Goal: Task Accomplishment & Management: Manage account settings

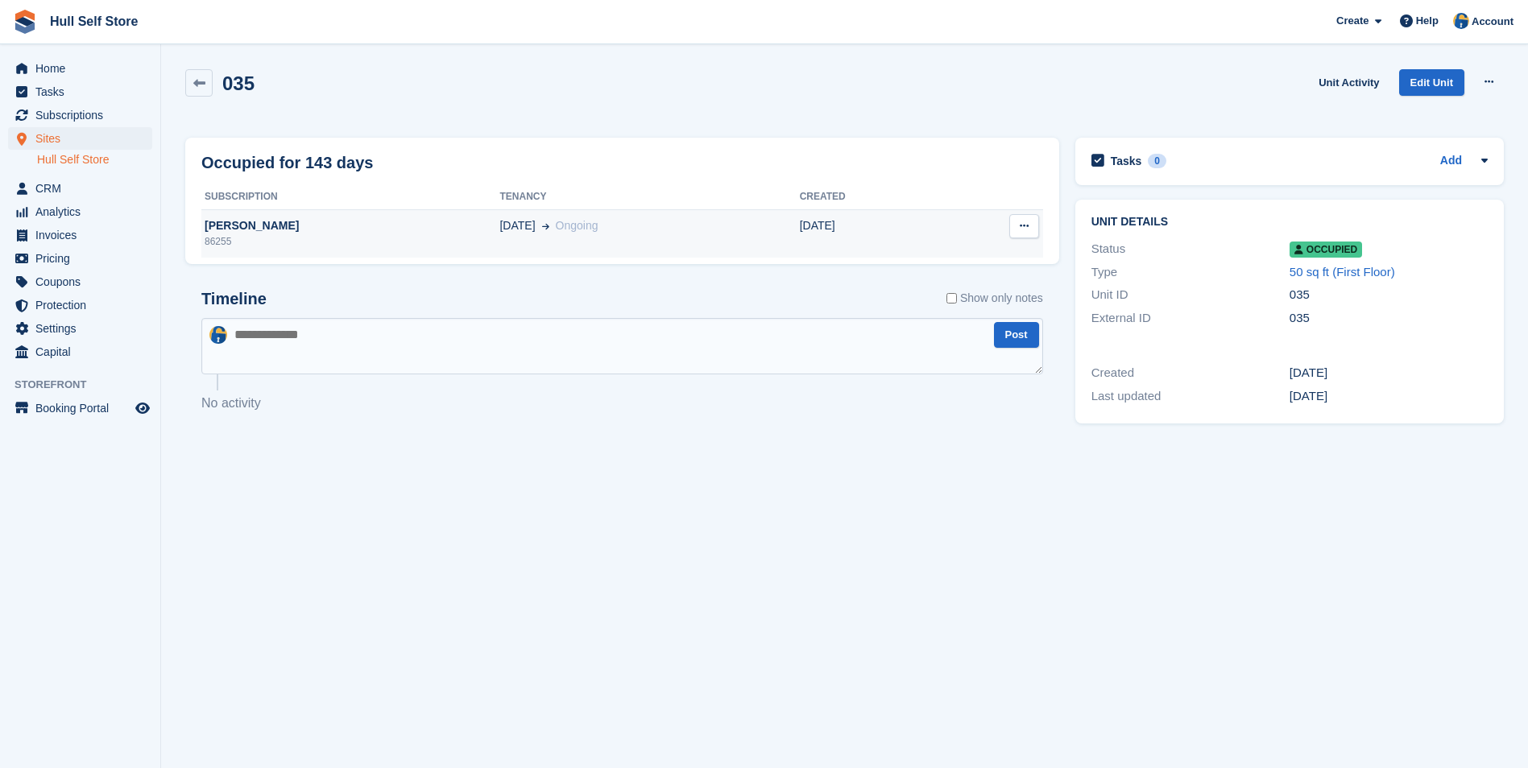
click at [442, 249] on td "Mark Grierson 86255" at bounding box center [350, 233] width 298 height 48
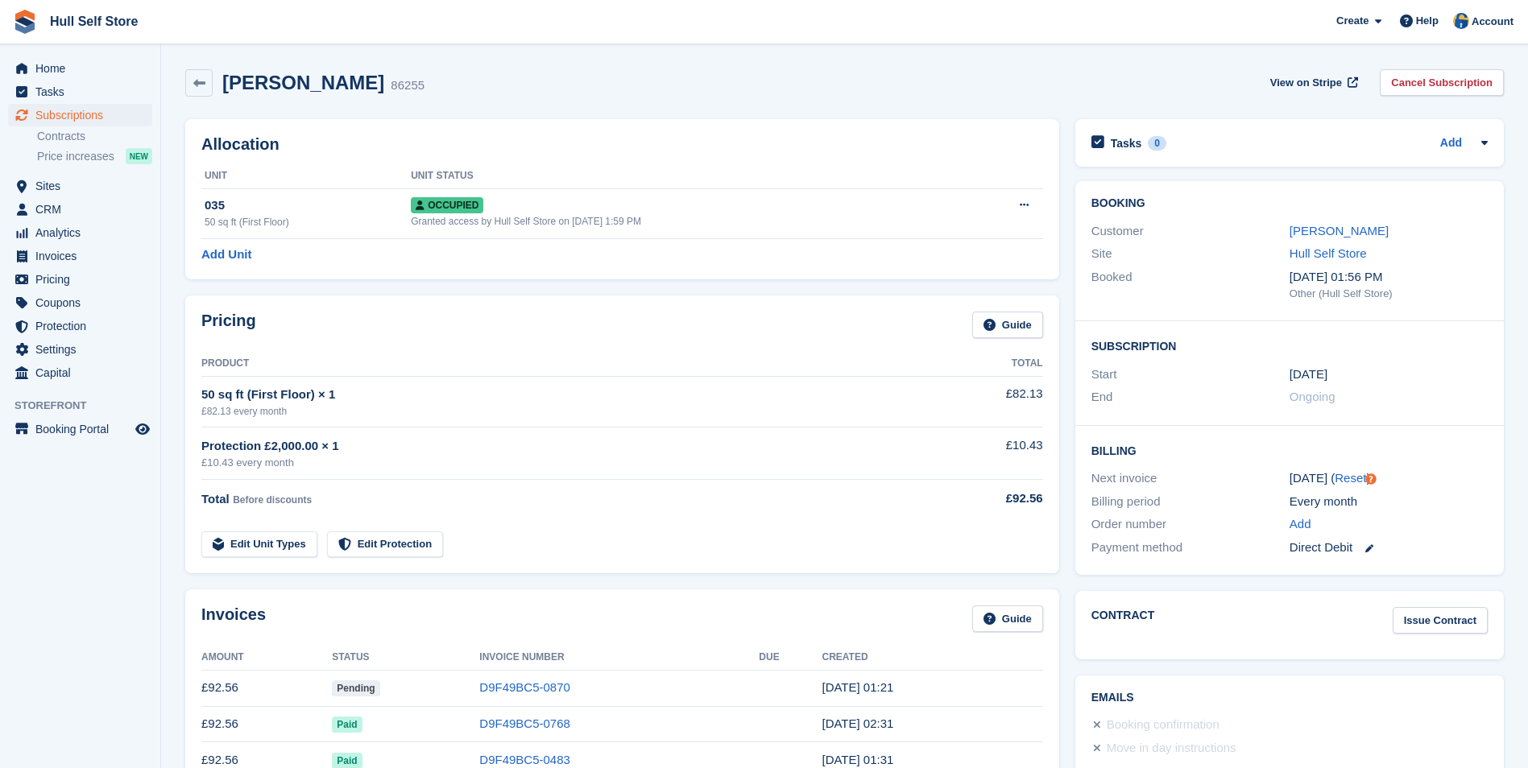
click at [1288, 238] on div "Customer" at bounding box center [1190, 231] width 198 height 19
click at [1304, 233] on link "Mark Grierson" at bounding box center [1338, 231] width 99 height 14
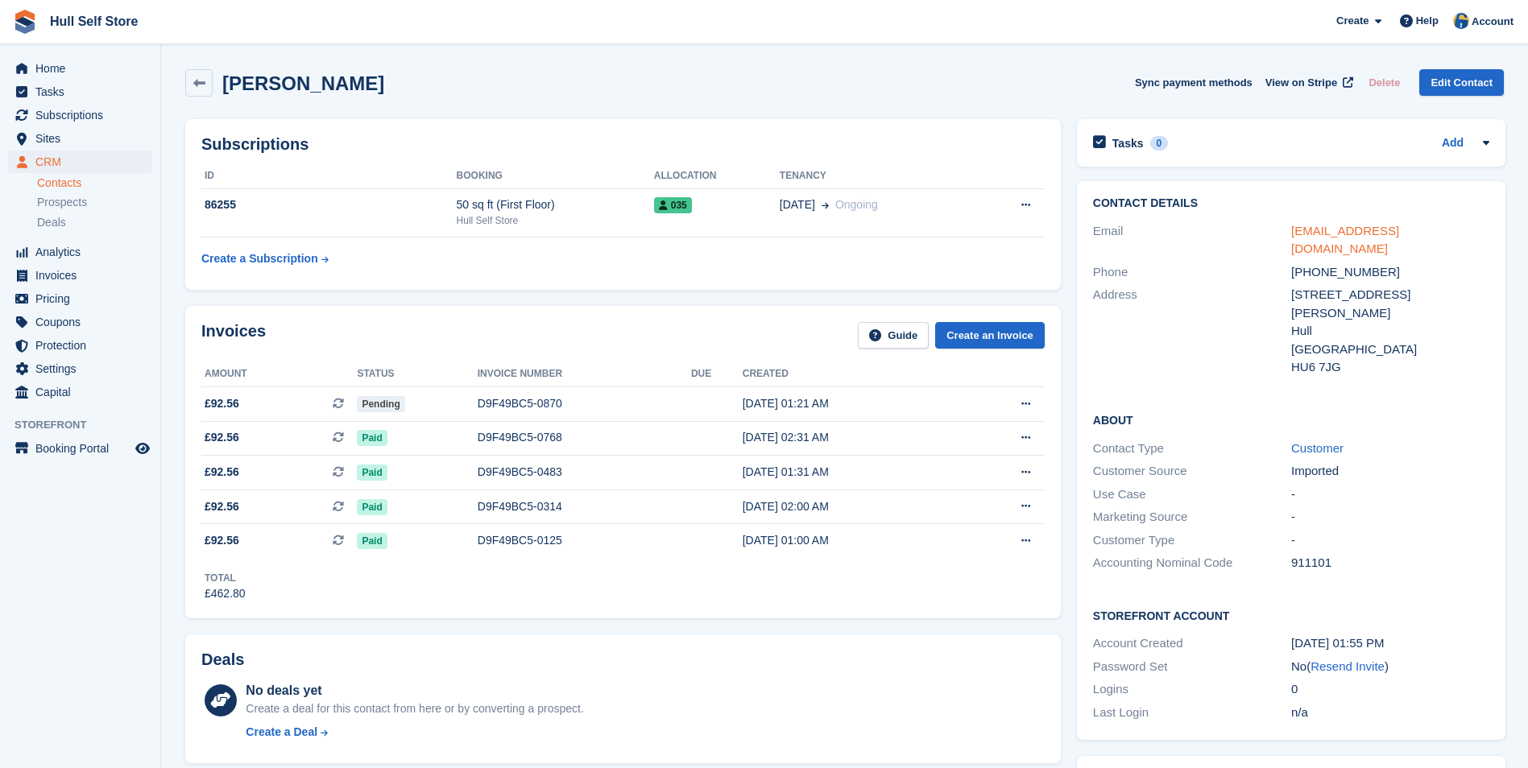
click at [1342, 234] on link "harrygrierson732@yahoo.com" at bounding box center [1345, 240] width 108 height 32
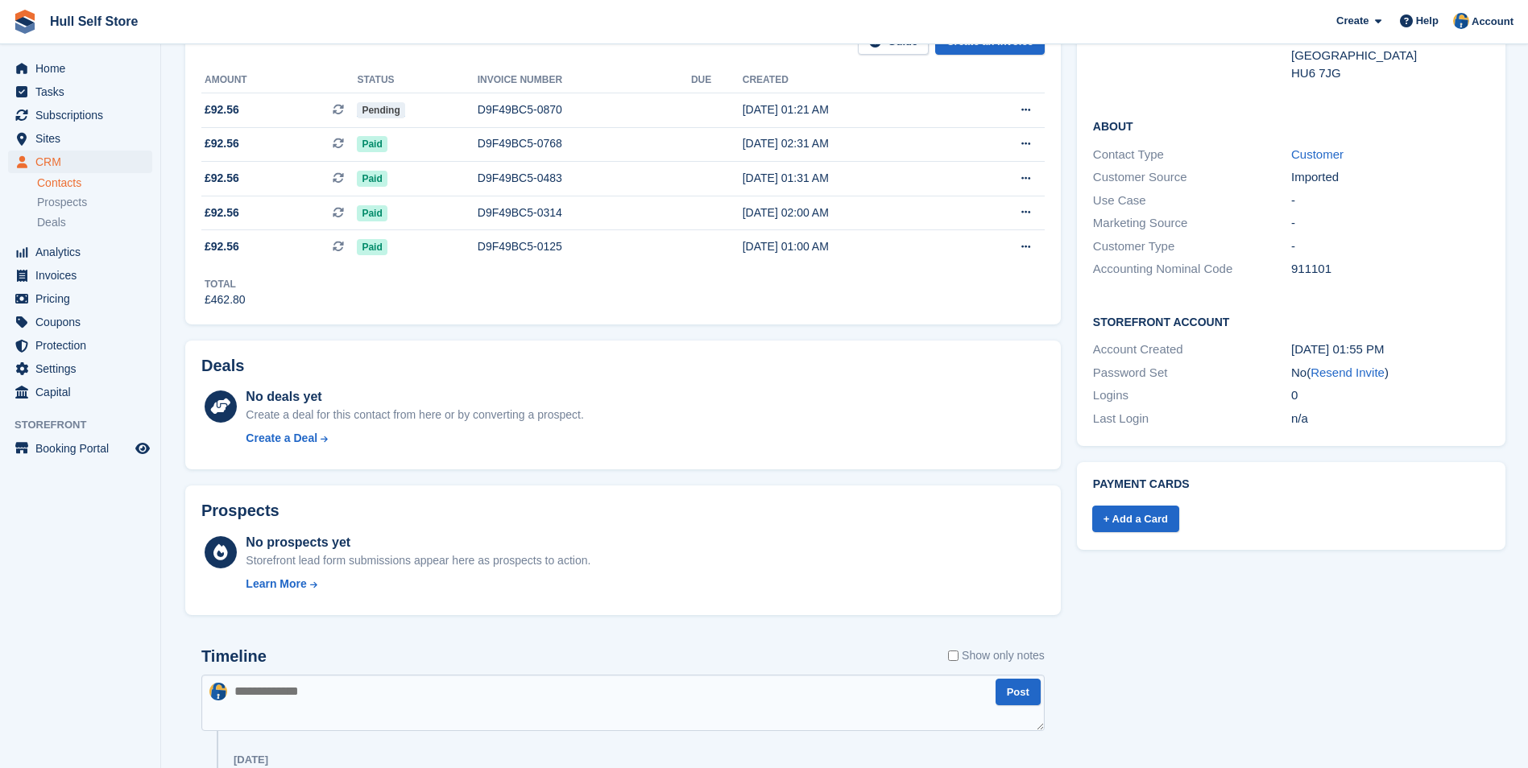
scroll to position [483, 0]
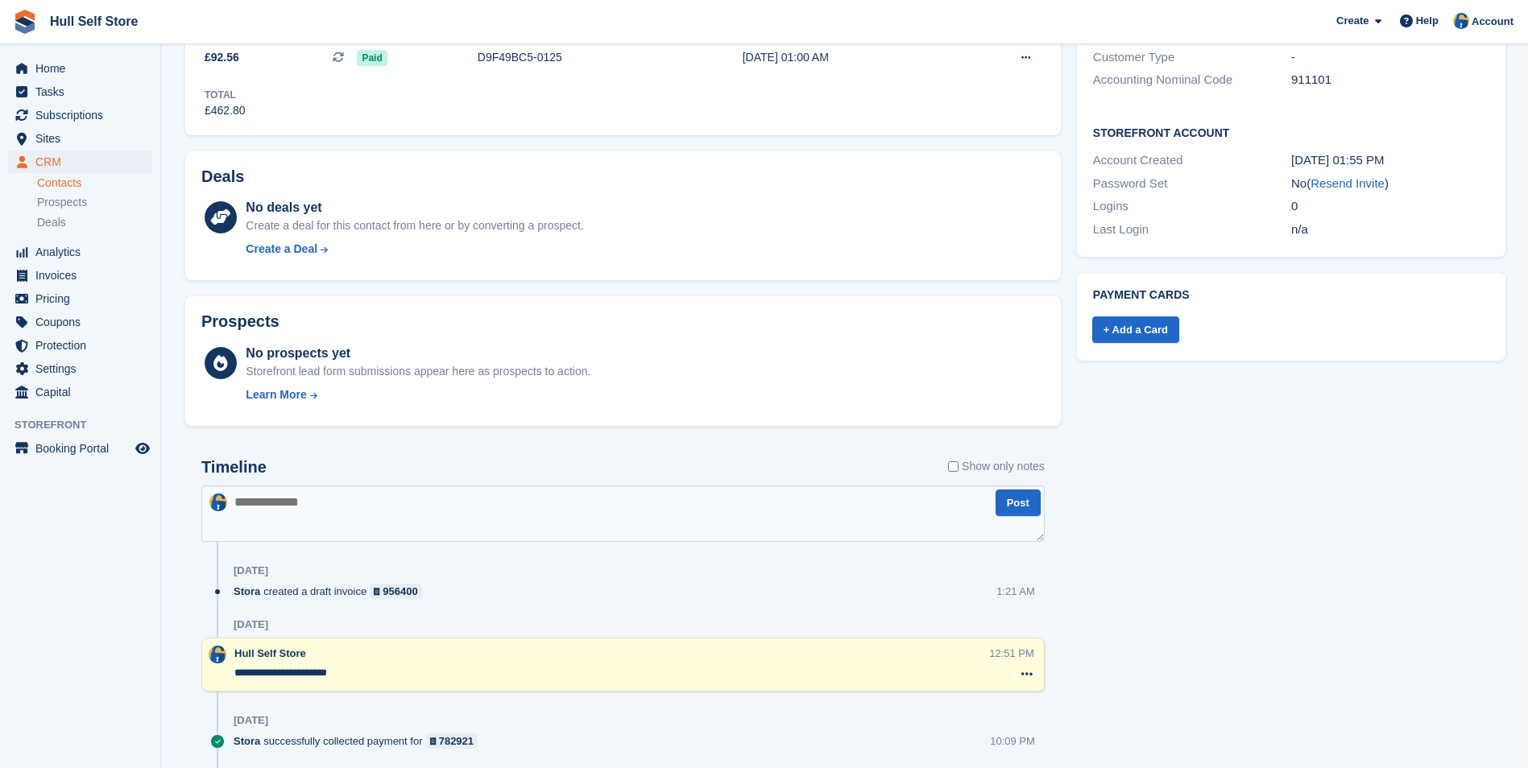
click at [758, 514] on textarea at bounding box center [622, 514] width 843 height 56
type textarea "**********"
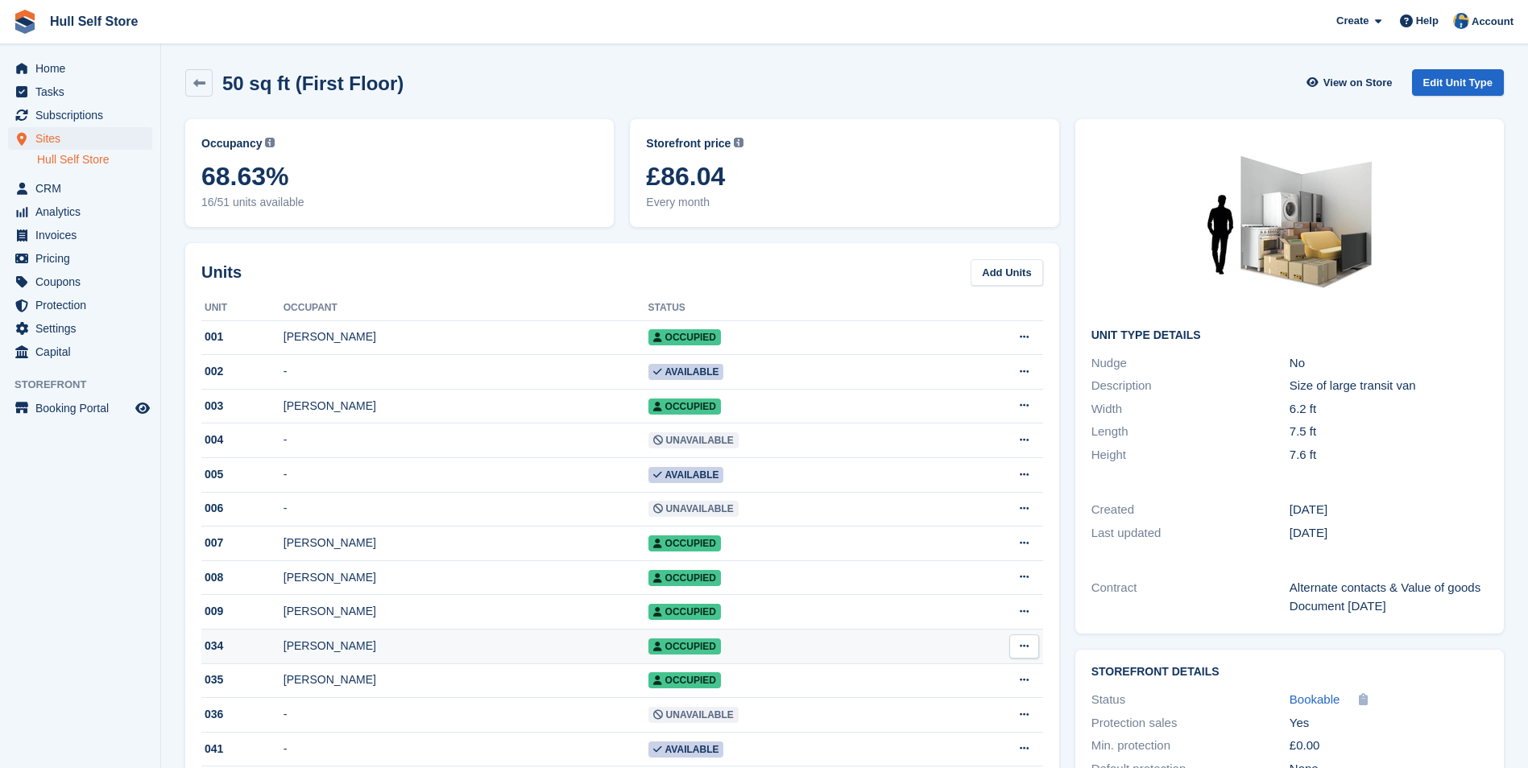
click at [488, 651] on div "Paul Galloway" at bounding box center [465, 646] width 365 height 17
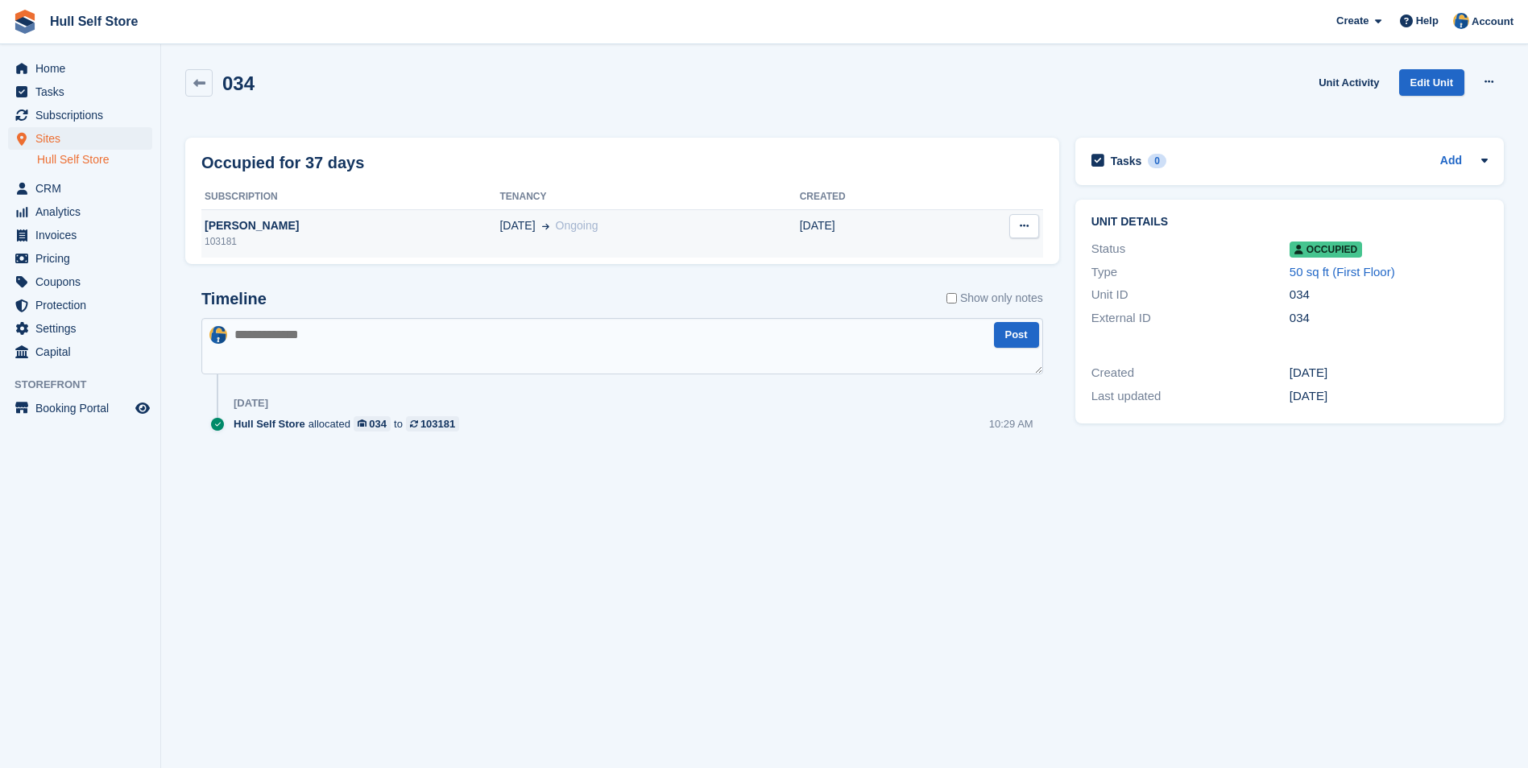
click at [366, 237] on div "103181" at bounding box center [350, 241] width 298 height 14
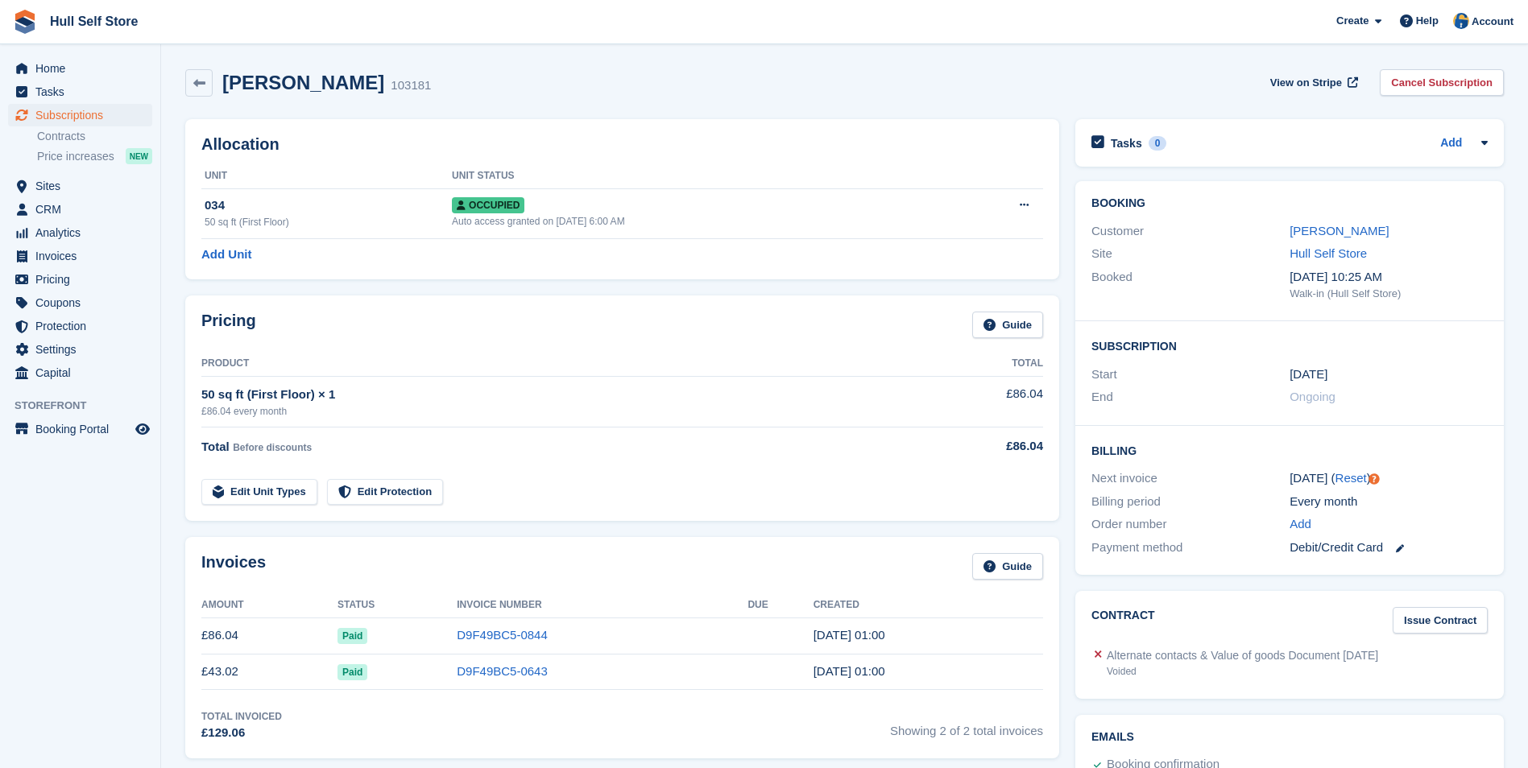
click at [1284, 234] on div "Customer" at bounding box center [1190, 231] width 198 height 19
click at [1303, 234] on link "[PERSON_NAME]" at bounding box center [1338, 231] width 99 height 14
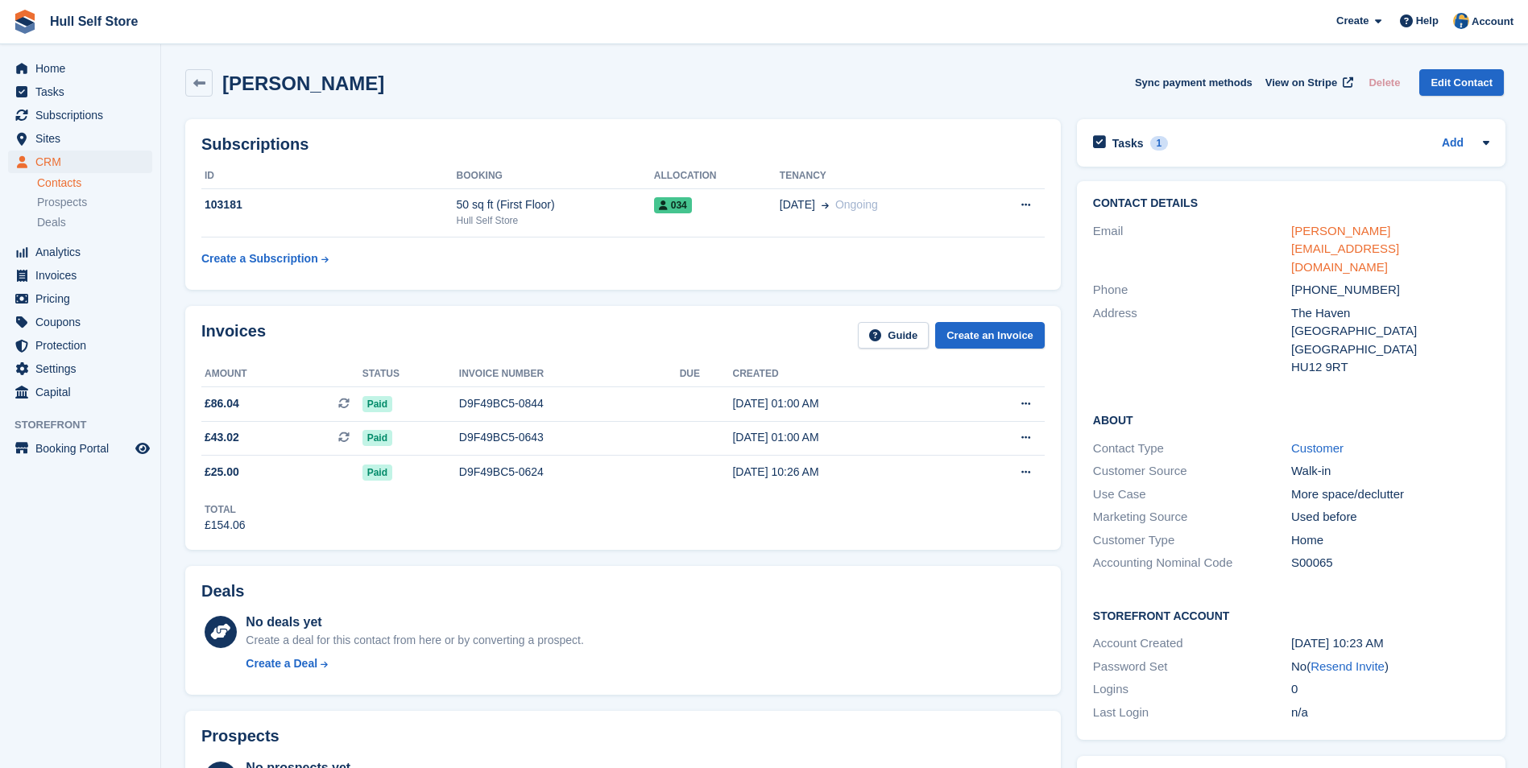
click at [1316, 229] on link "paul.galloway4@googlemail.com" at bounding box center [1345, 249] width 108 height 50
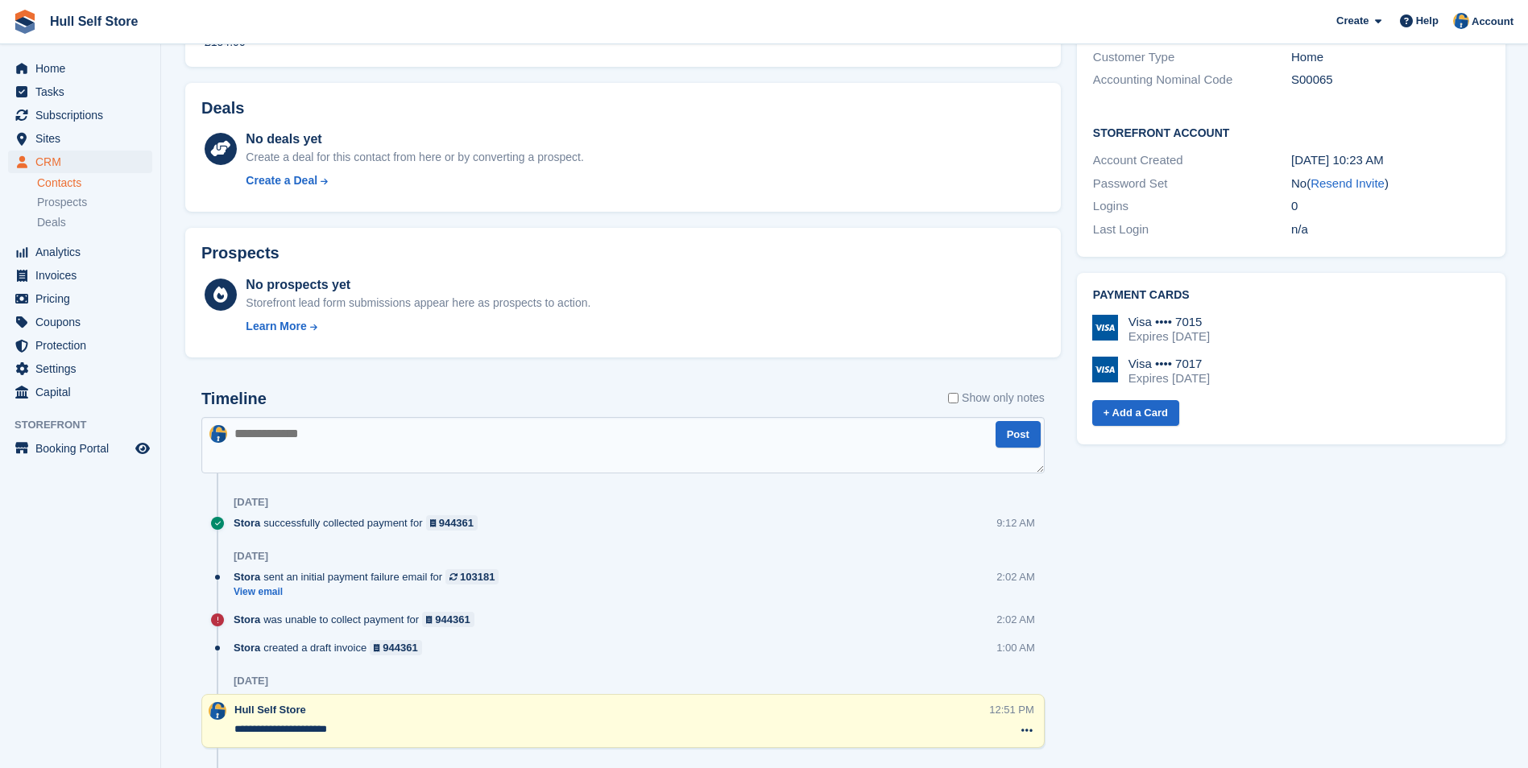
scroll to position [564, 0]
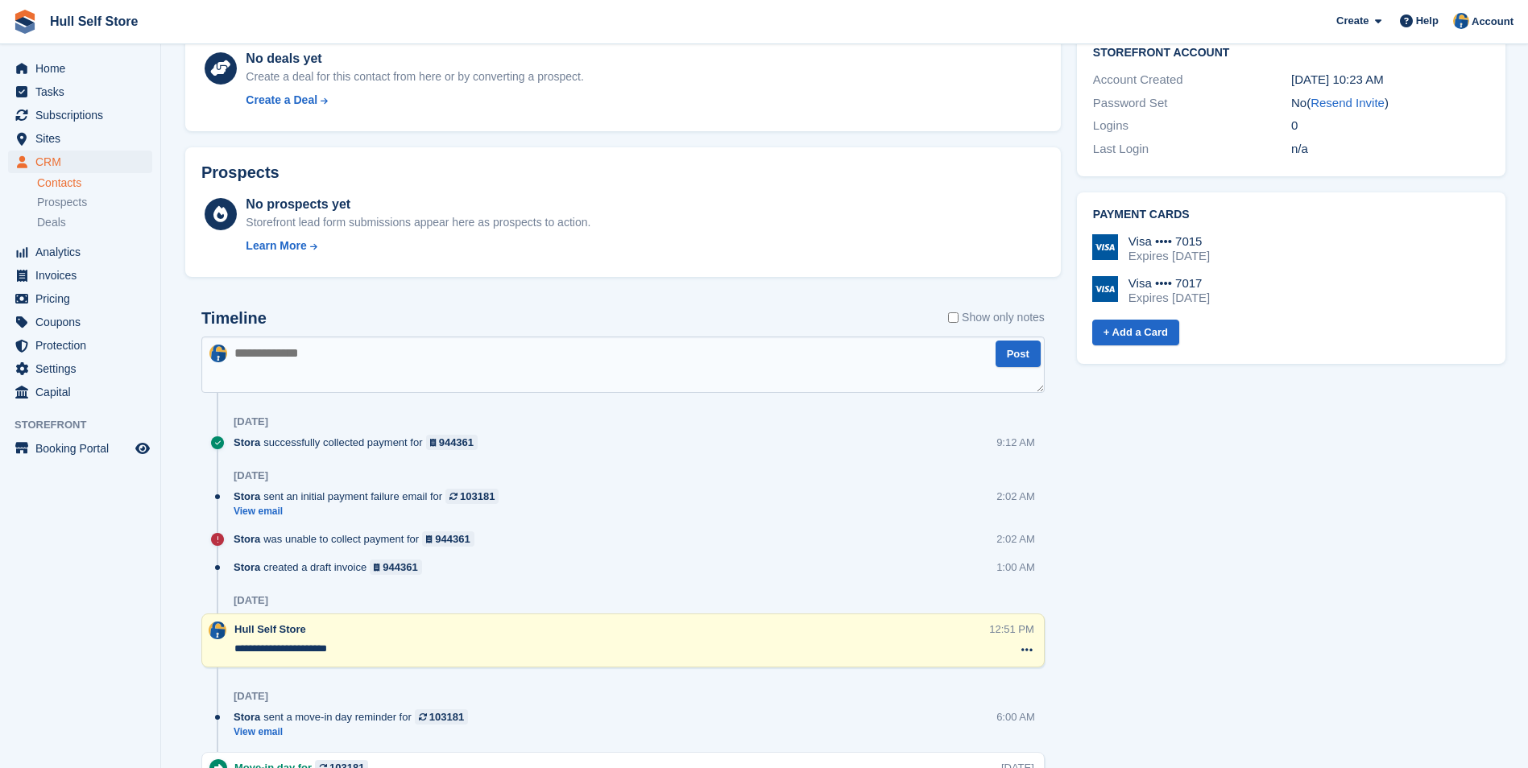
click at [405, 365] on textarea at bounding box center [622, 365] width 843 height 56
type textarea "**********"
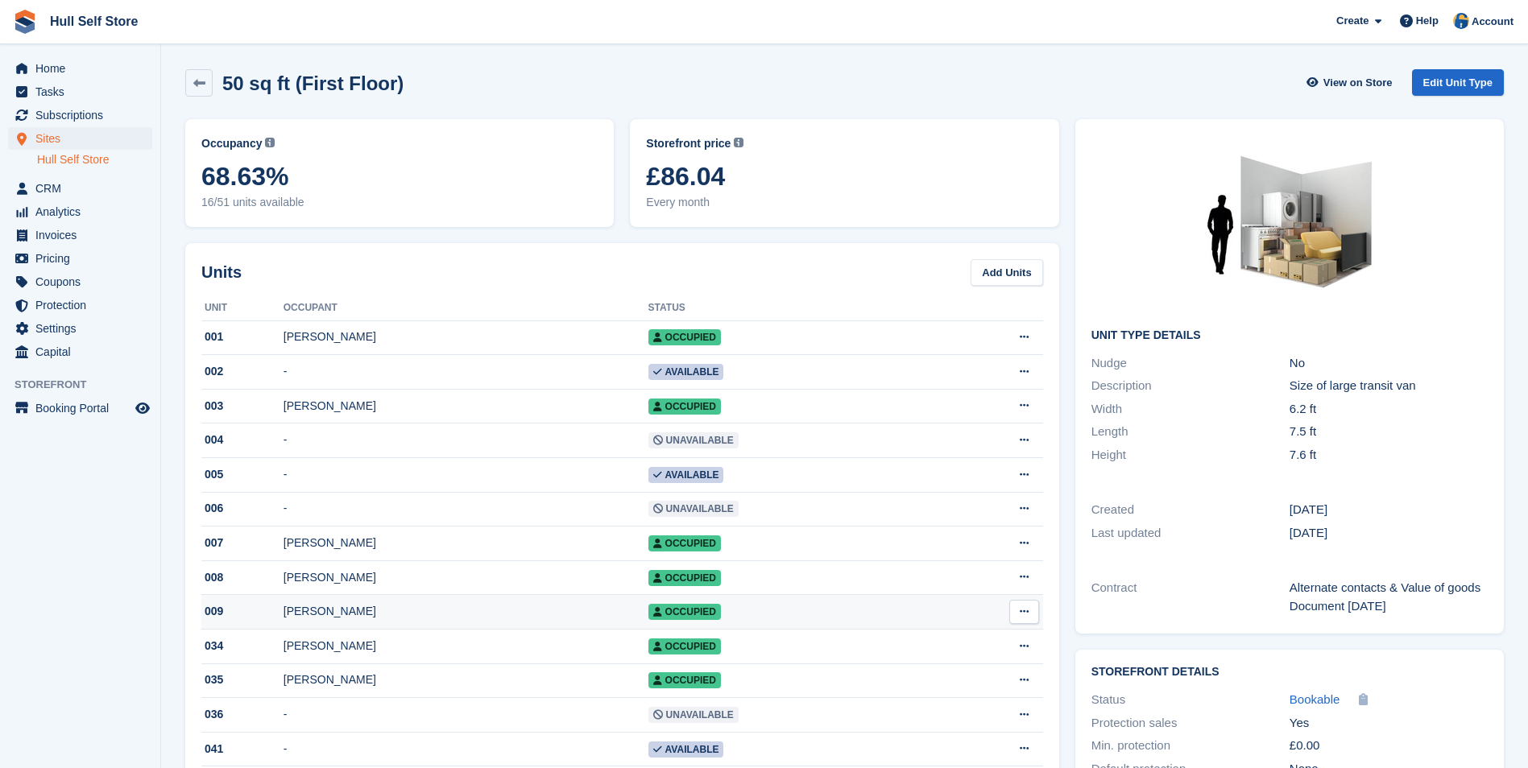
click at [483, 614] on div "[PERSON_NAME]" at bounding box center [465, 611] width 365 height 17
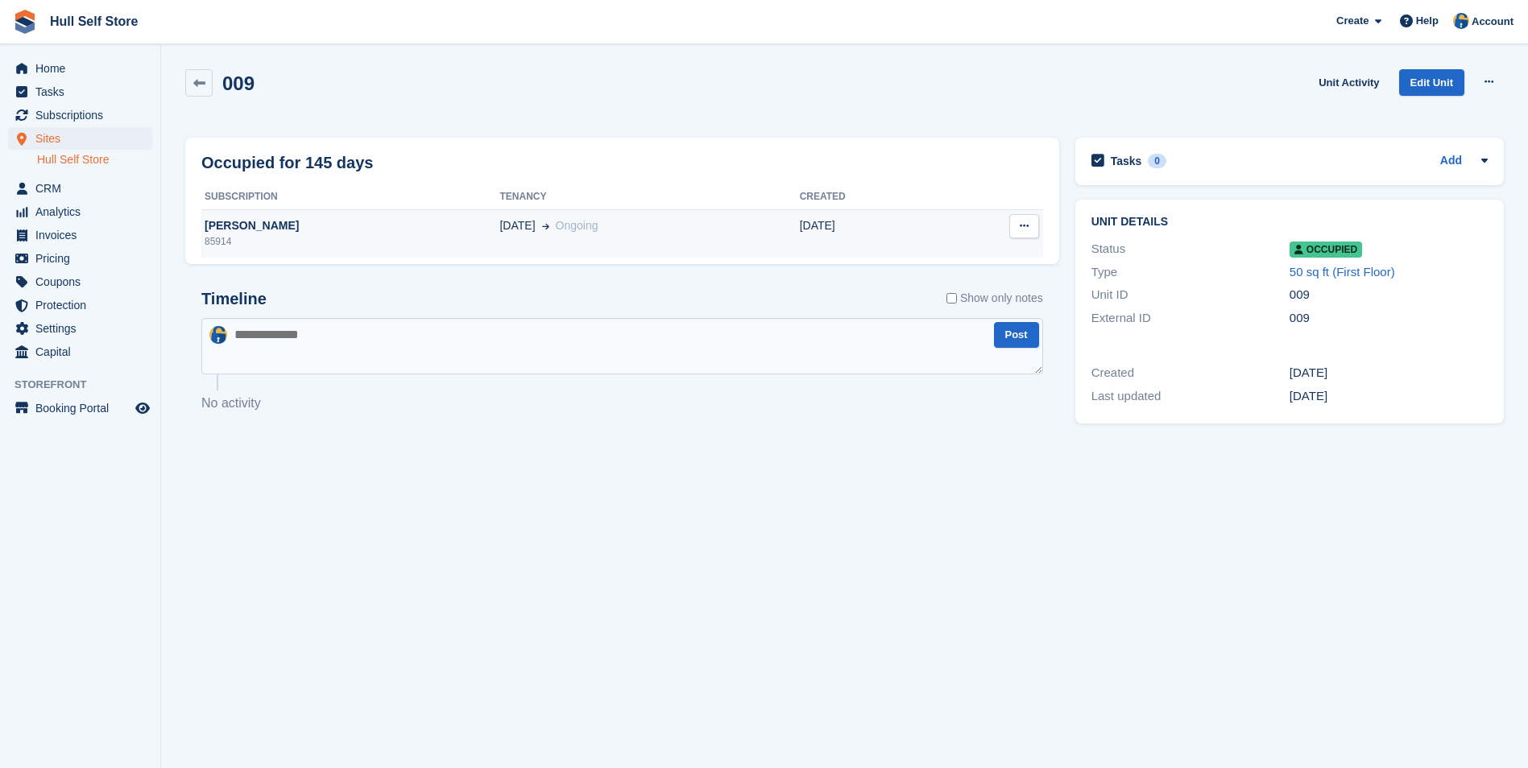
click at [434, 230] on div "Richard Egan" at bounding box center [350, 225] width 298 height 17
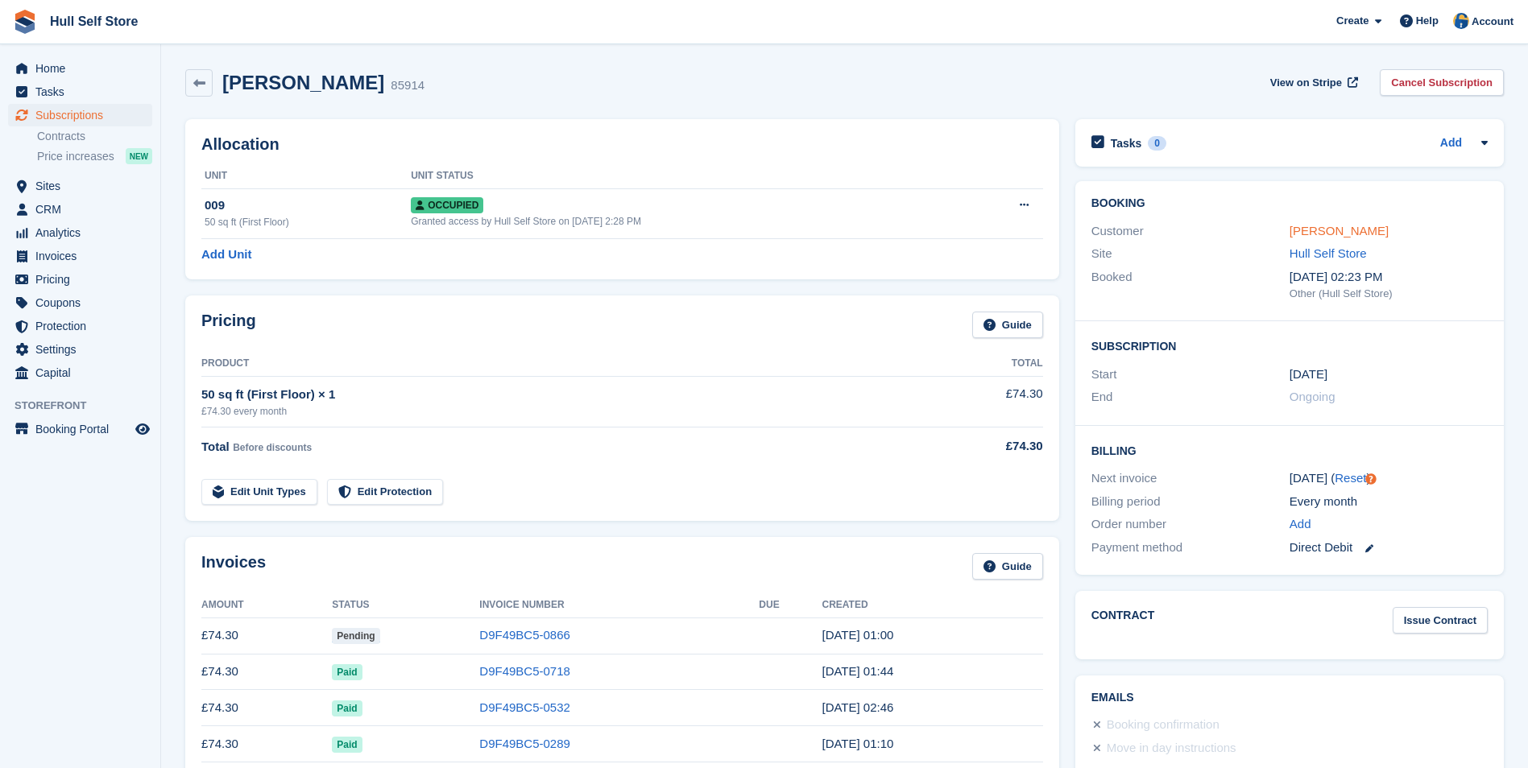
click at [1355, 232] on link "Richard Egan" at bounding box center [1338, 231] width 99 height 14
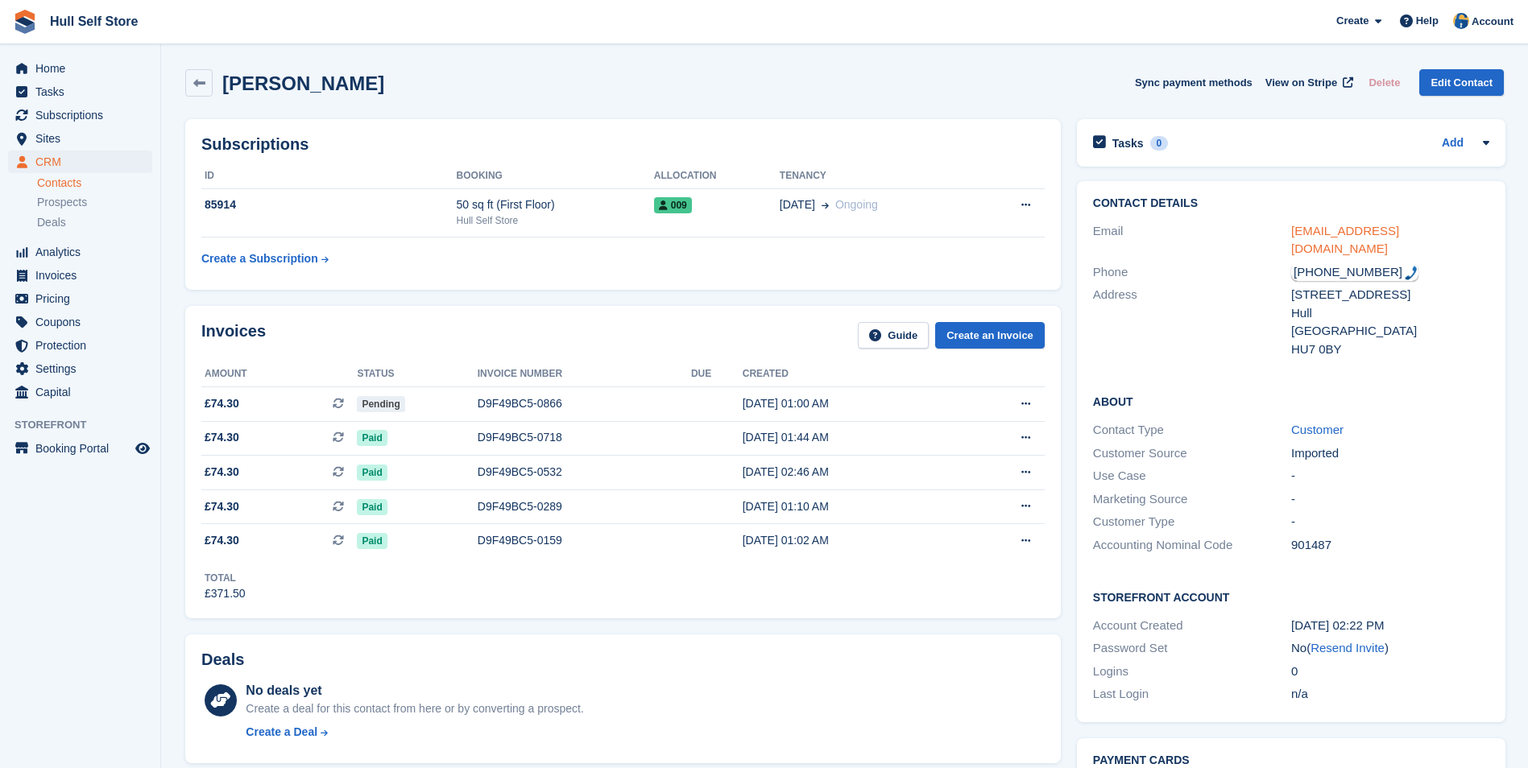
click at [1354, 232] on link "shellnrich@hotmail.com" at bounding box center [1345, 240] width 108 height 32
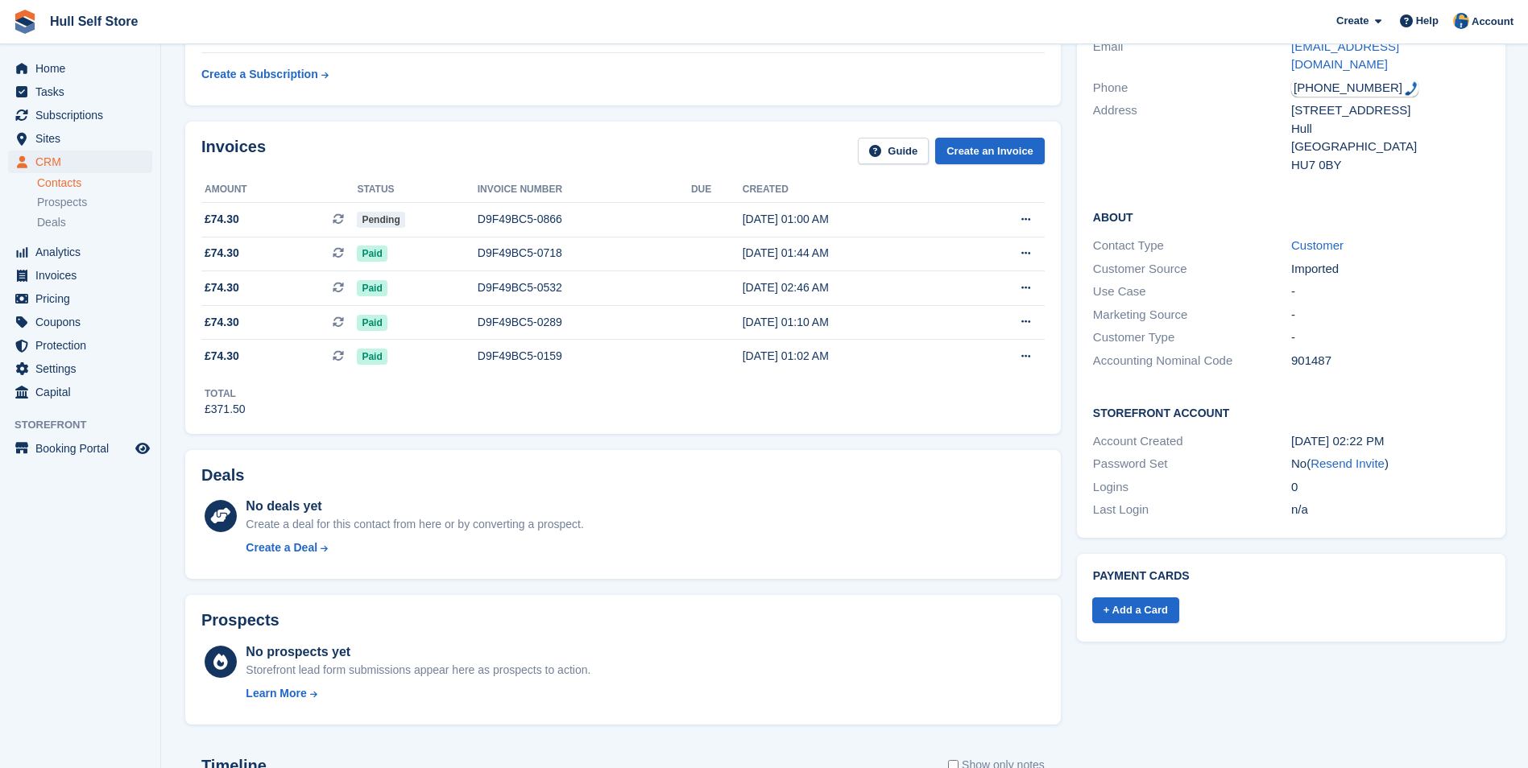
scroll to position [322, 0]
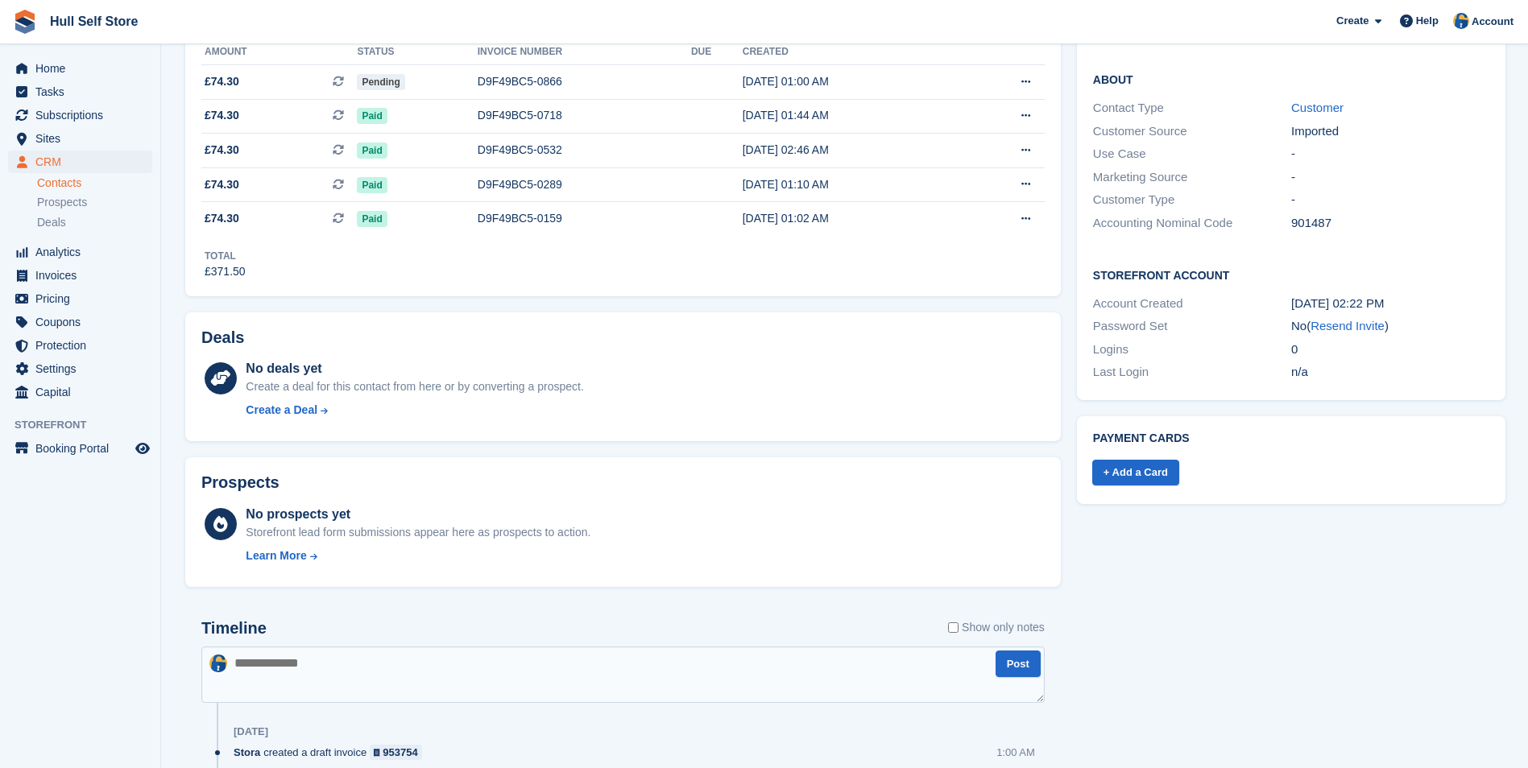
click at [701, 683] on textarea at bounding box center [622, 675] width 843 height 56
type textarea "**********"
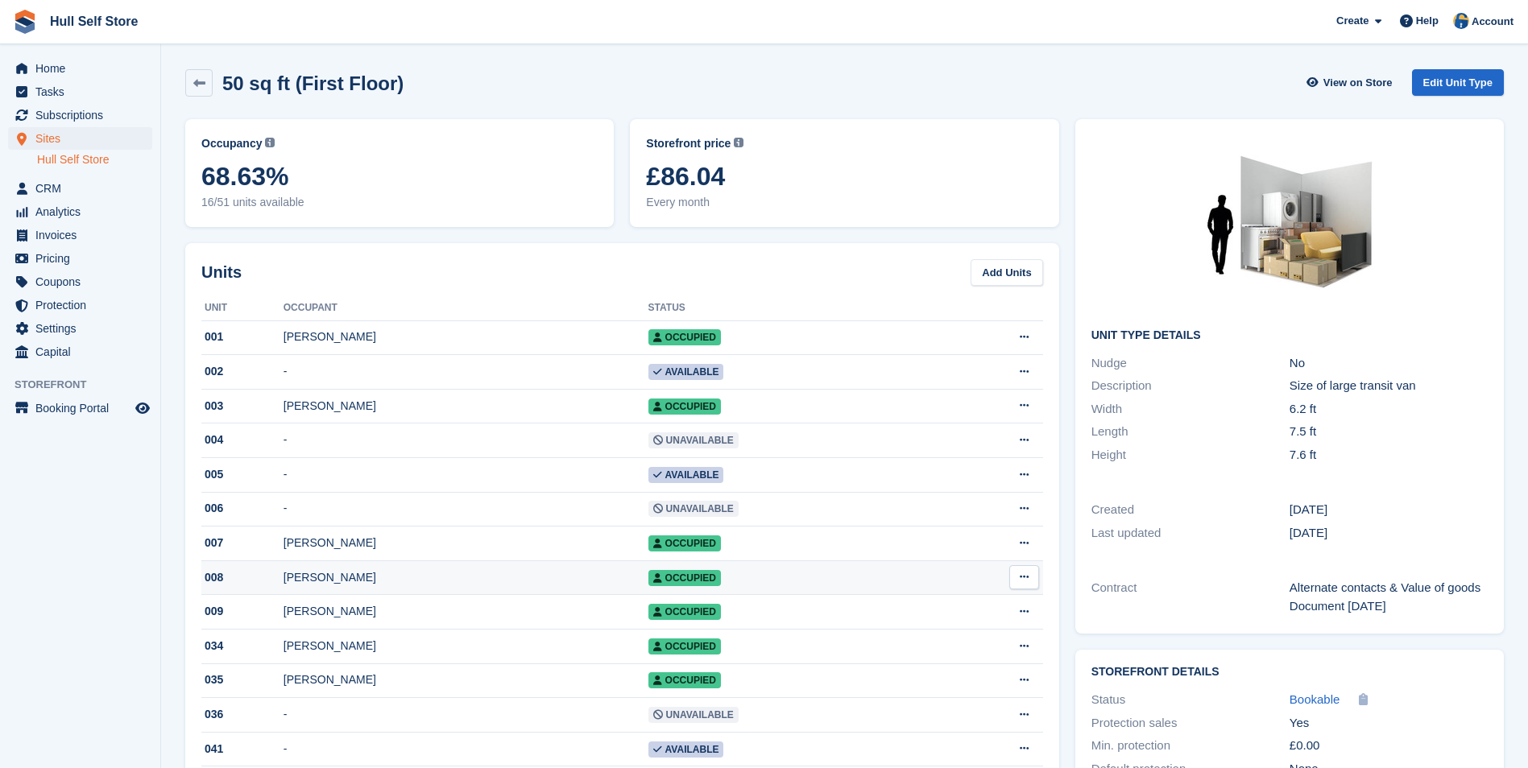
click at [474, 585] on div "[PERSON_NAME]" at bounding box center [465, 577] width 365 height 17
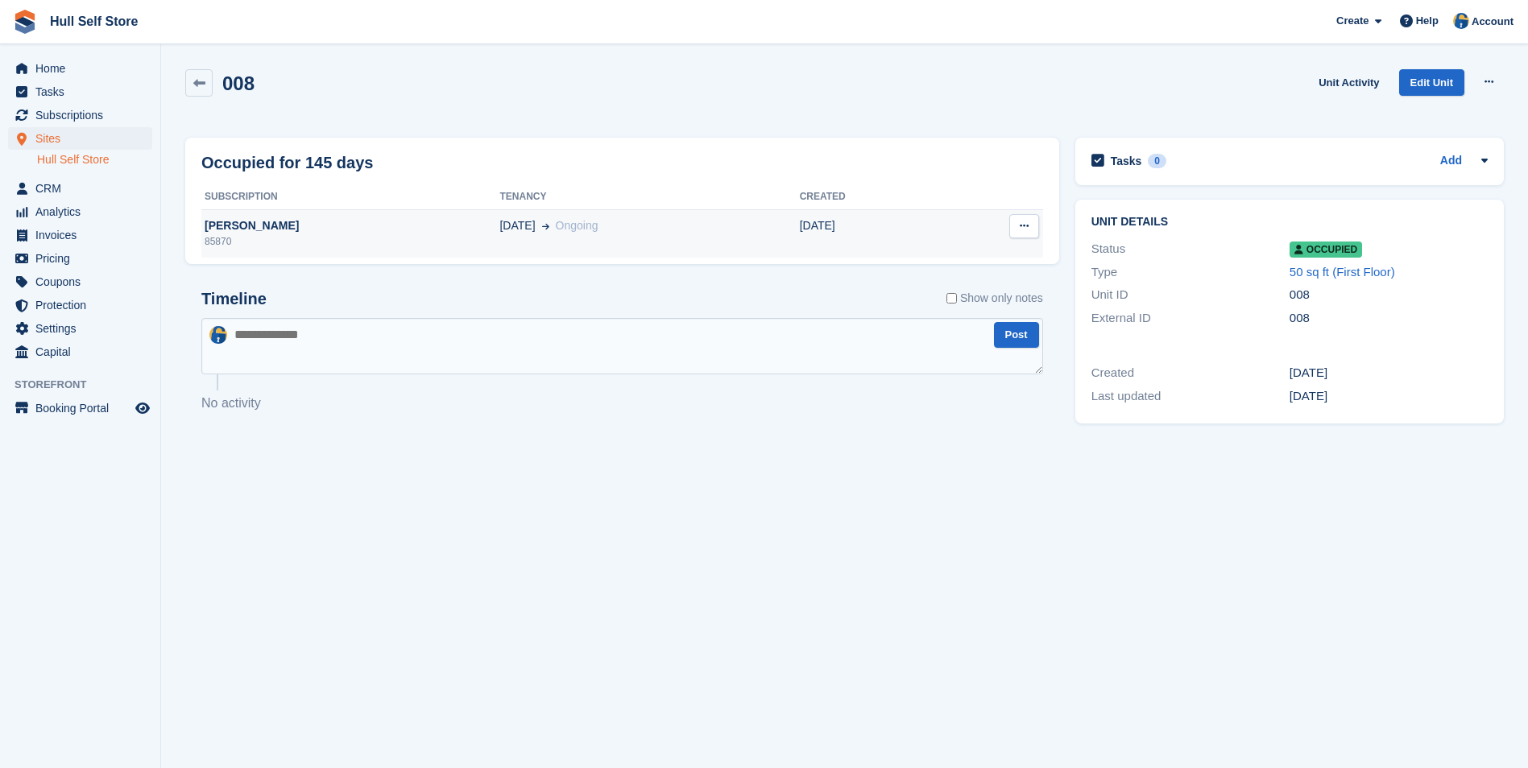
click at [417, 257] on td "[PERSON_NAME] 85870" at bounding box center [350, 233] width 298 height 48
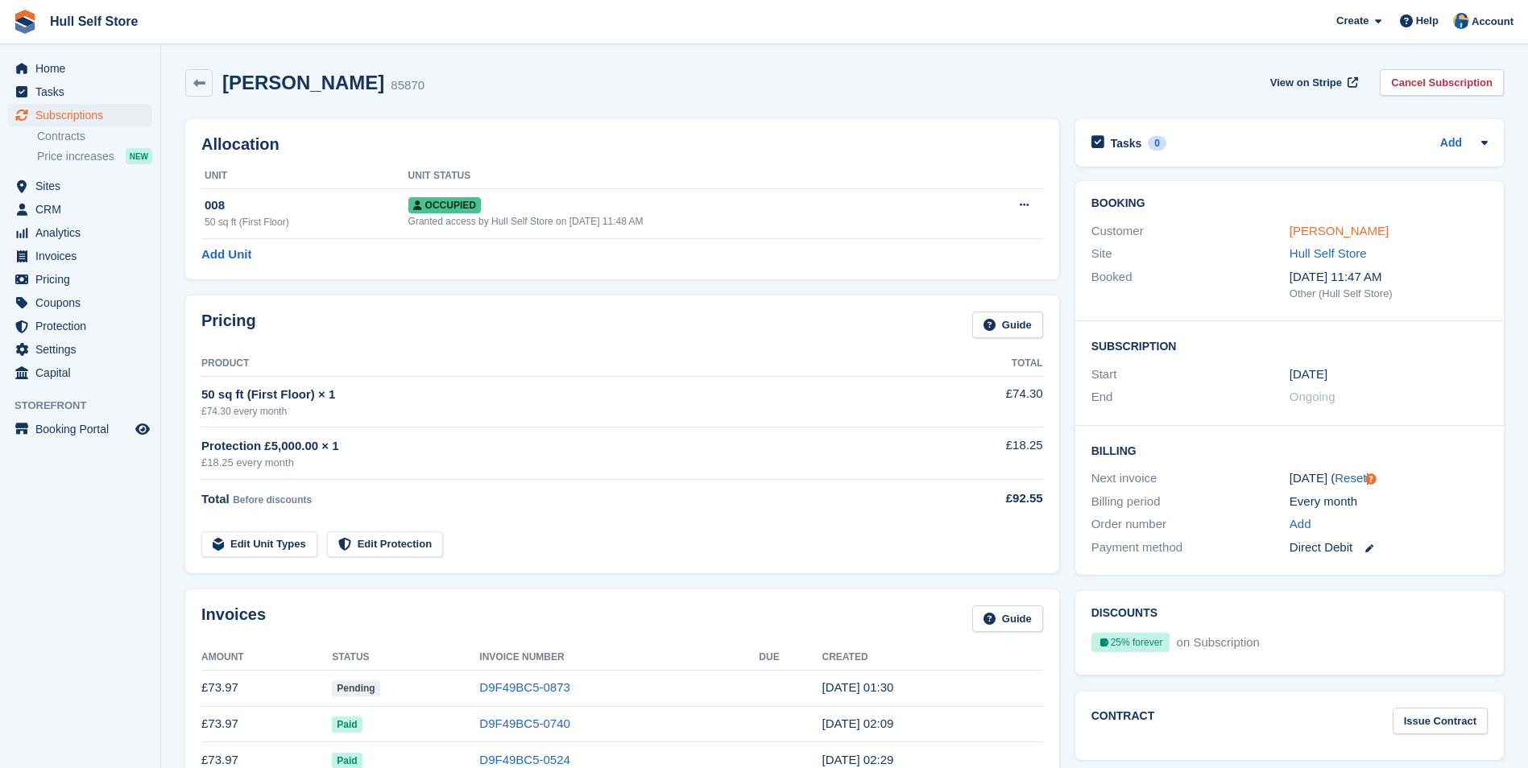
click at [1300, 230] on link "[PERSON_NAME]" at bounding box center [1338, 231] width 99 height 14
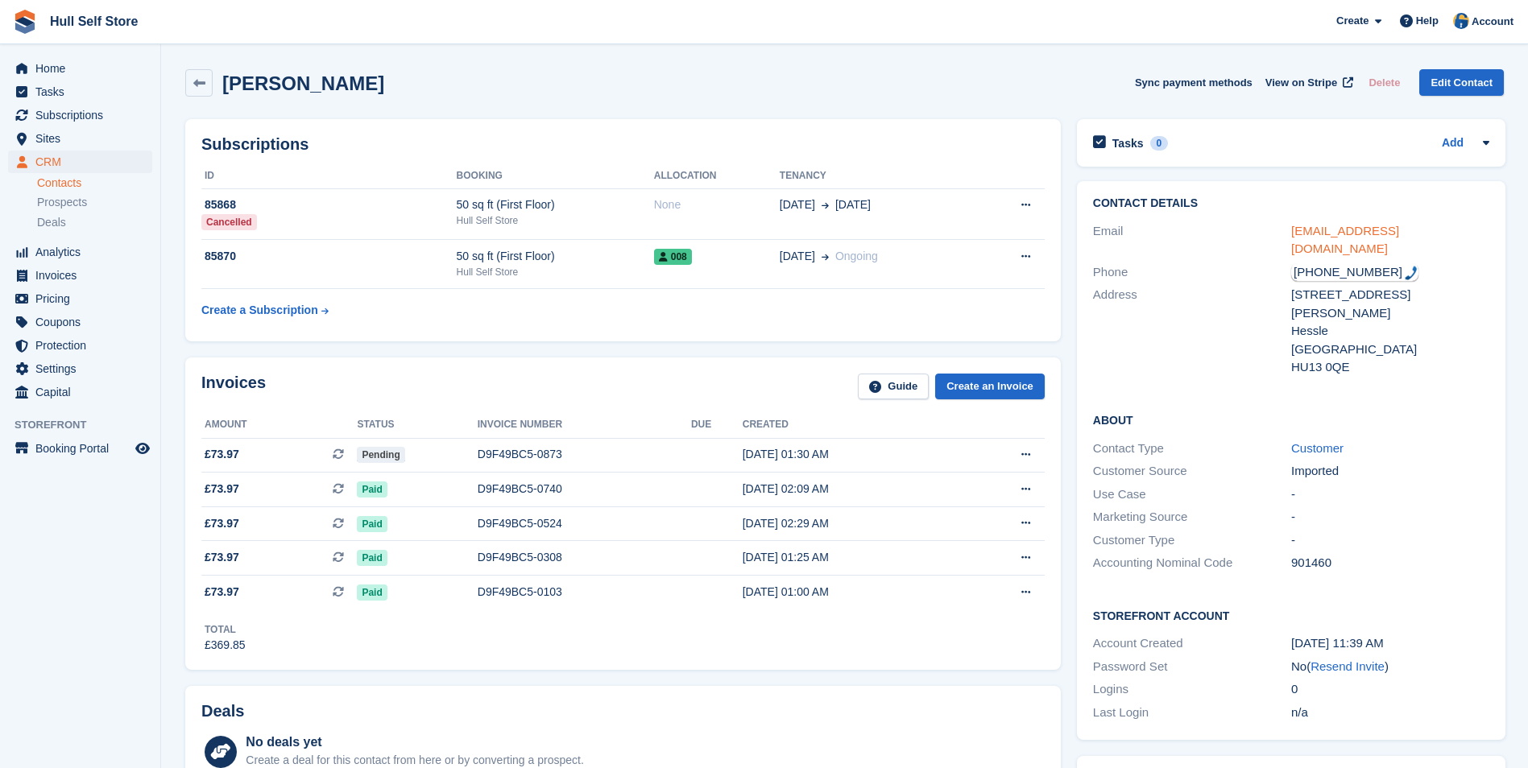
click at [1347, 232] on link "rjsteel@gmail.com" at bounding box center [1345, 240] width 108 height 32
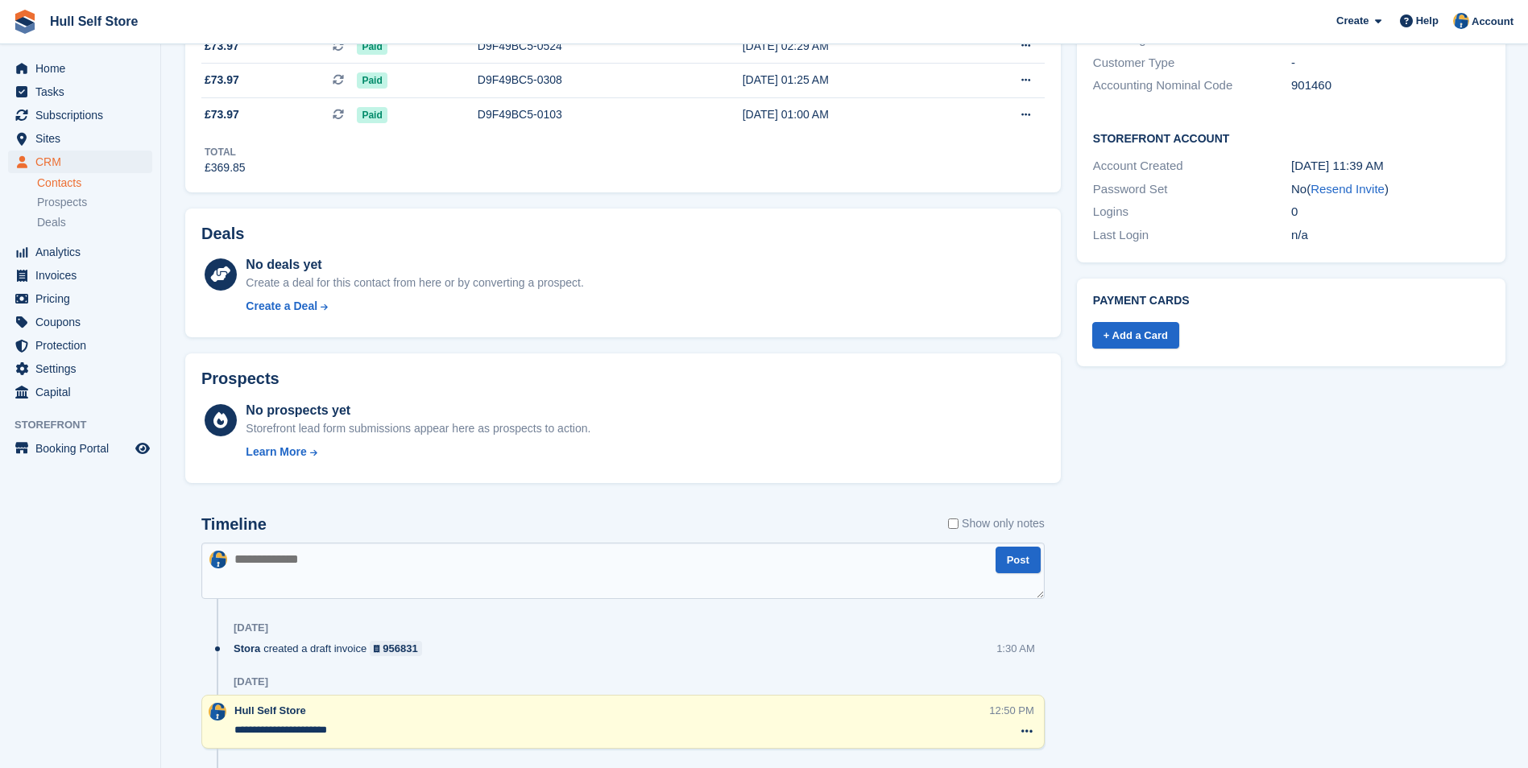
scroll to position [483, 0]
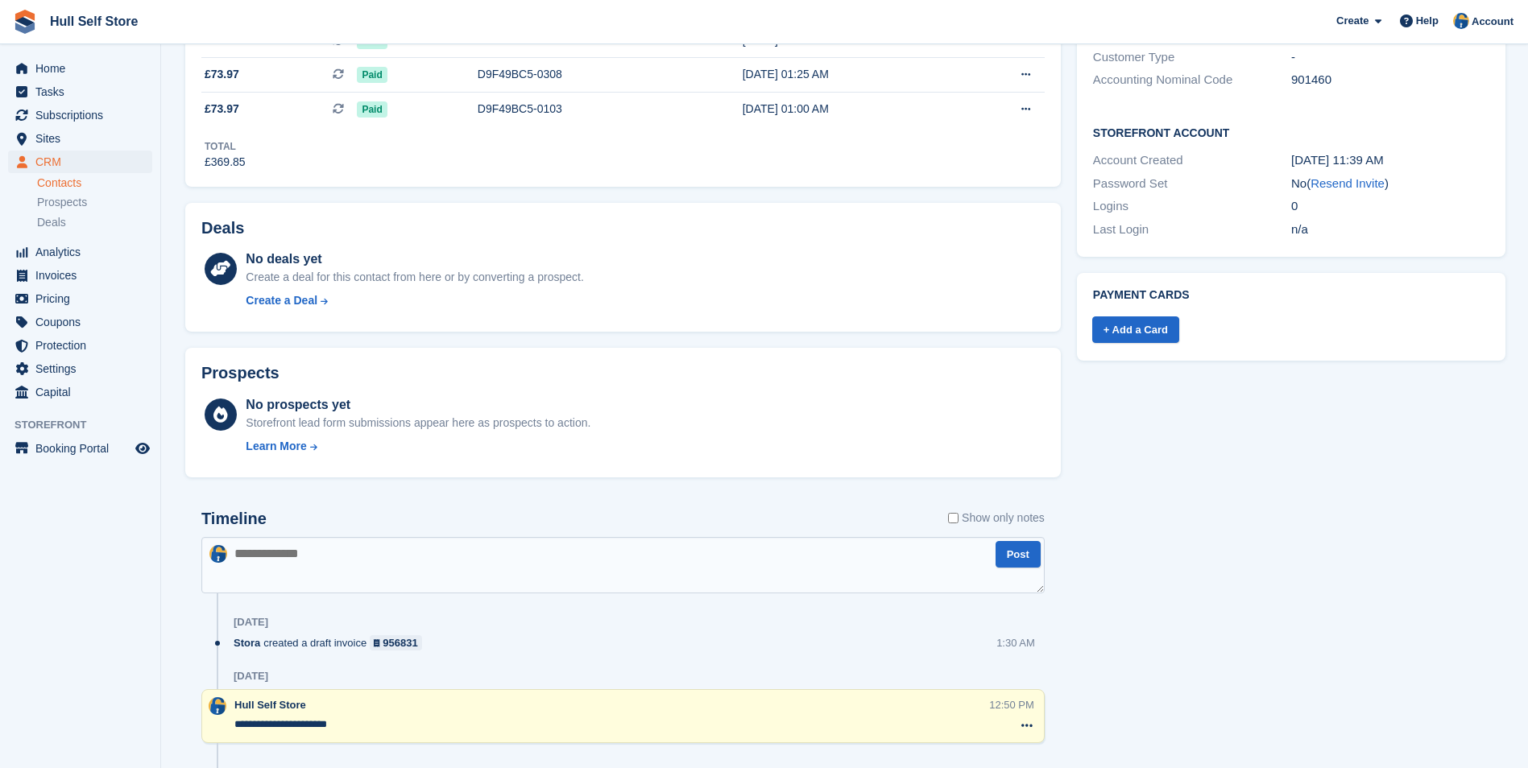
click at [714, 550] on textarea at bounding box center [622, 565] width 843 height 56
type textarea "**********"
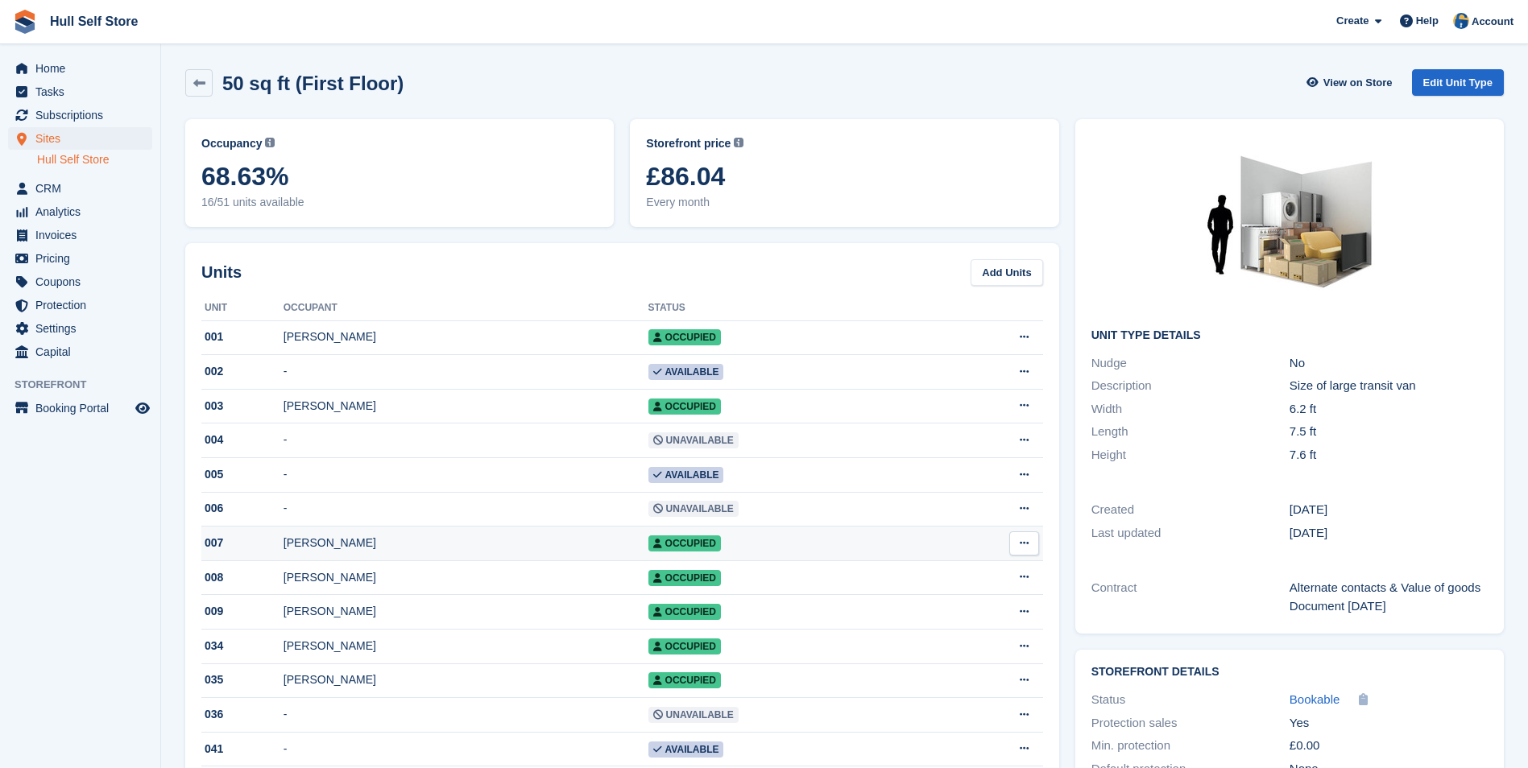
click at [394, 548] on div "Brian Holmes" at bounding box center [465, 543] width 365 height 17
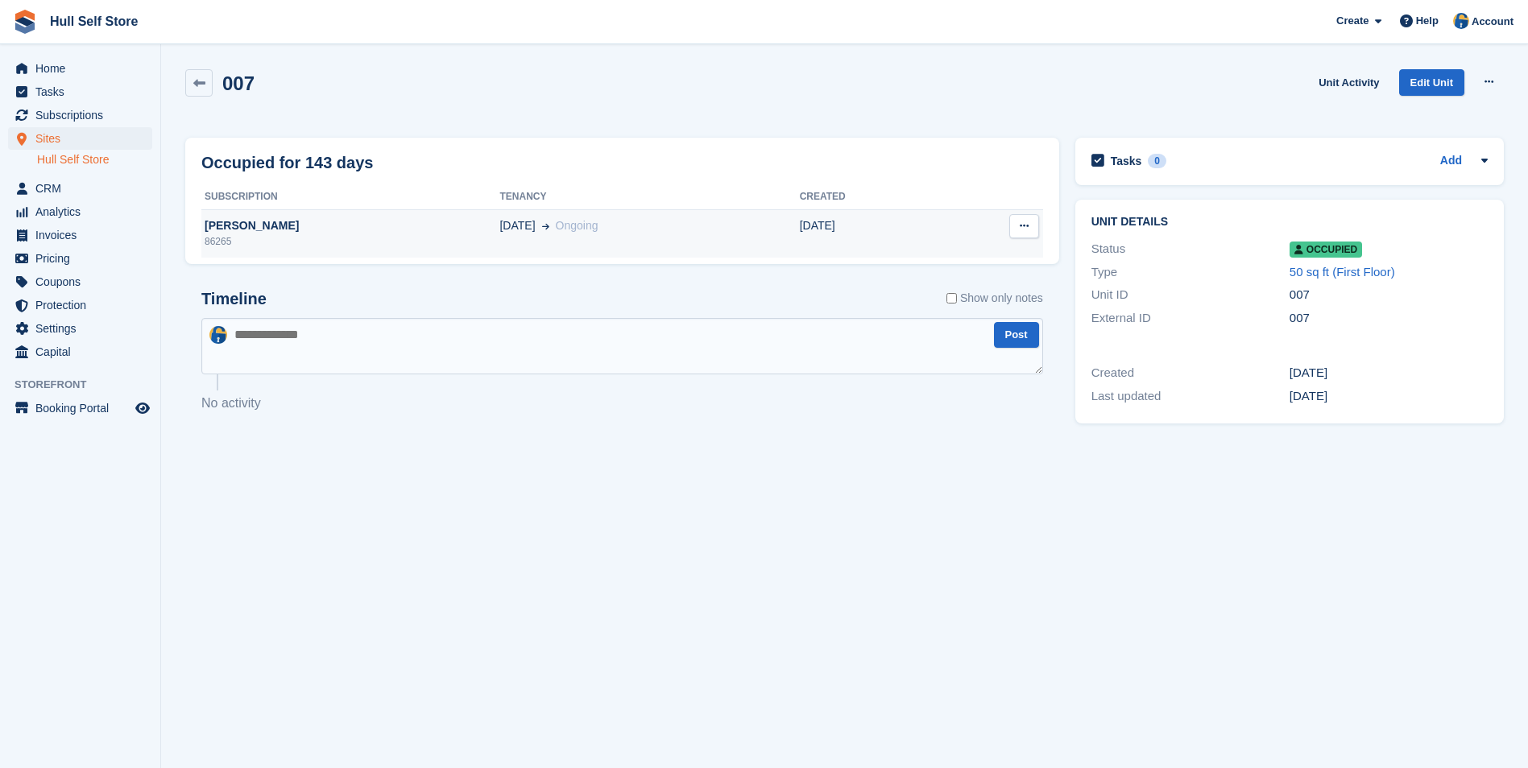
click at [423, 225] on div "Brian Holmes" at bounding box center [350, 225] width 298 height 17
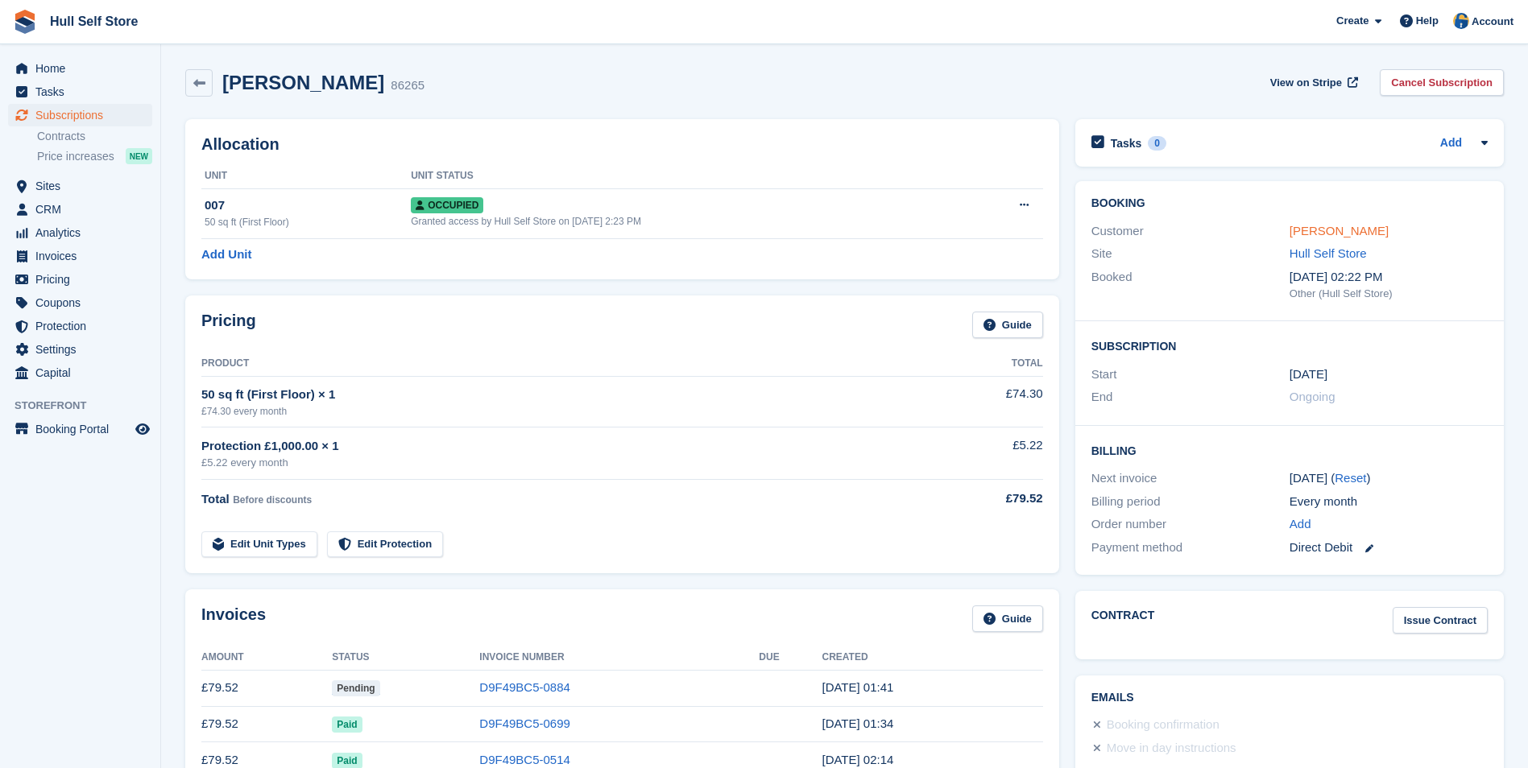
click at [1351, 224] on link "Brian Holmes" at bounding box center [1338, 231] width 99 height 14
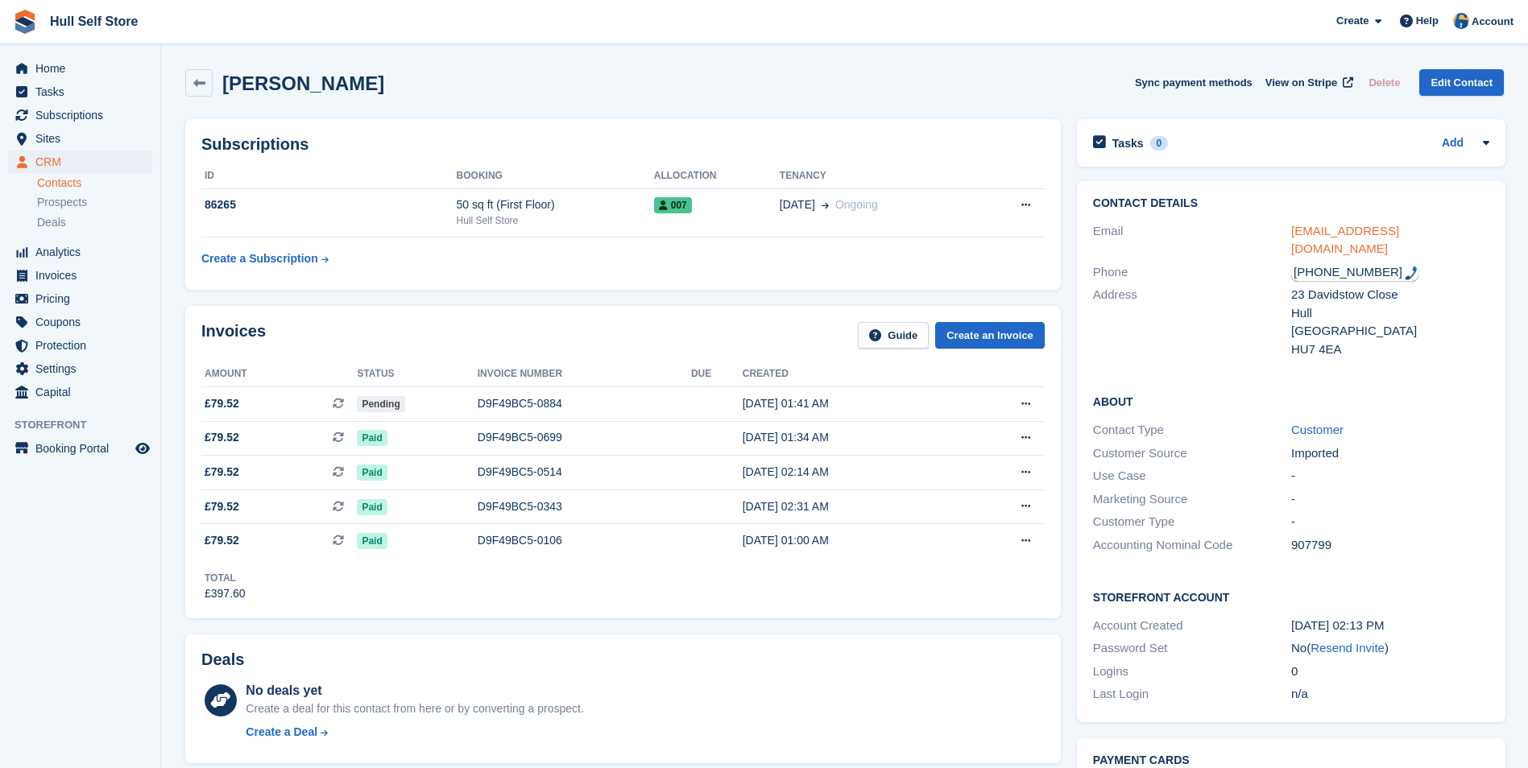
click at [1332, 229] on link "thun377@yahoo.co.uk" at bounding box center [1345, 240] width 108 height 32
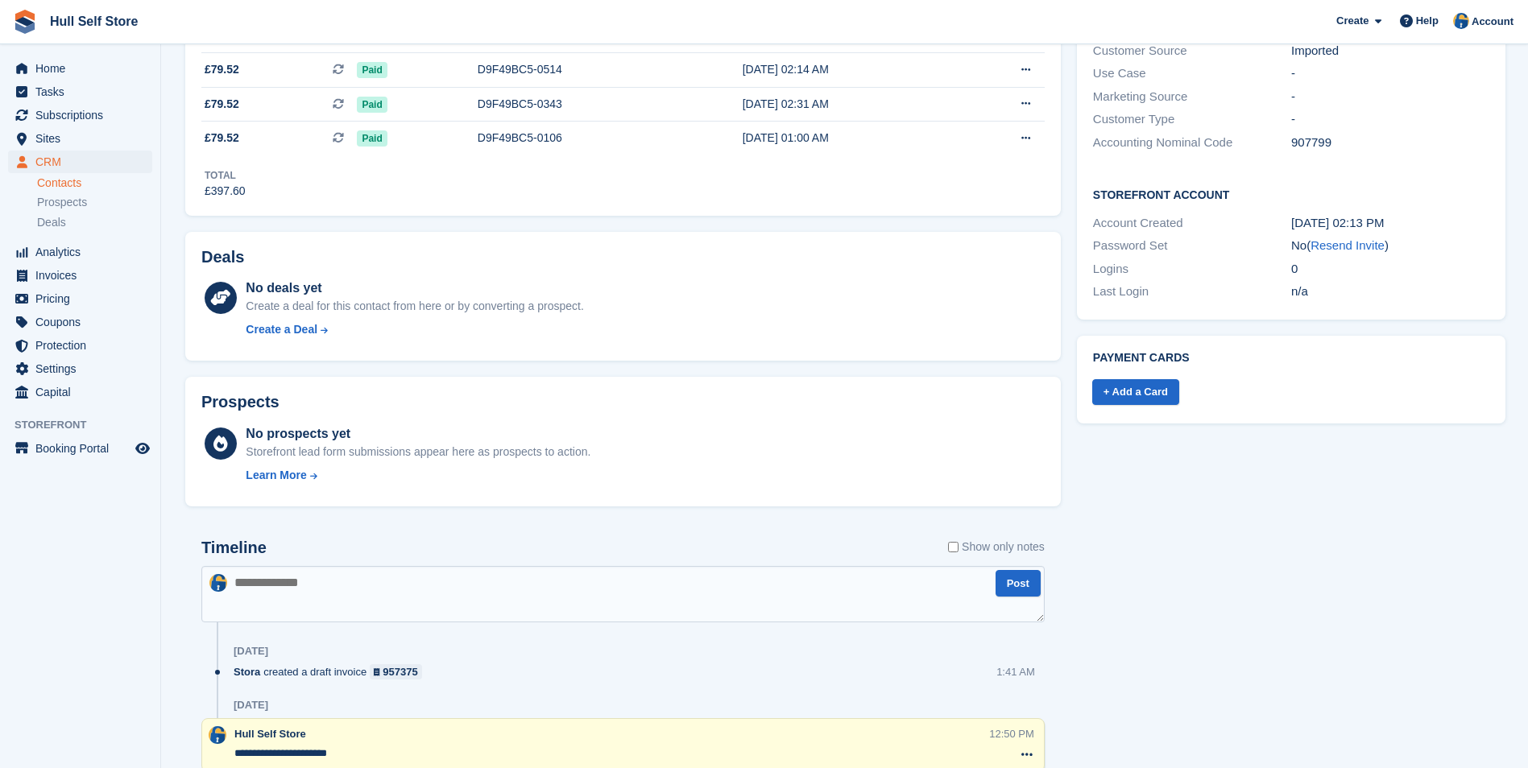
click at [682, 595] on textarea at bounding box center [622, 594] width 843 height 56
type textarea "**********"
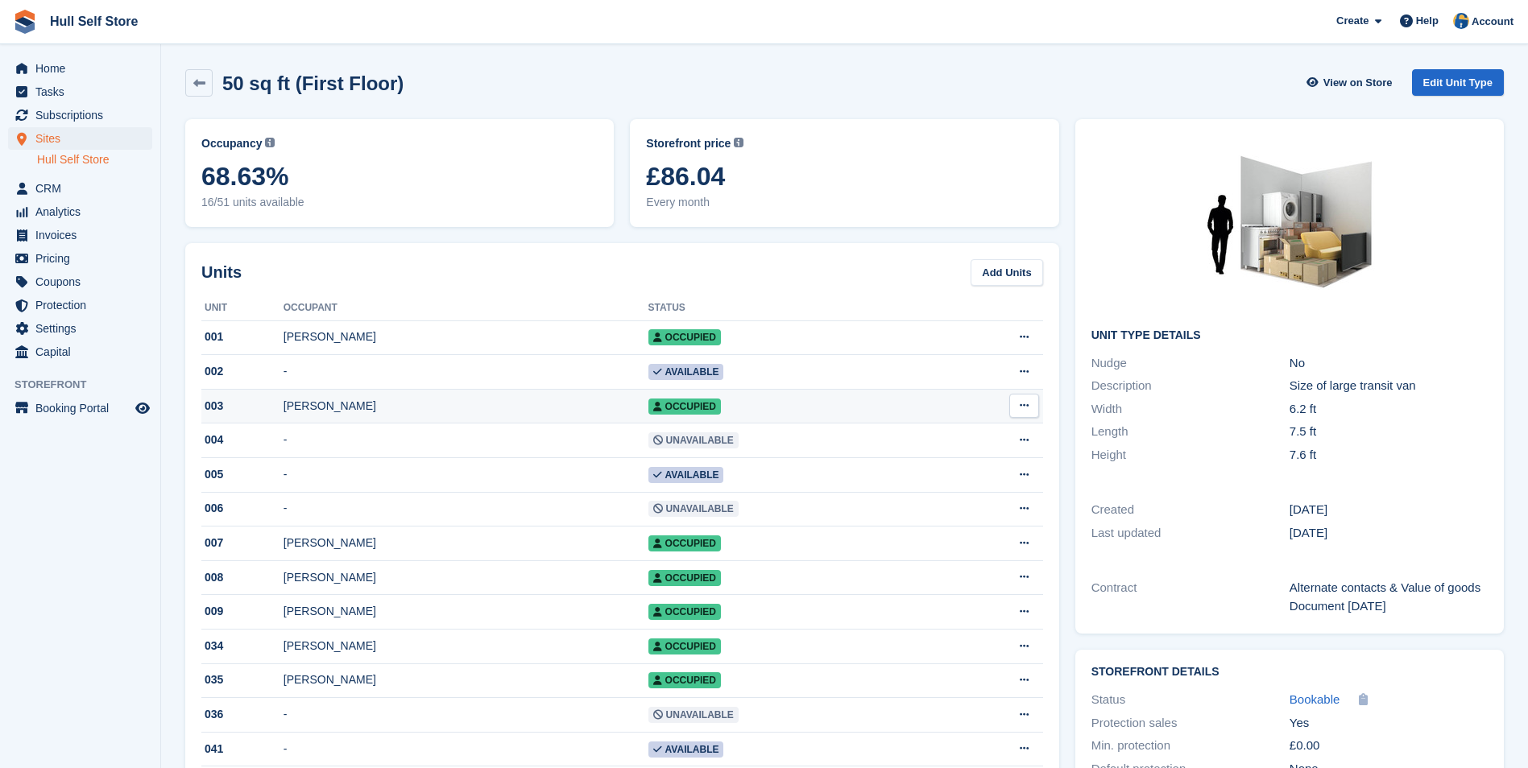
click at [478, 417] on td "[PERSON_NAME]" at bounding box center [465, 406] width 365 height 35
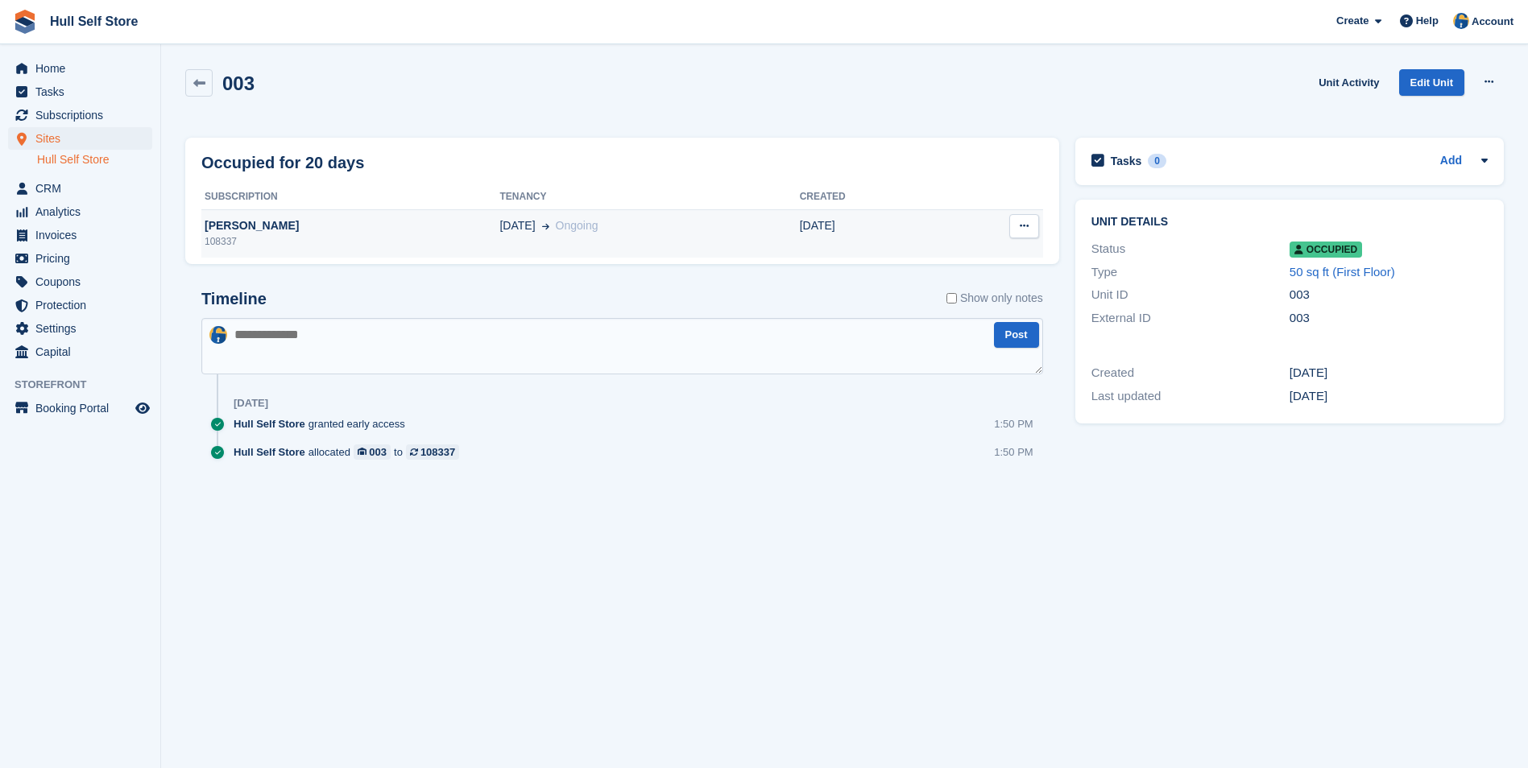
click at [383, 222] on div "[PERSON_NAME]" at bounding box center [350, 225] width 298 height 17
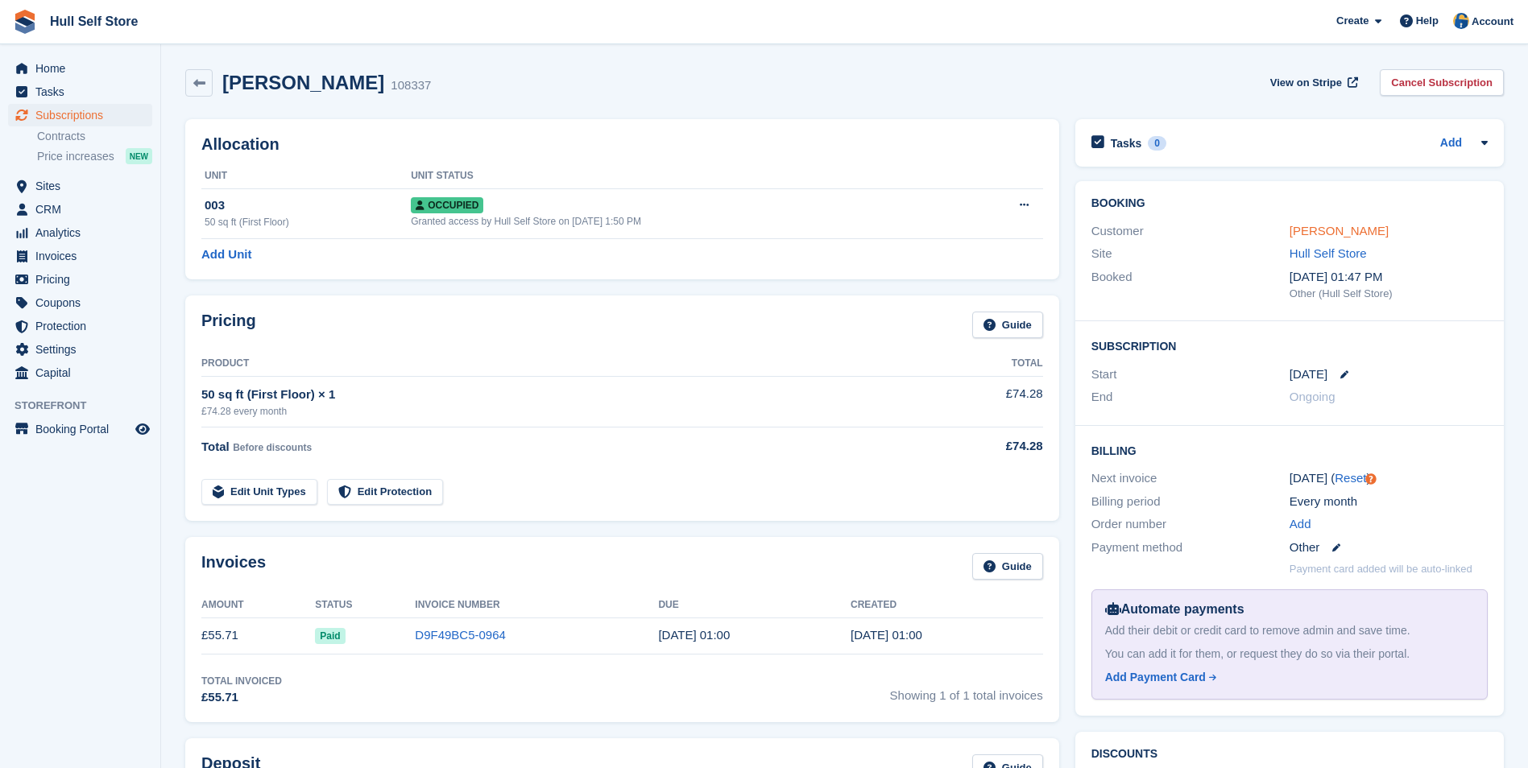
click at [1322, 225] on link "[PERSON_NAME]" at bounding box center [1338, 231] width 99 height 14
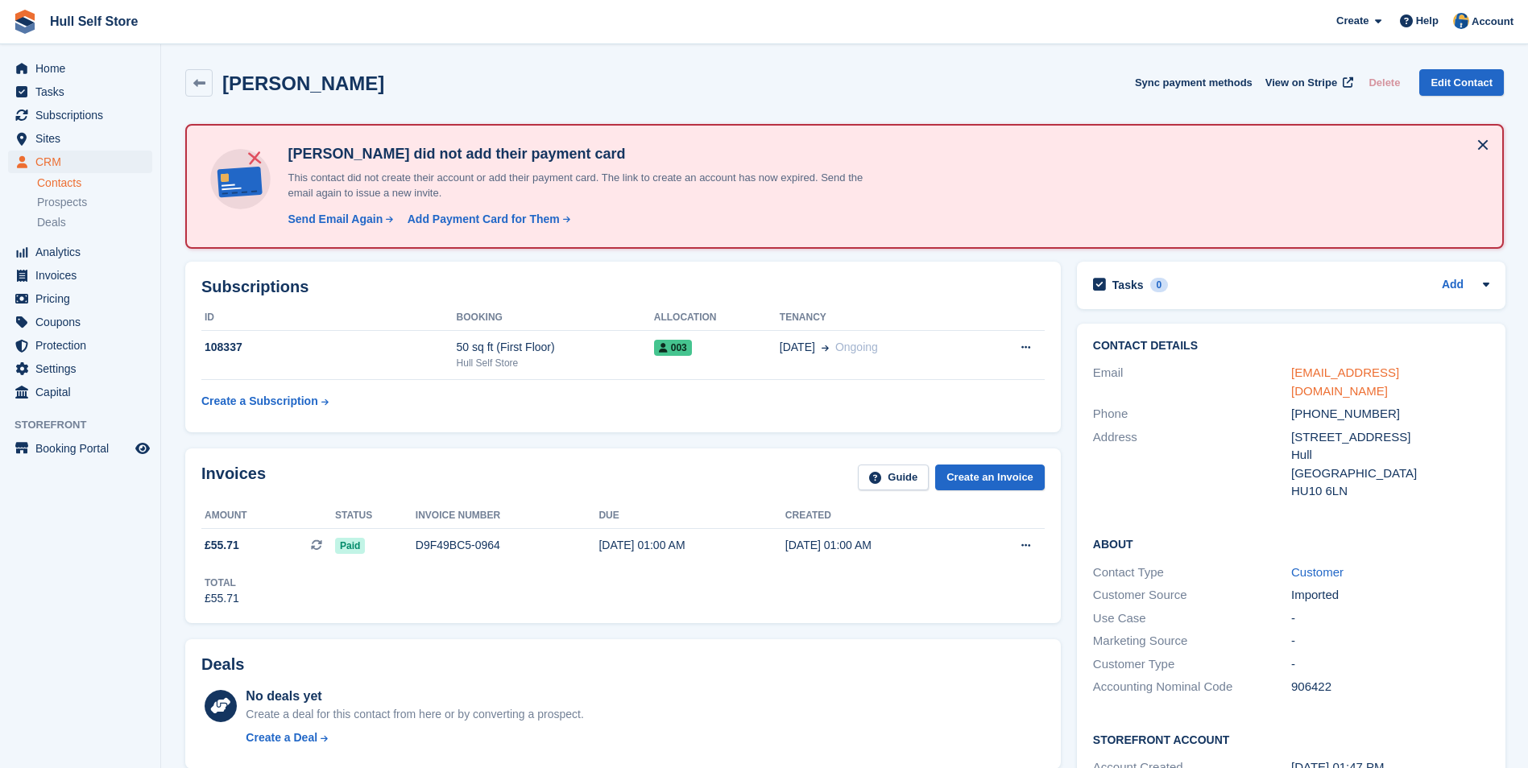
click at [1363, 368] on link "[EMAIL_ADDRESS][DOMAIN_NAME]" at bounding box center [1345, 382] width 108 height 32
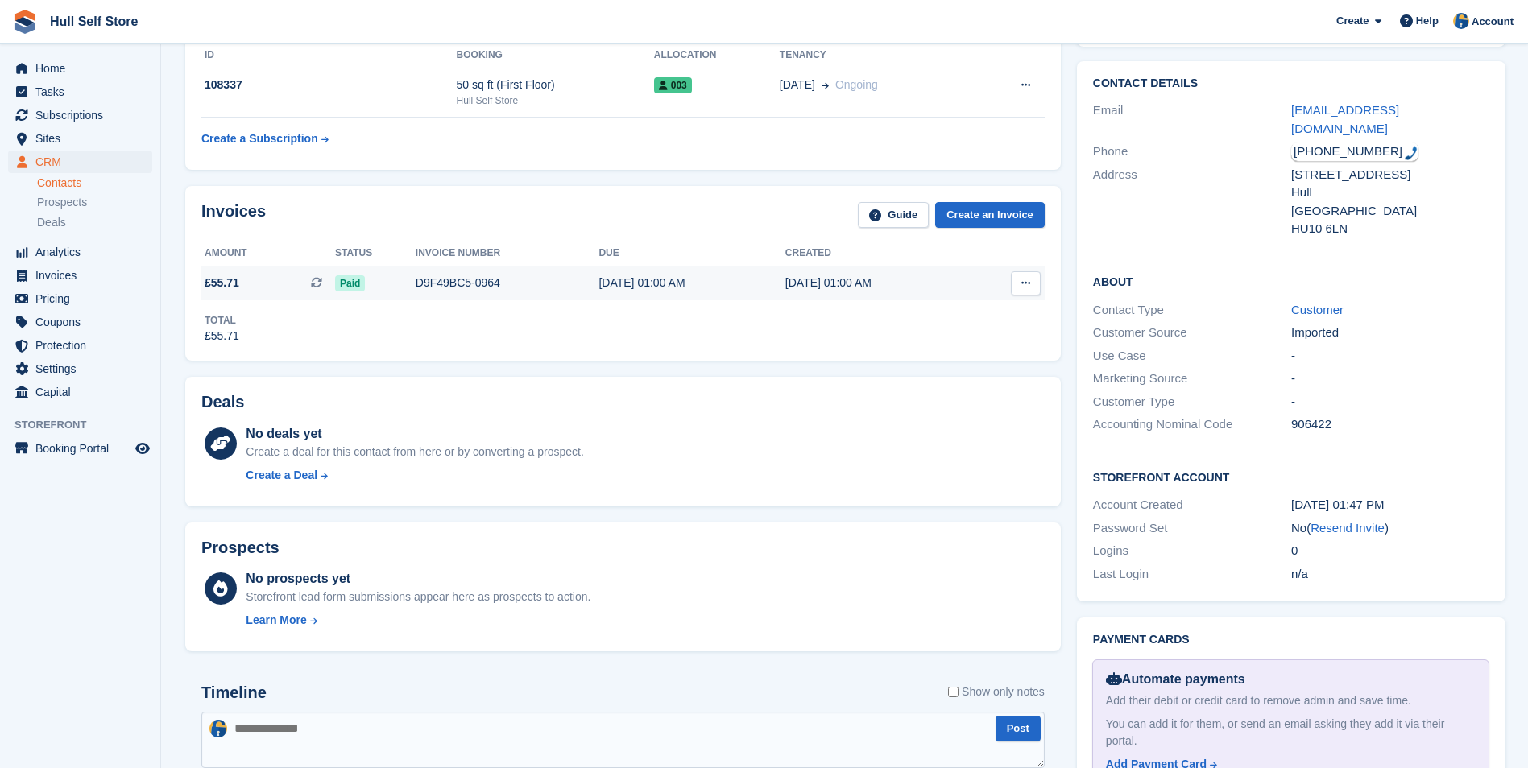
scroll to position [403, 0]
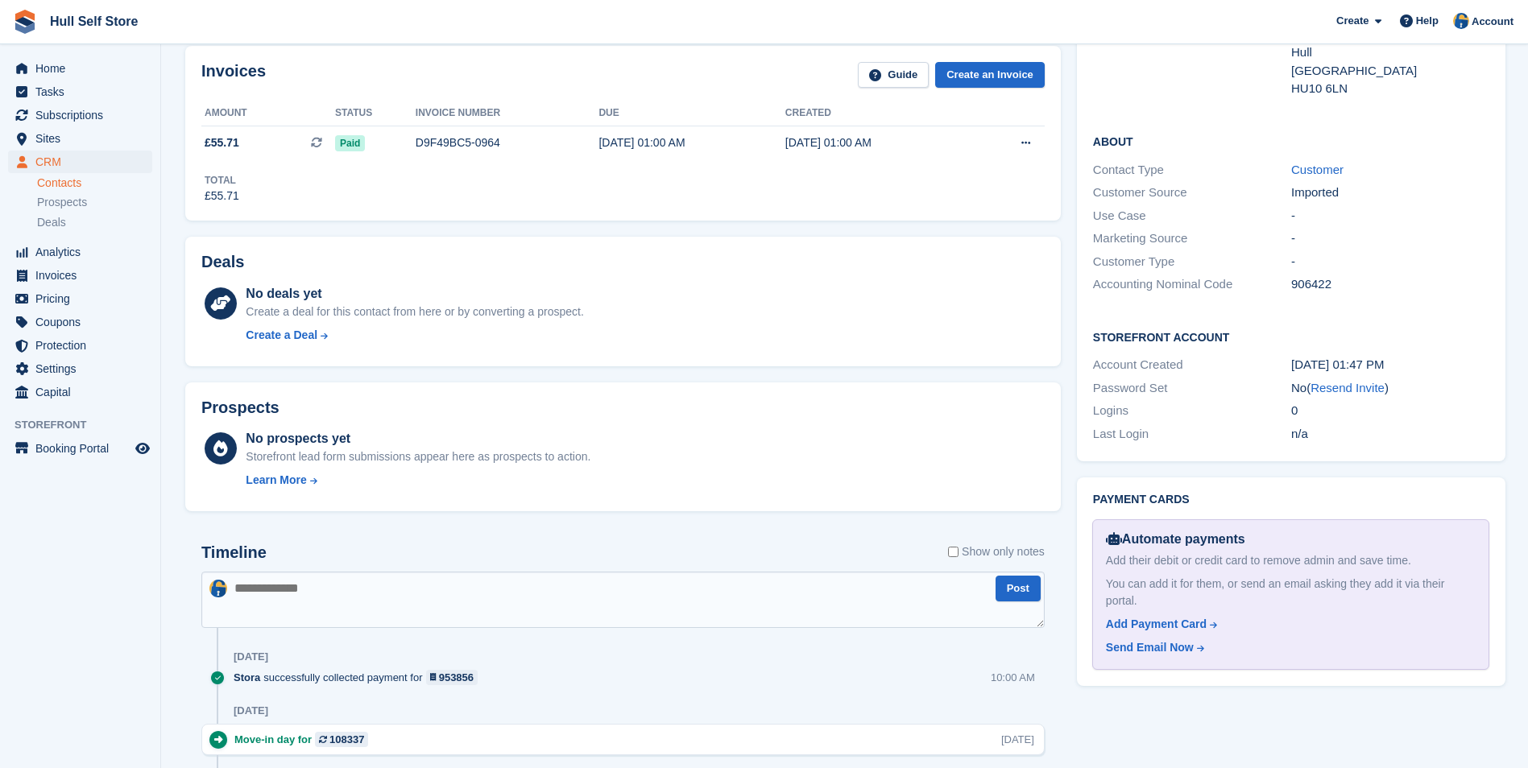
click at [720, 591] on textarea at bounding box center [622, 600] width 843 height 56
type textarea "**********"
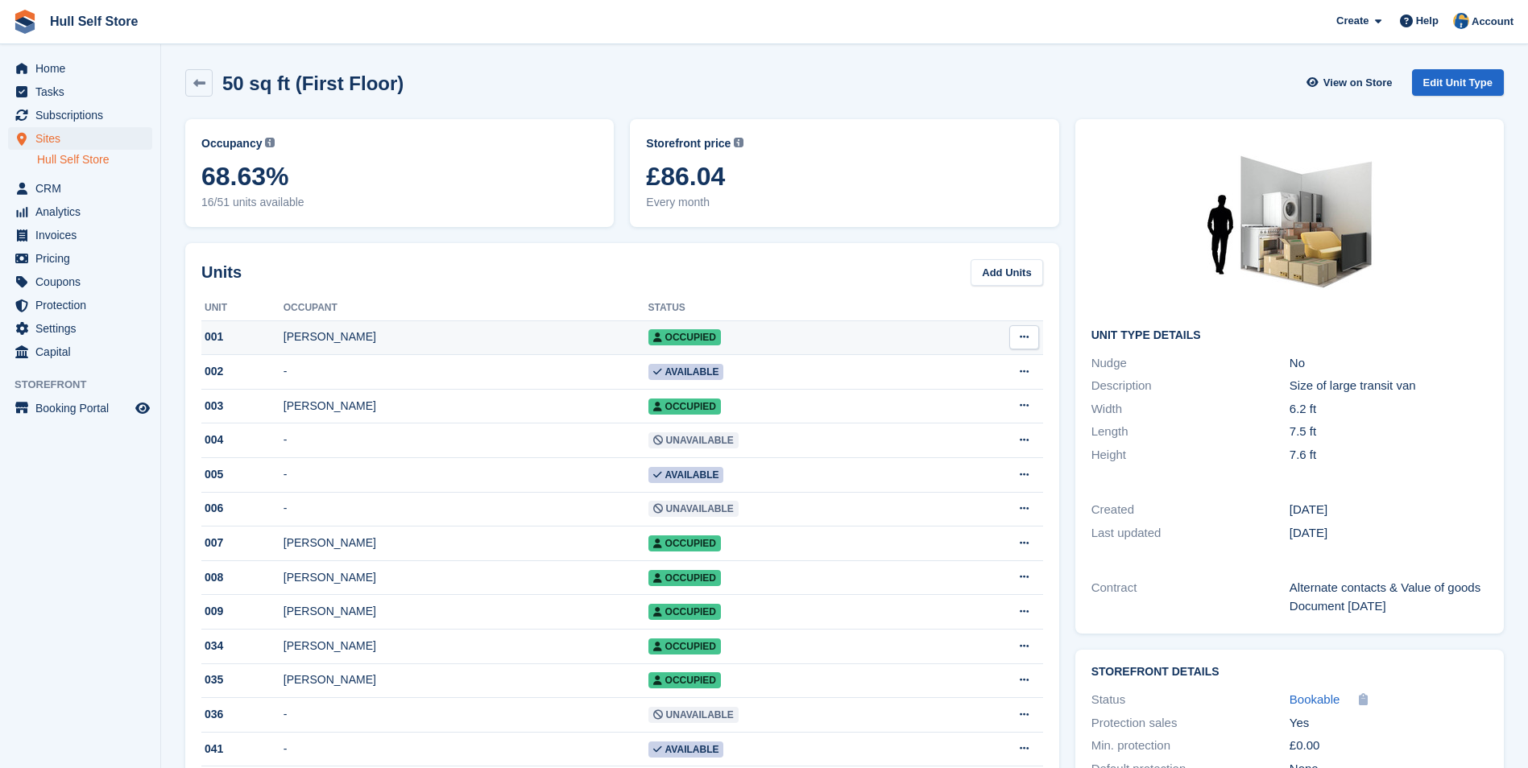
click at [395, 345] on div "[PERSON_NAME]" at bounding box center [465, 337] width 365 height 17
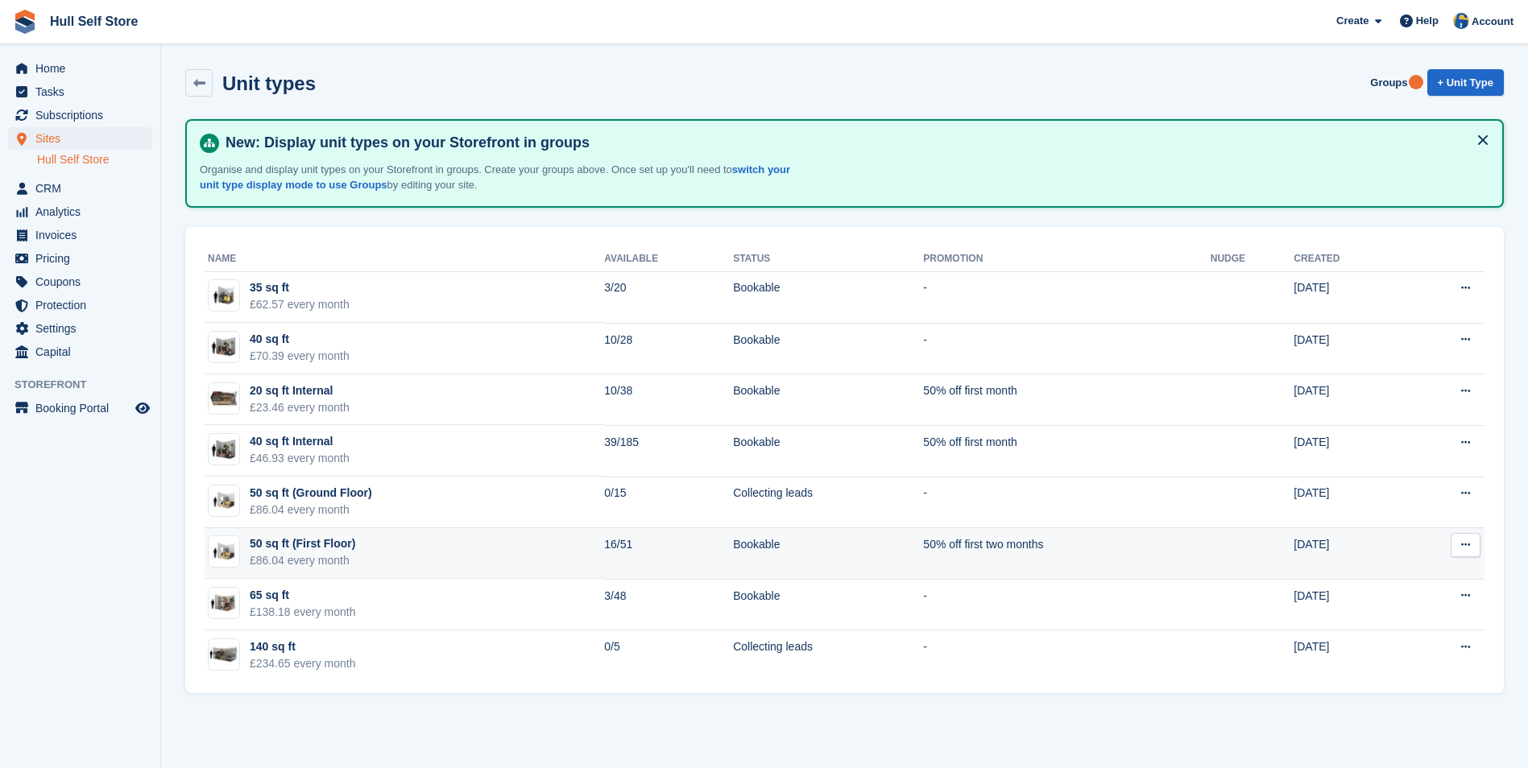
click at [433, 546] on td "50 sq ft (First Floor) £86.04 every month" at bounding box center [404, 554] width 399 height 52
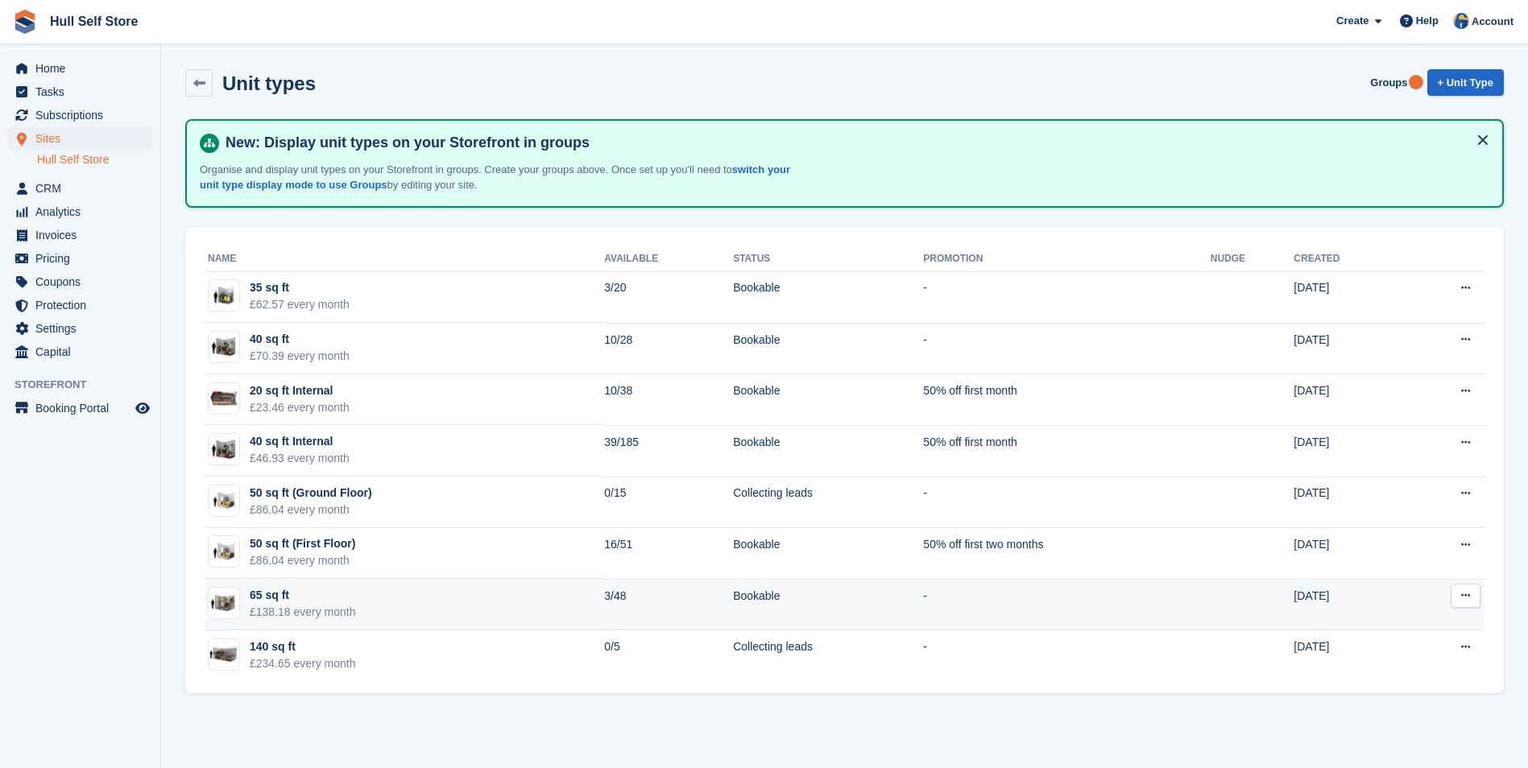
click at [441, 589] on td "65 sq ft £138.18 every month" at bounding box center [404, 605] width 399 height 52
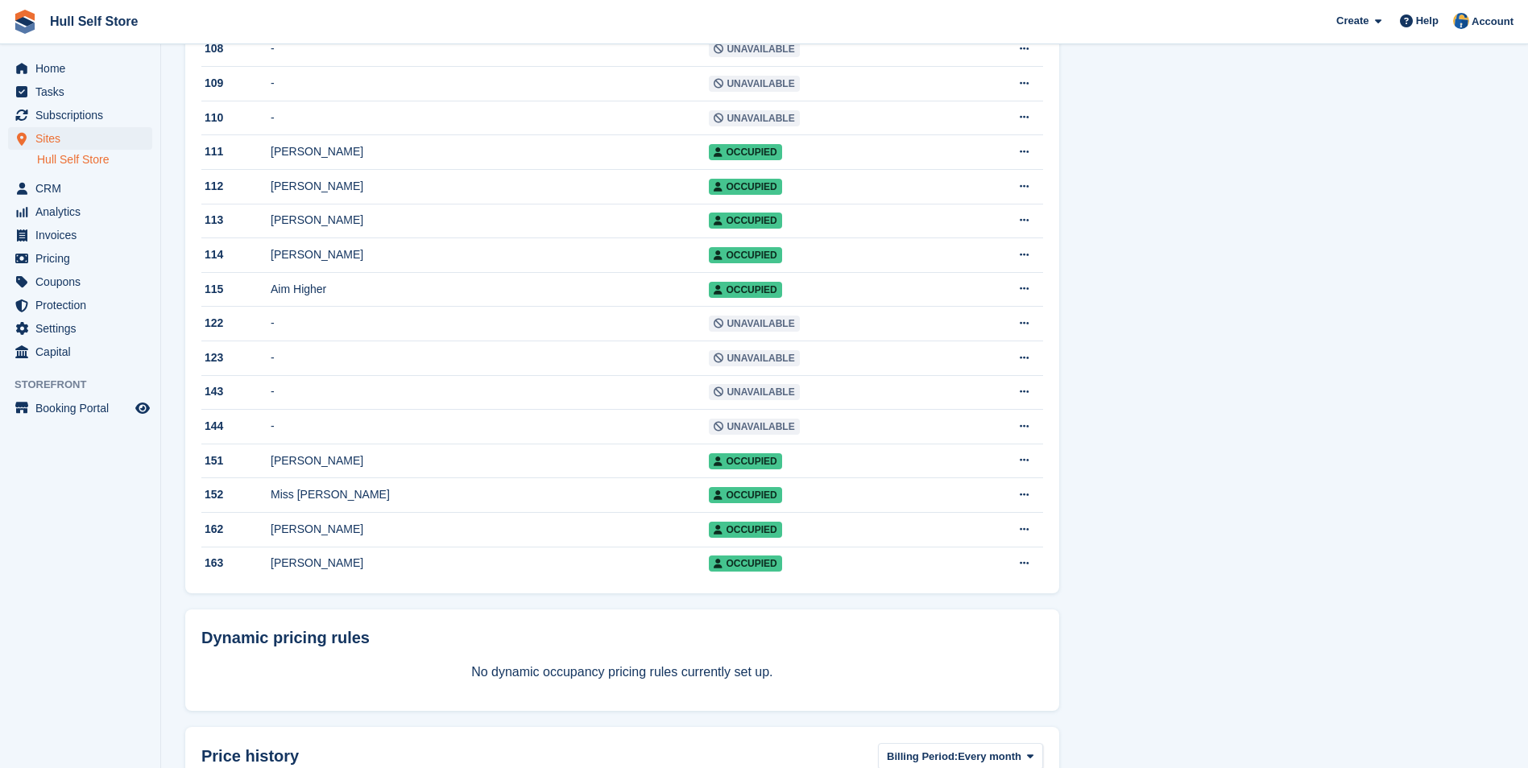
scroll to position [1369, 0]
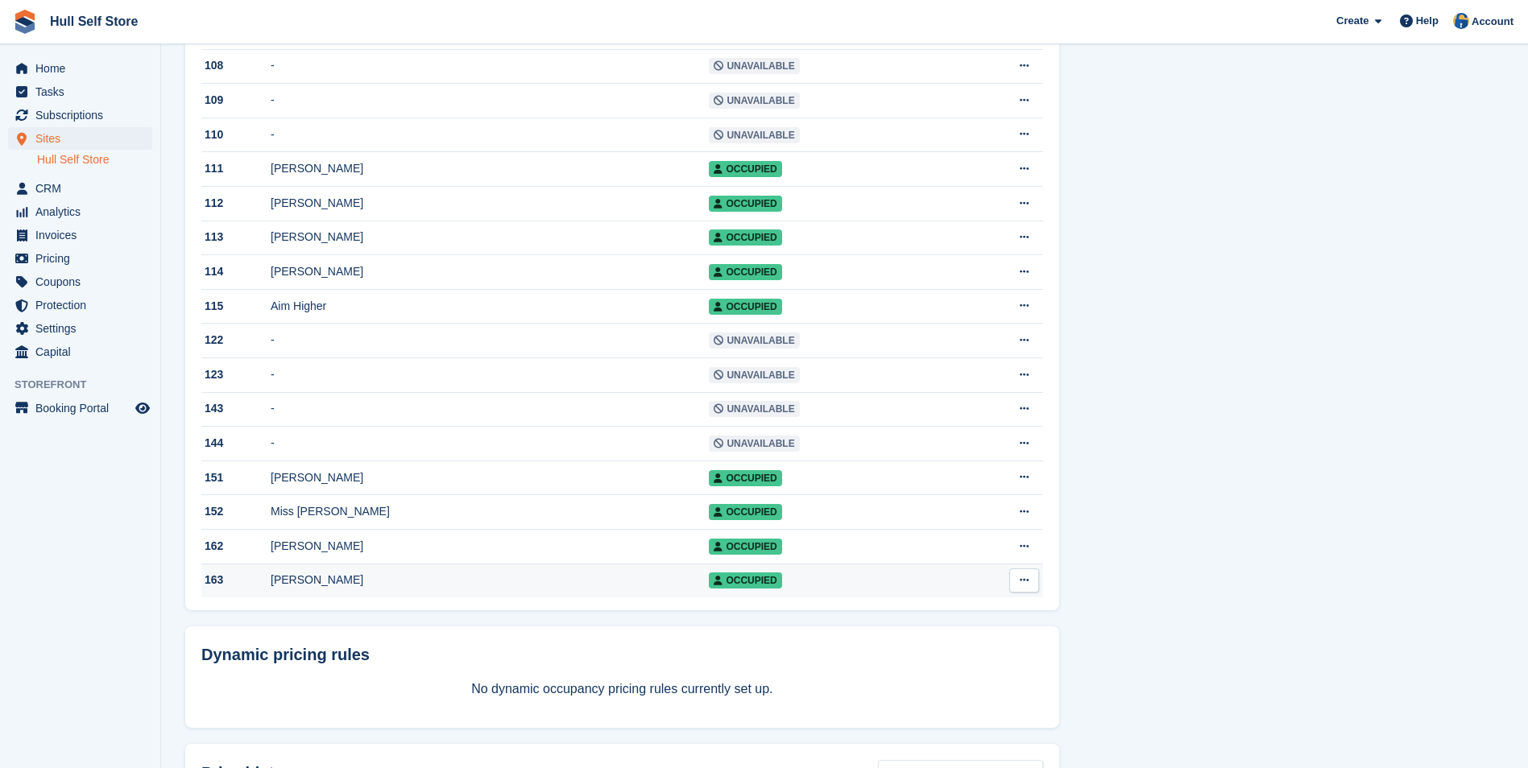
click at [553, 589] on div "[PERSON_NAME]" at bounding box center [490, 580] width 438 height 17
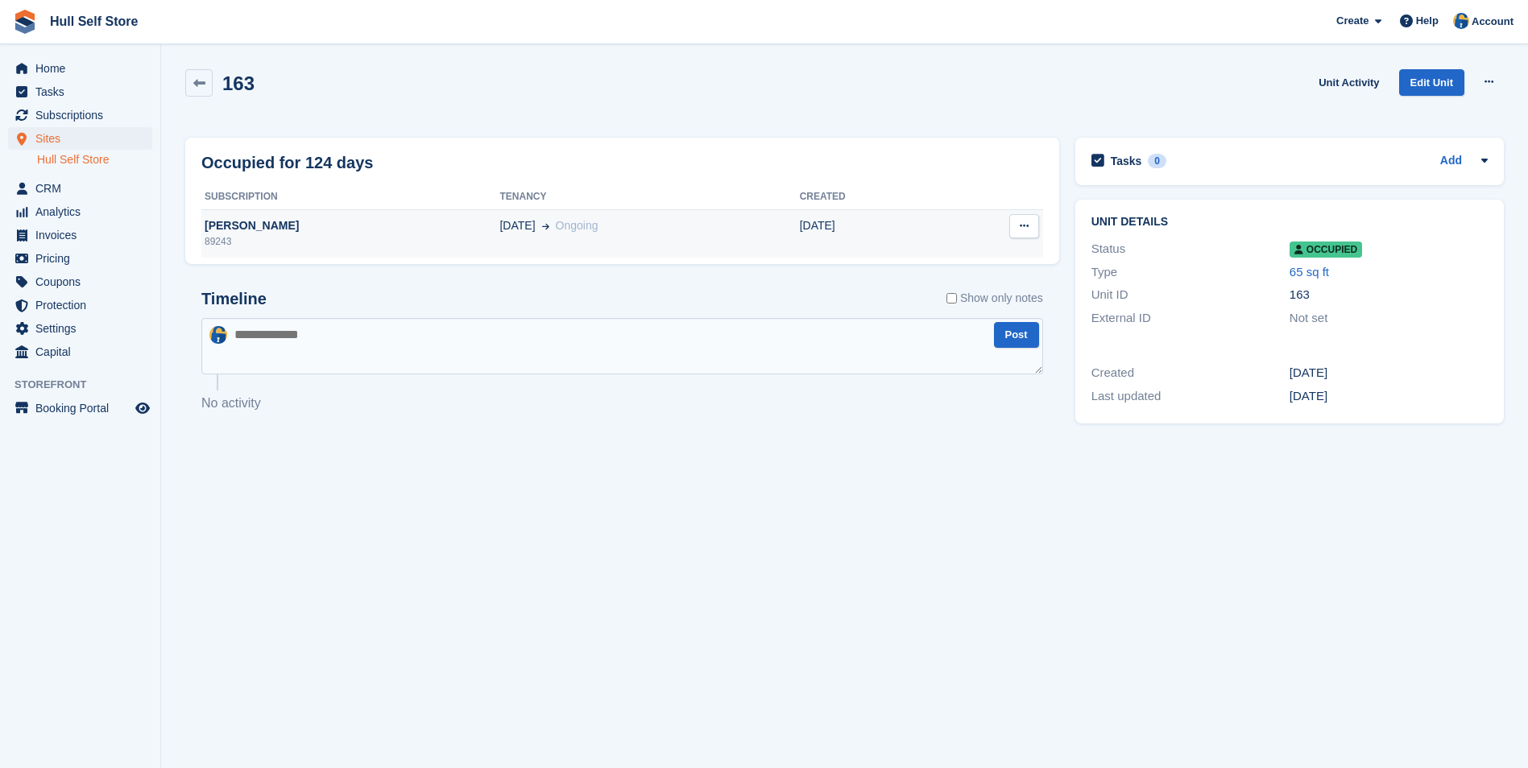
click at [538, 240] on td "[DATE] Ongoing" at bounding box center [649, 233] width 300 height 48
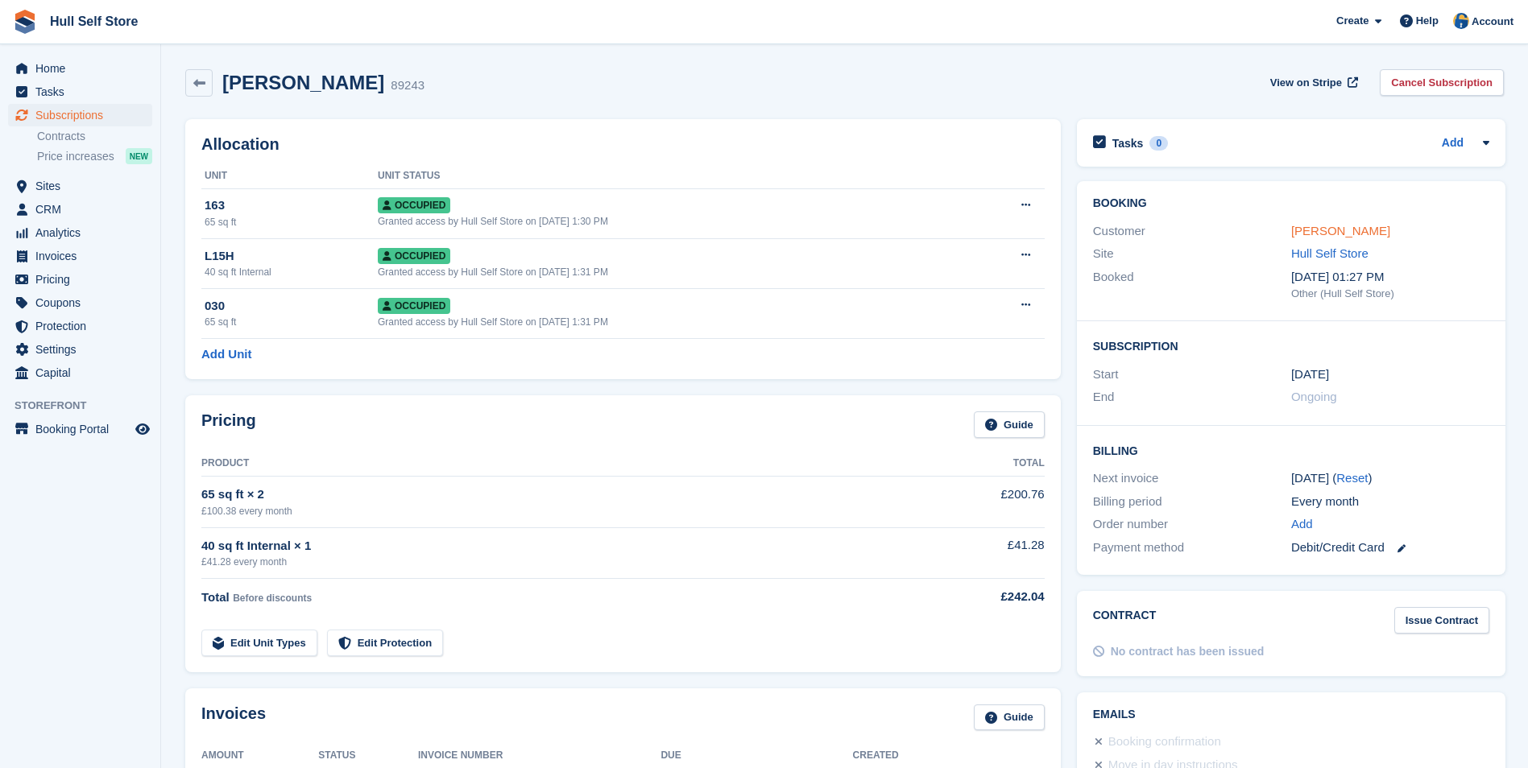
click at [1321, 230] on link "[PERSON_NAME]" at bounding box center [1340, 231] width 99 height 14
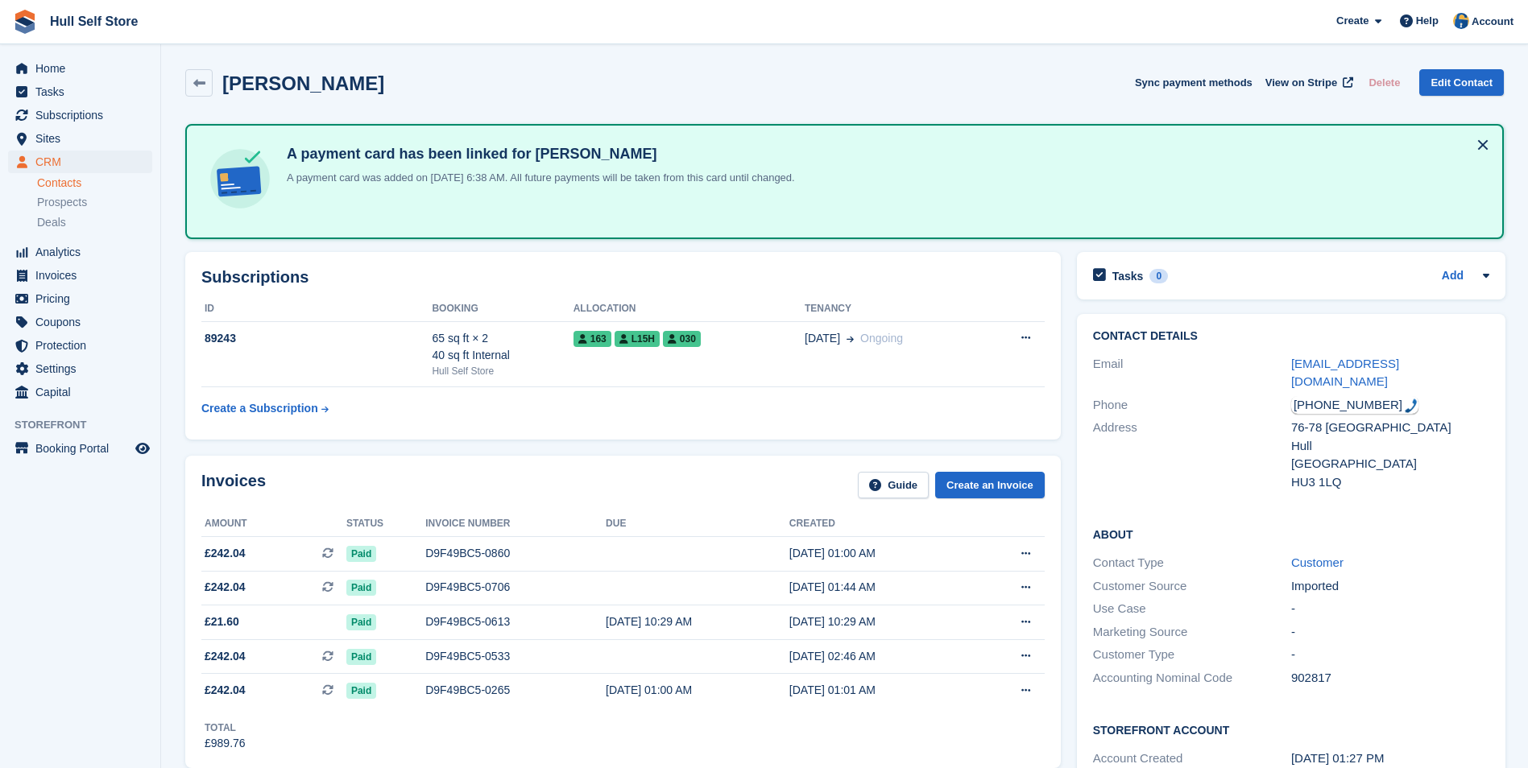
click at [1405, 353] on div "Email tajelsirhabiballa@gmail.com" at bounding box center [1291, 373] width 396 height 41
click at [1399, 362] on link "tajelsirhabiballa@gmail.com" at bounding box center [1345, 373] width 108 height 32
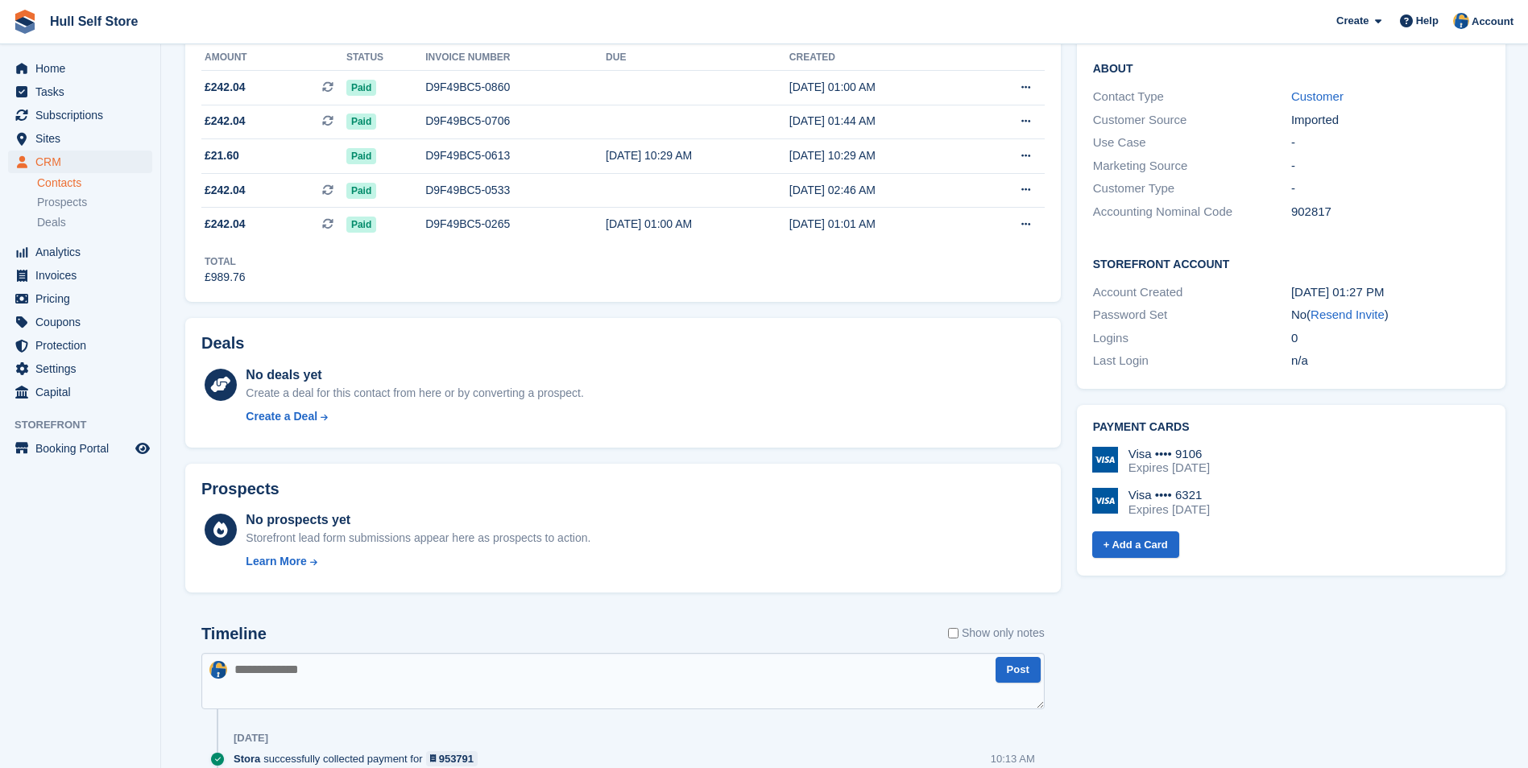
scroll to position [483, 0]
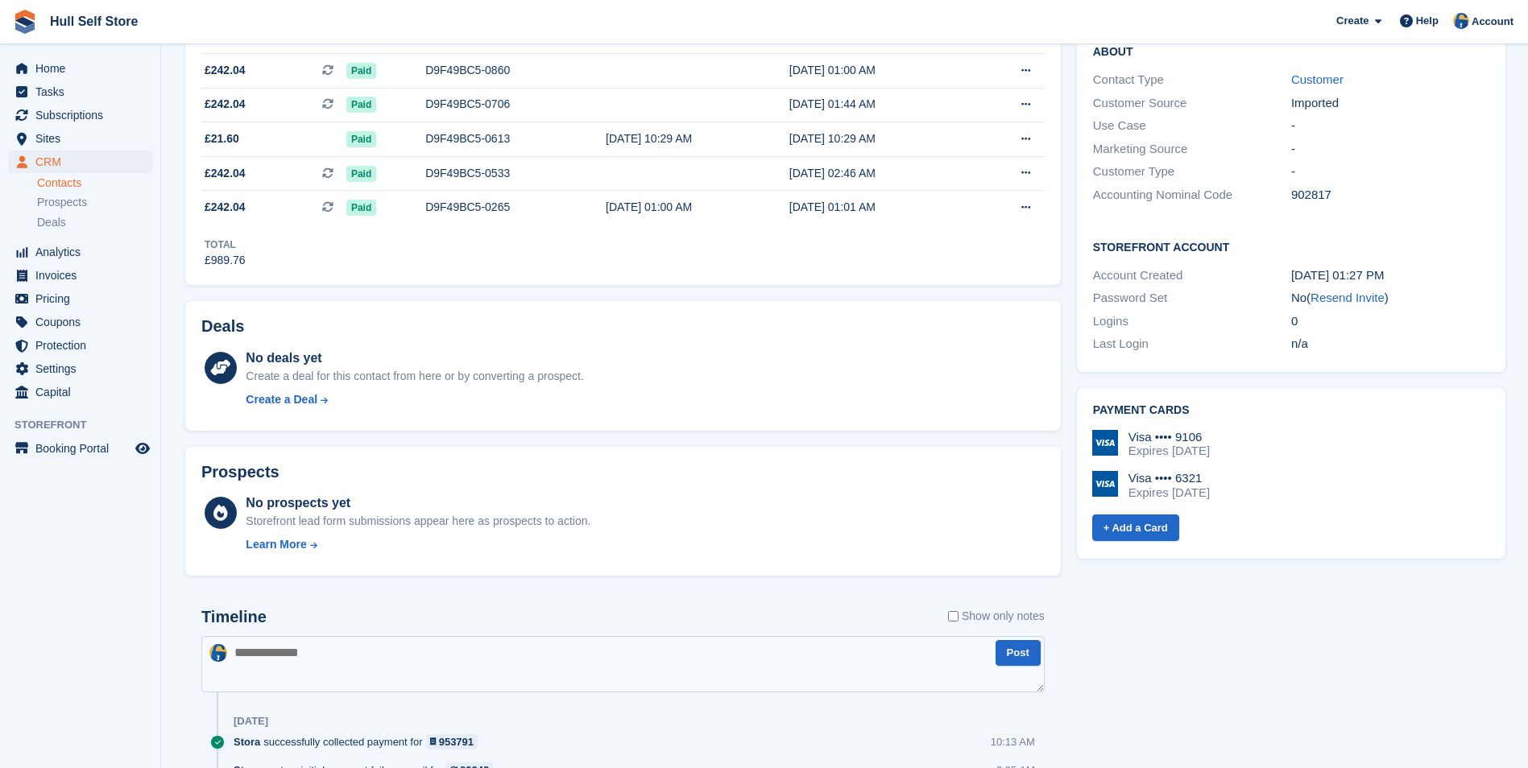
click at [676, 658] on textarea at bounding box center [622, 664] width 843 height 56
type textarea "**********"
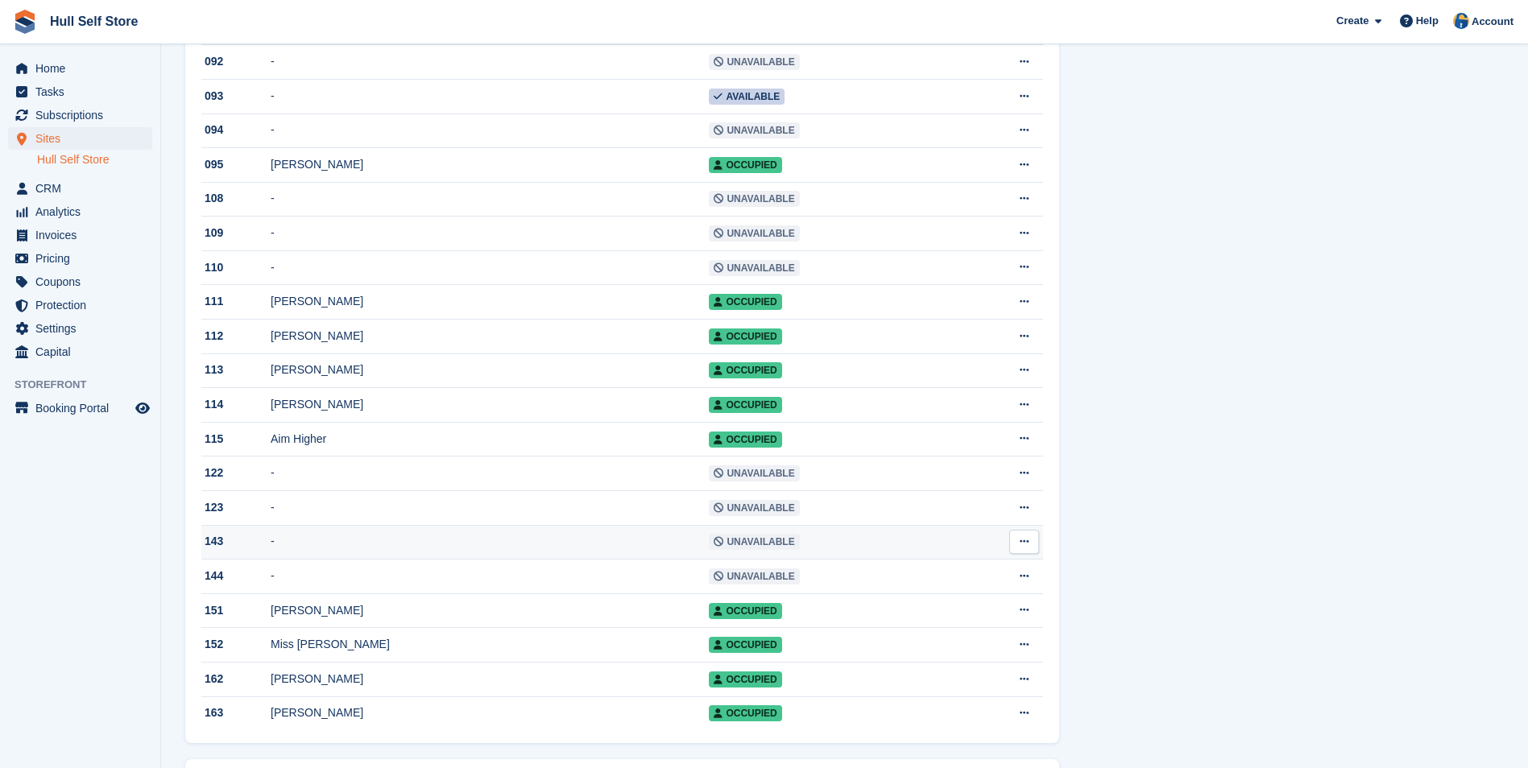
scroll to position [1208, 0]
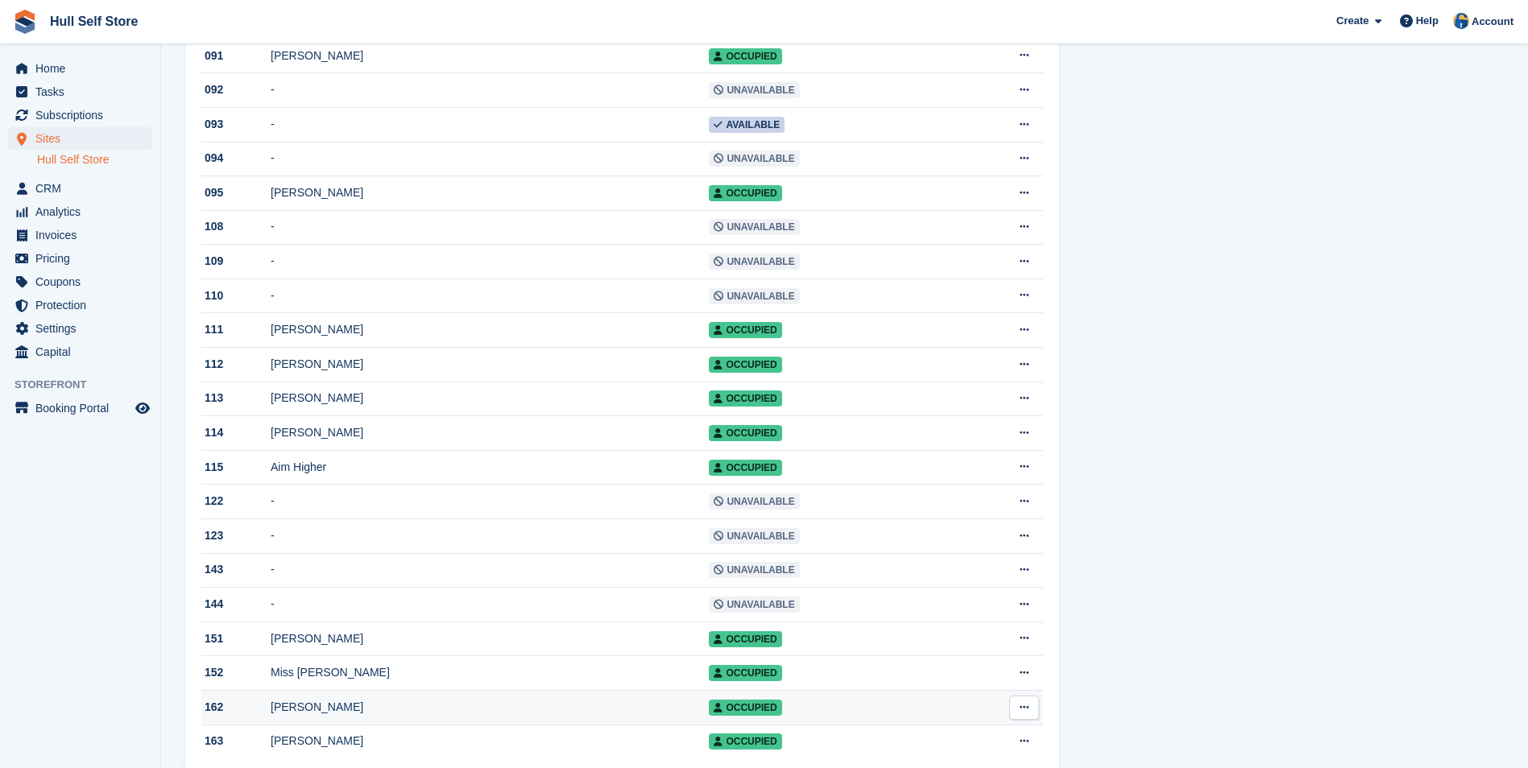
click at [408, 726] on td "Salim Karagol" at bounding box center [490, 708] width 438 height 35
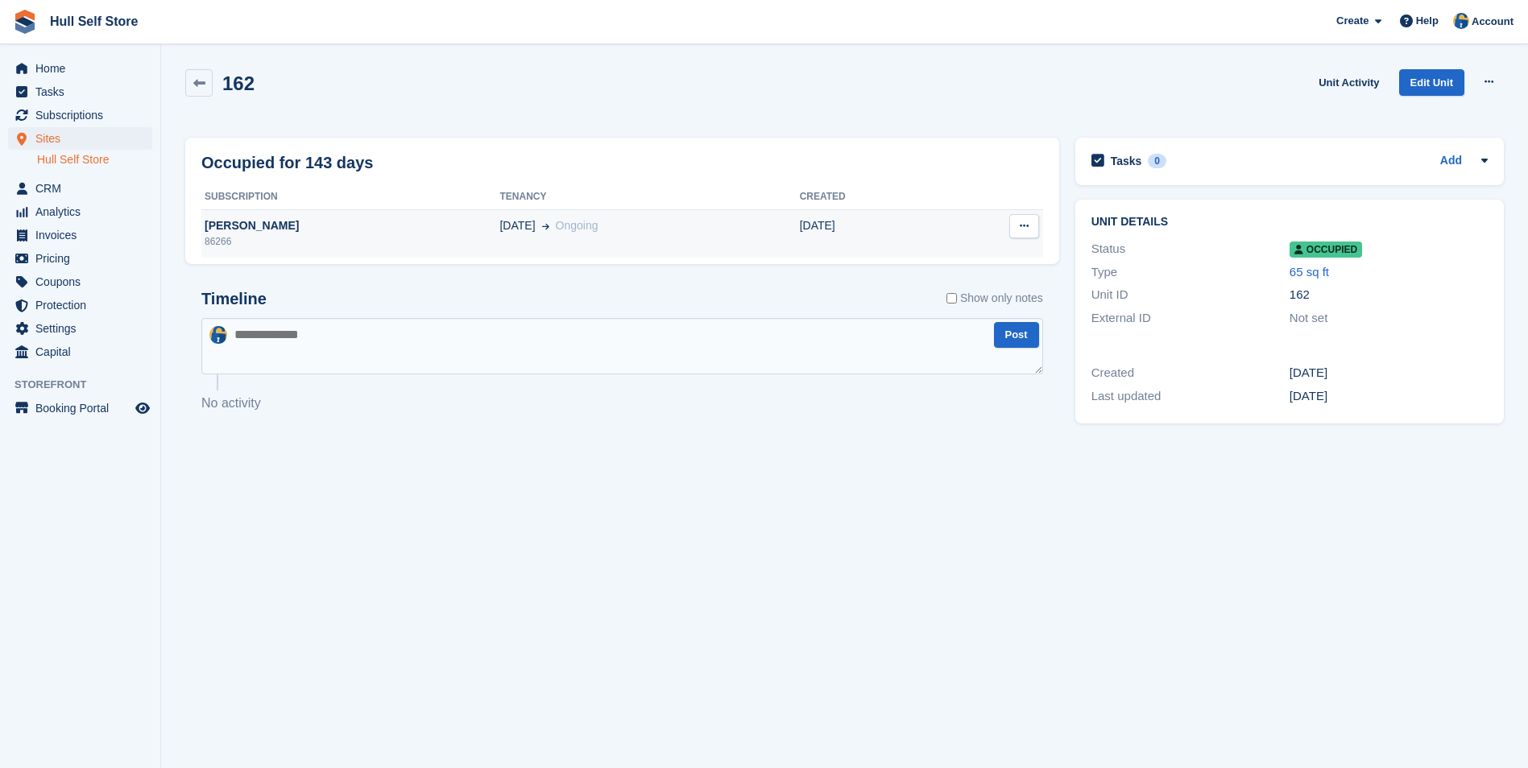
click at [375, 211] on td "Salim Karagol 86266" at bounding box center [350, 233] width 298 height 48
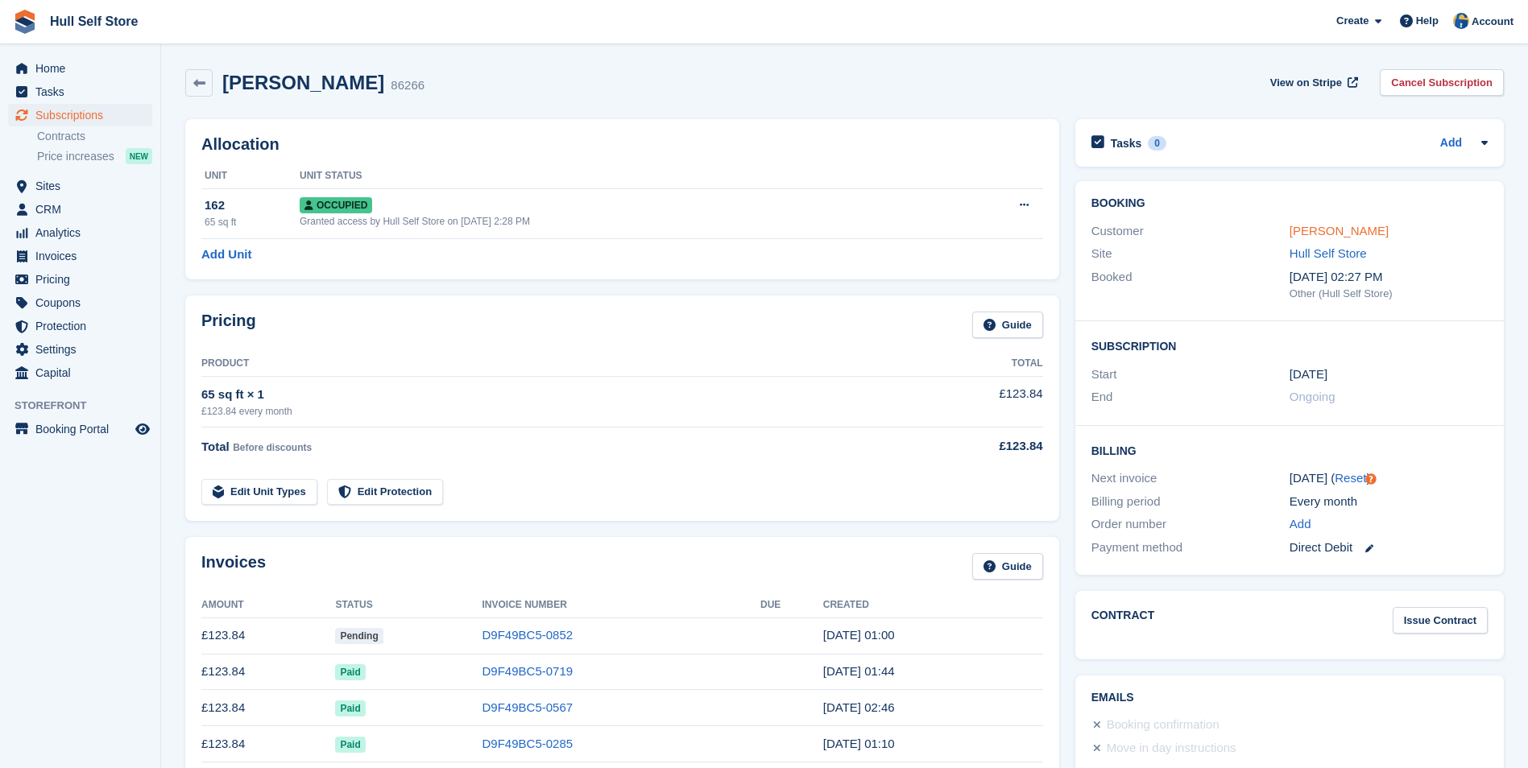
click at [1316, 228] on link "[PERSON_NAME]" at bounding box center [1338, 231] width 99 height 14
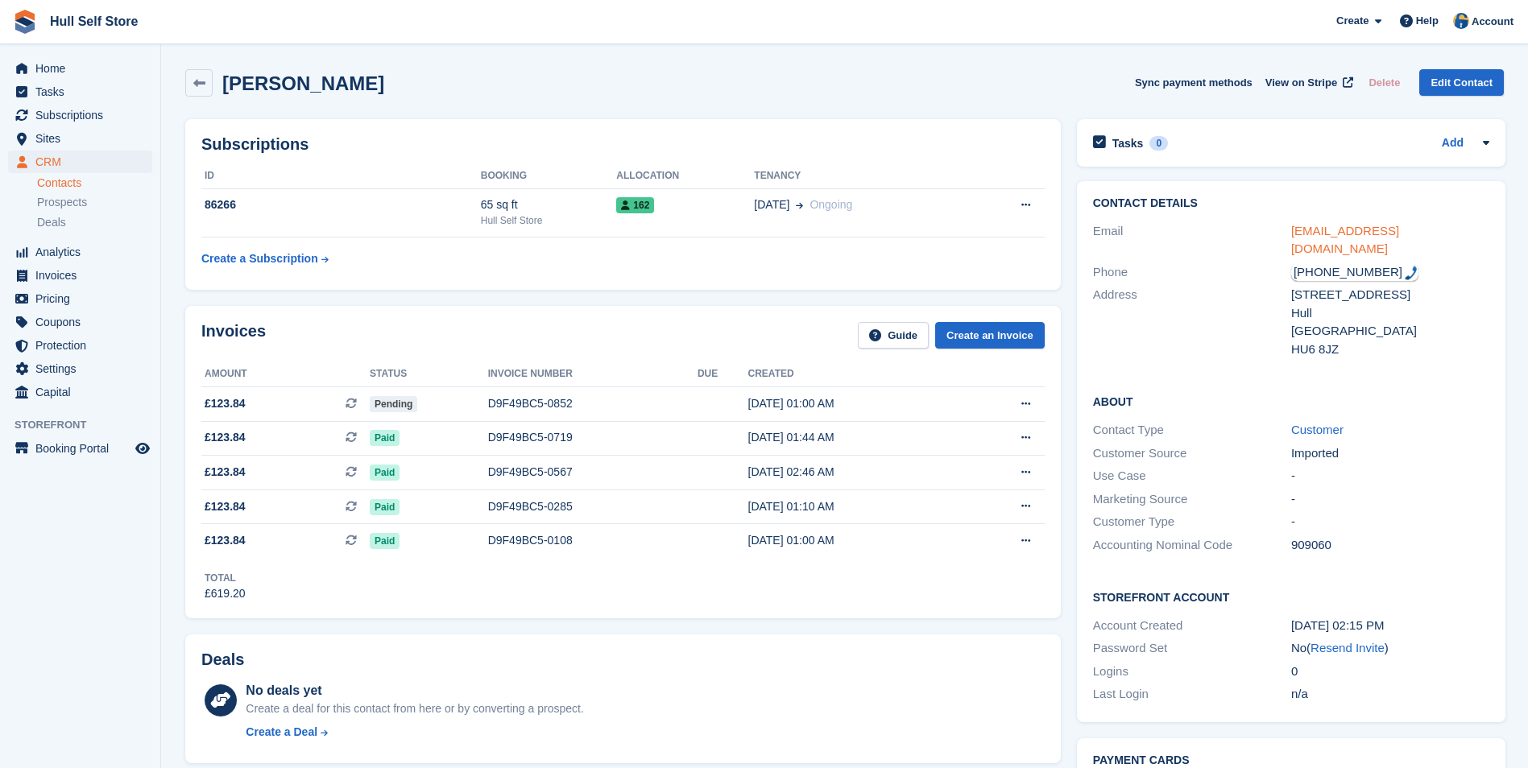
click at [1352, 234] on link "svmepos@gmail.com" at bounding box center [1345, 240] width 108 height 32
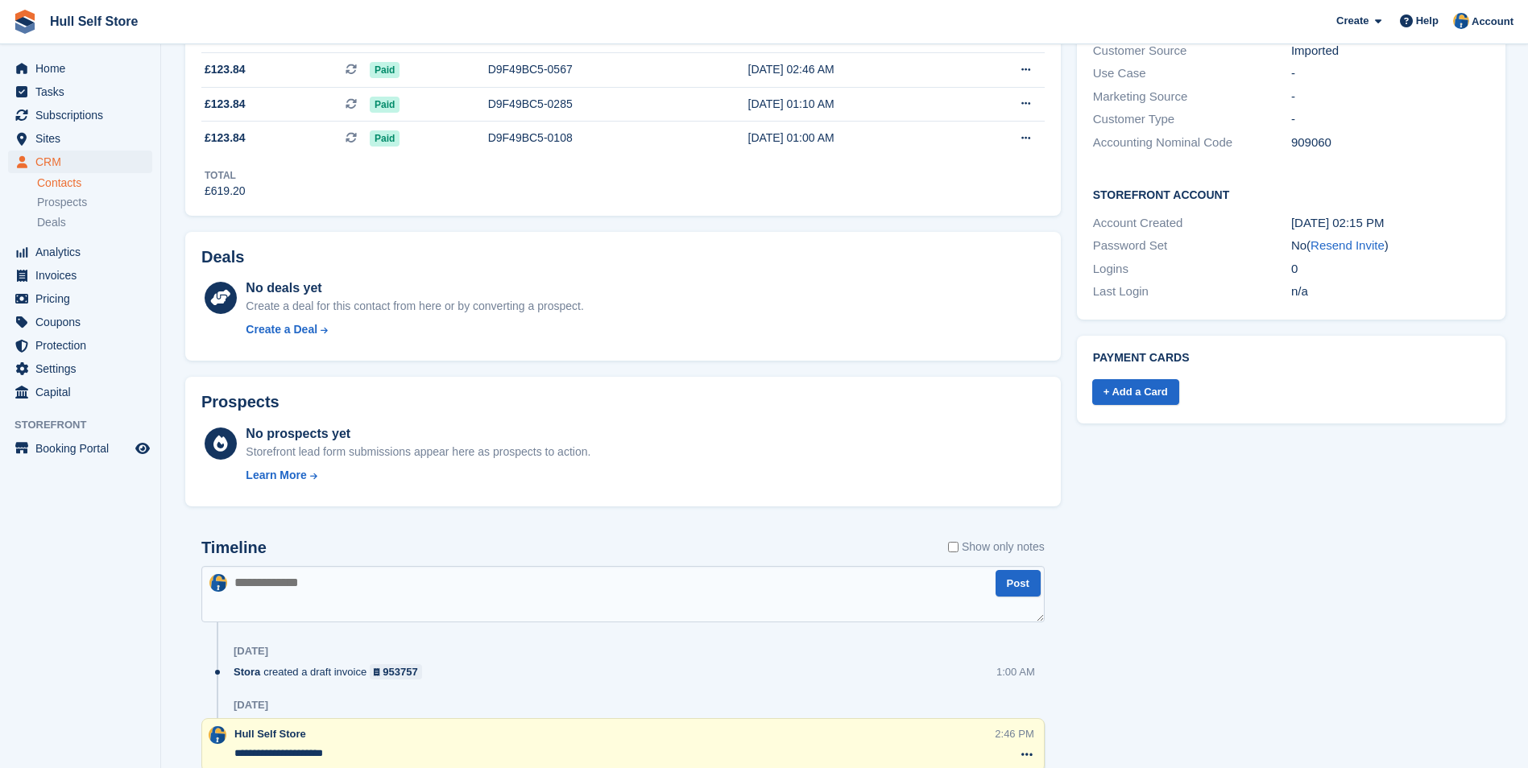
click at [614, 614] on textarea at bounding box center [622, 594] width 843 height 56
type textarea "**********"
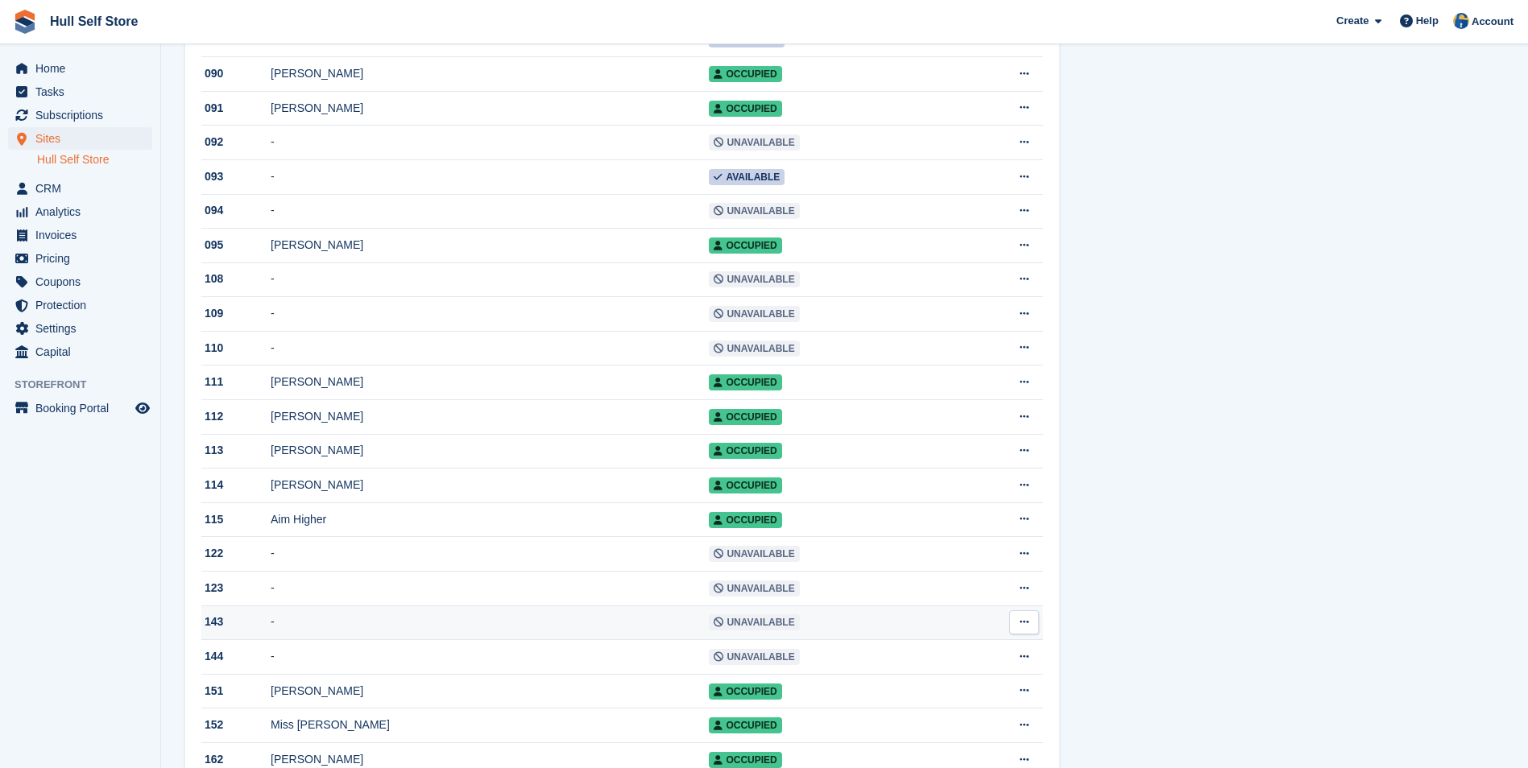
scroll to position [1127, 0]
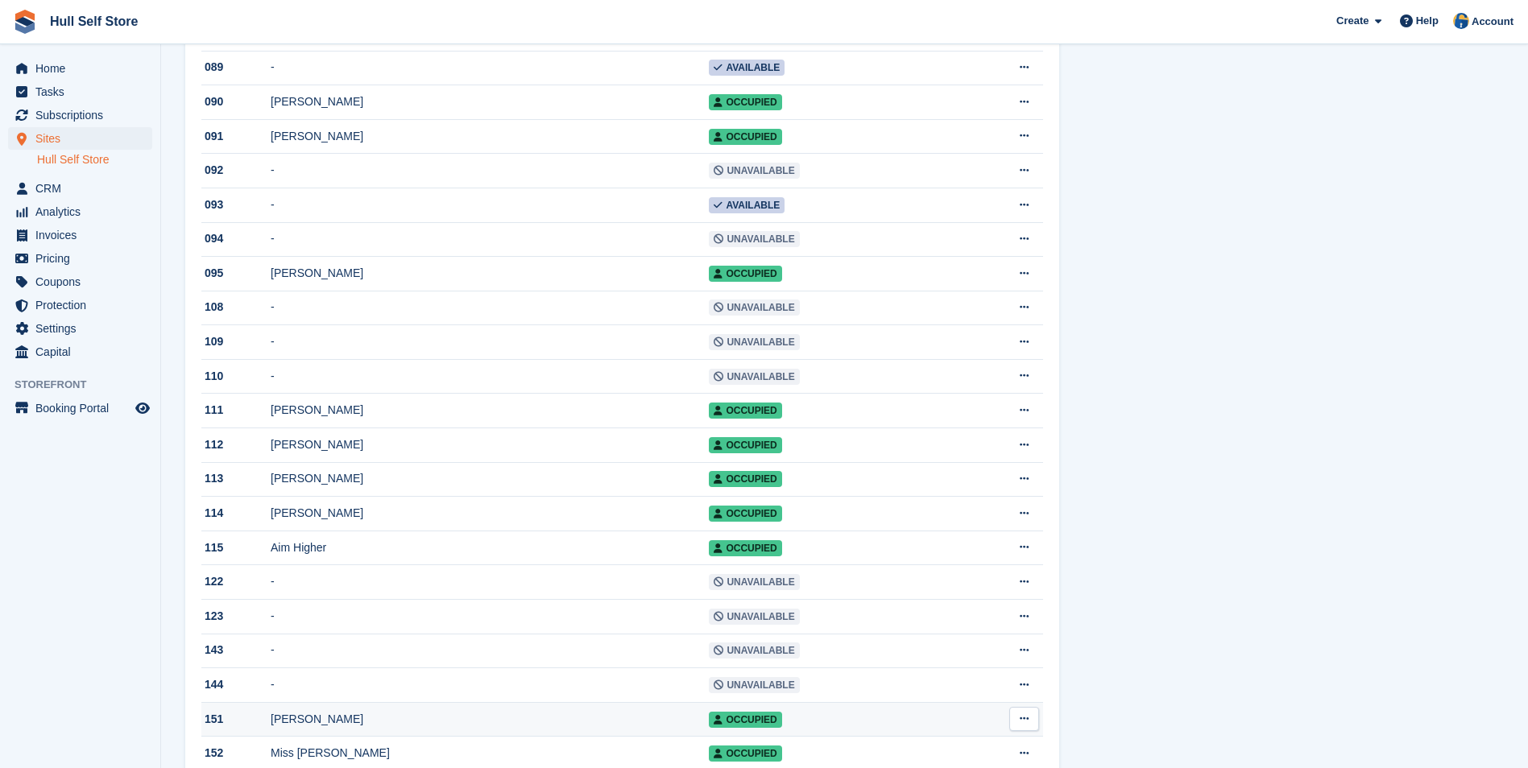
click at [513, 728] on div "[PERSON_NAME]" at bounding box center [490, 719] width 438 height 17
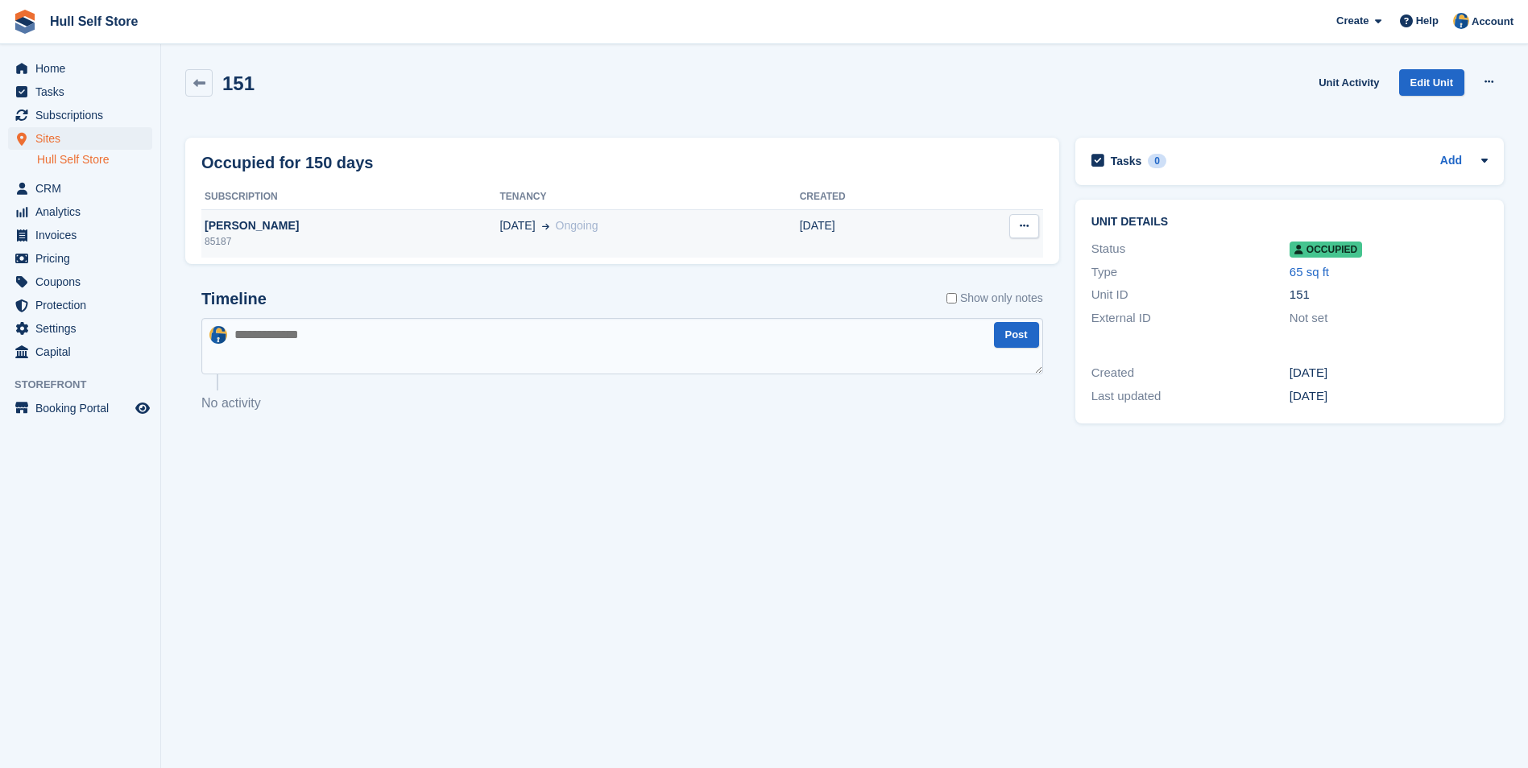
click at [420, 222] on div "[PERSON_NAME]" at bounding box center [350, 225] width 298 height 17
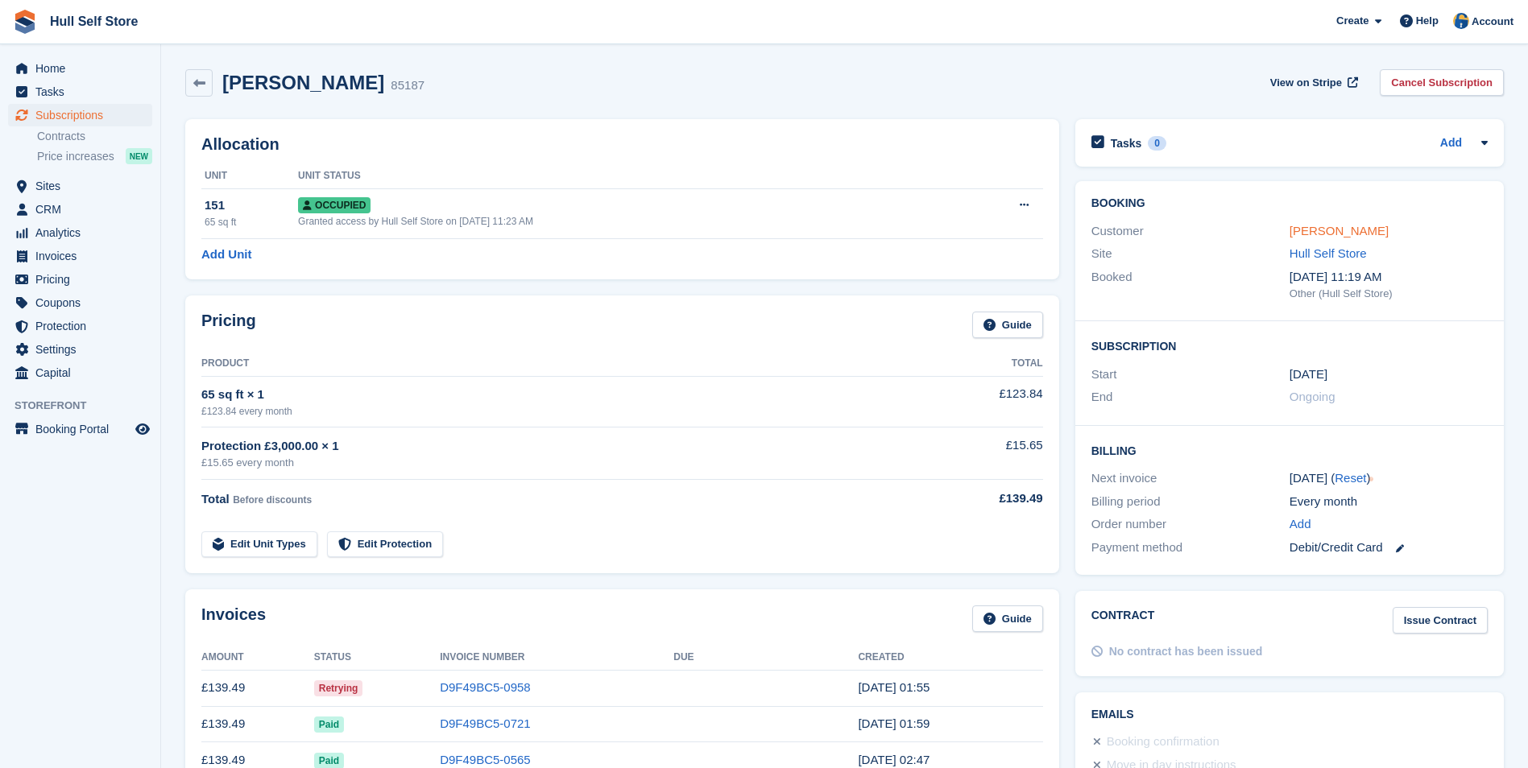
click at [1356, 233] on link "[PERSON_NAME]" at bounding box center [1338, 231] width 99 height 14
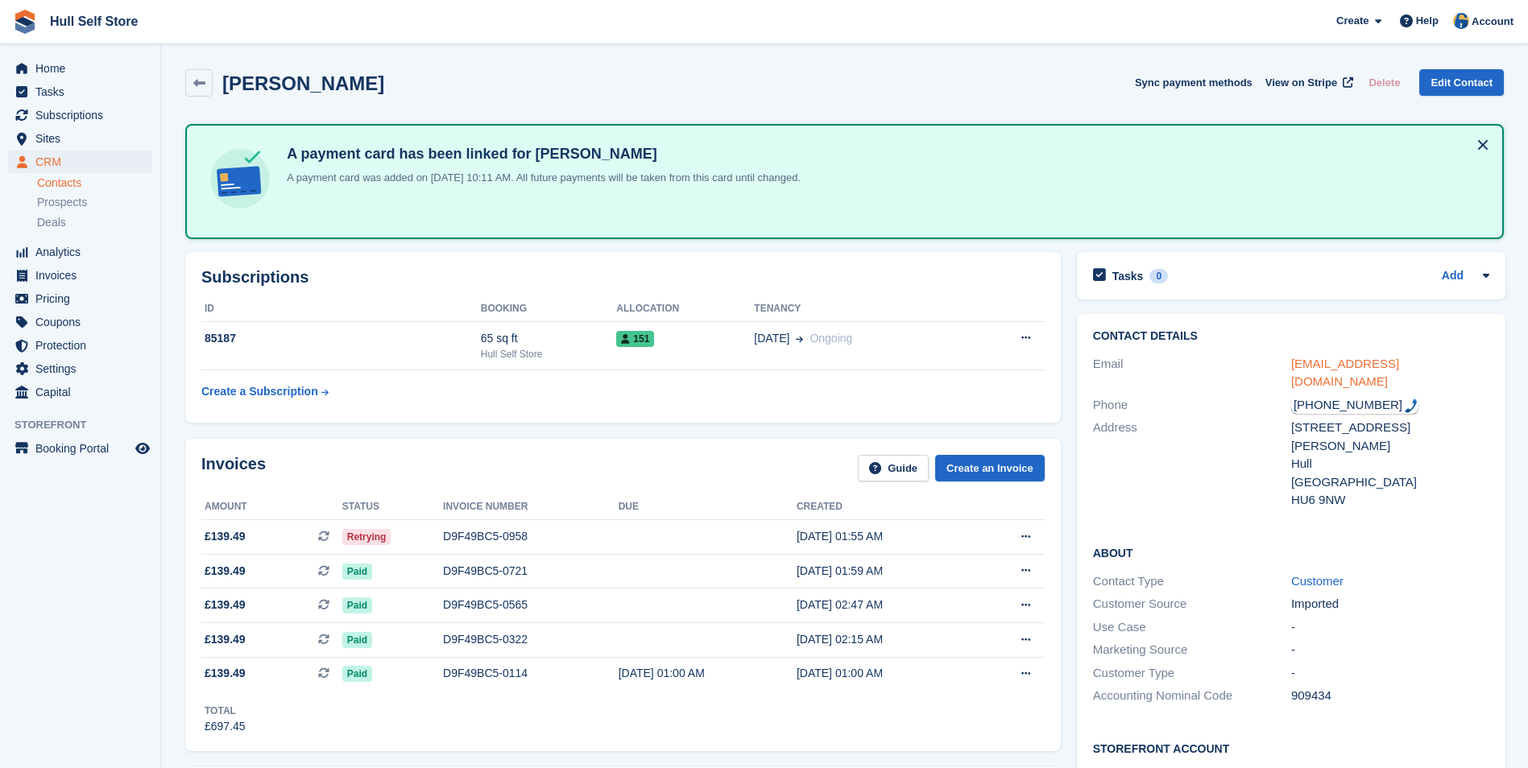
click at [1336, 360] on link "[EMAIL_ADDRESS][DOMAIN_NAME]" at bounding box center [1345, 373] width 108 height 32
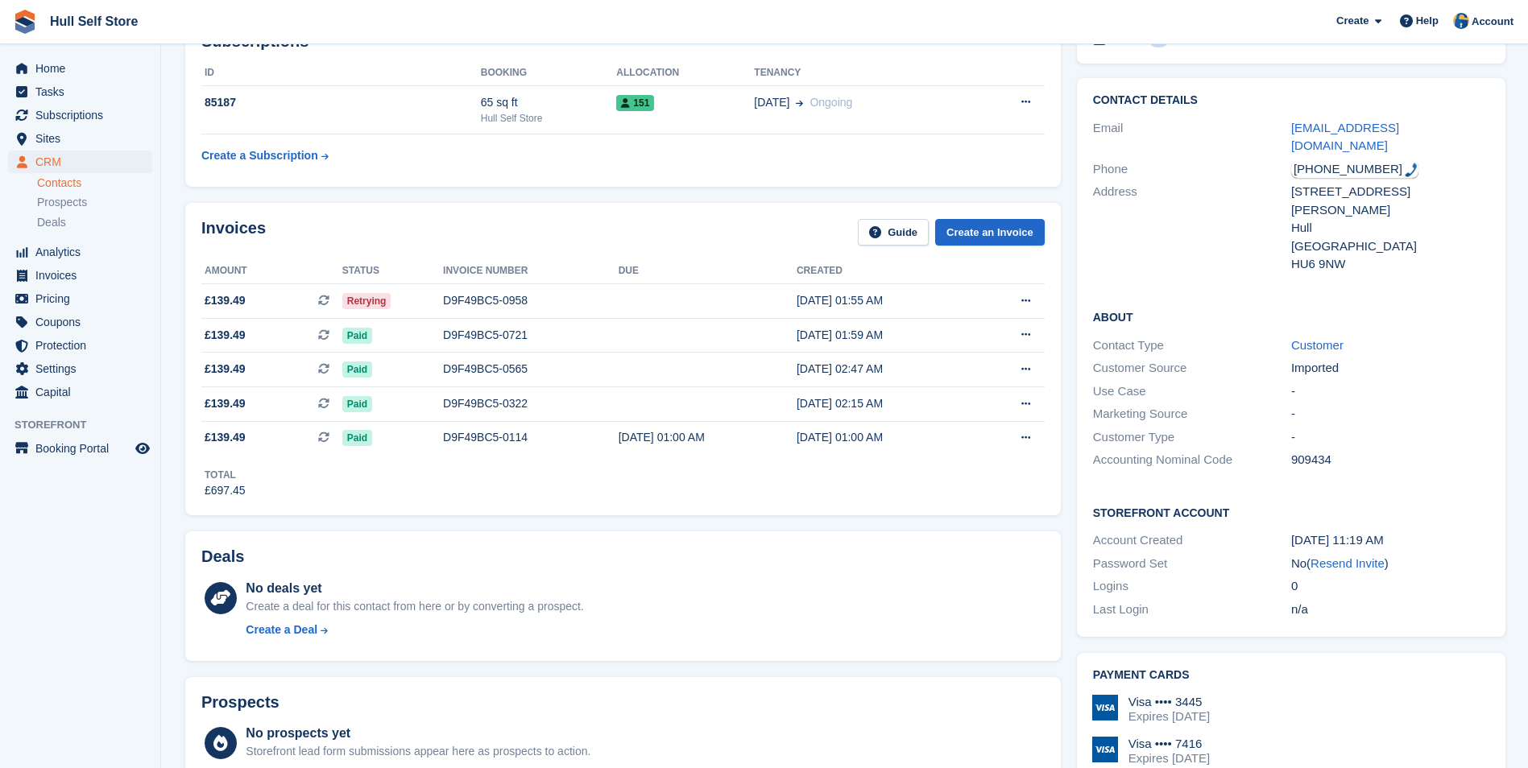
scroll to position [483, 0]
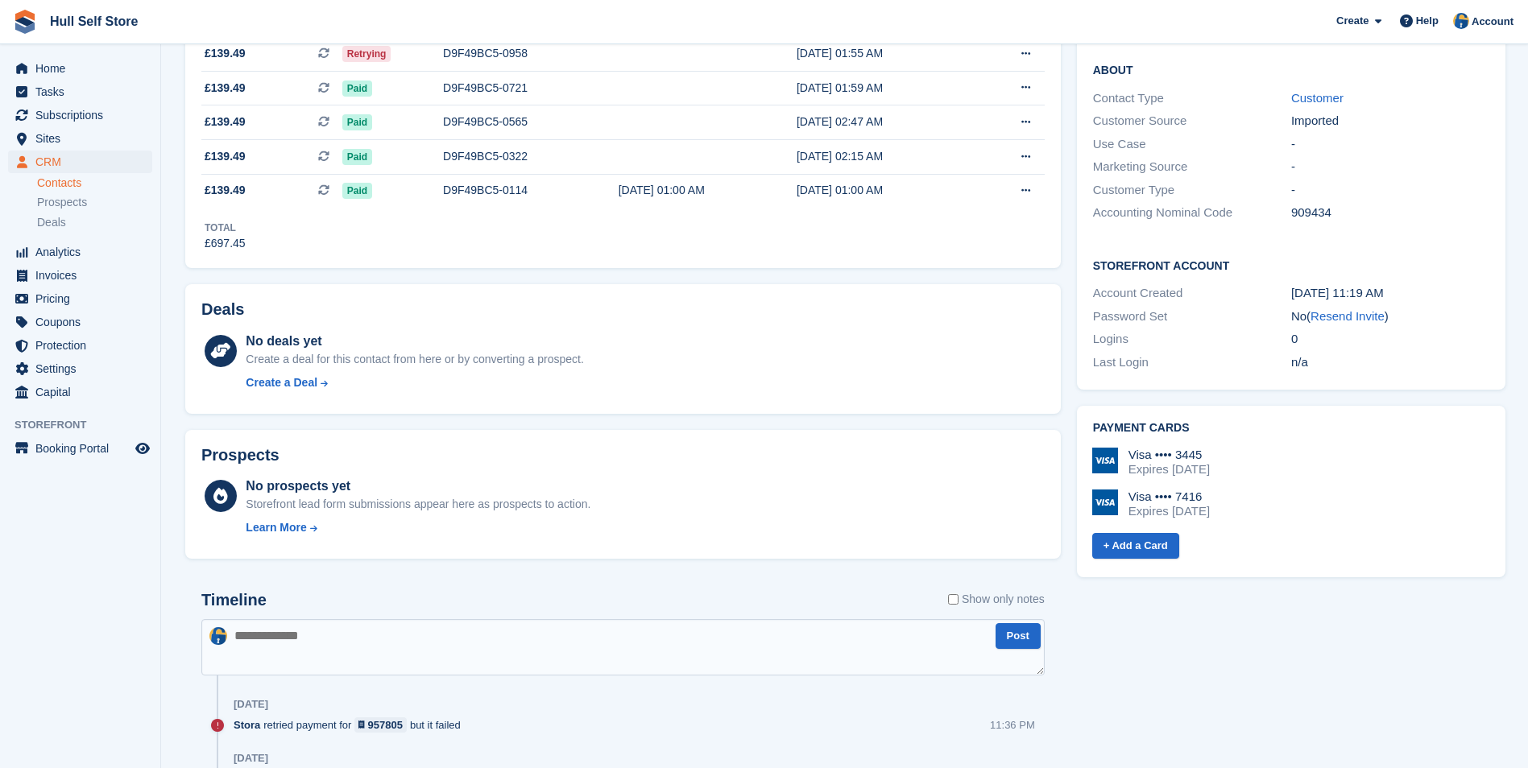
click at [734, 647] on textarea at bounding box center [622, 647] width 843 height 56
type textarea "**********"
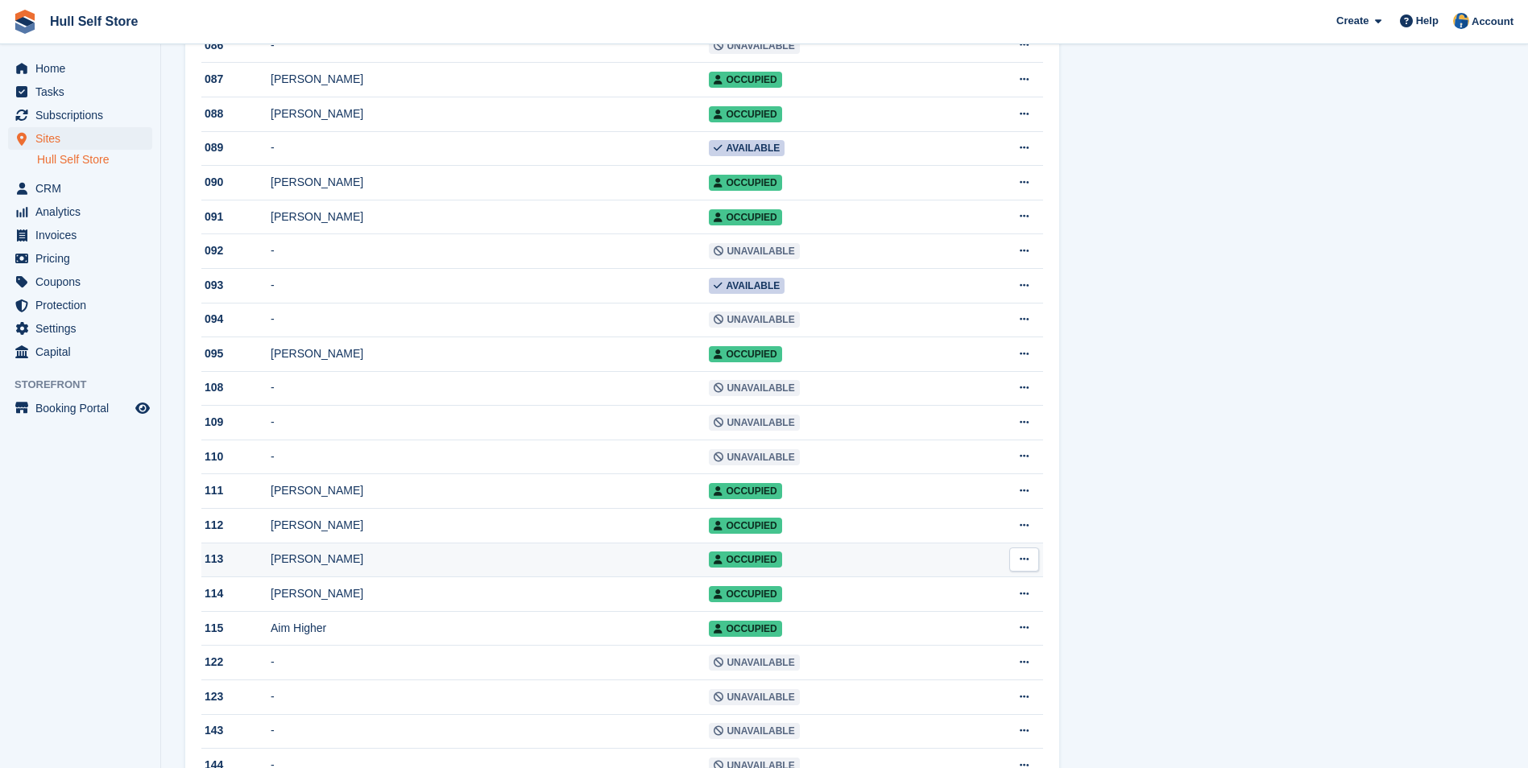
scroll to position [966, 0]
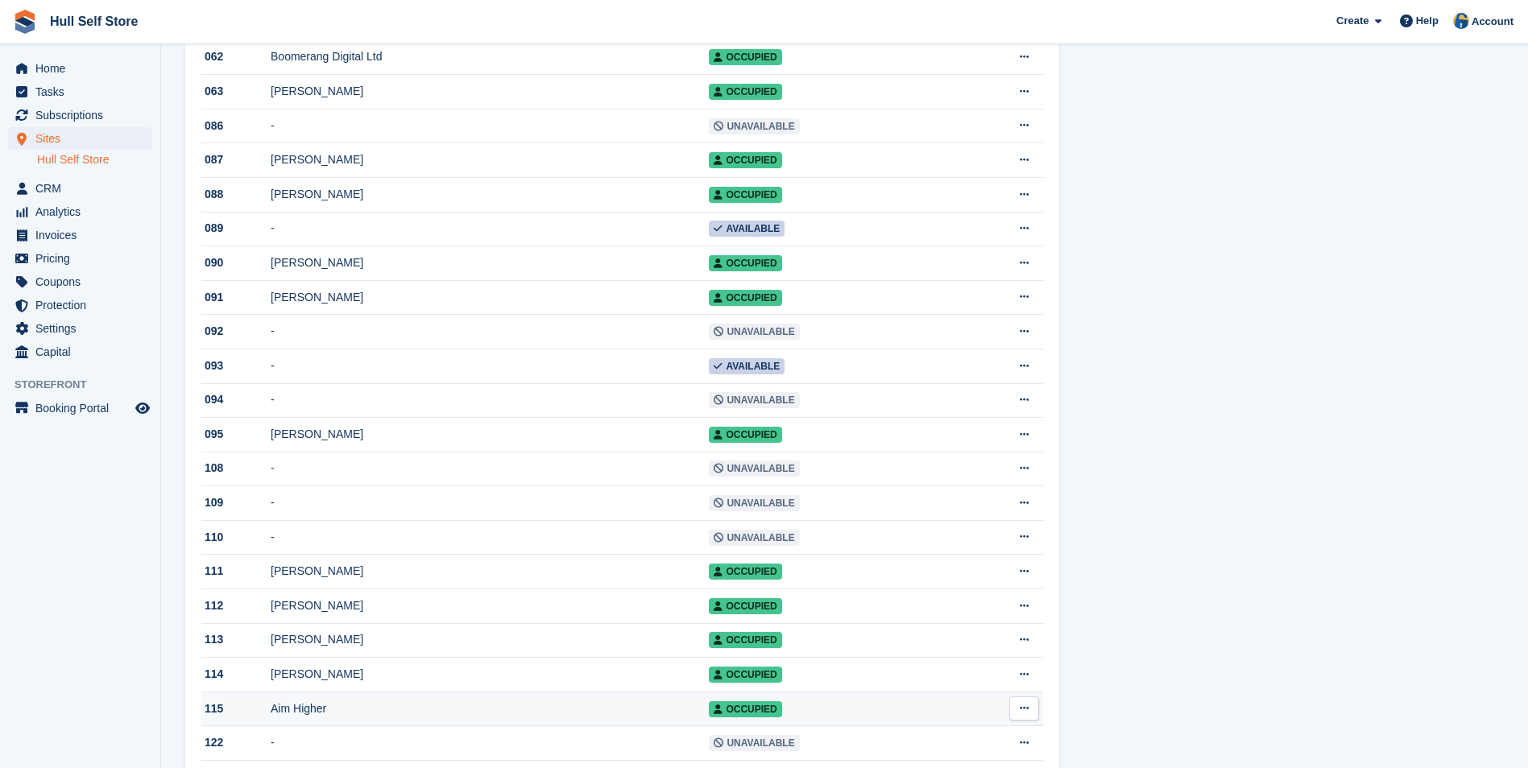
click at [523, 718] on div "Aim Higher" at bounding box center [490, 709] width 438 height 17
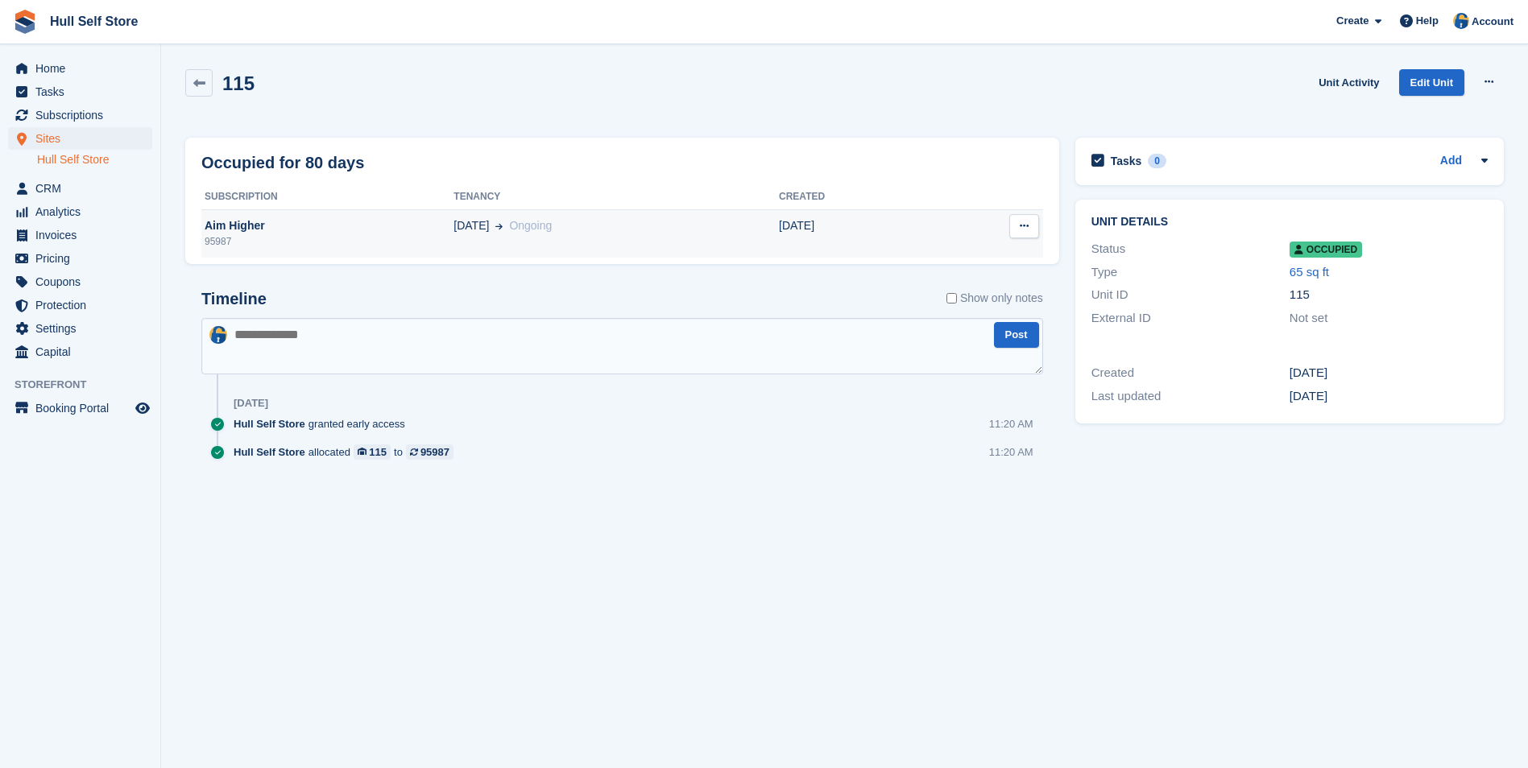
click at [468, 218] on span "[DATE]" at bounding box center [470, 225] width 35 height 17
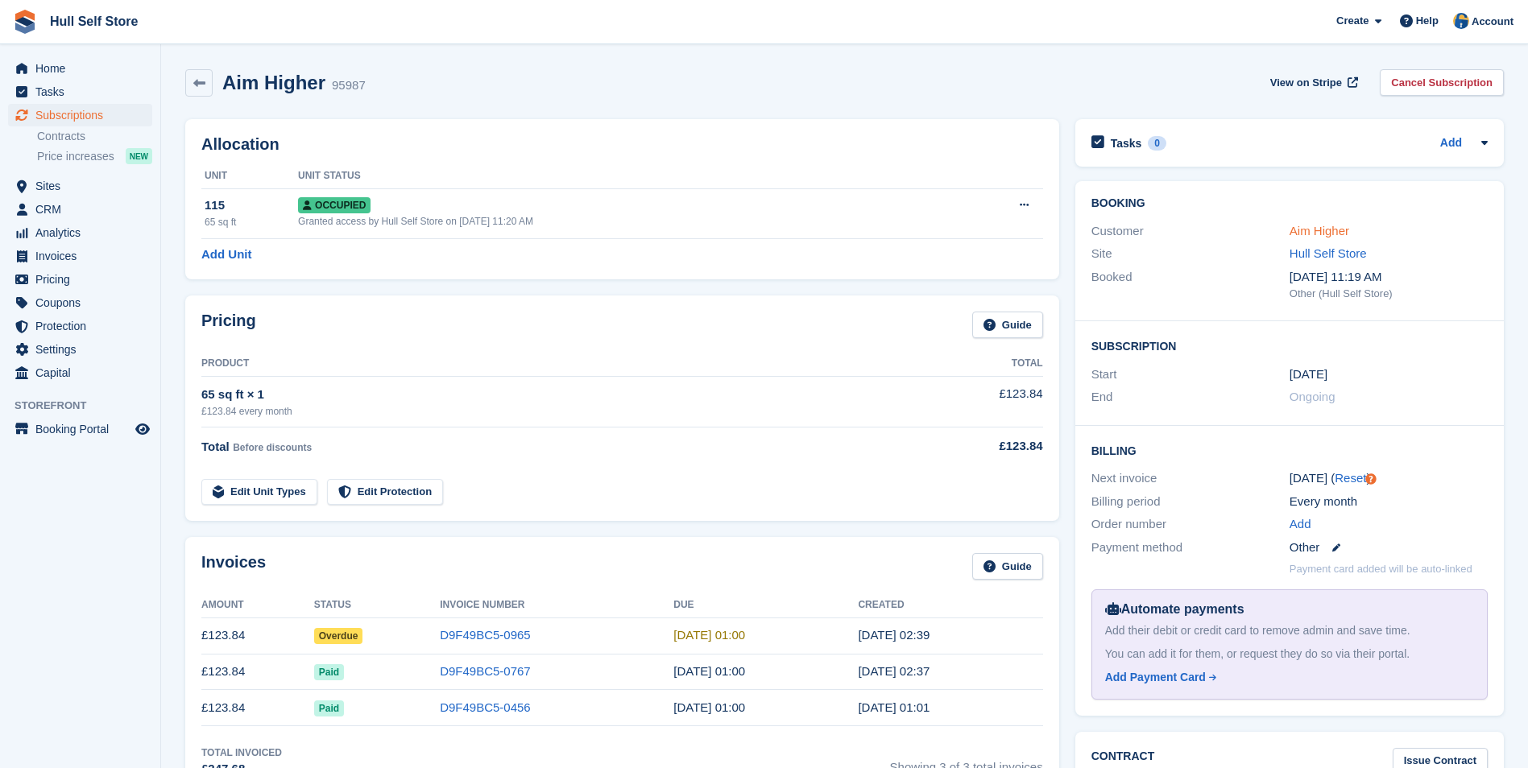
click at [1324, 230] on link "Aim Higher" at bounding box center [1319, 231] width 60 height 14
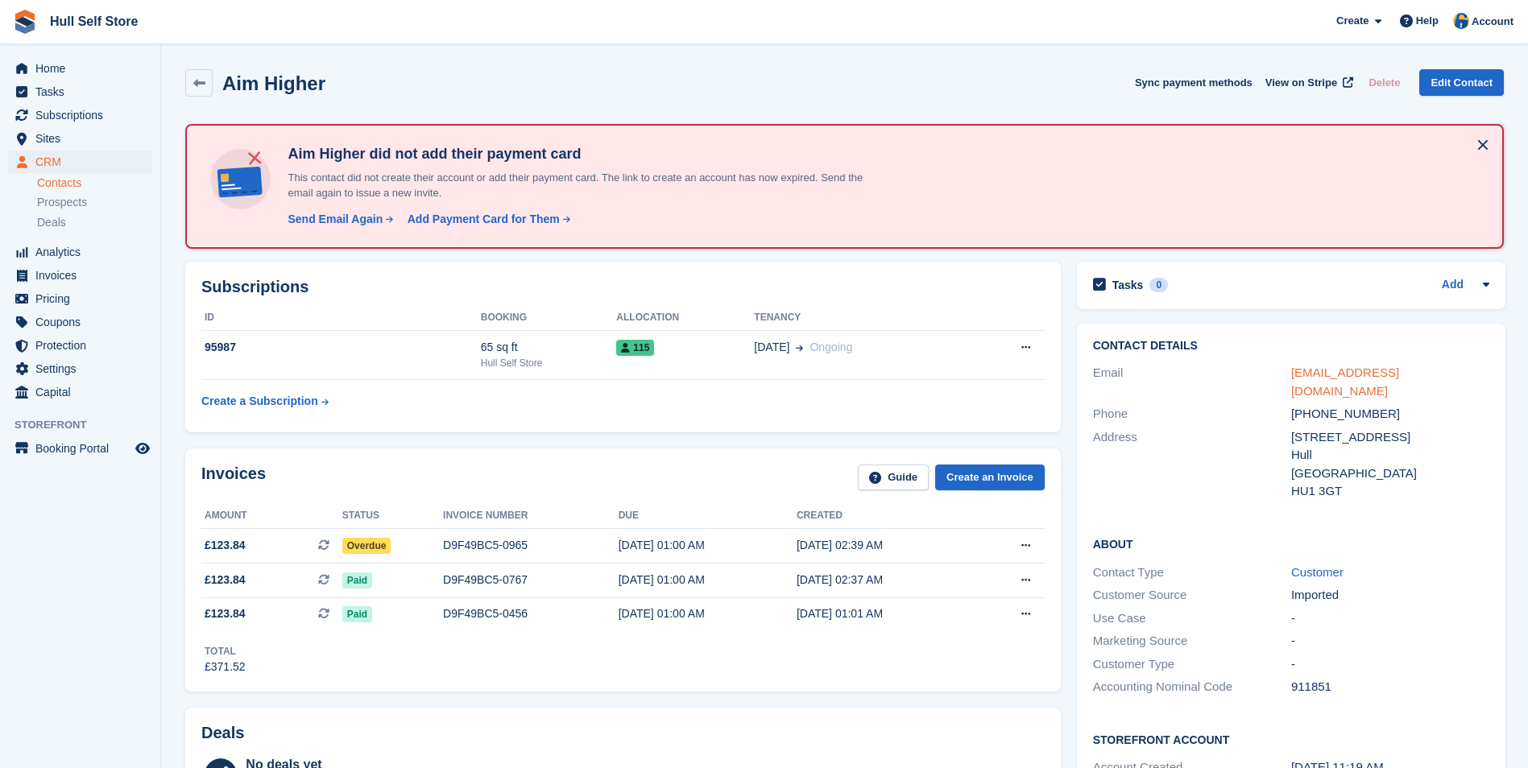
click at [1346, 369] on link "aimhigher17@yahoo.com" at bounding box center [1345, 382] width 108 height 32
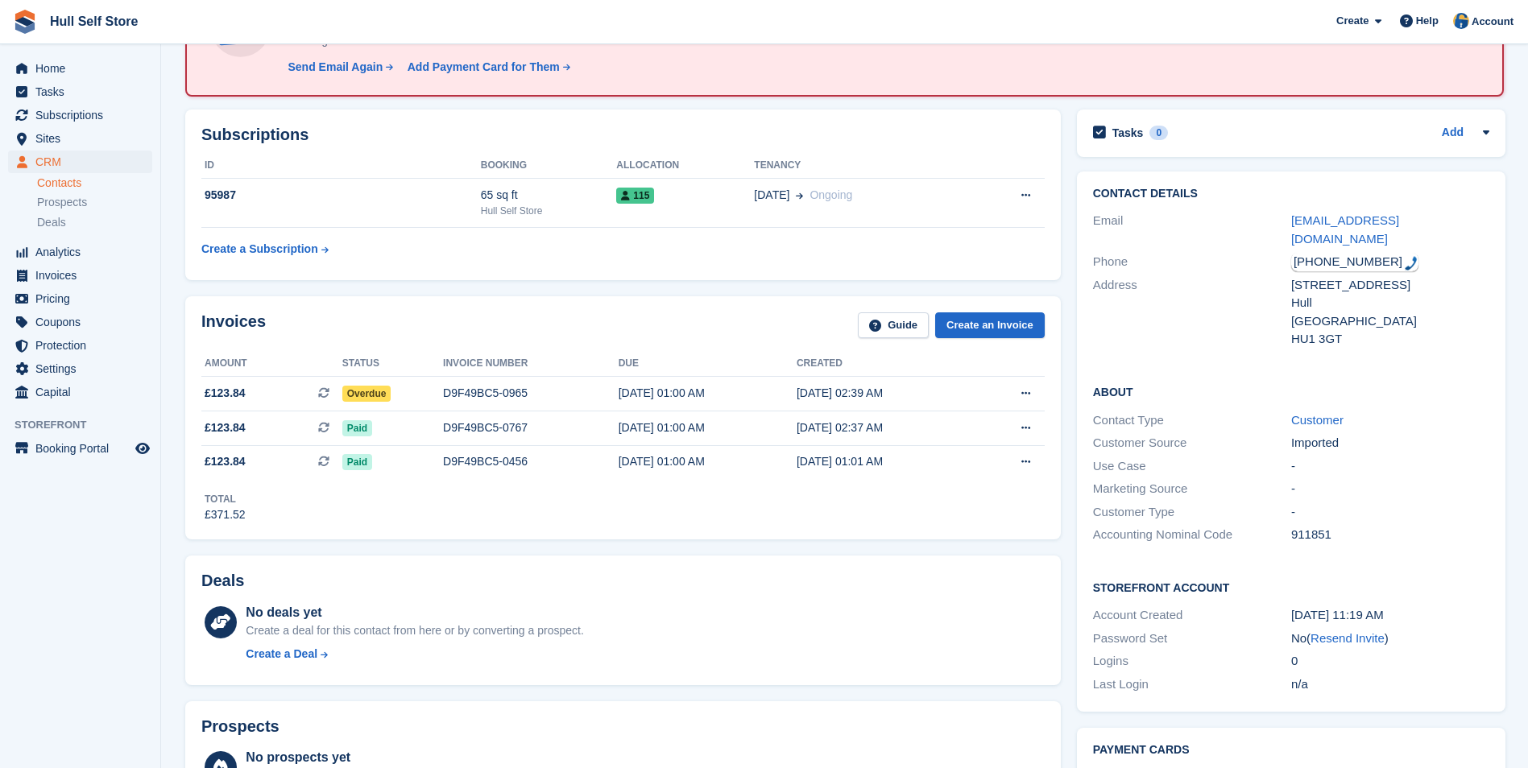
scroll to position [322, 0]
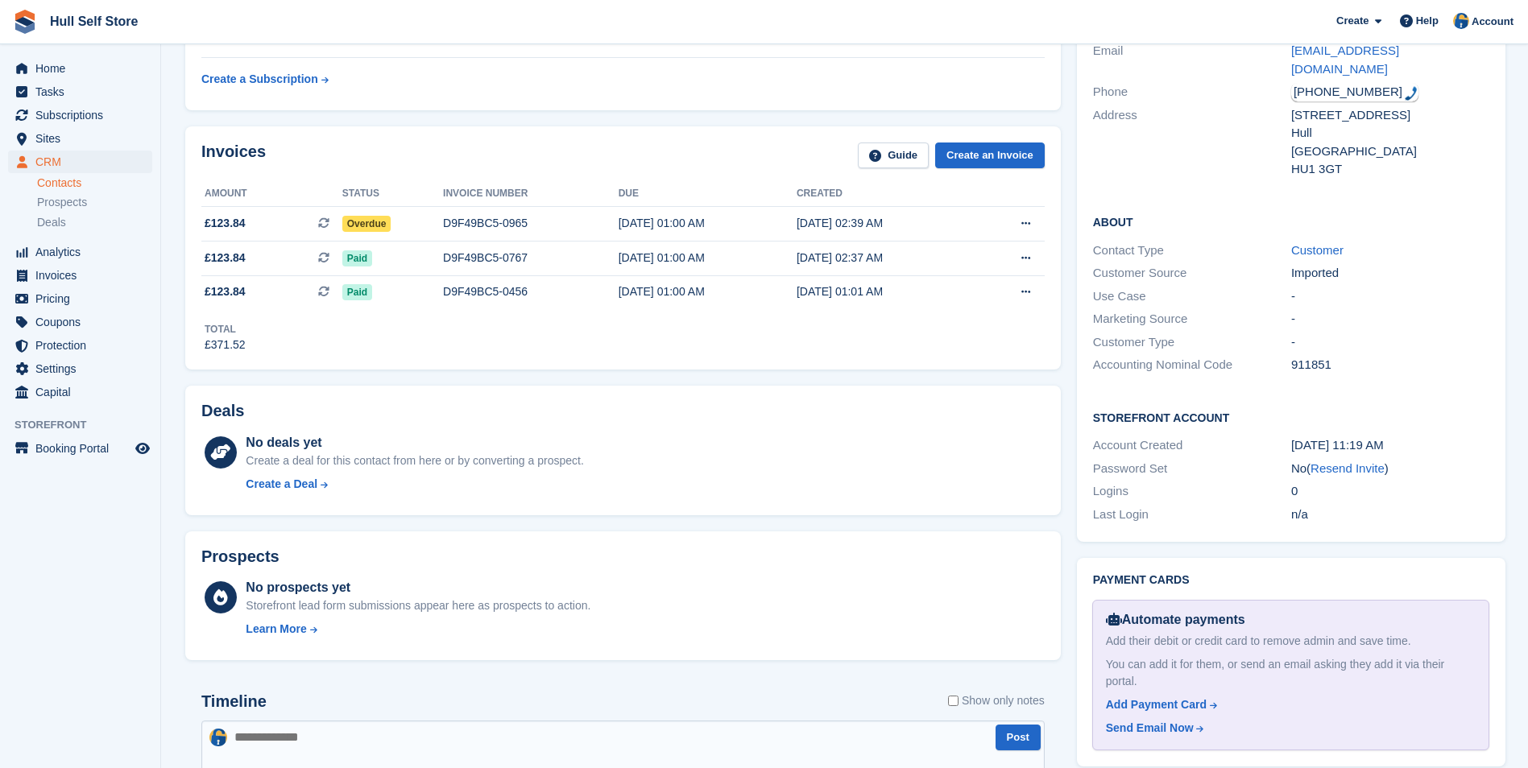
click at [596, 738] on textarea at bounding box center [622, 749] width 843 height 56
type textarea "**********"
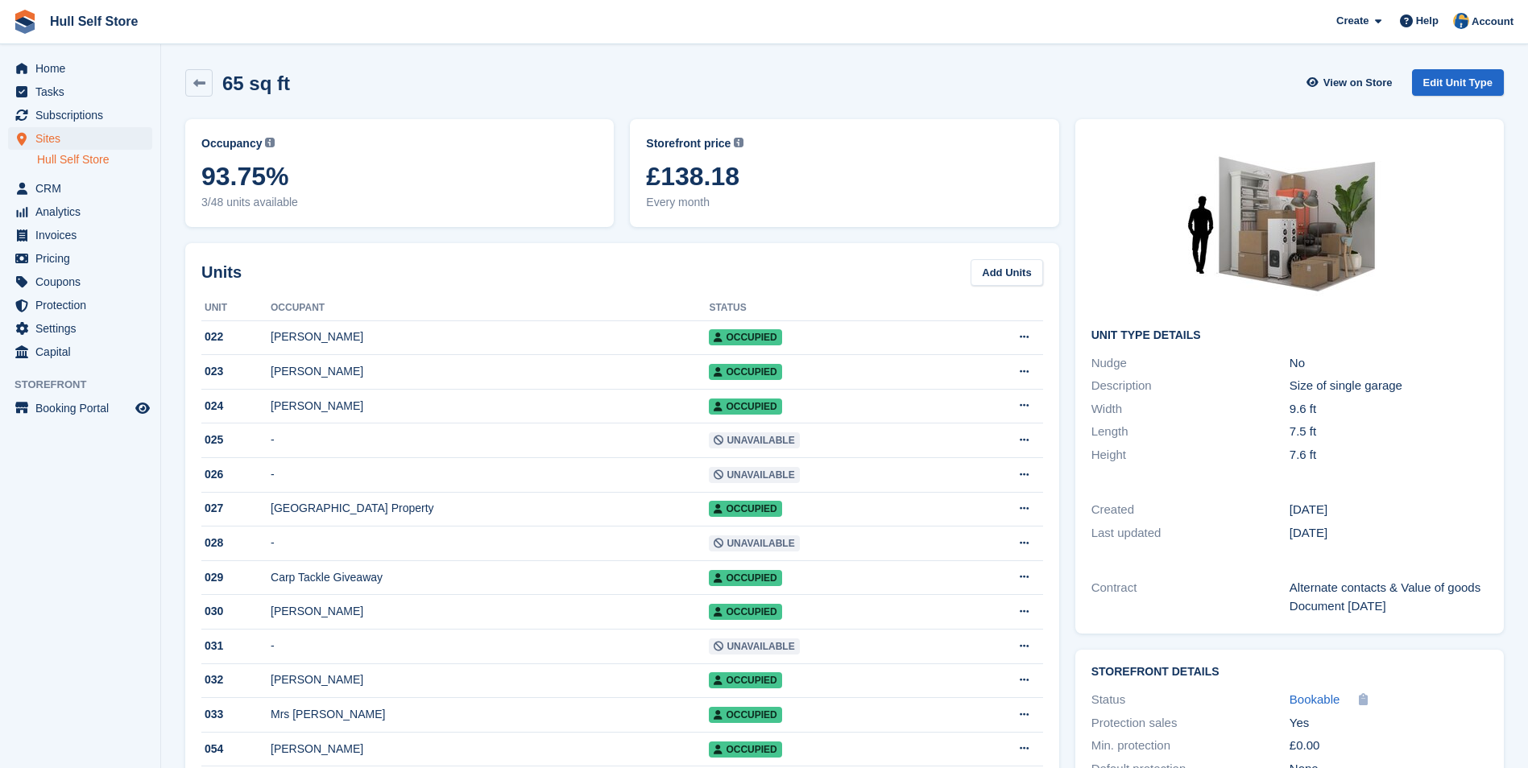
scroll to position [966, 0]
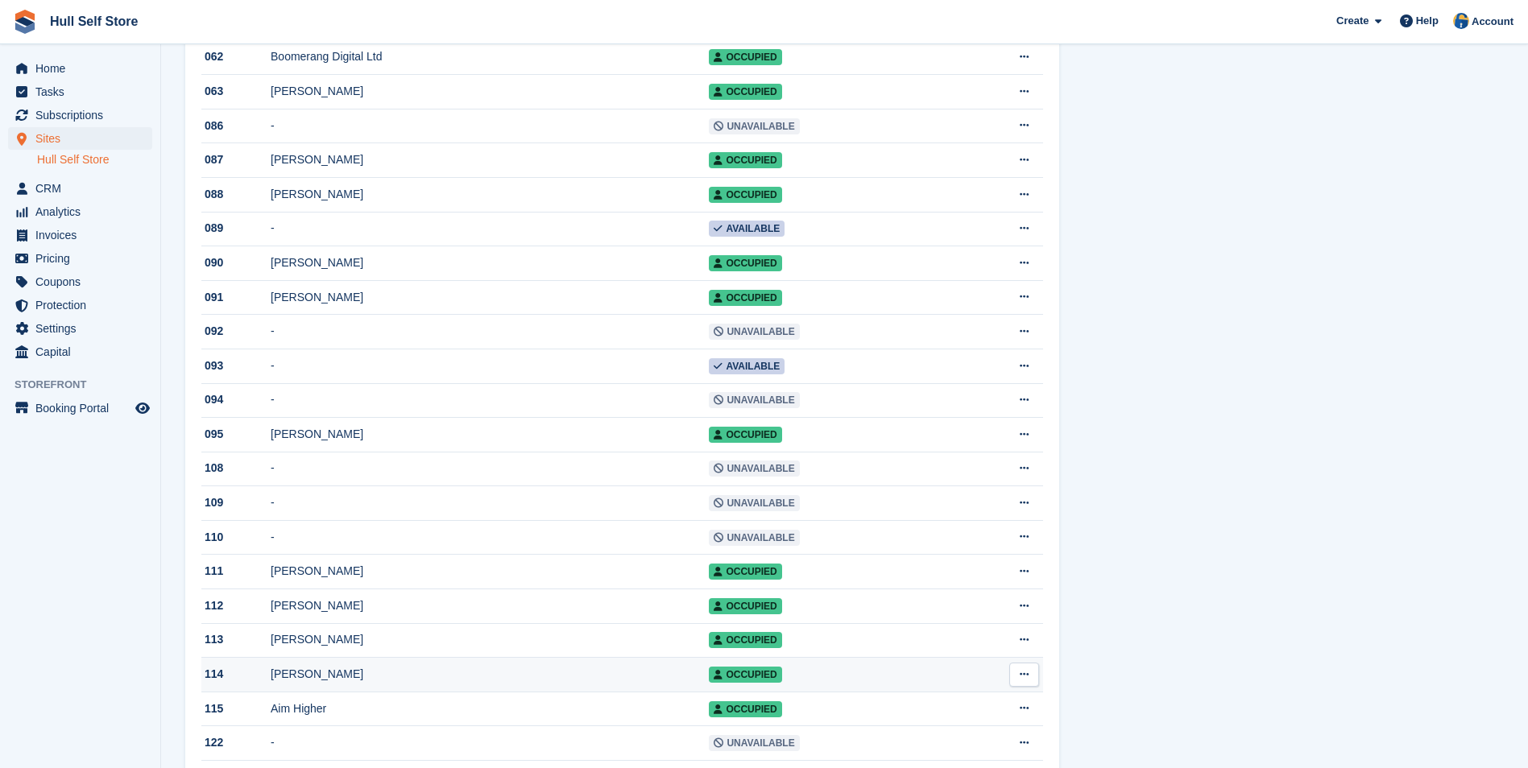
click at [573, 693] on td "[PERSON_NAME]" at bounding box center [490, 675] width 438 height 35
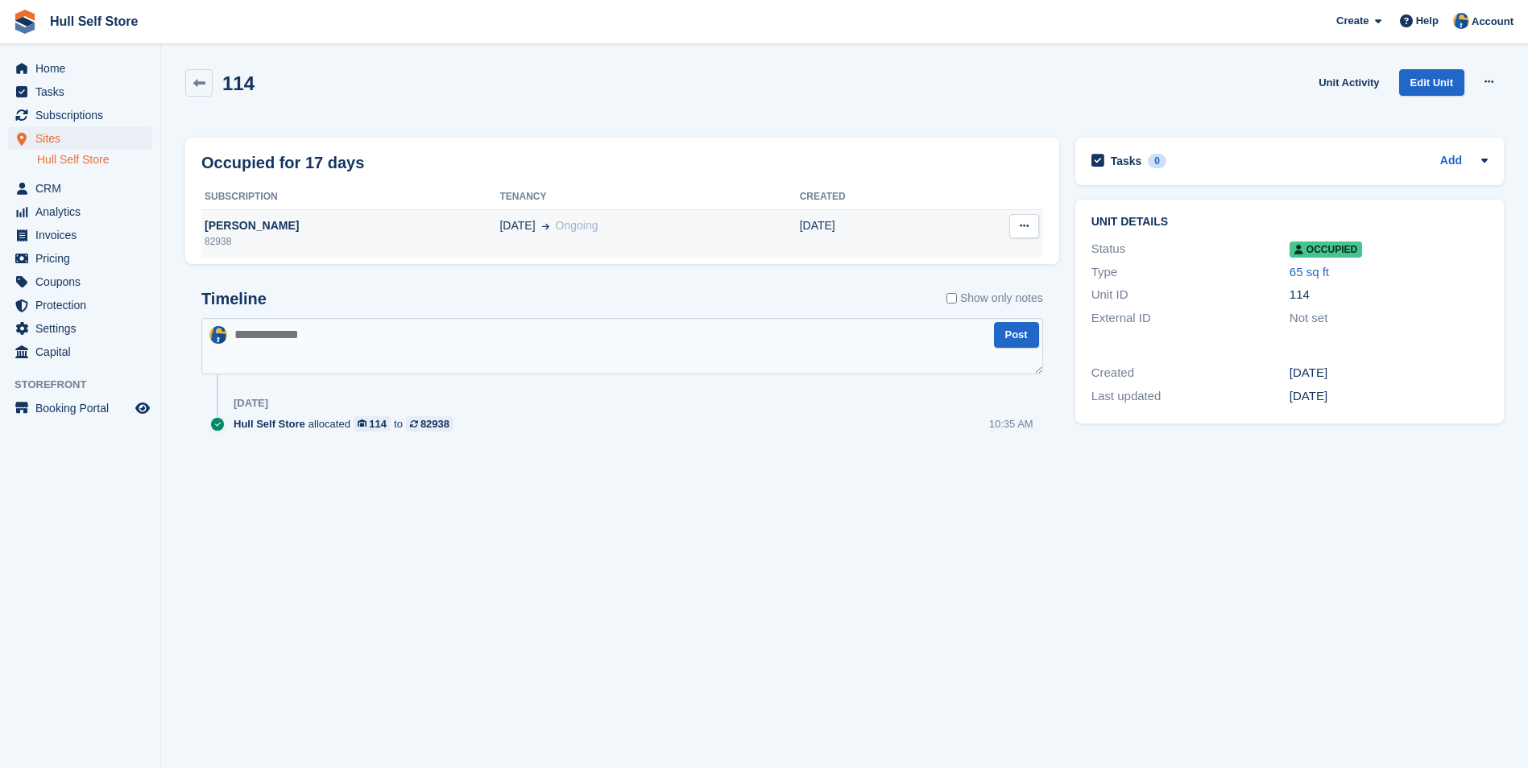
click at [407, 240] on div "82938" at bounding box center [350, 241] width 298 height 14
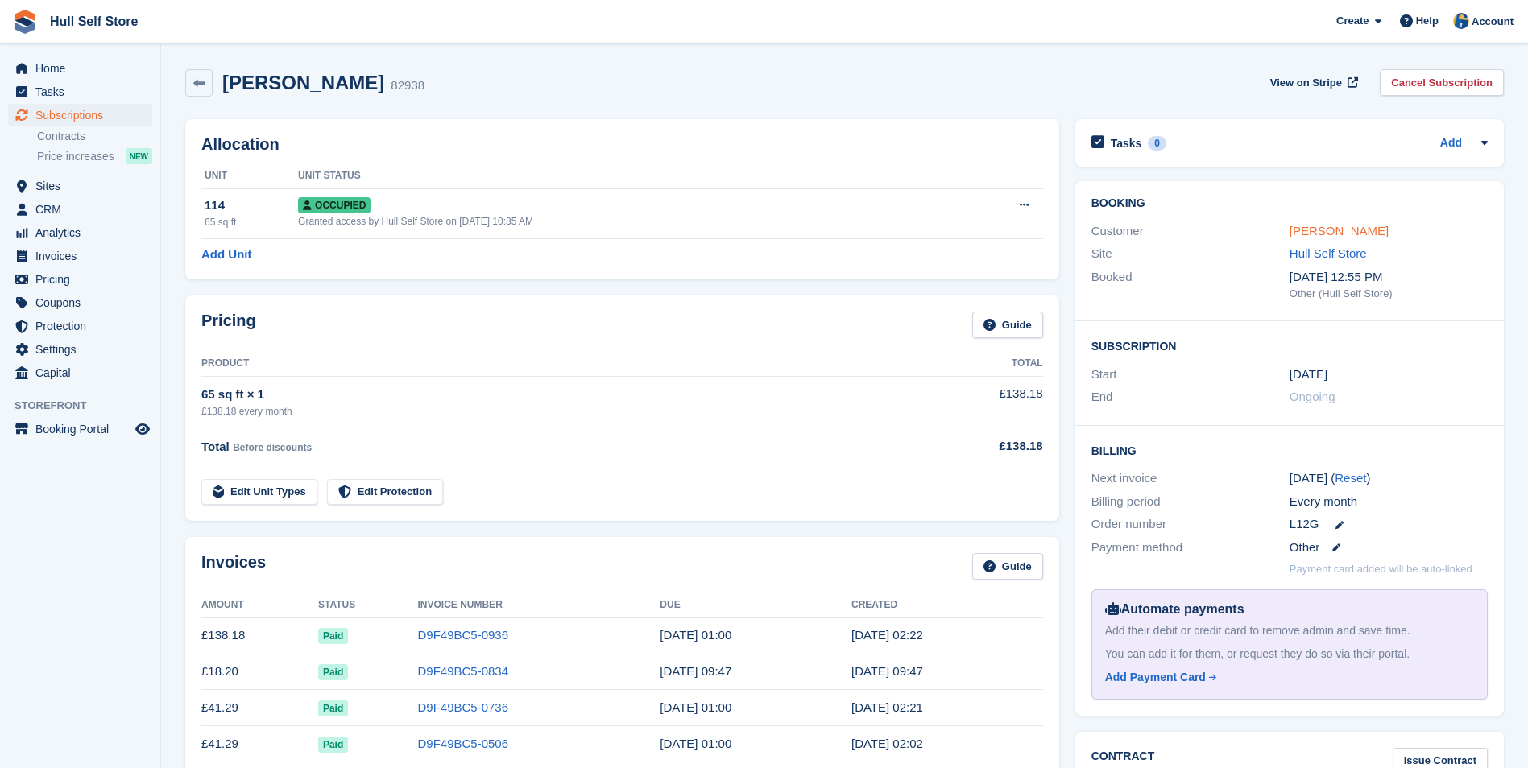
click at [1345, 233] on link "[PERSON_NAME]" at bounding box center [1338, 231] width 99 height 14
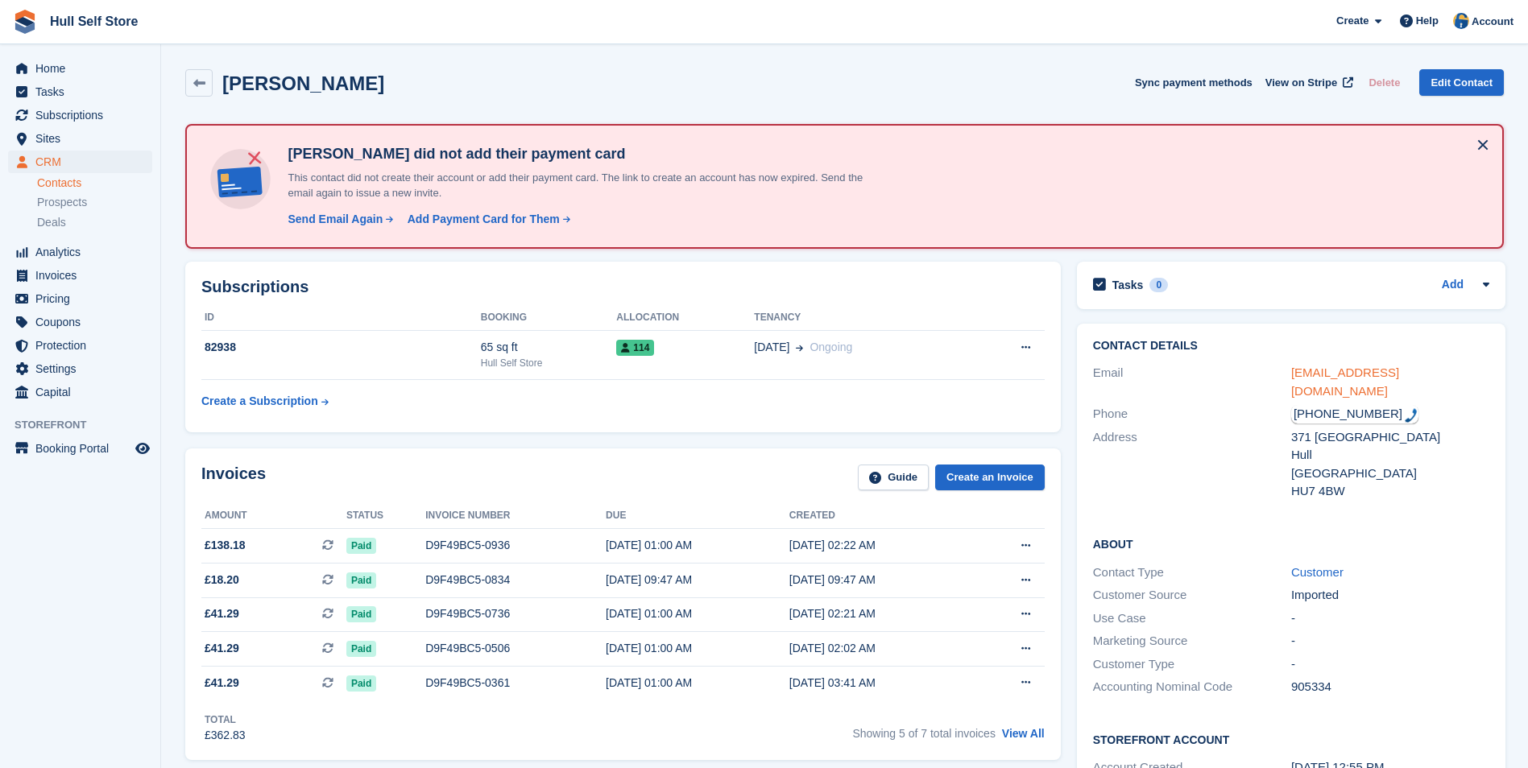
click at [1380, 375] on link "patrickmaunder@artlings.co.uk" at bounding box center [1345, 382] width 108 height 32
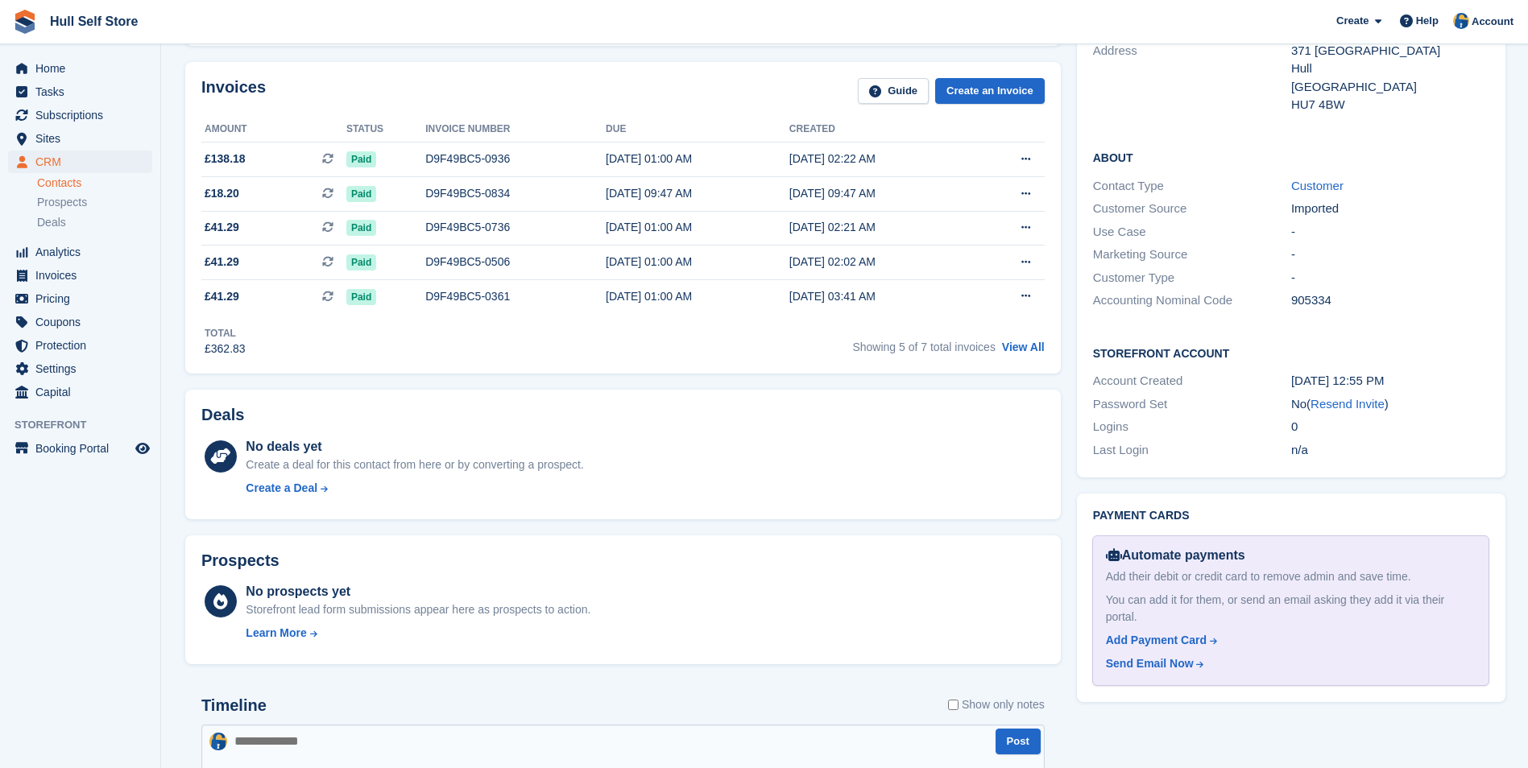
scroll to position [483, 0]
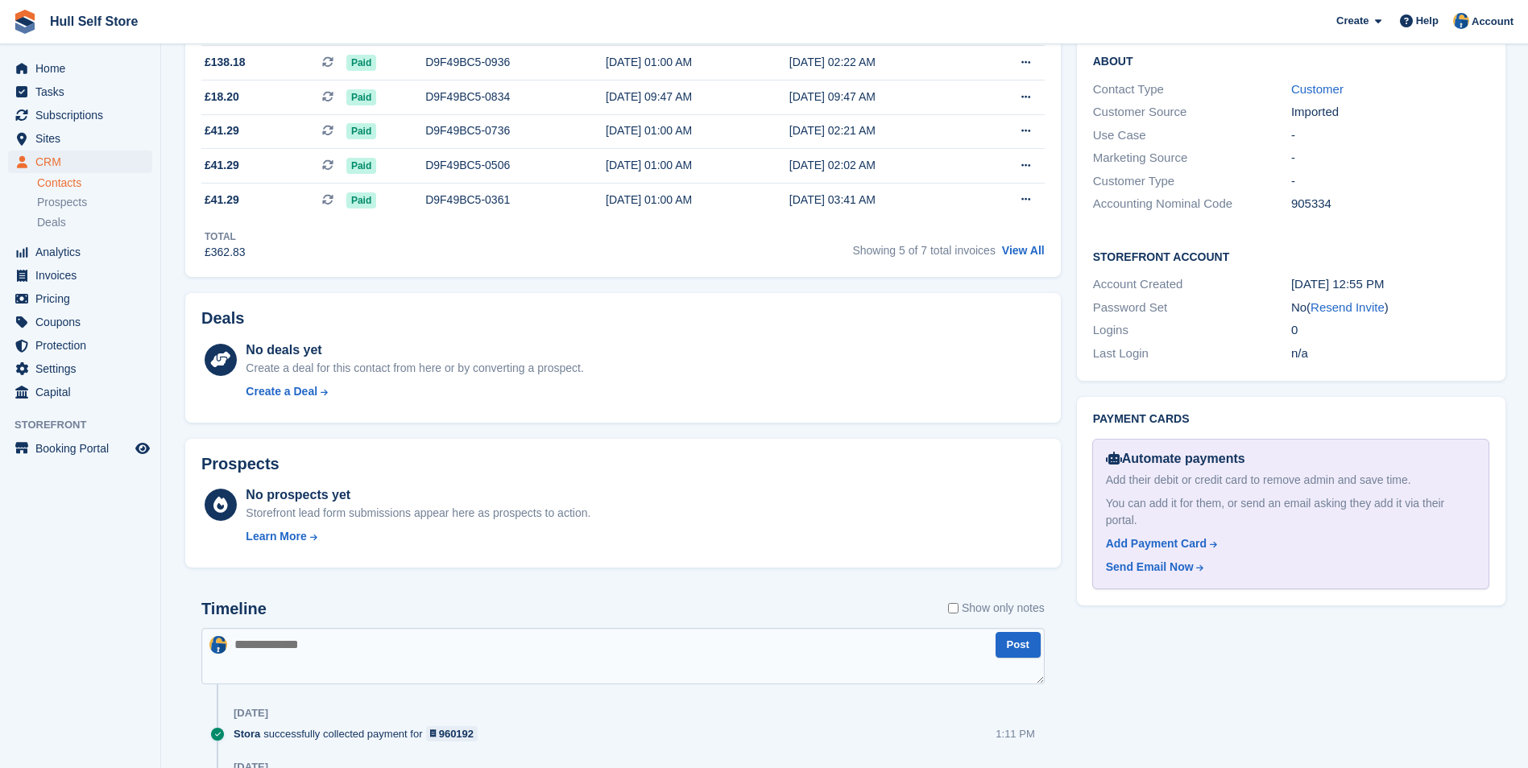
click at [555, 655] on textarea at bounding box center [622, 656] width 843 height 56
type textarea "**********"
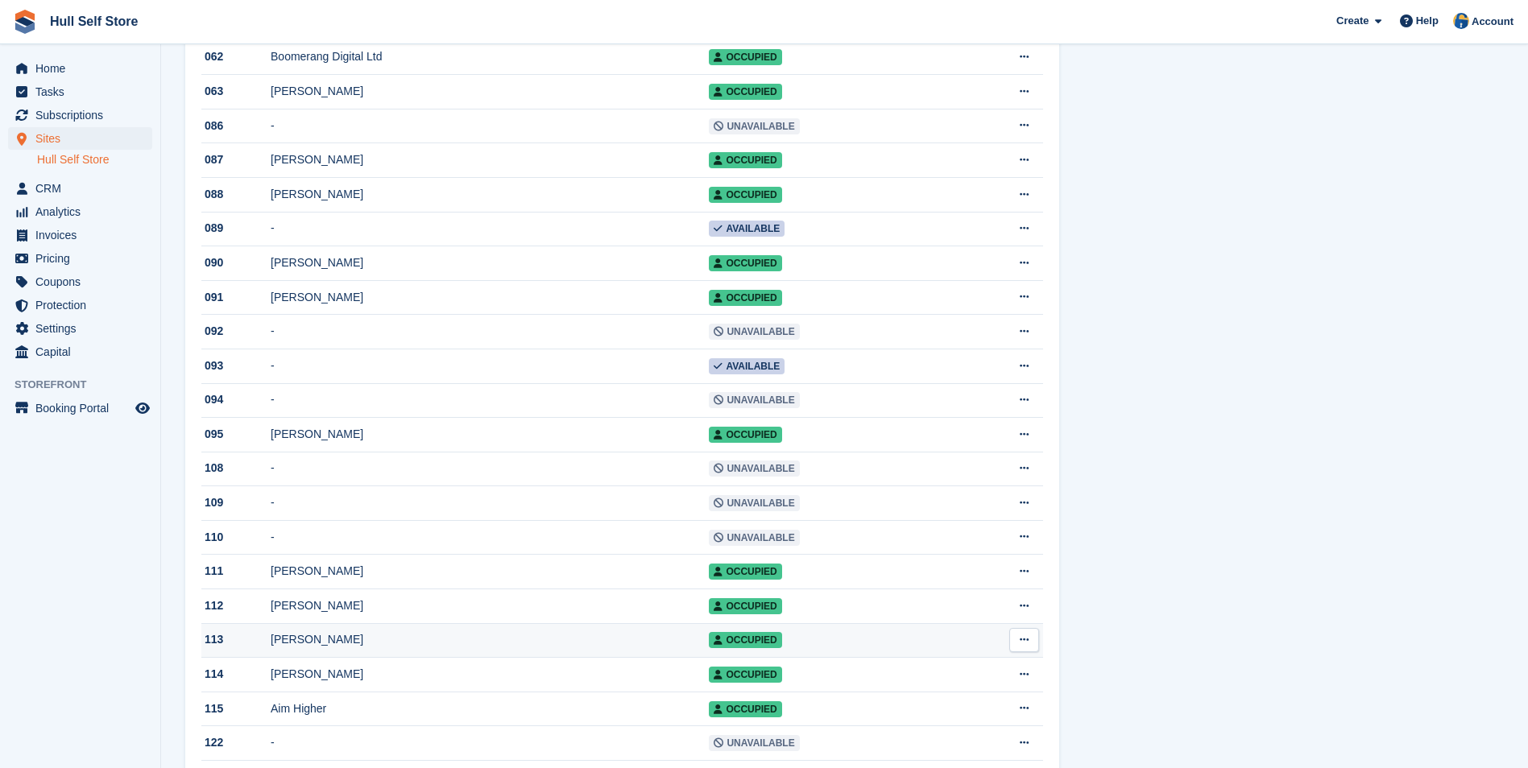
scroll to position [886, 0]
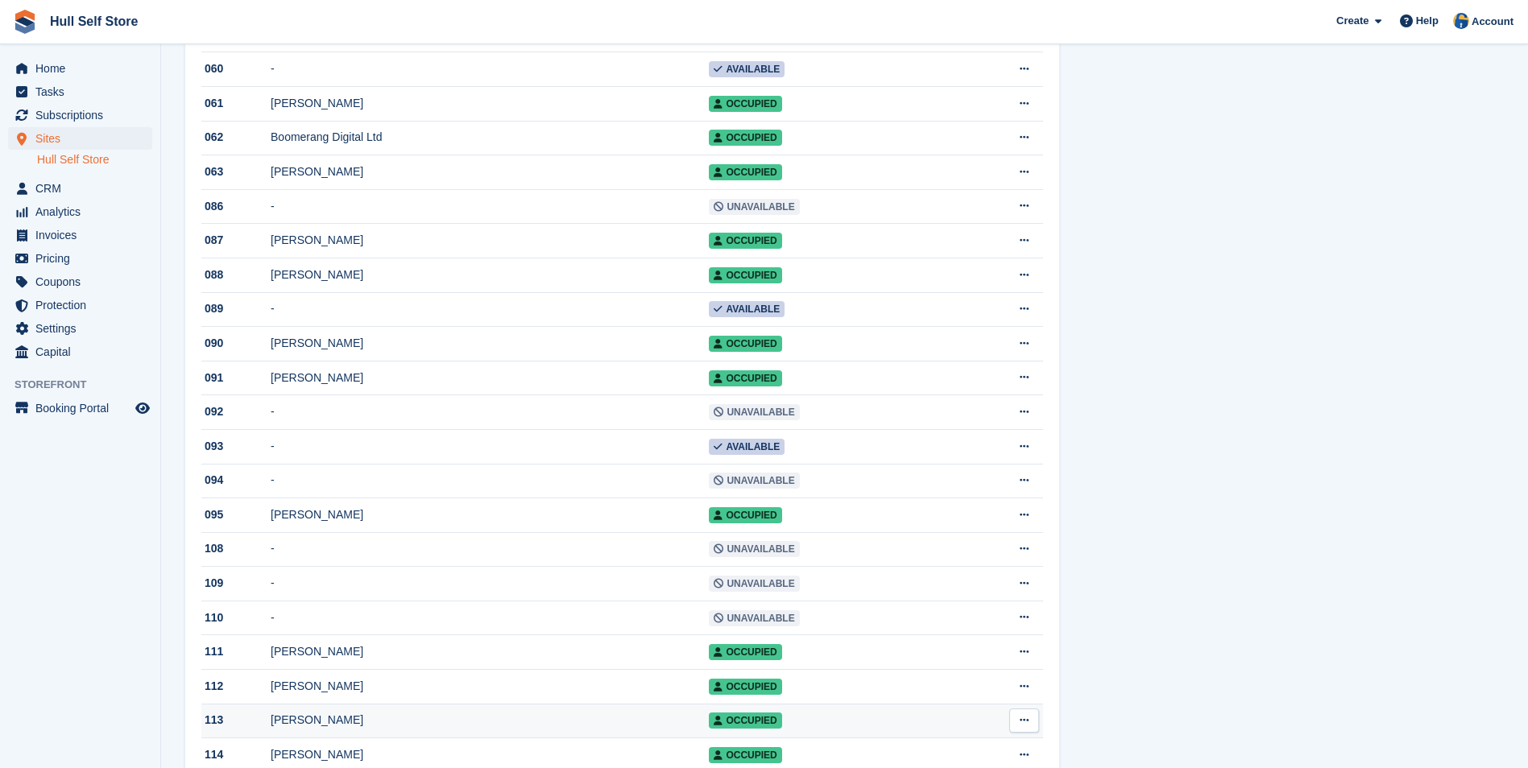
click at [515, 738] on td "[PERSON_NAME]" at bounding box center [490, 721] width 438 height 35
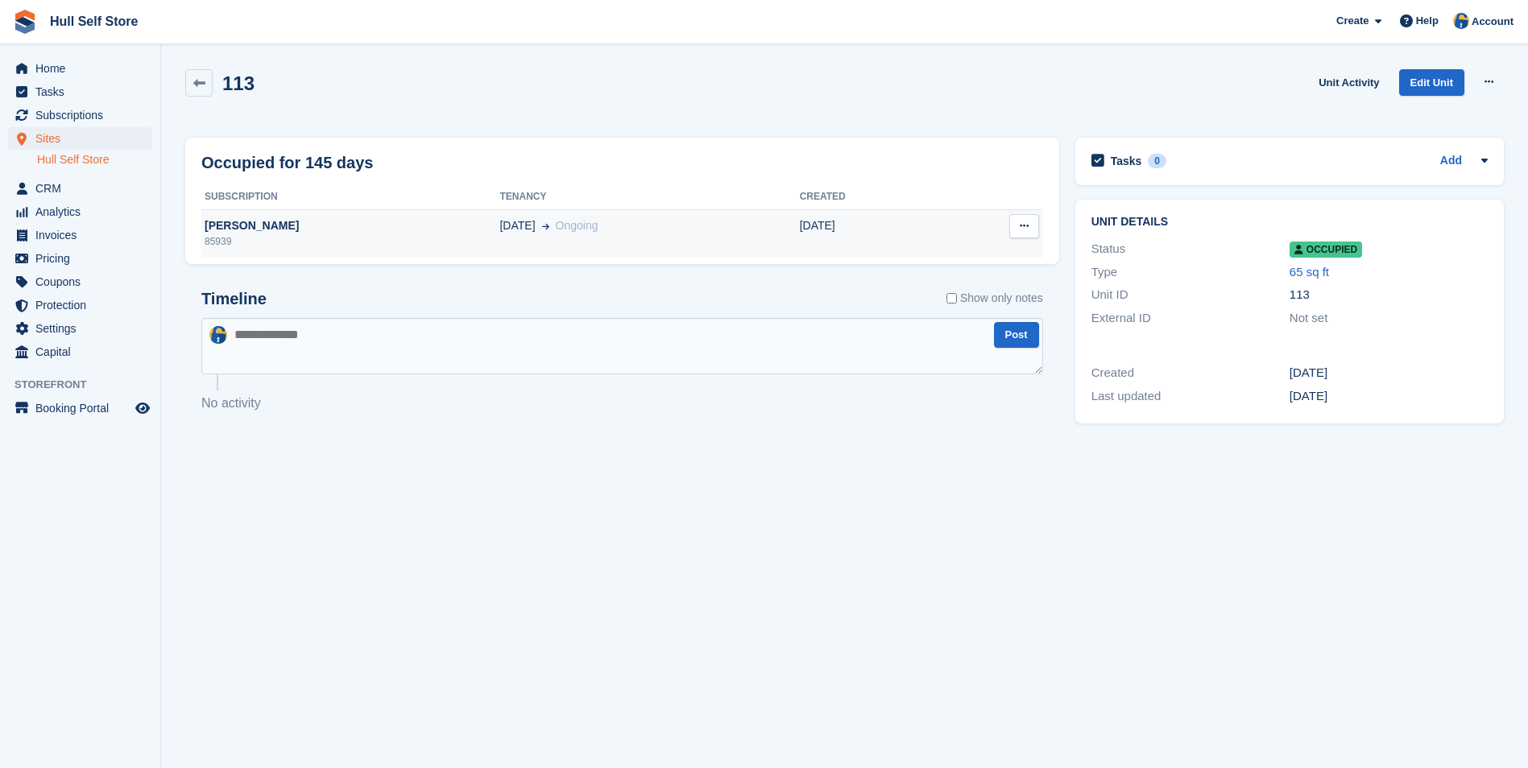
click at [548, 232] on div "[DATE] Ongoing" at bounding box center [649, 225] width 300 height 17
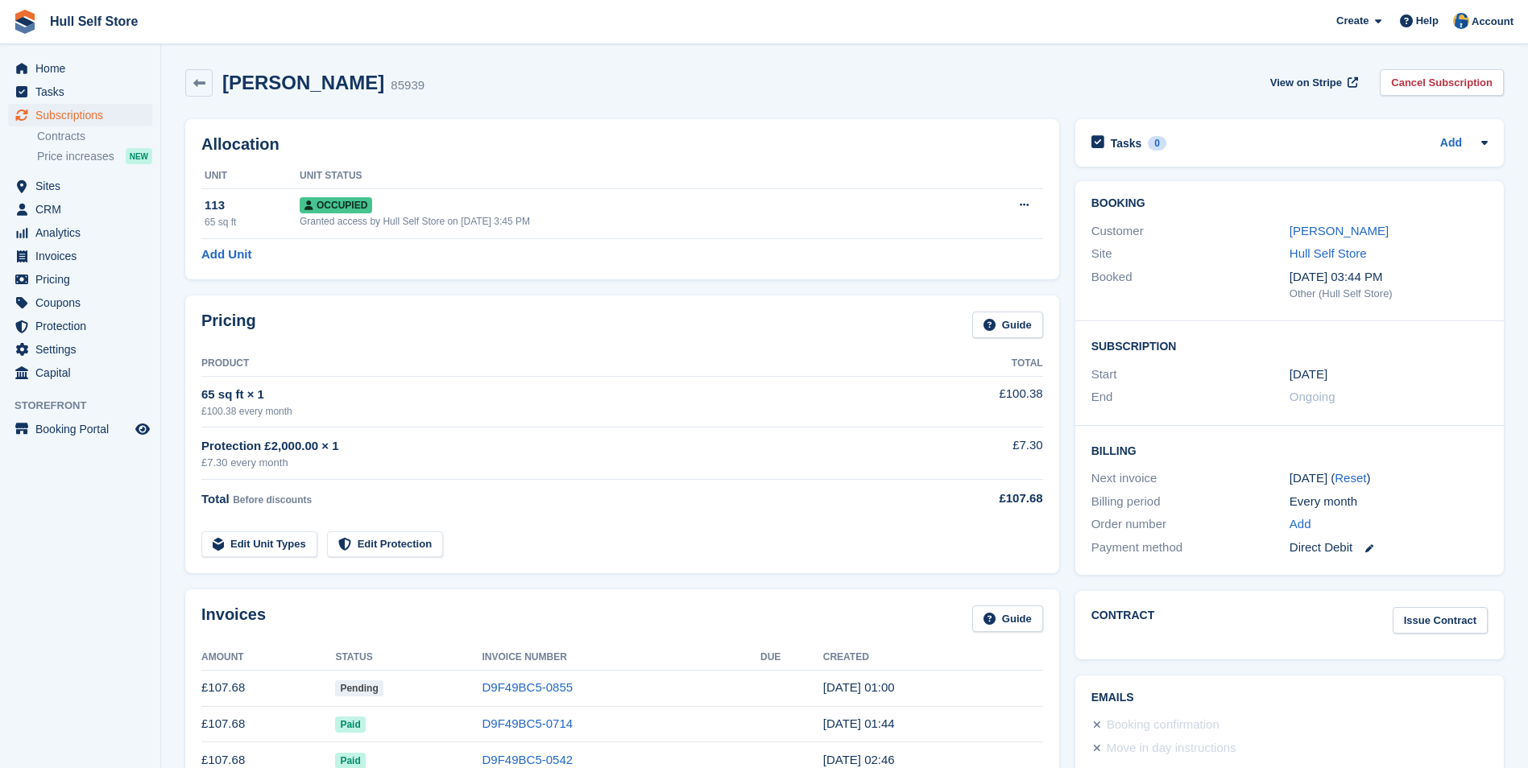
click at [1318, 230] on link "[PERSON_NAME]" at bounding box center [1338, 231] width 99 height 14
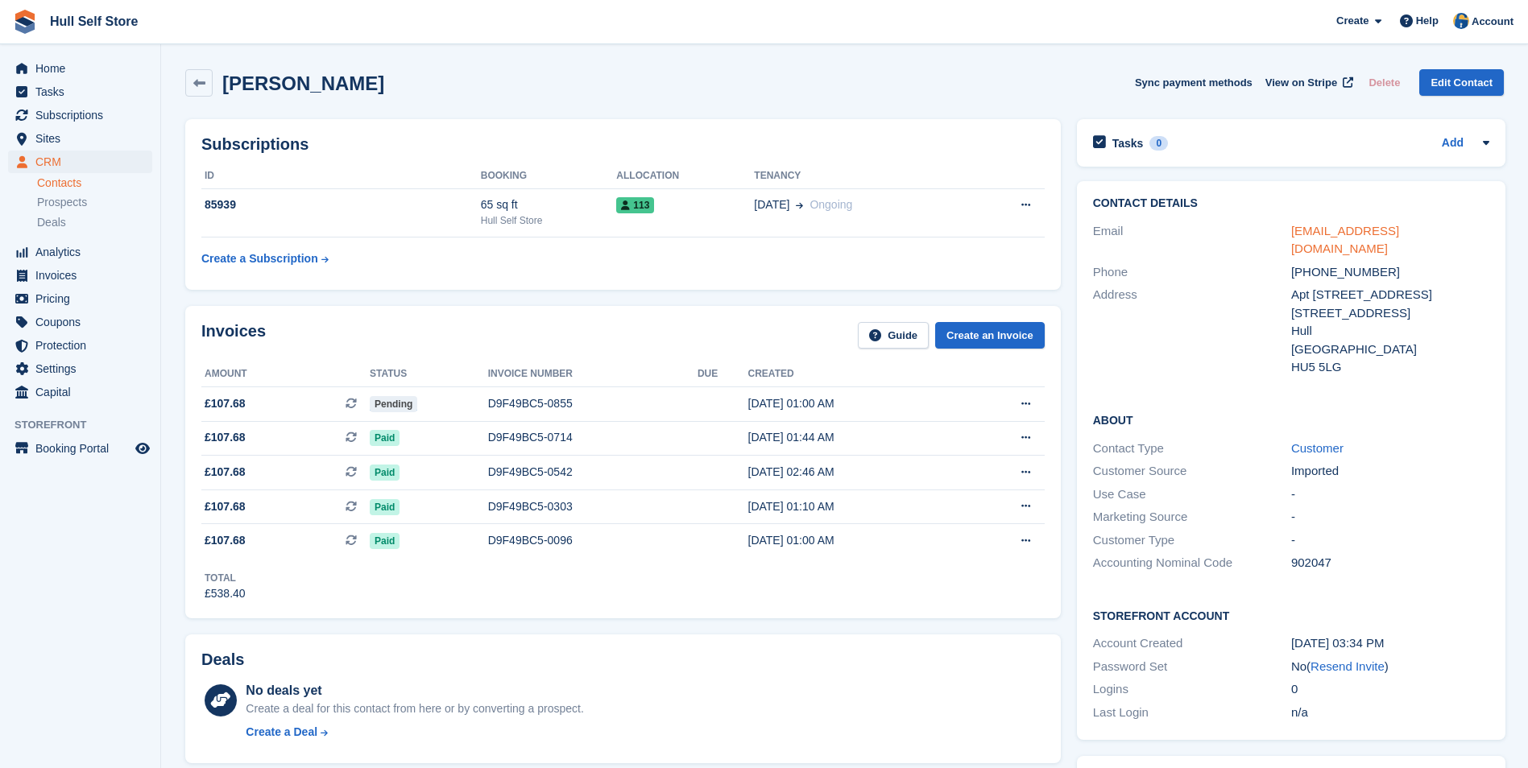
click at [1331, 231] on link "erniehill02@hotmail.com" at bounding box center [1345, 240] width 108 height 32
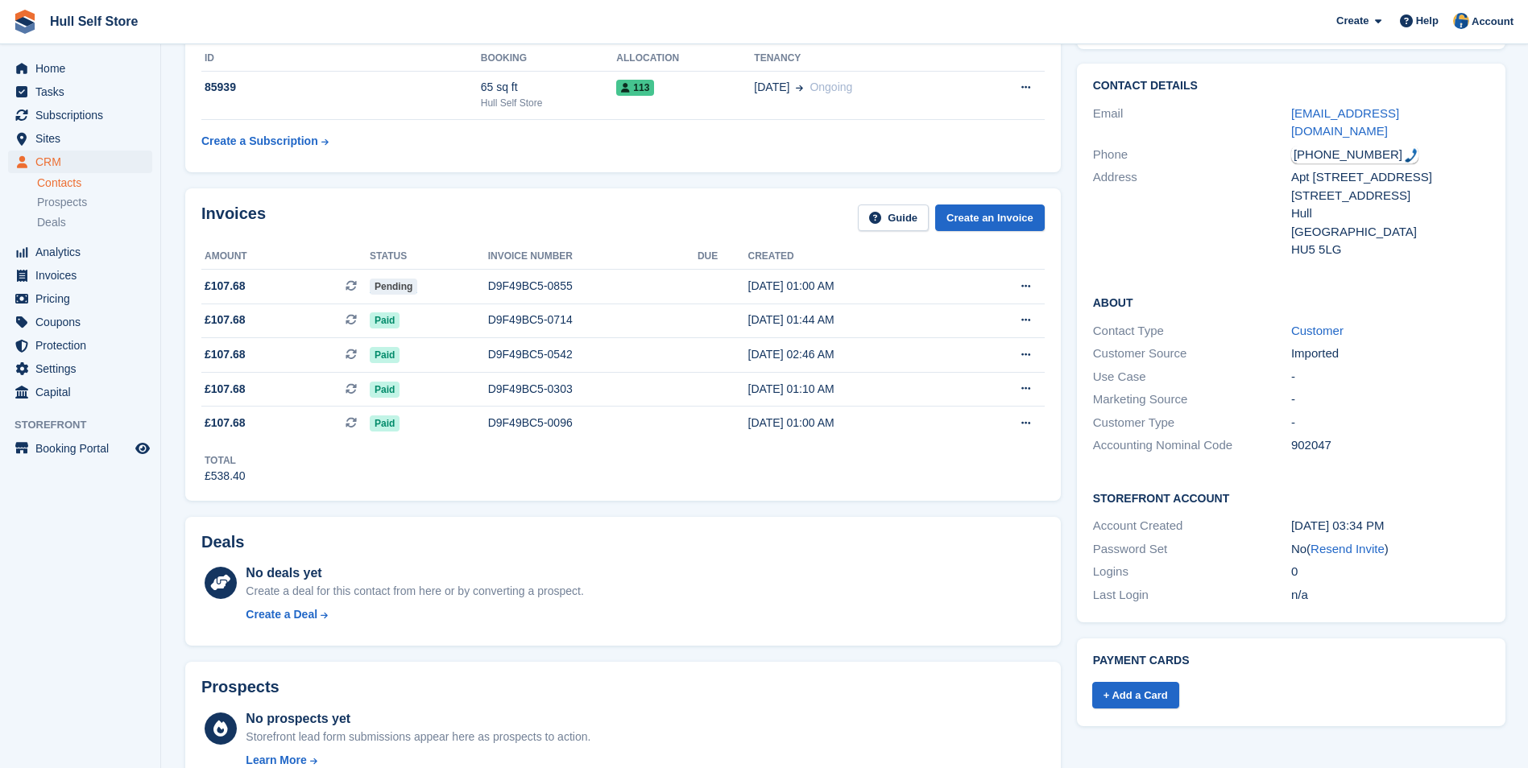
scroll to position [322, 0]
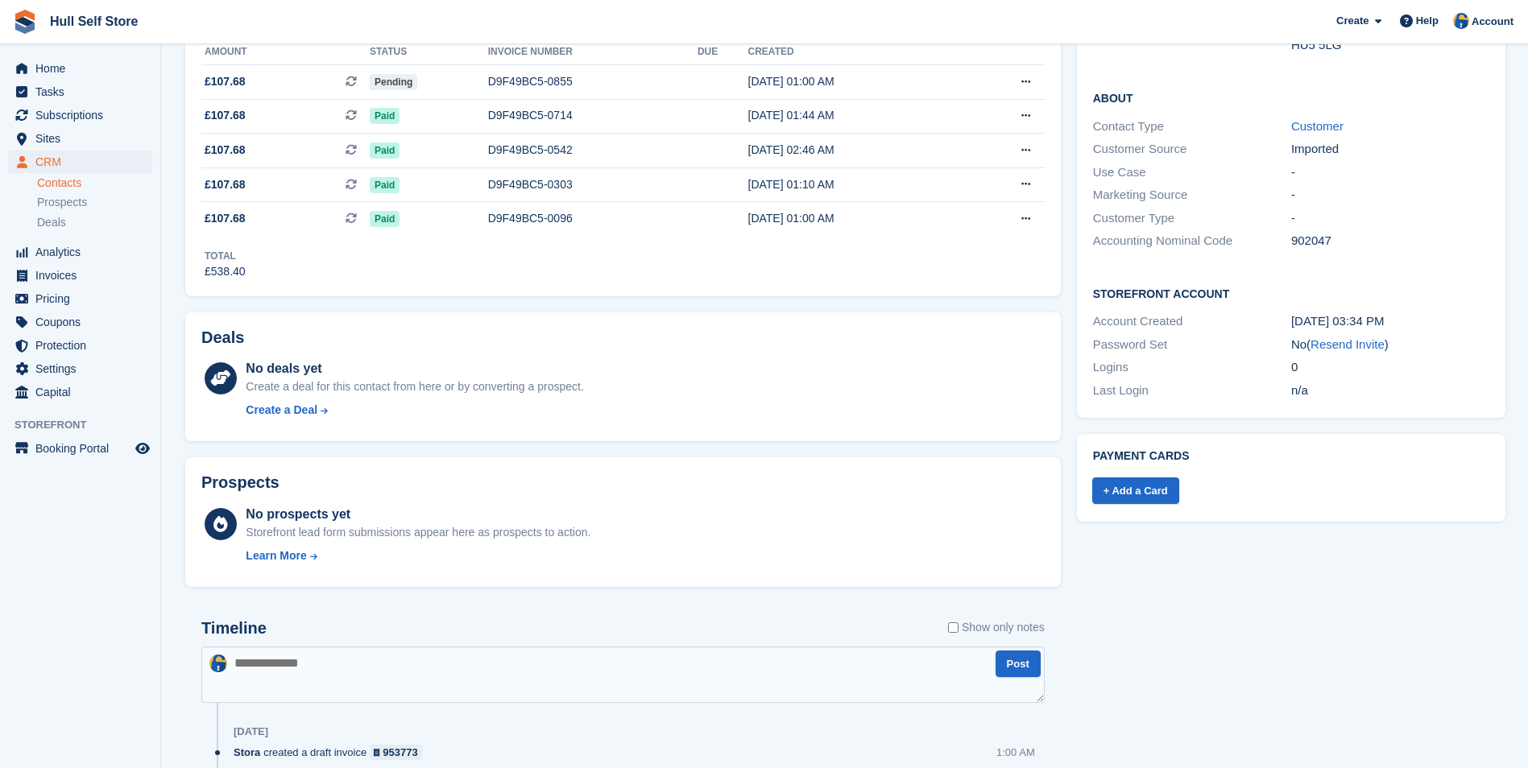
click at [473, 690] on textarea at bounding box center [622, 675] width 843 height 56
type textarea "**********"
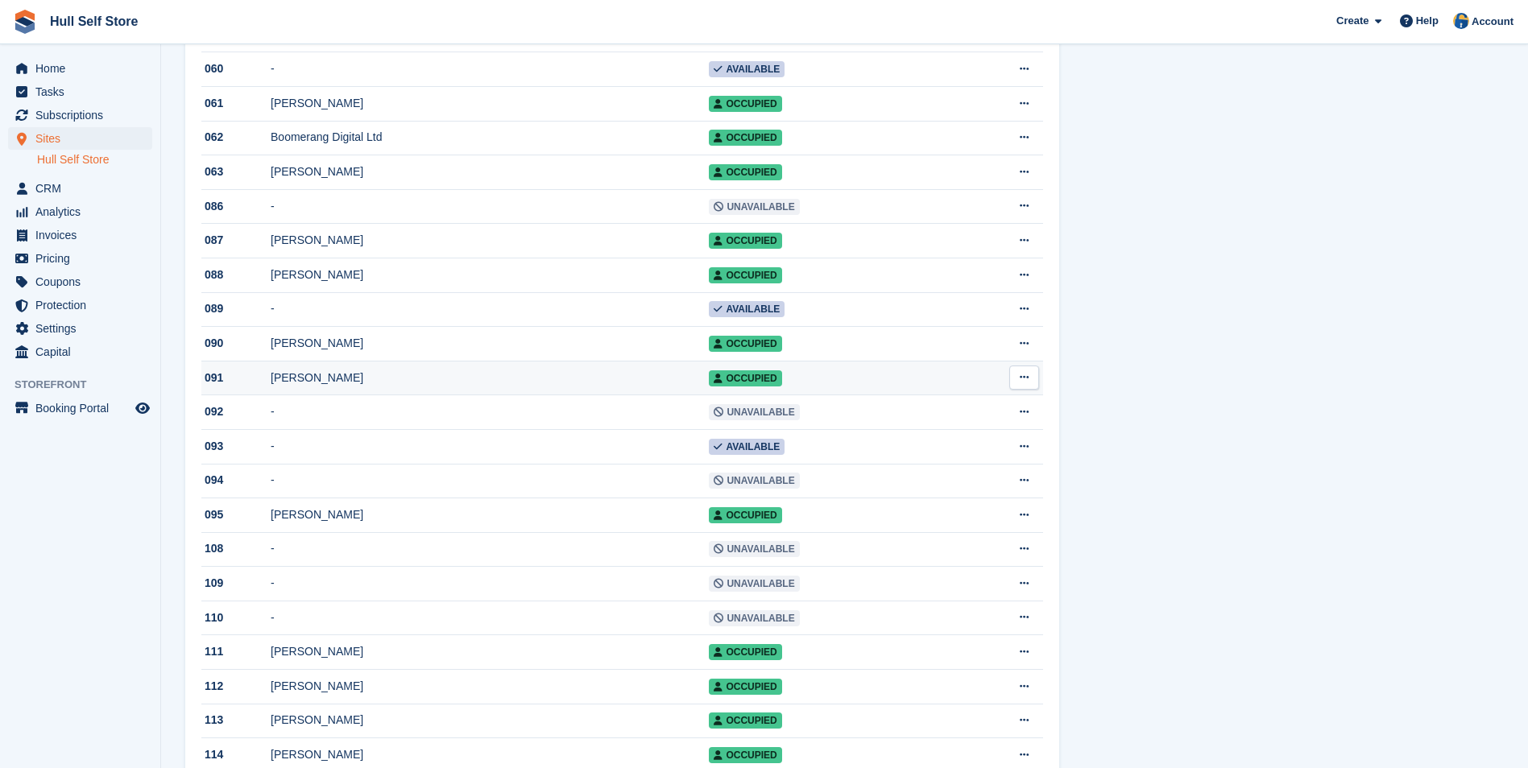
scroll to position [886, 0]
click at [468, 695] on div "[PERSON_NAME]" at bounding box center [490, 686] width 438 height 17
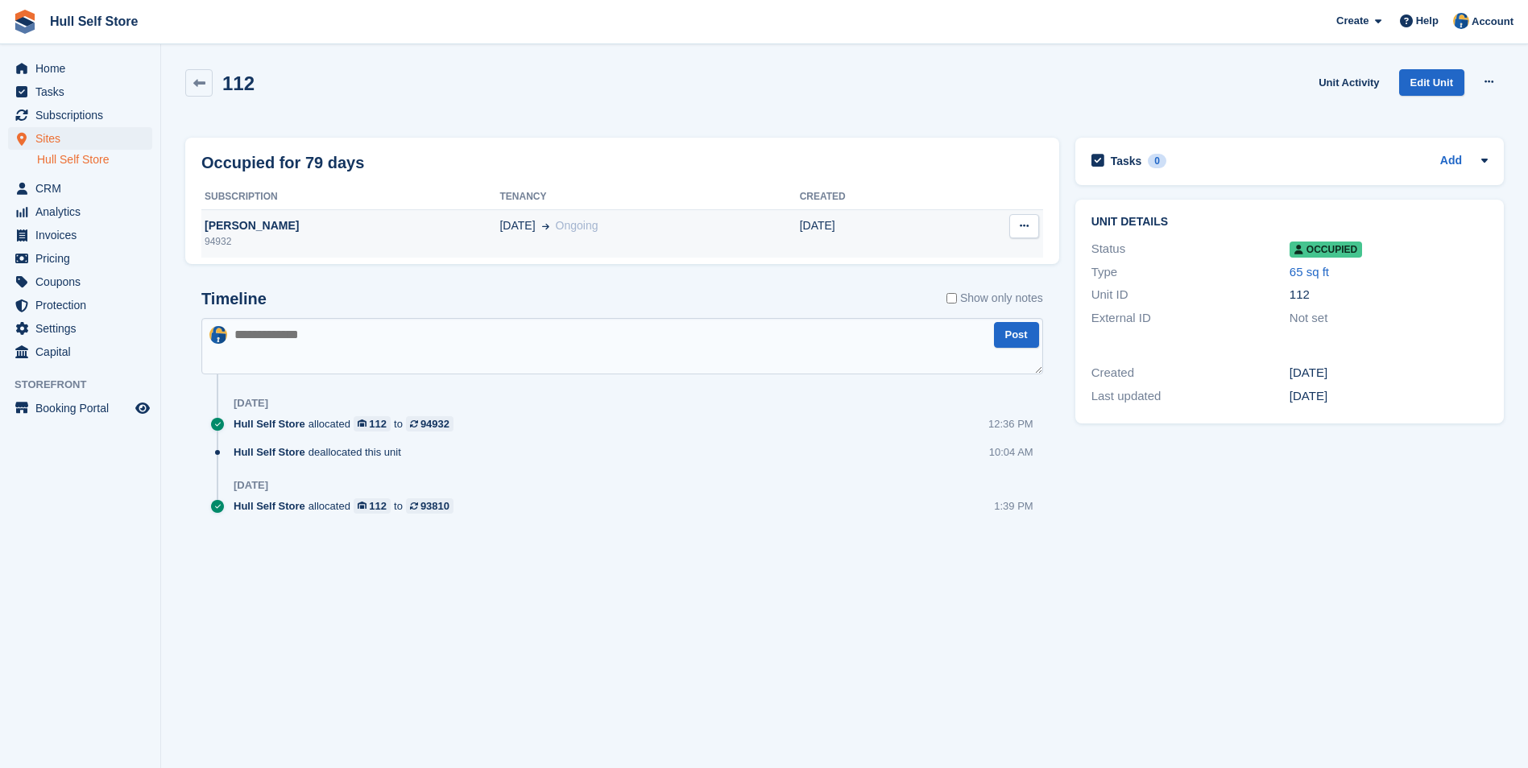
click at [454, 221] on div "[PERSON_NAME]" at bounding box center [350, 225] width 298 height 17
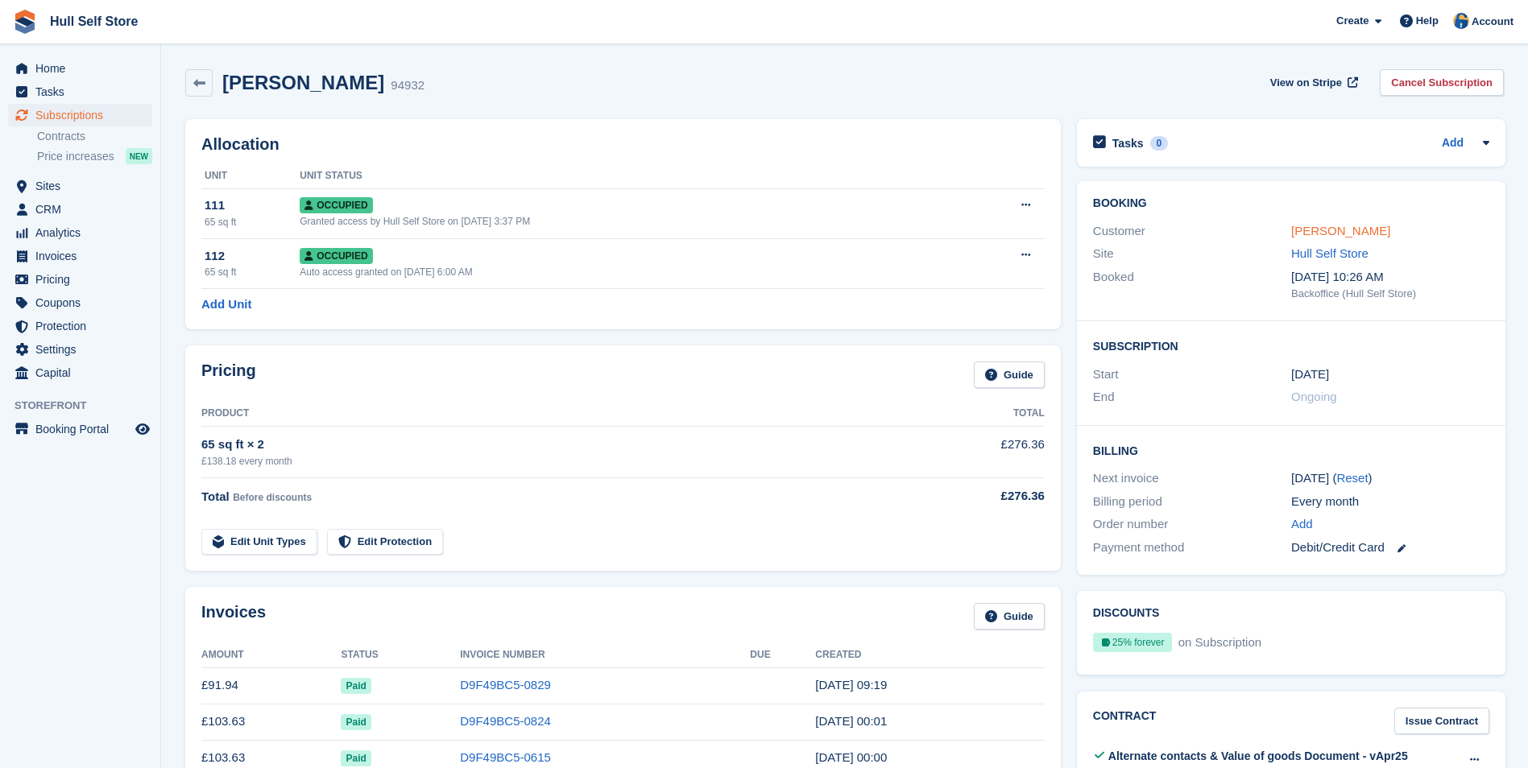
click at [1341, 227] on link "James Whittingham" at bounding box center [1340, 231] width 99 height 14
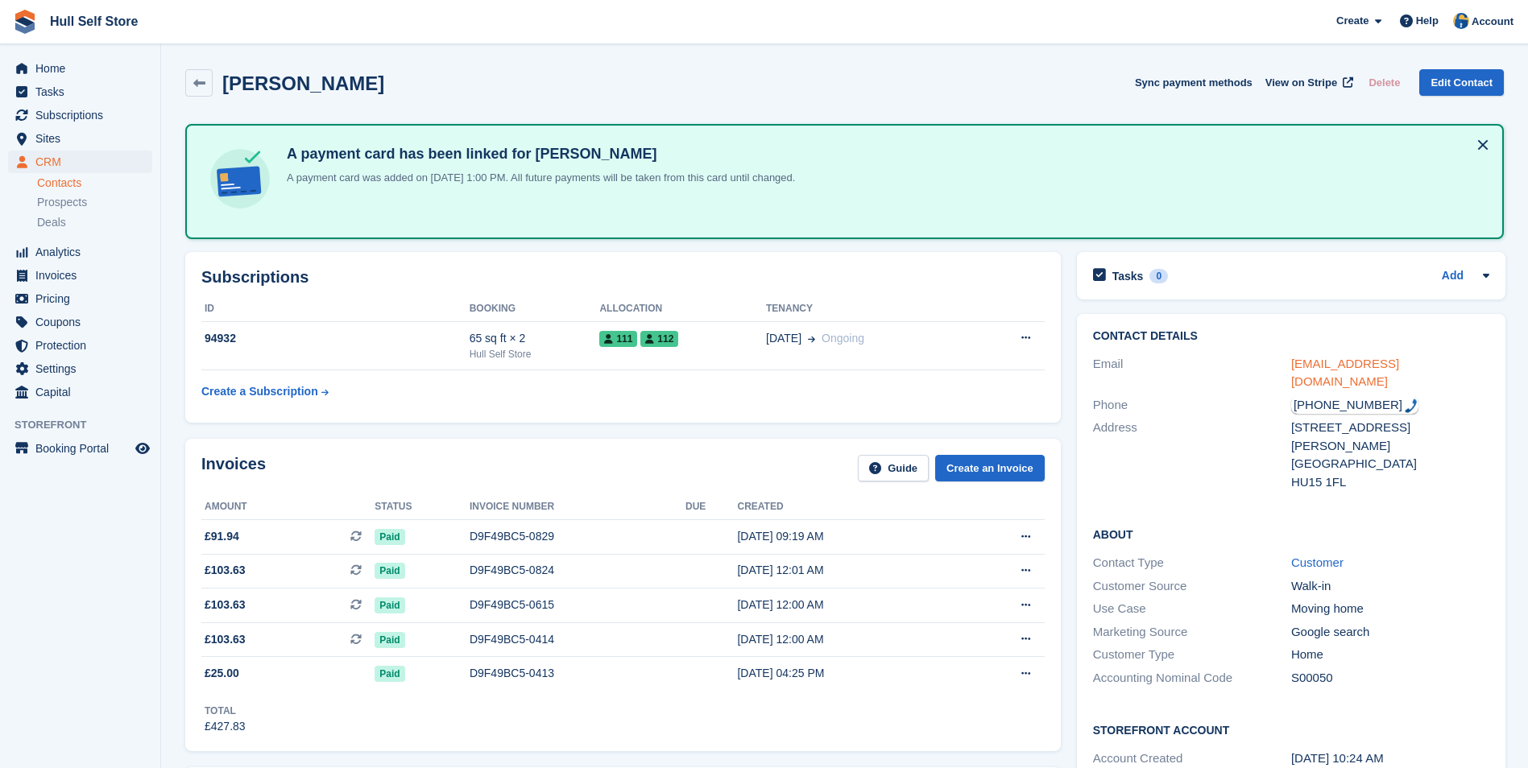
click at [1303, 362] on link "jtwhittingham11@gmail.com" at bounding box center [1345, 373] width 108 height 32
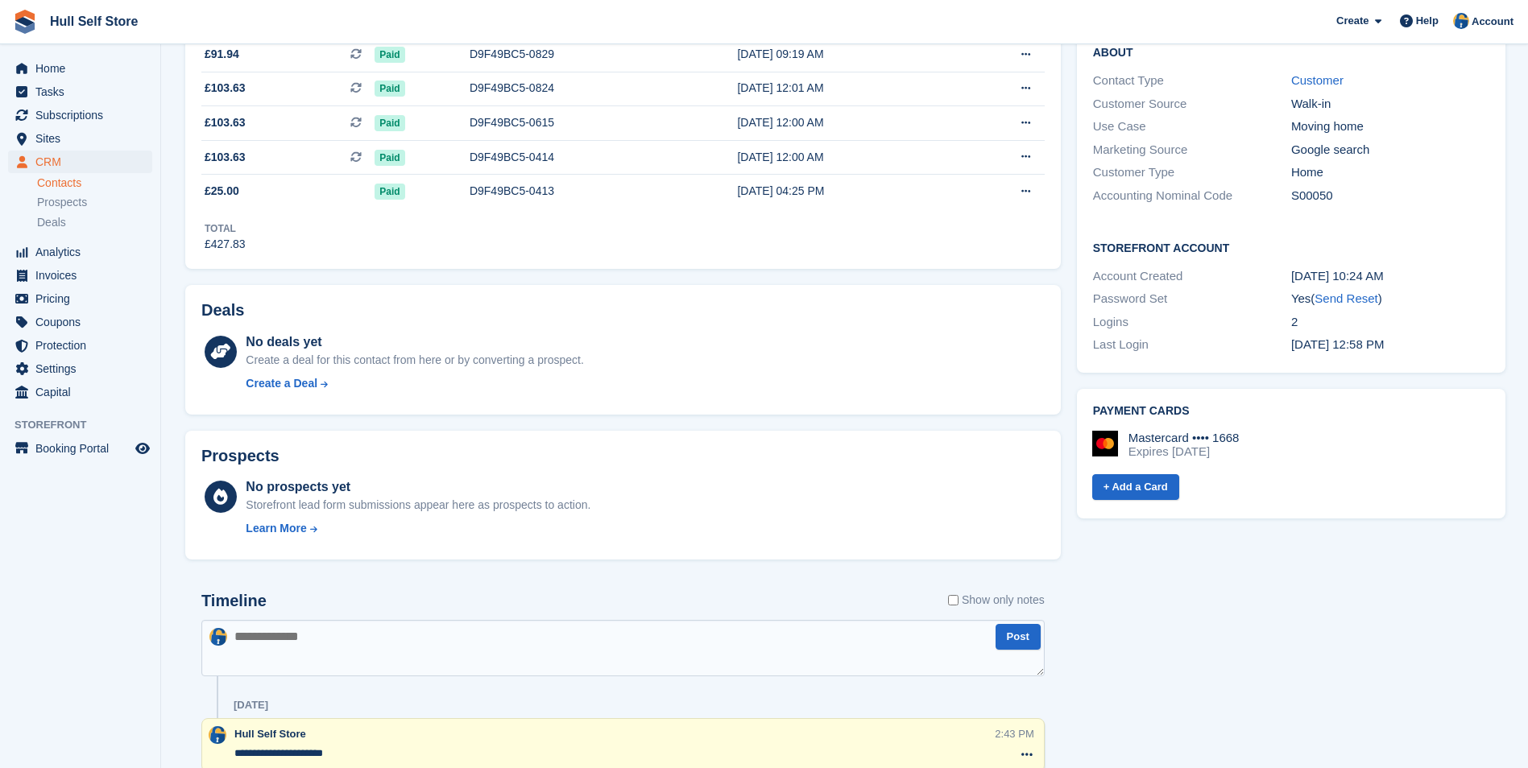
scroll to position [483, 0]
click at [632, 646] on textarea at bounding box center [622, 647] width 843 height 56
type textarea "**********"
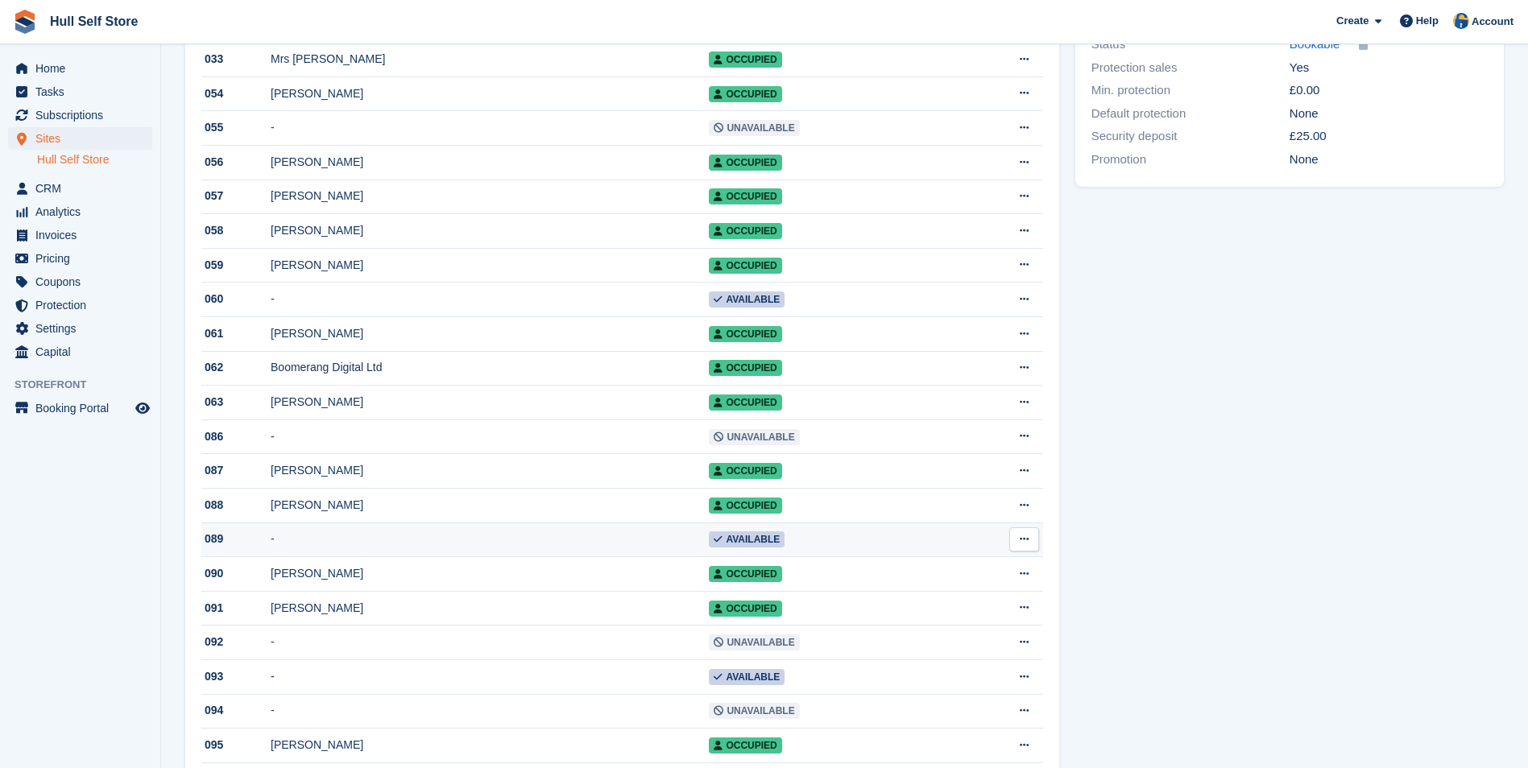
scroll to position [725, 0]
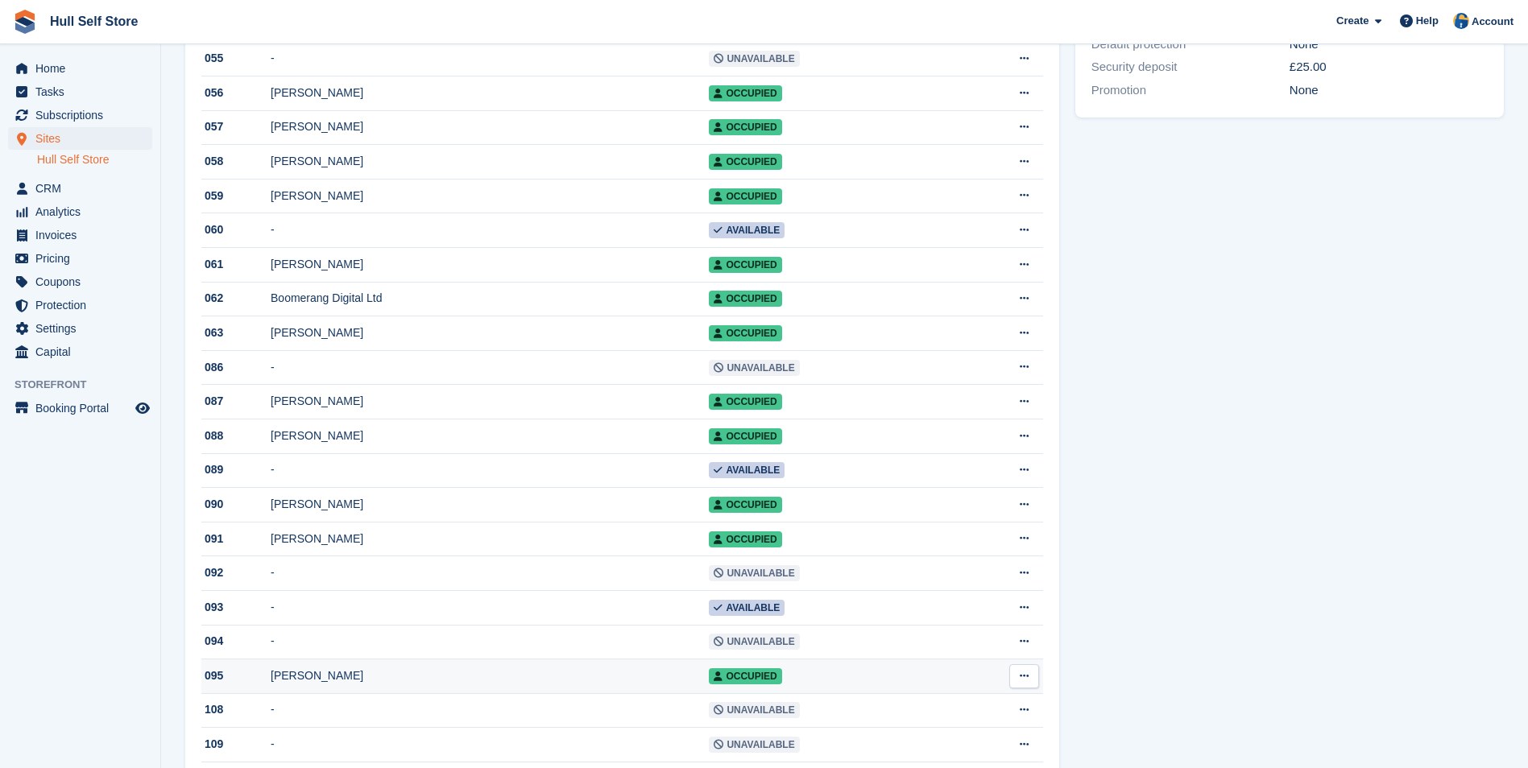
click at [470, 685] on div "[PERSON_NAME]" at bounding box center [490, 676] width 438 height 17
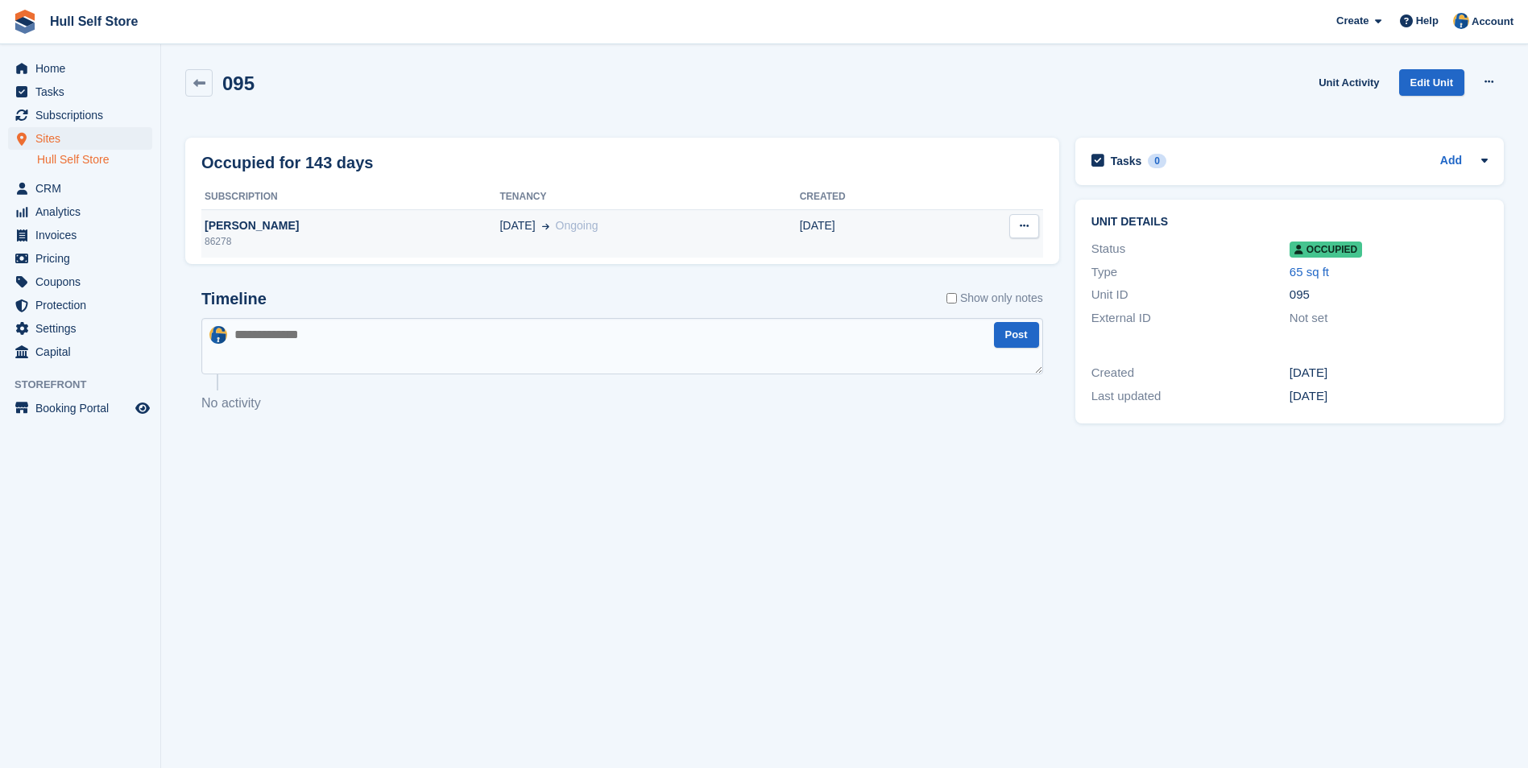
click at [565, 219] on div "01 Jun Ongoing" at bounding box center [649, 225] width 300 height 17
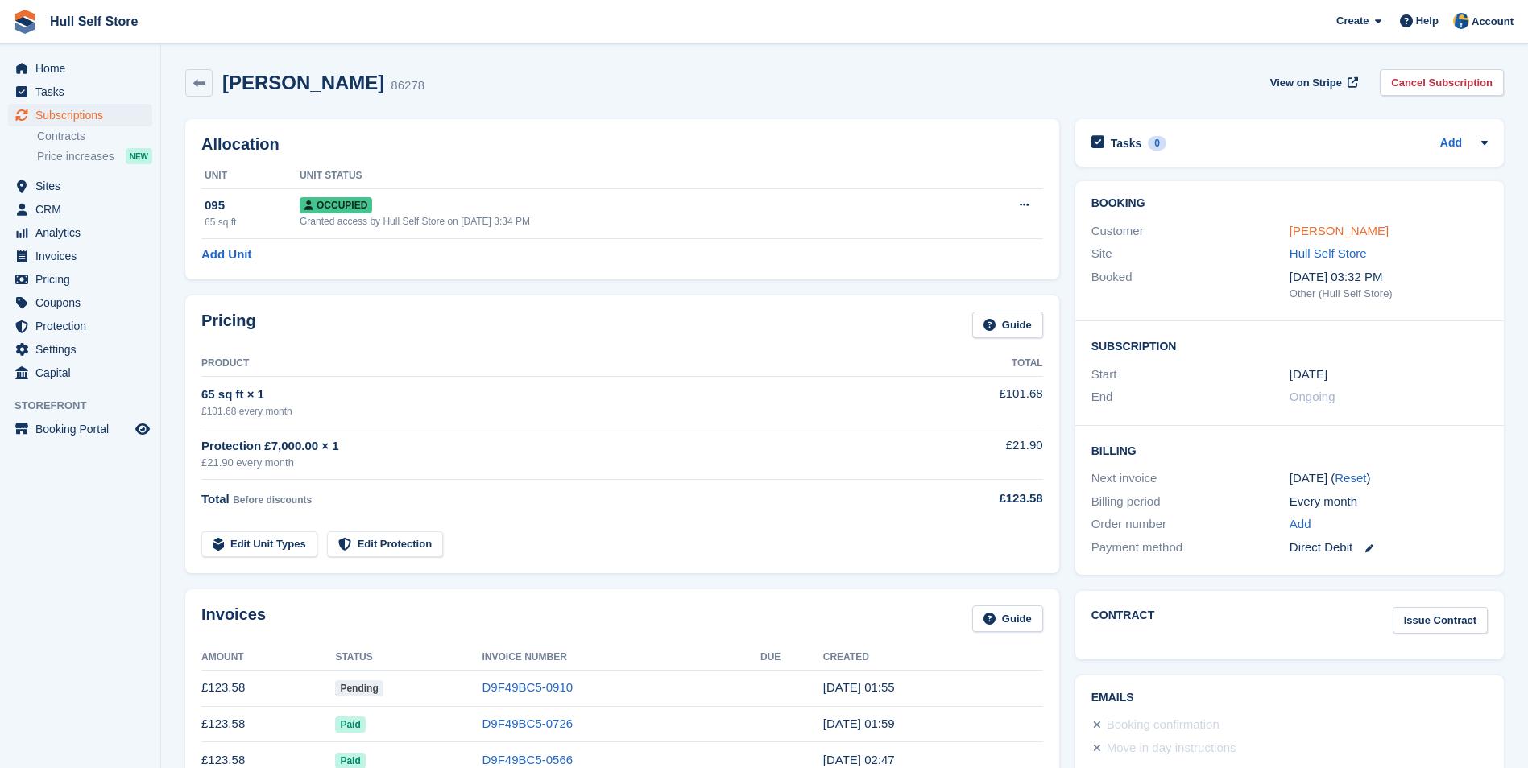
click at [1323, 229] on link "[PERSON_NAME]" at bounding box center [1338, 231] width 99 height 14
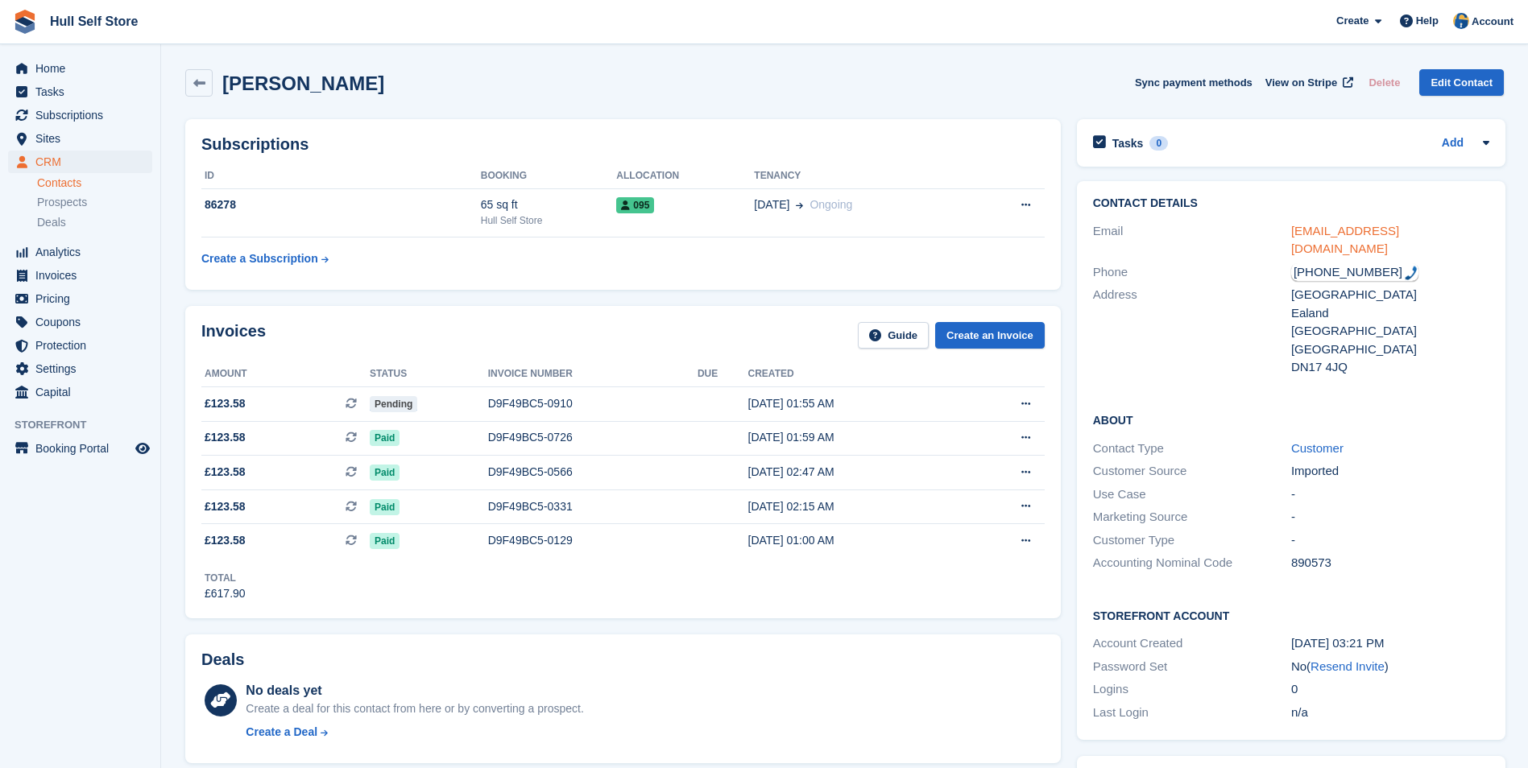
click at [1338, 234] on link "pporter5770@gmail.com" at bounding box center [1345, 240] width 108 height 32
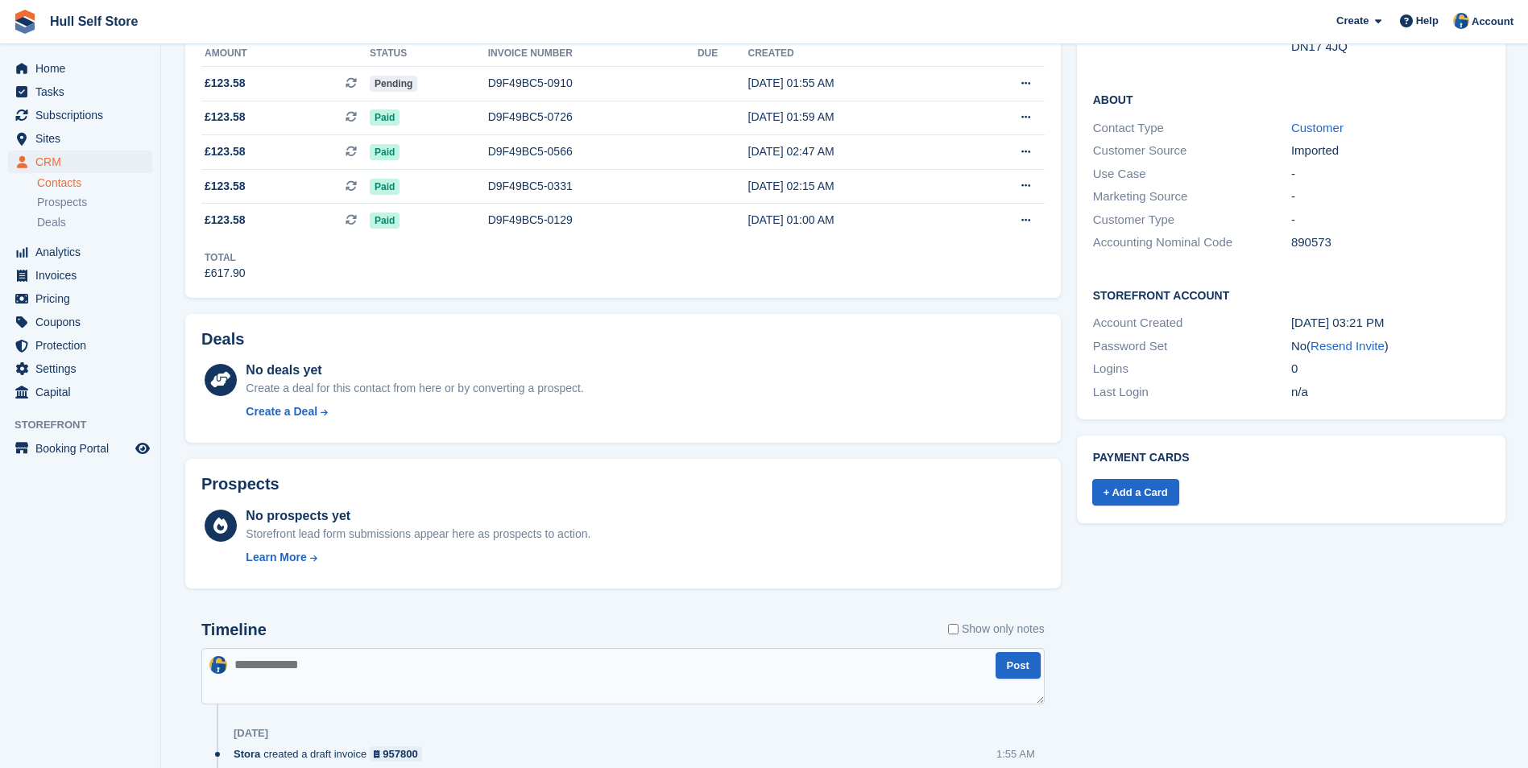
scroll to position [403, 0]
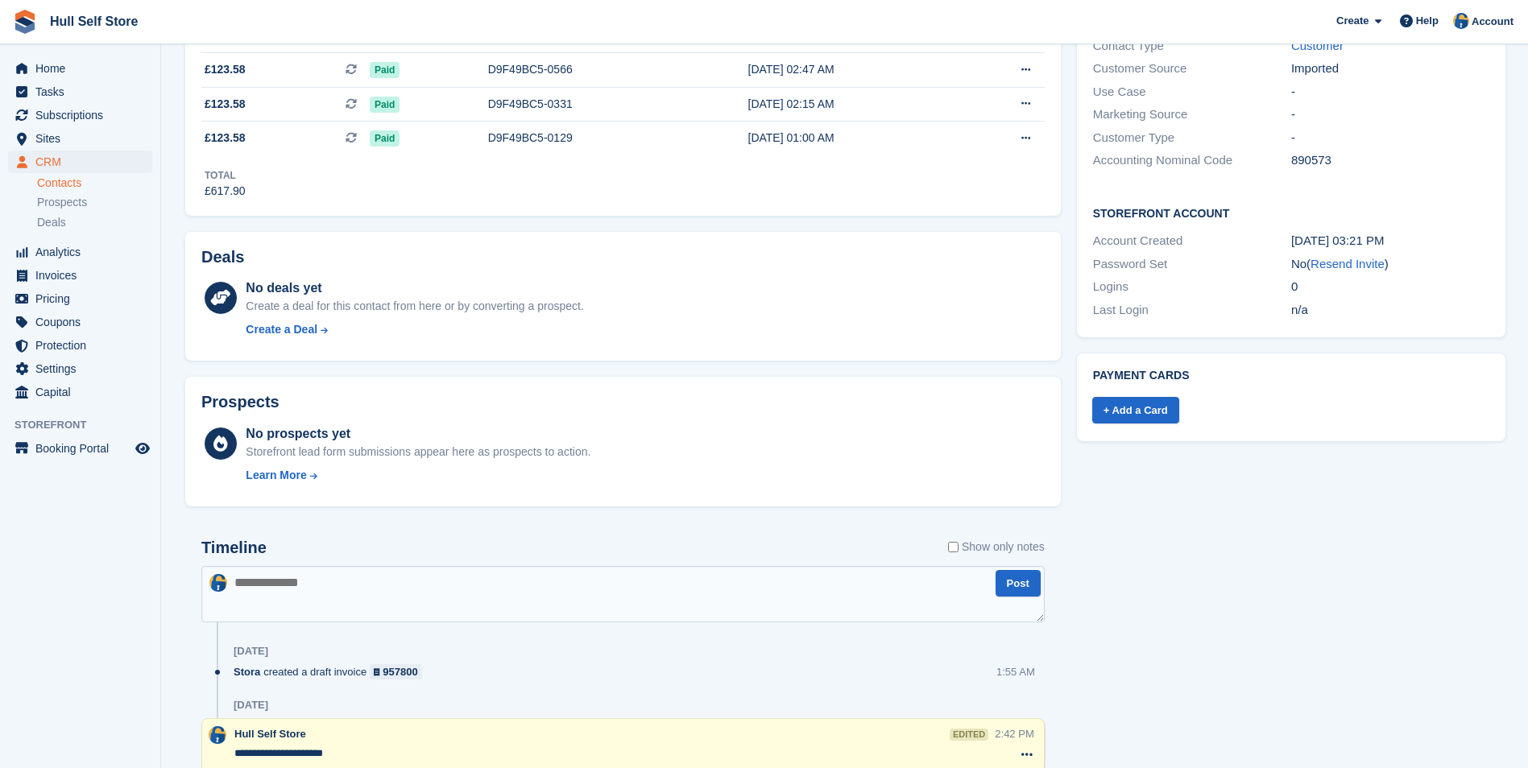
click at [531, 580] on textarea at bounding box center [622, 594] width 843 height 56
type textarea "**********"
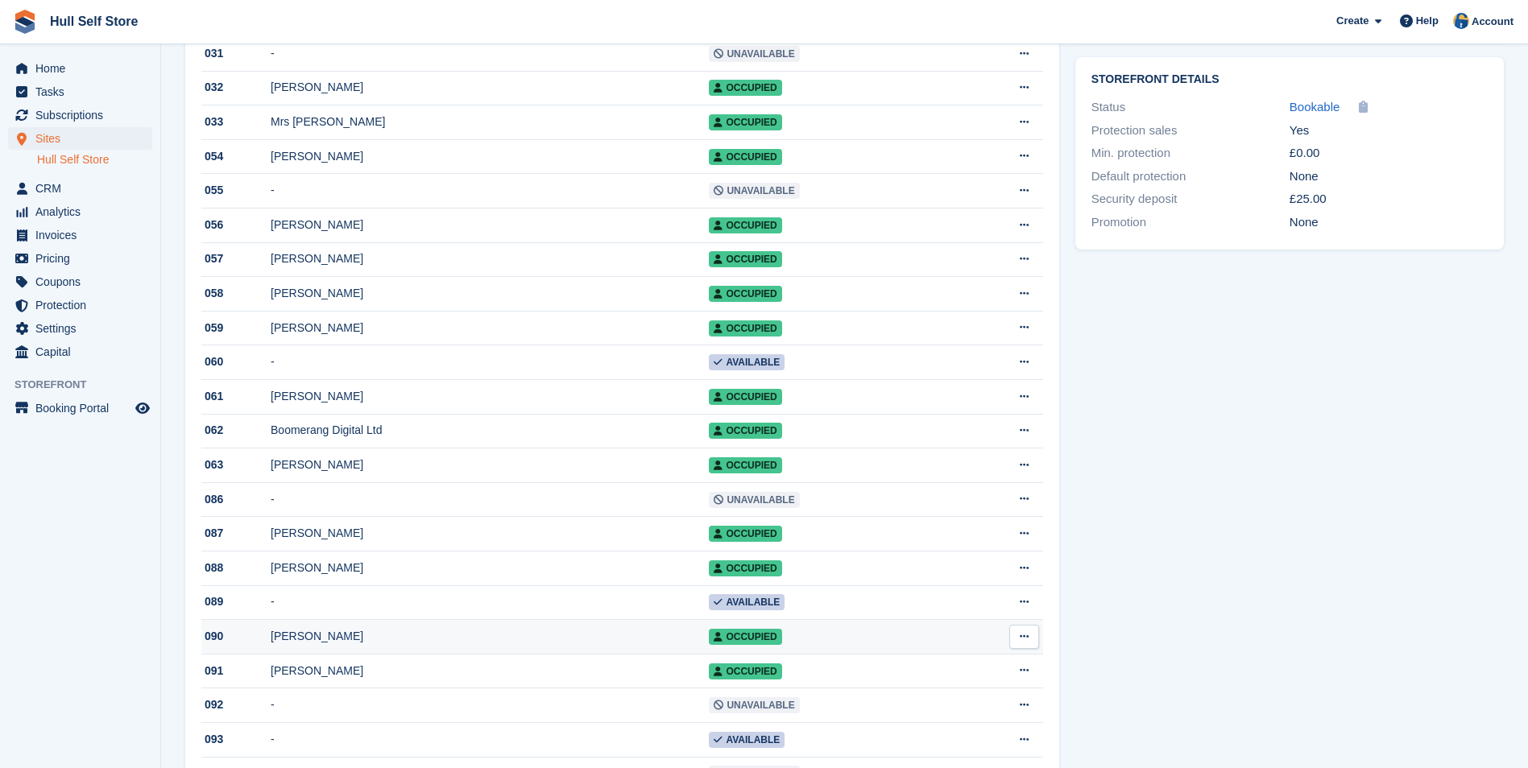
scroll to position [564, 0]
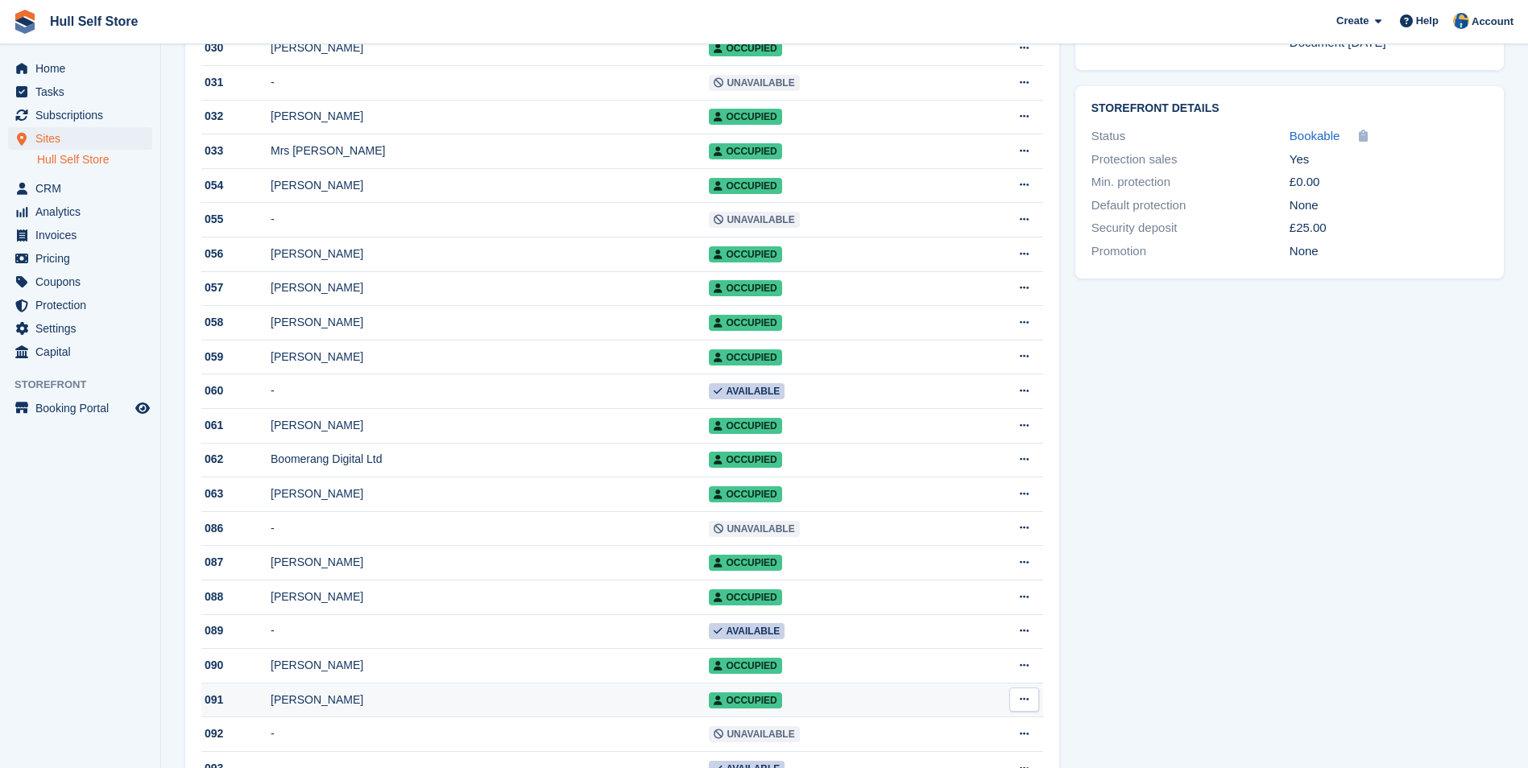
click at [432, 709] on div "[PERSON_NAME]" at bounding box center [490, 700] width 438 height 17
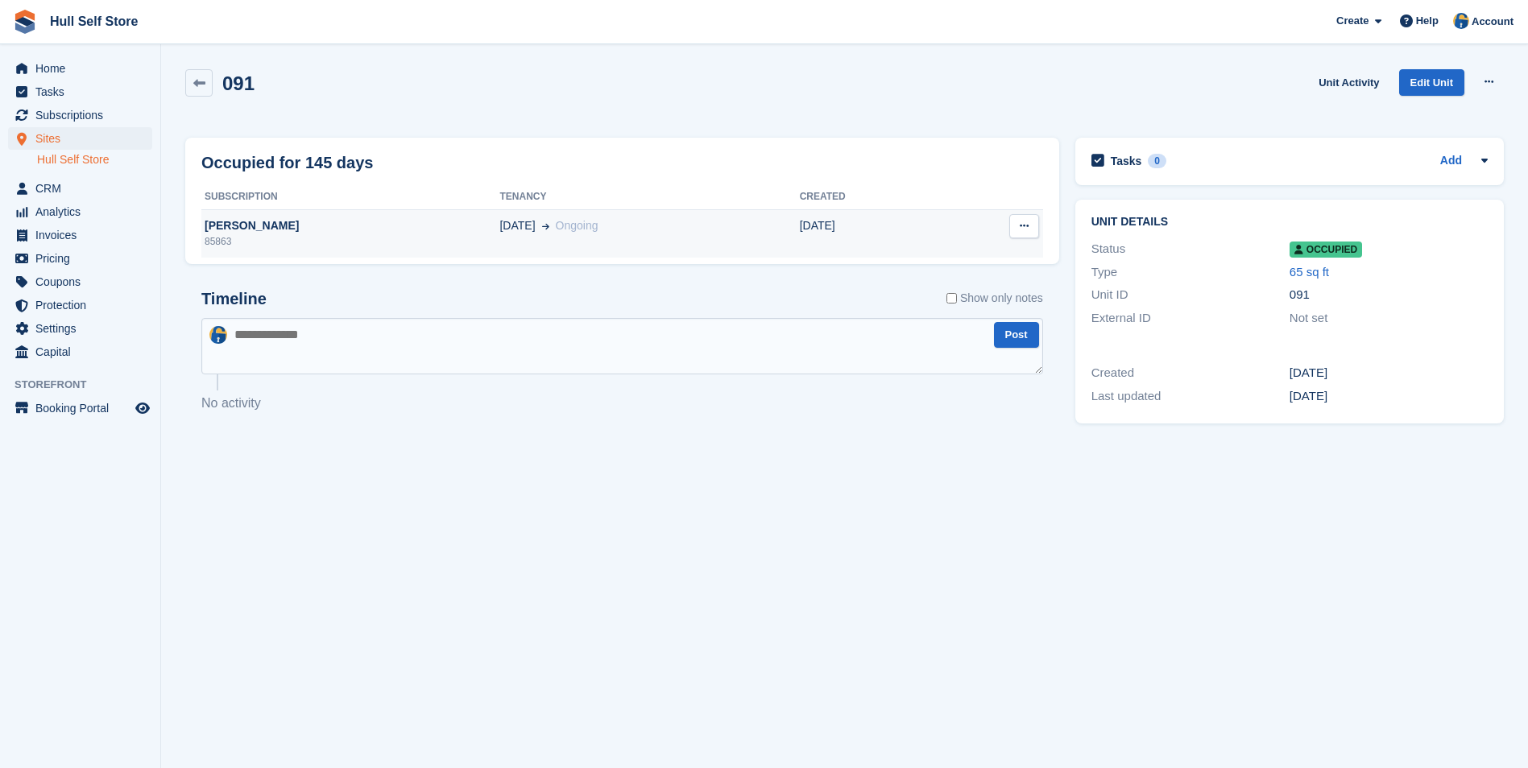
click at [569, 214] on td "01 Jun Ongoing" at bounding box center [649, 233] width 300 height 48
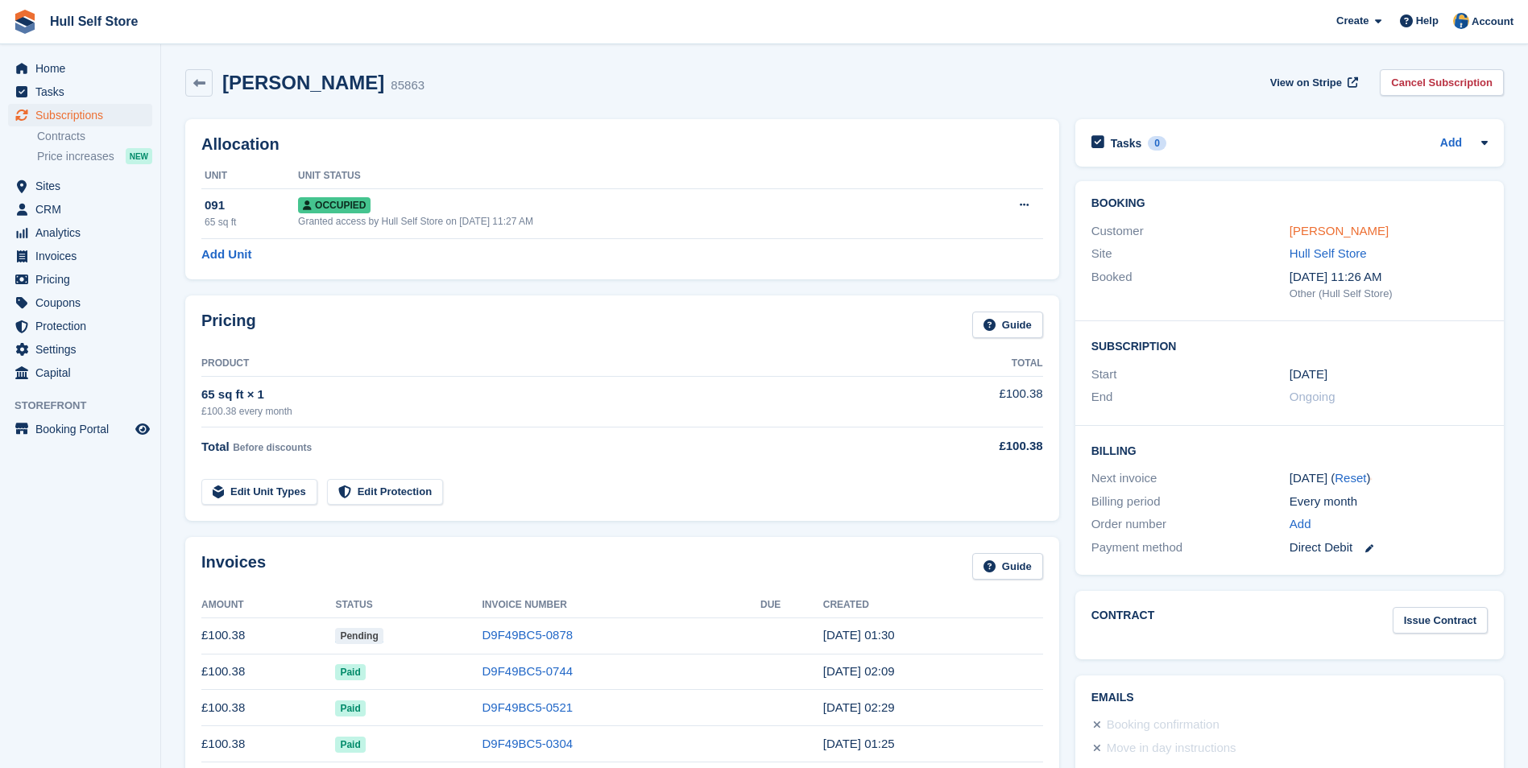
click at [1318, 230] on link "[PERSON_NAME]" at bounding box center [1338, 231] width 99 height 14
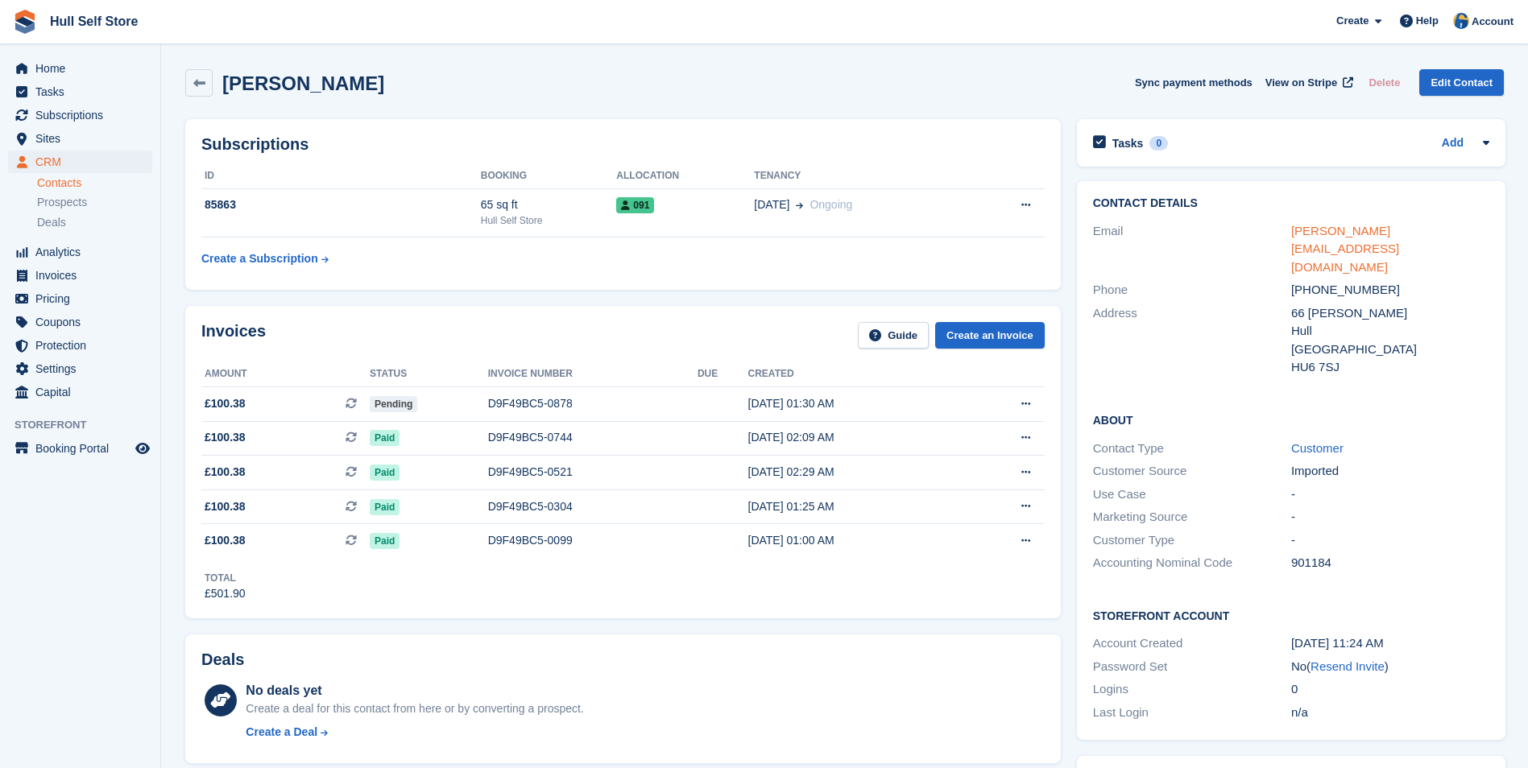
click at [1319, 228] on link "rebecca_mangan@hotmail.com" at bounding box center [1345, 249] width 108 height 50
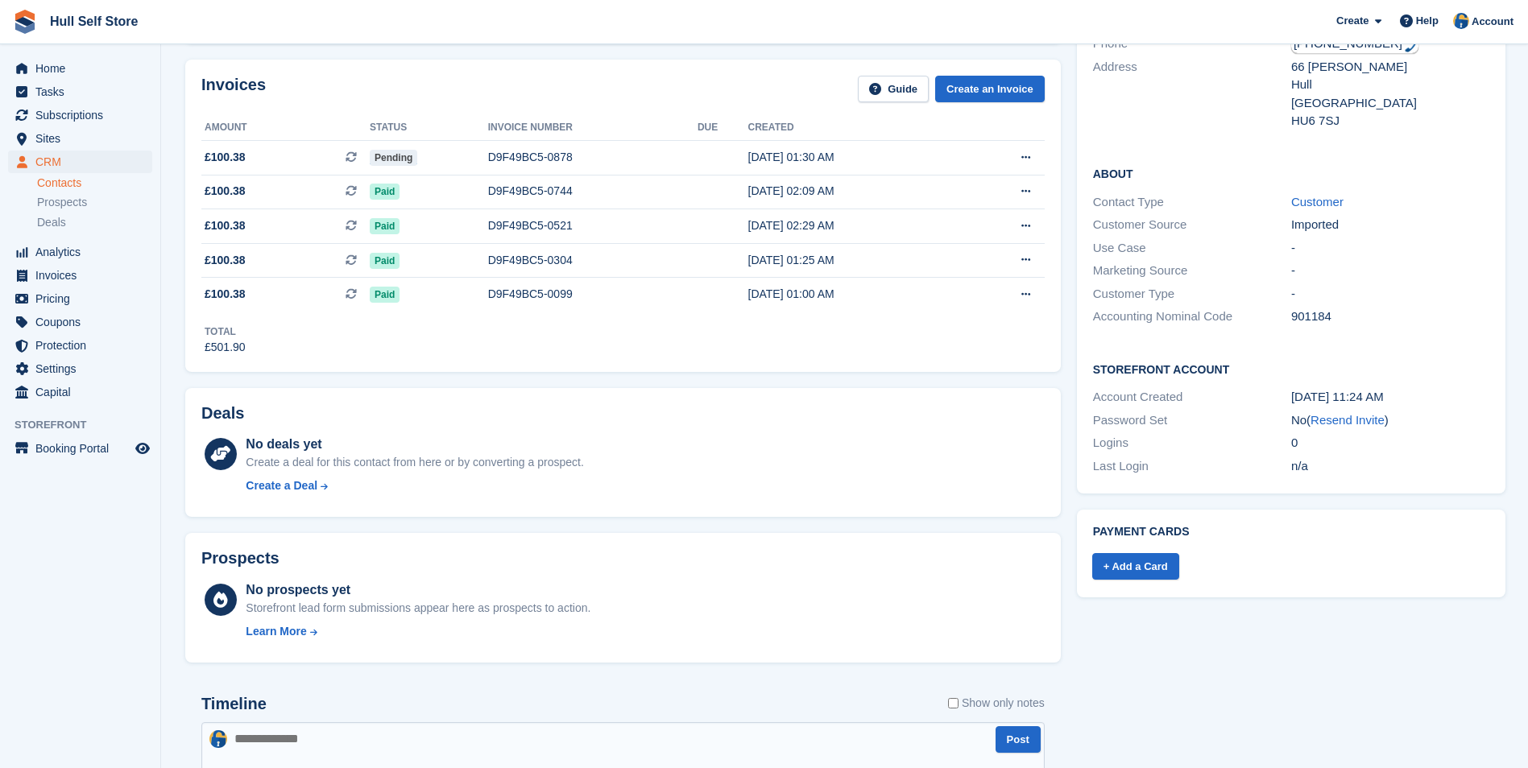
scroll to position [403, 0]
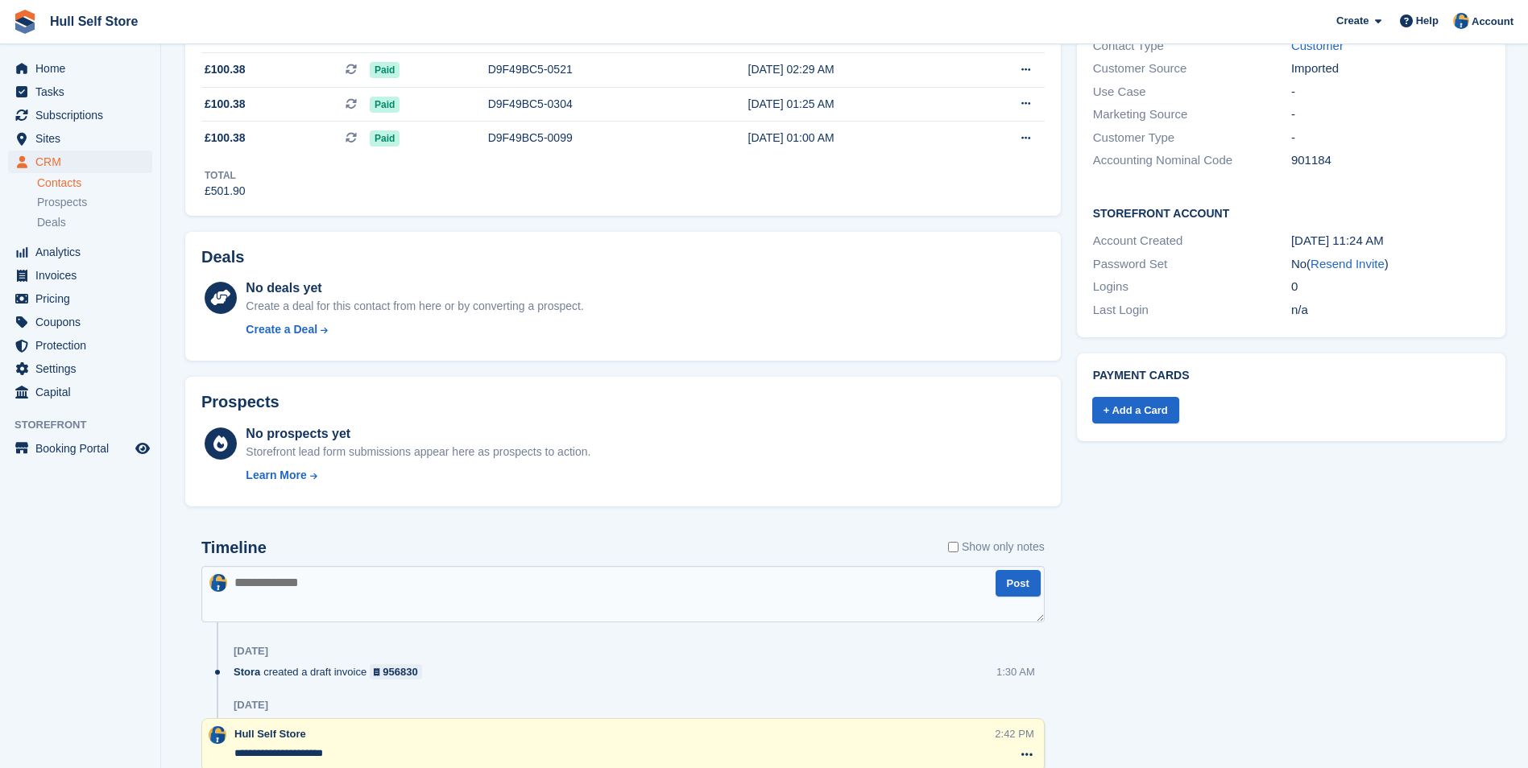
click at [573, 610] on textarea at bounding box center [622, 594] width 843 height 56
click at [329, 614] on textarea at bounding box center [622, 594] width 843 height 56
type textarea "**********"
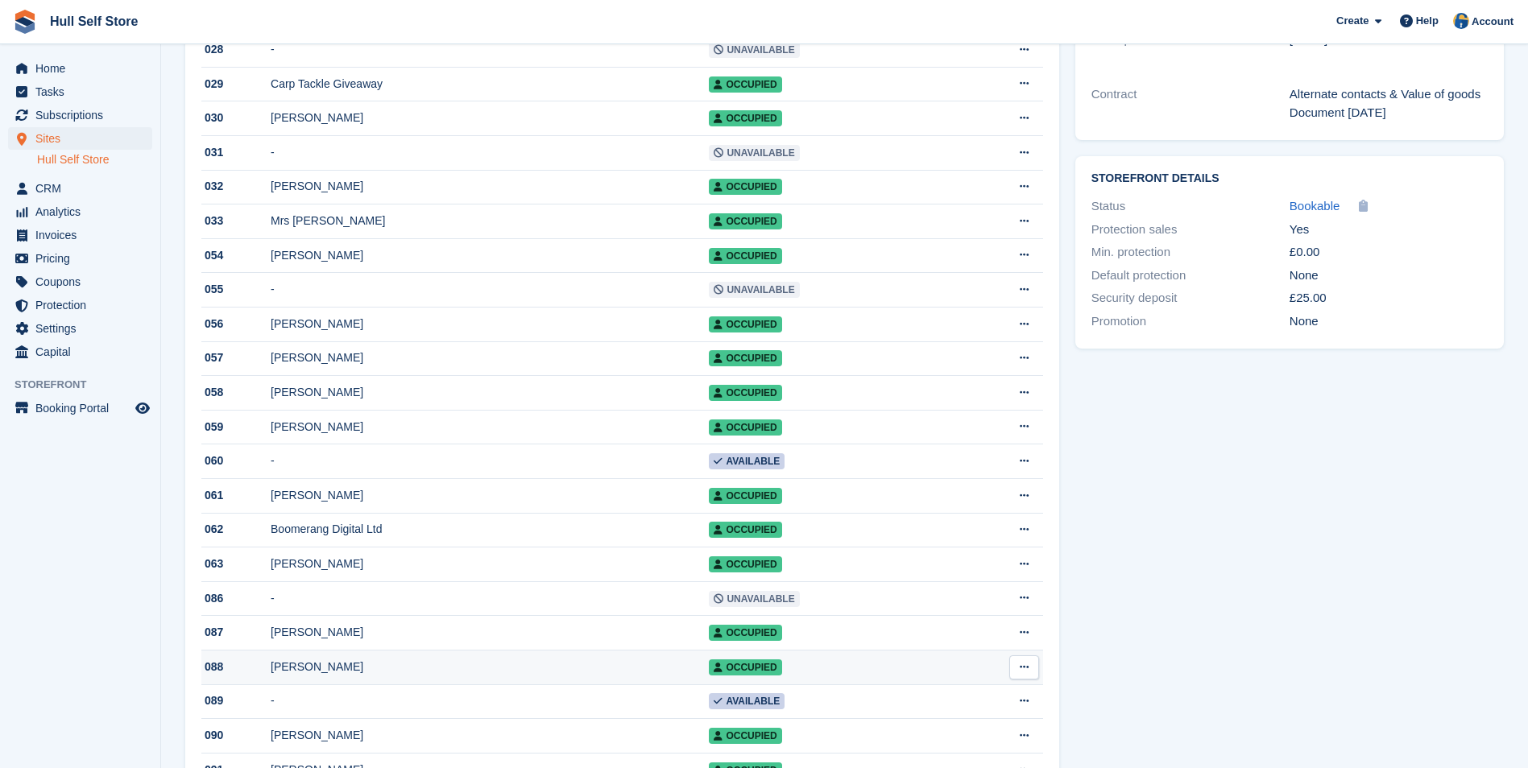
scroll to position [564, 0]
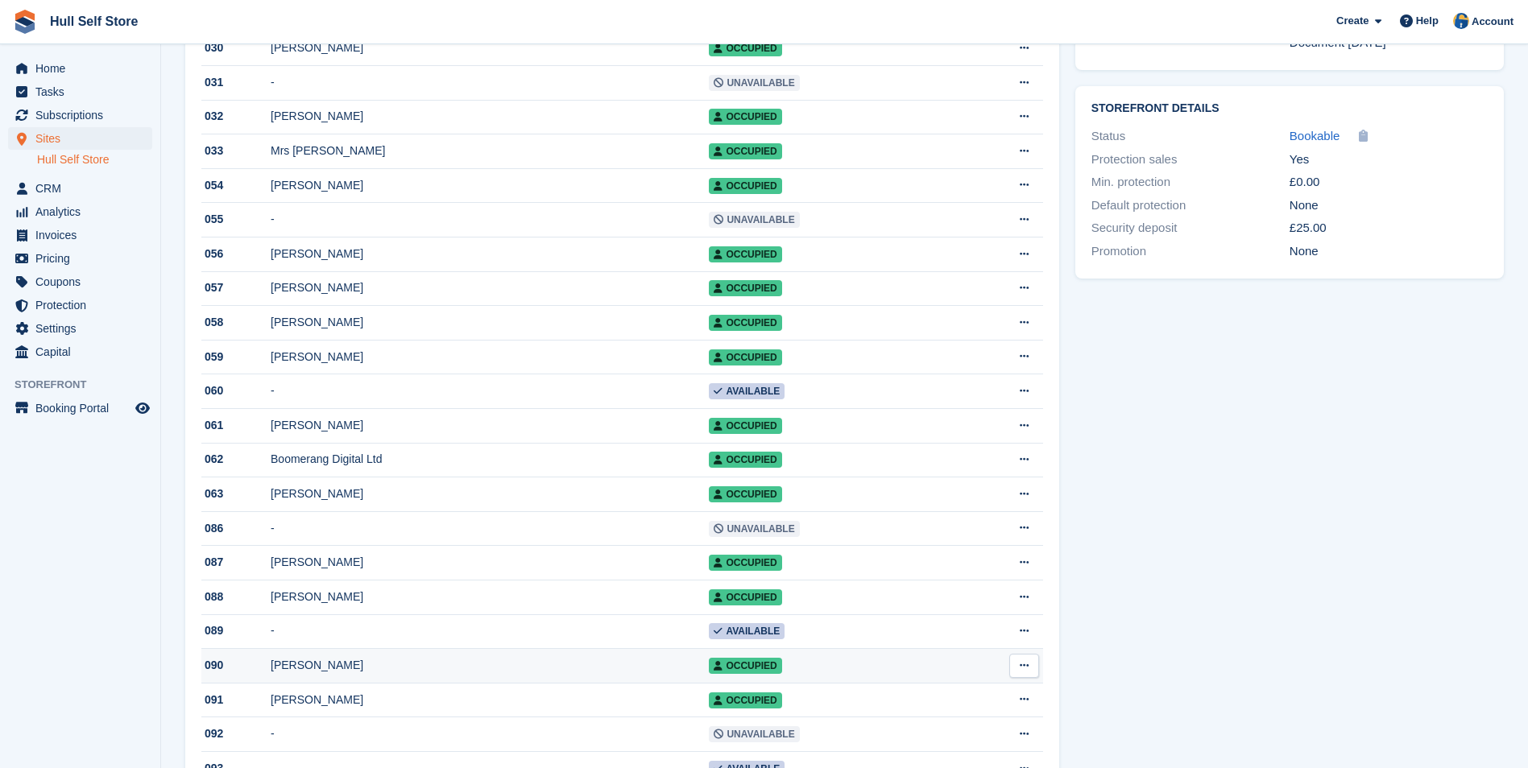
click at [424, 674] on div "[PERSON_NAME]" at bounding box center [490, 665] width 438 height 17
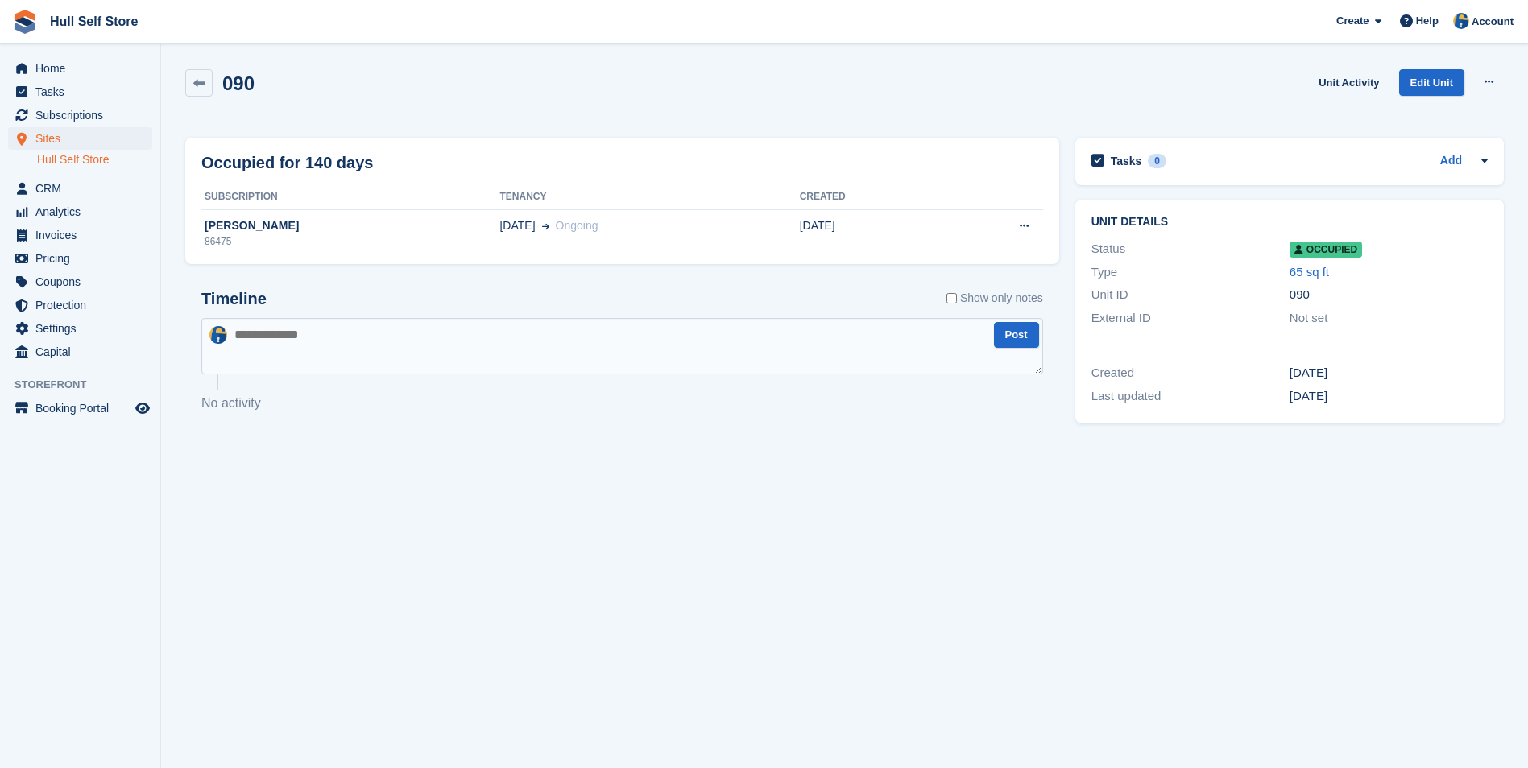
click at [394, 220] on div "[PERSON_NAME]" at bounding box center [350, 225] width 298 height 17
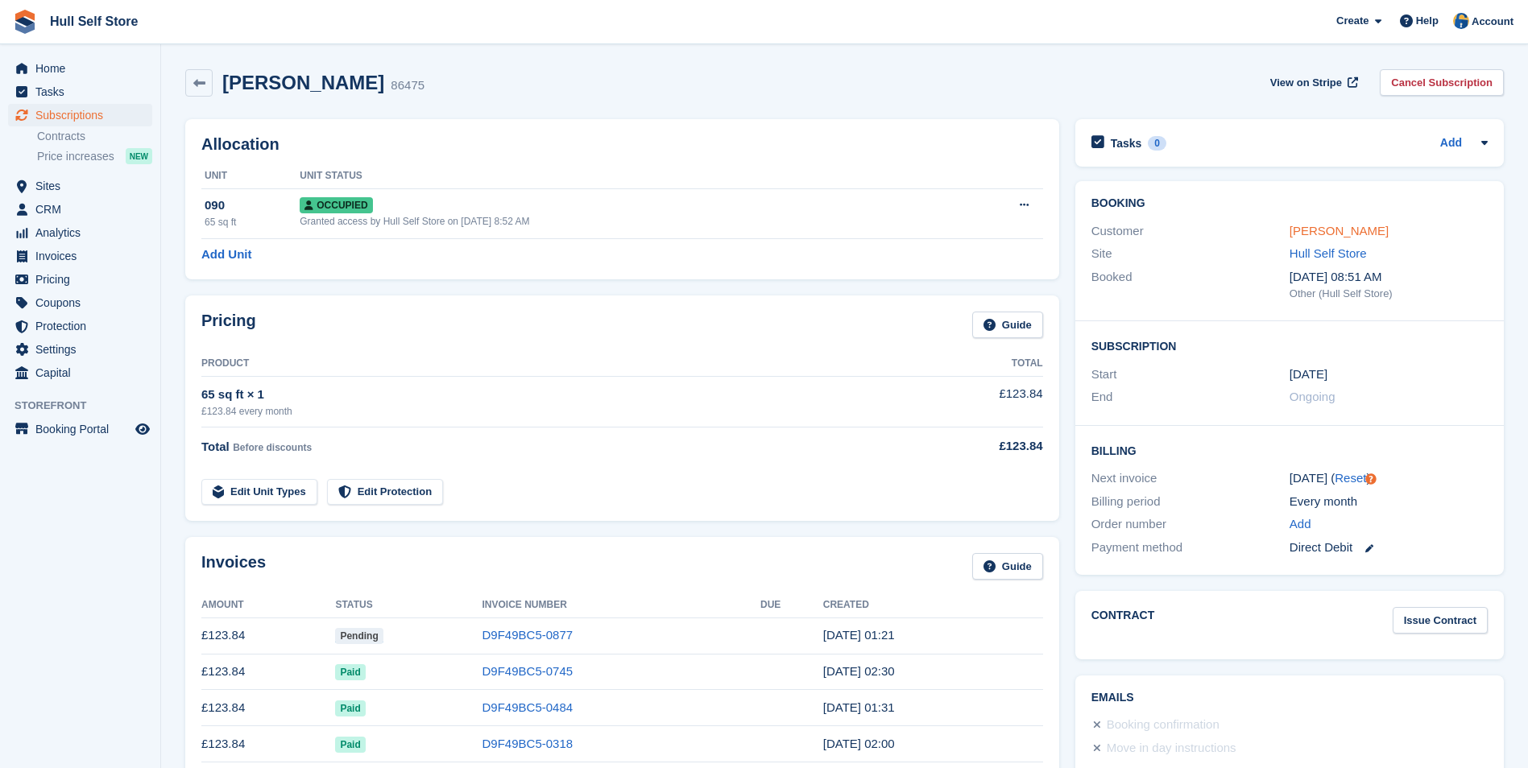
click at [1319, 226] on link "[PERSON_NAME]" at bounding box center [1338, 231] width 99 height 14
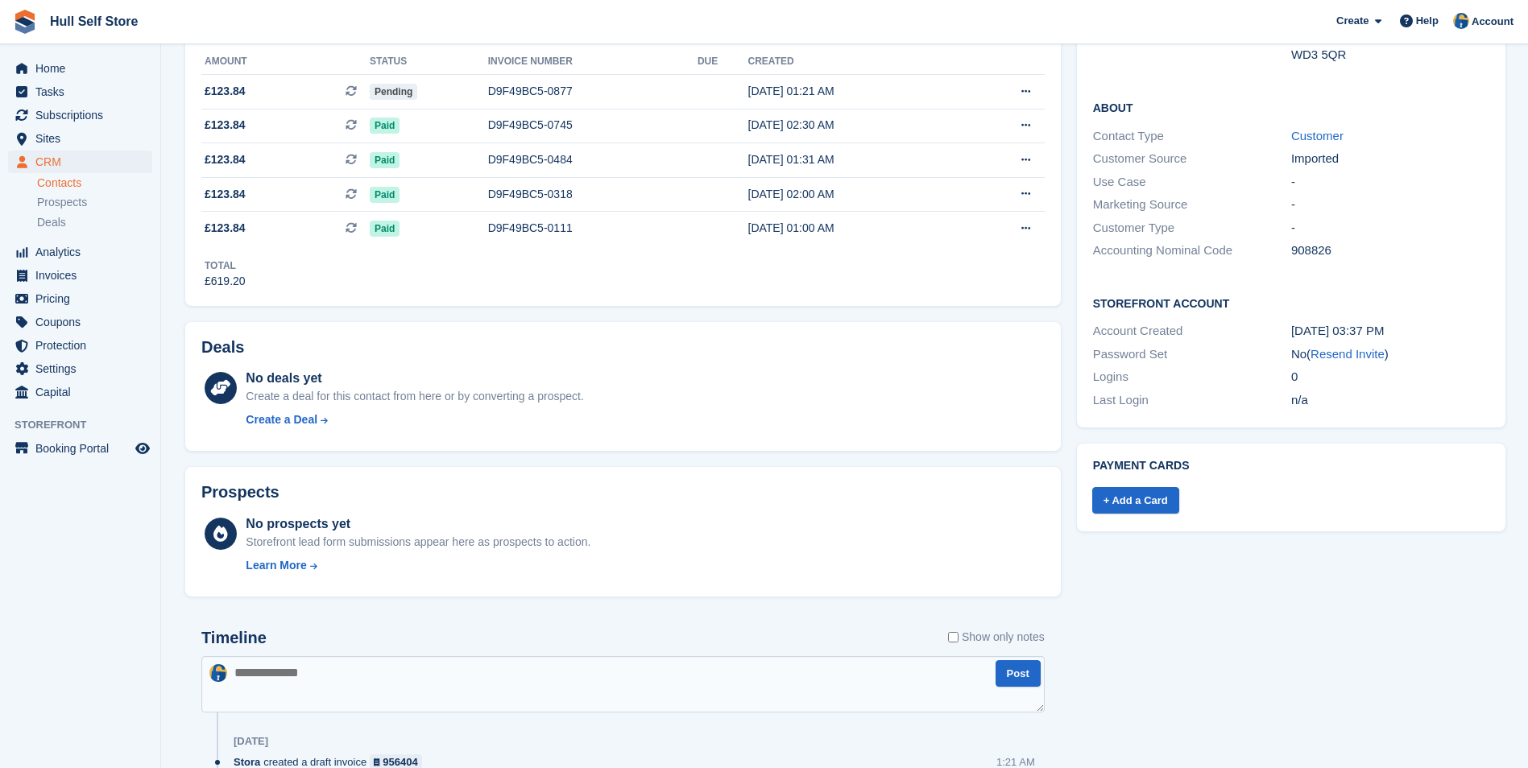
scroll to position [81, 0]
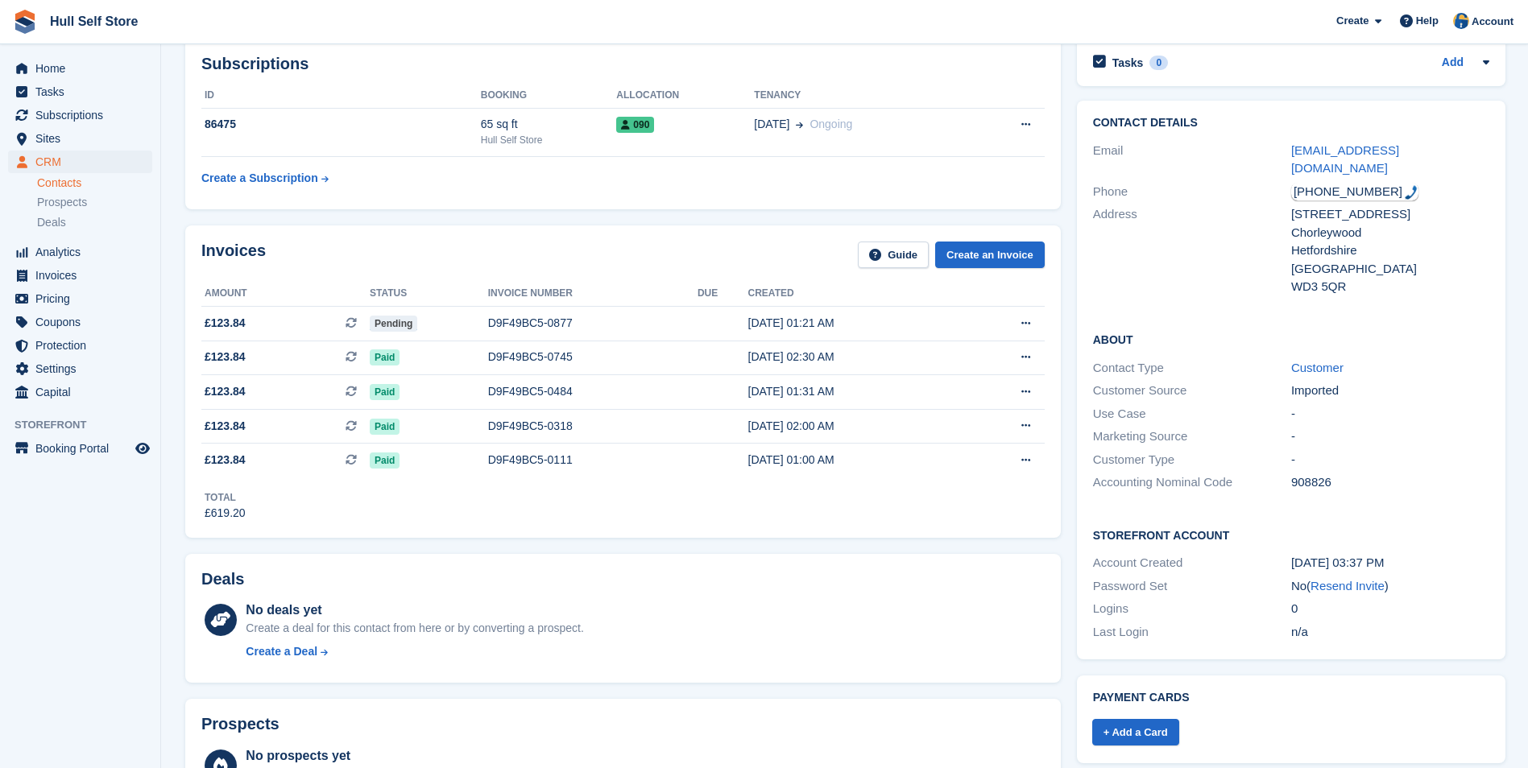
click at [1365, 140] on div "Email [EMAIL_ADDRESS][DOMAIN_NAME]" at bounding box center [1291, 159] width 396 height 41
click at [1366, 147] on link "[EMAIL_ADDRESS][DOMAIN_NAME]" at bounding box center [1345, 159] width 108 height 32
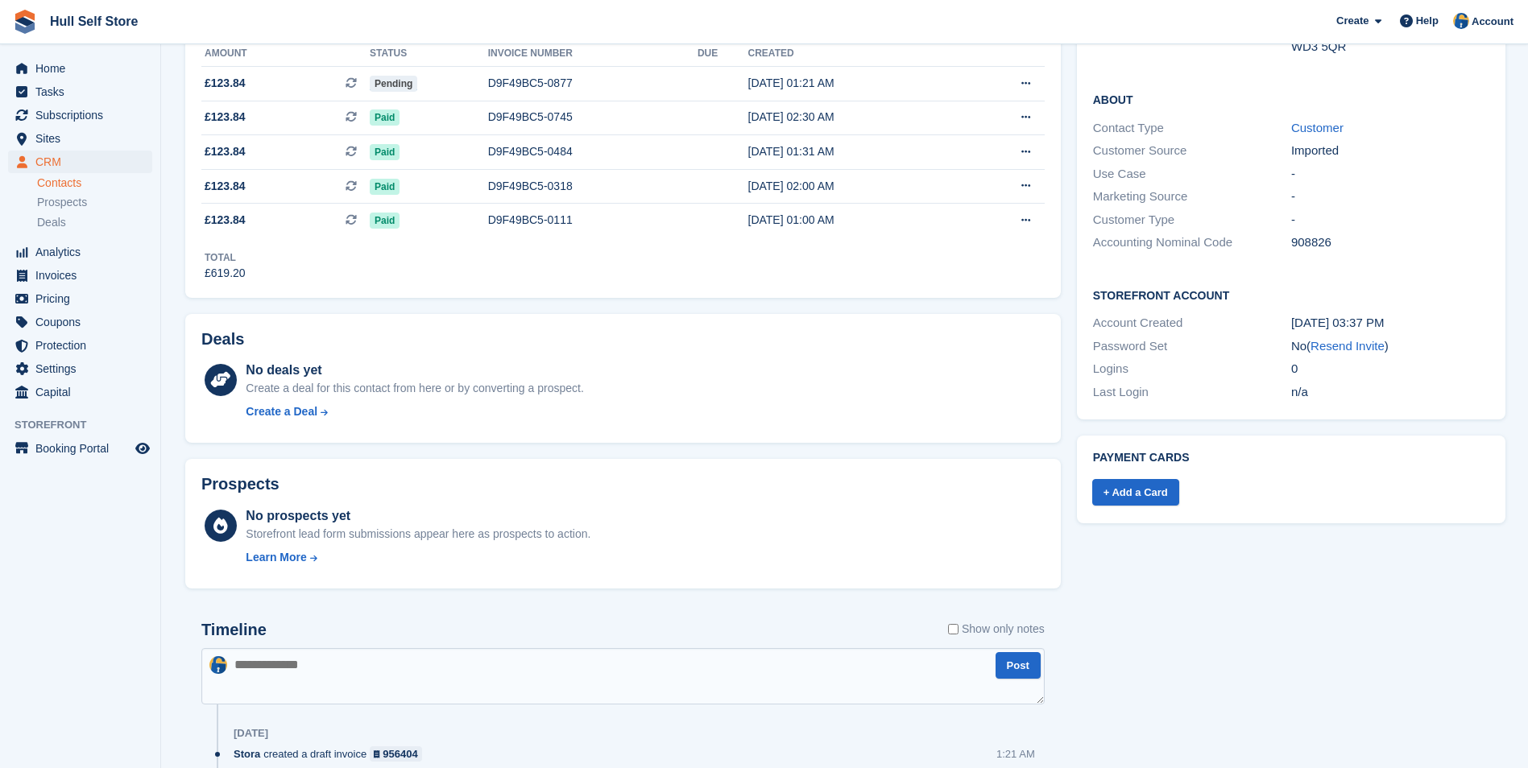
scroll to position [322, 0]
click at [673, 667] on textarea at bounding box center [622, 675] width 843 height 56
type textarea "**********"
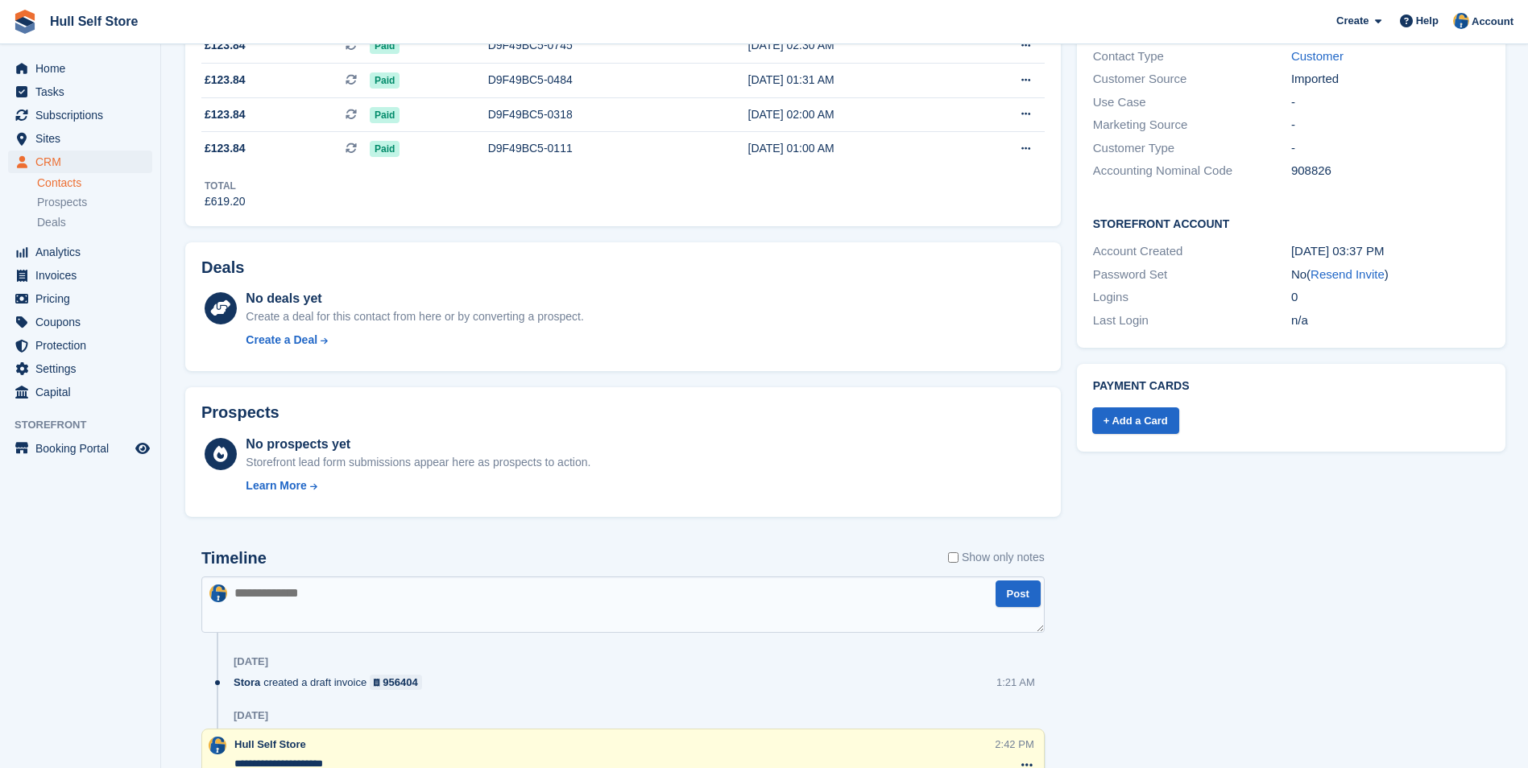
scroll to position [483, 0]
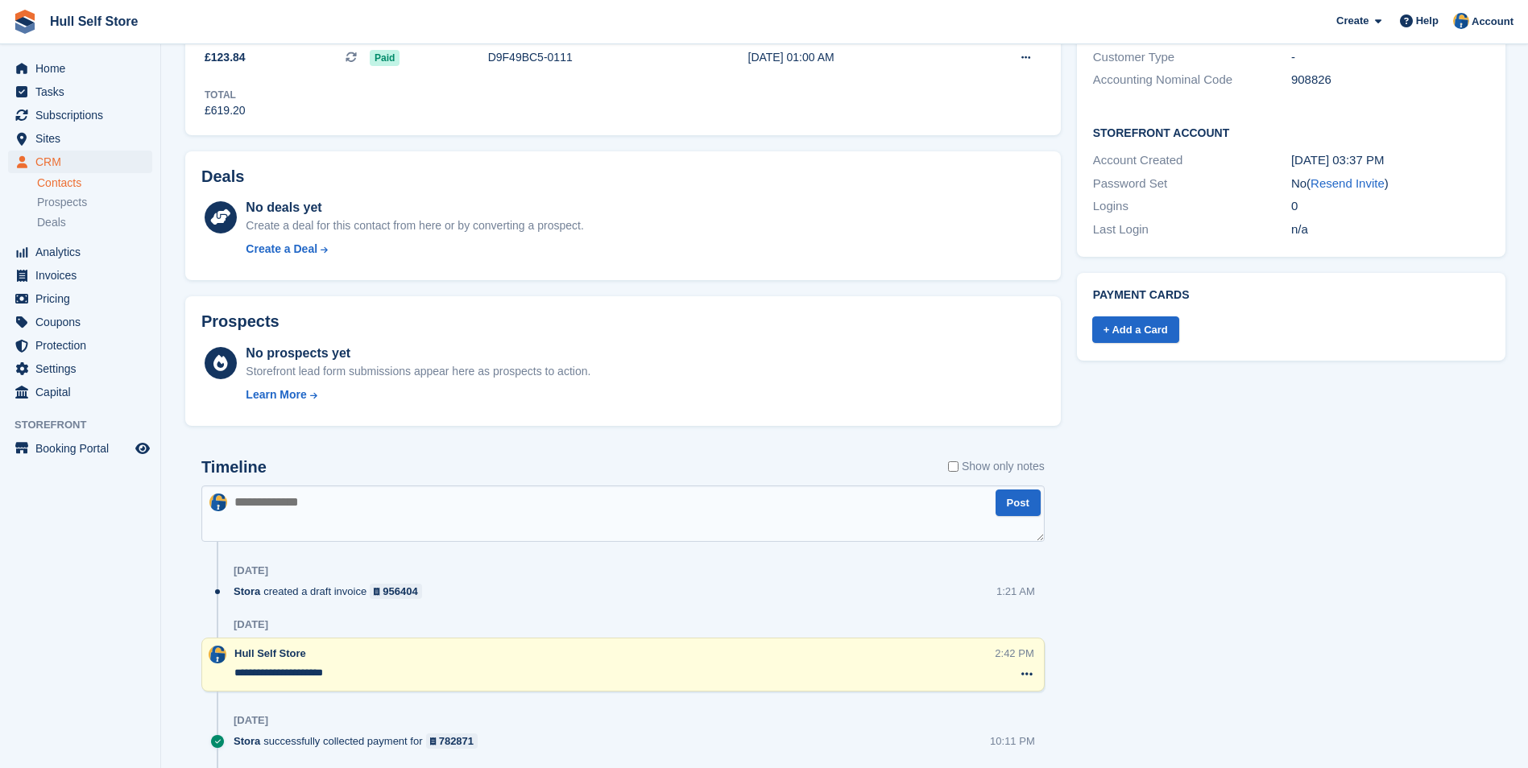
click at [385, 489] on textarea at bounding box center [622, 514] width 843 height 56
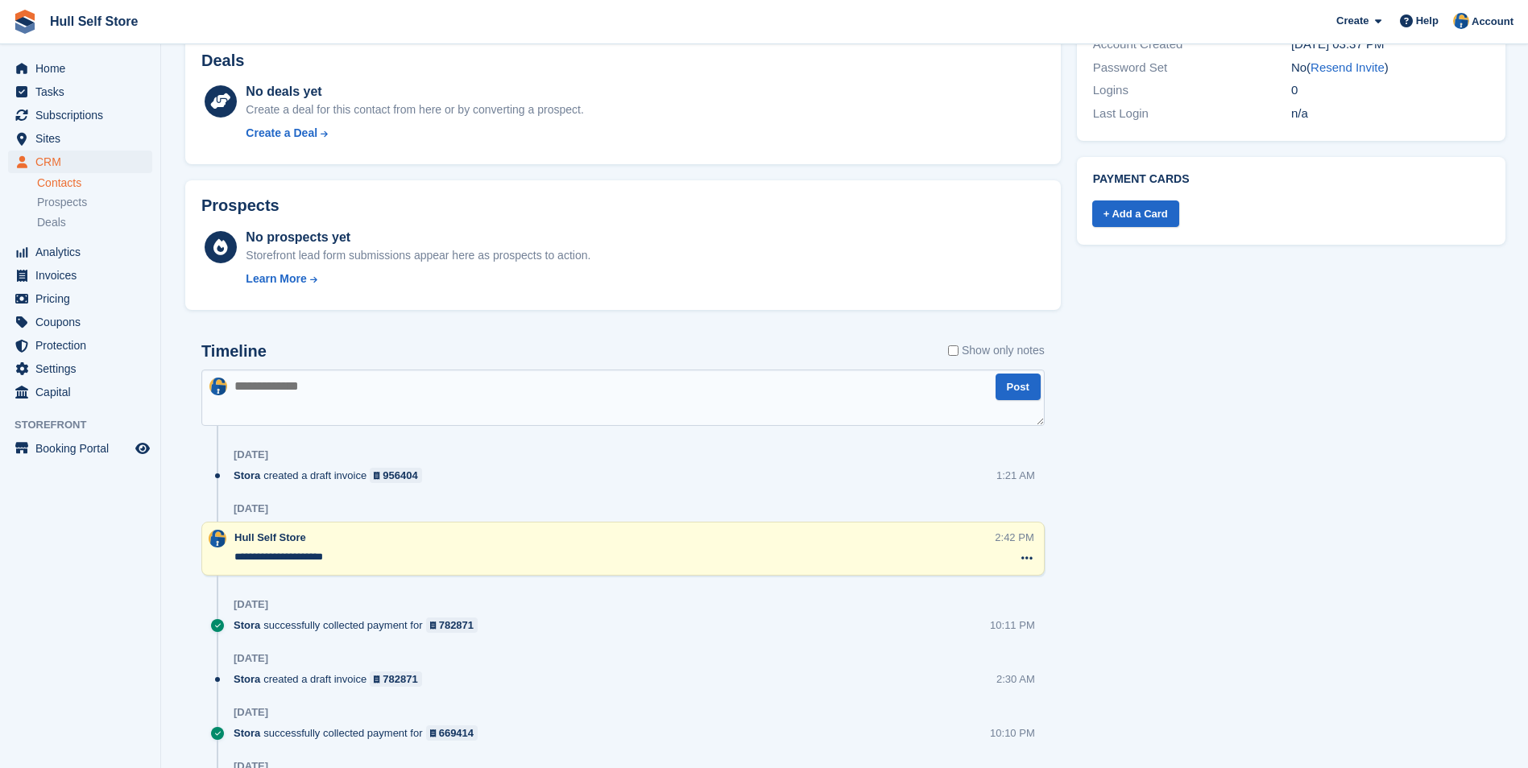
scroll to position [455, 0]
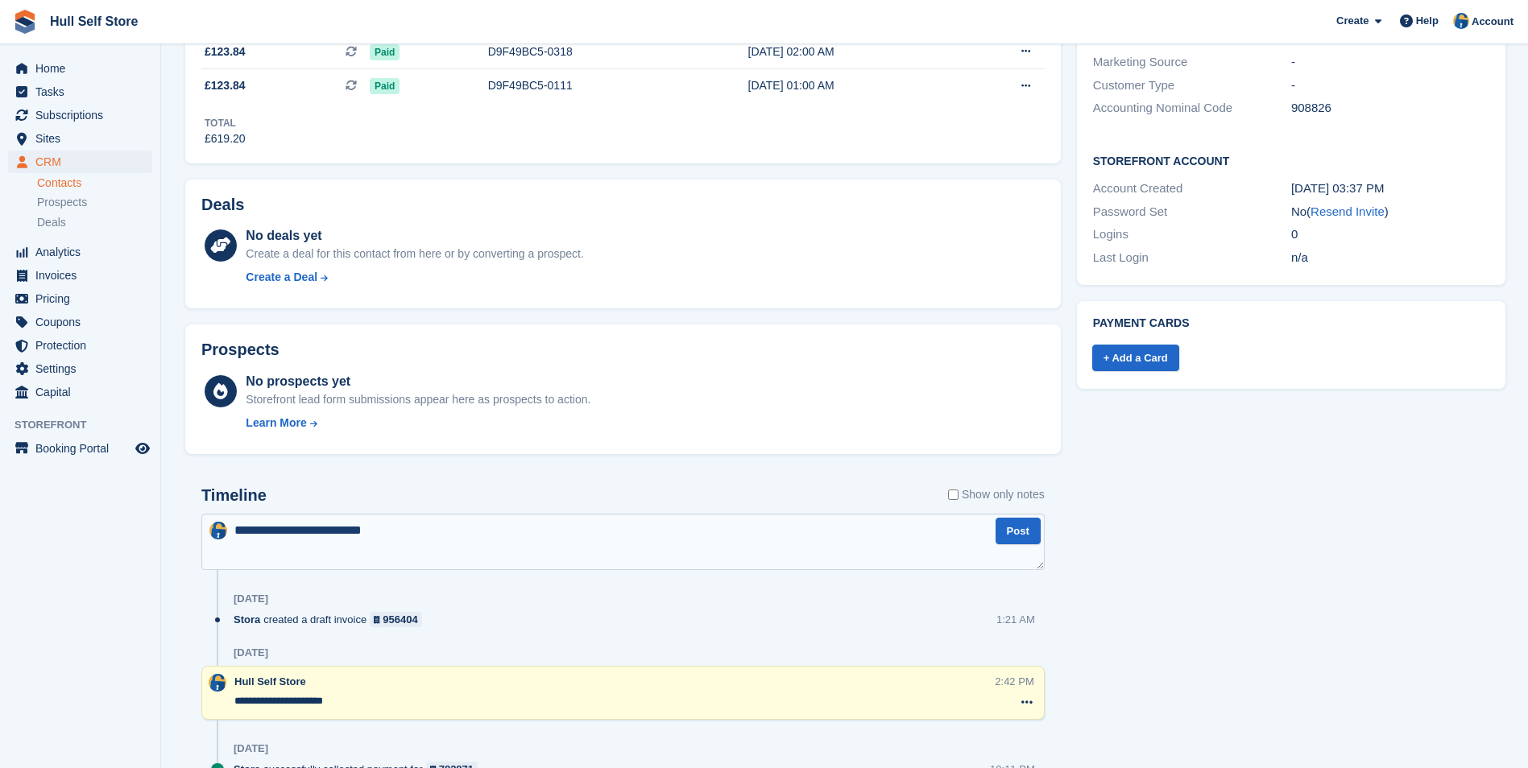
type textarea "**********"
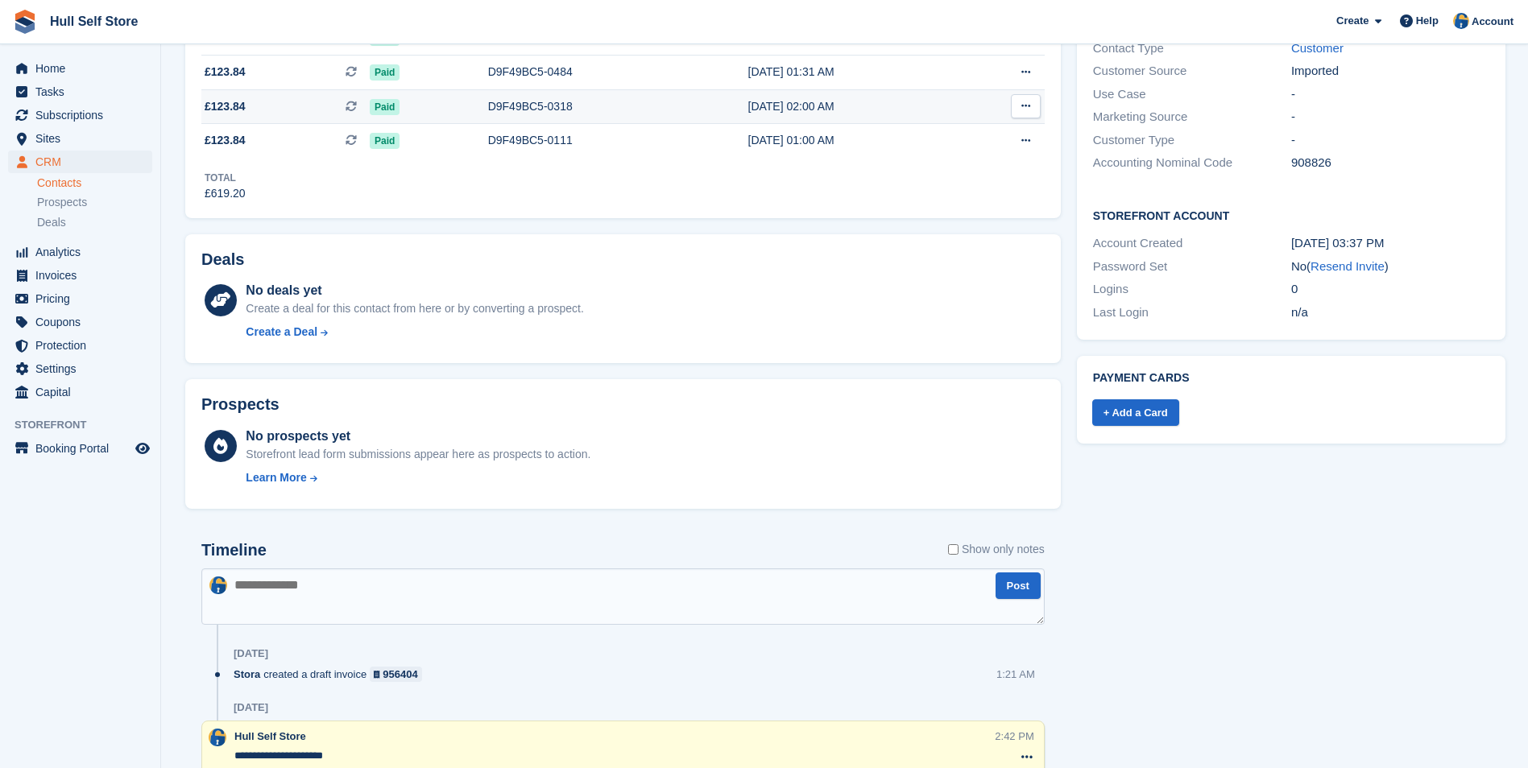
scroll to position [483, 0]
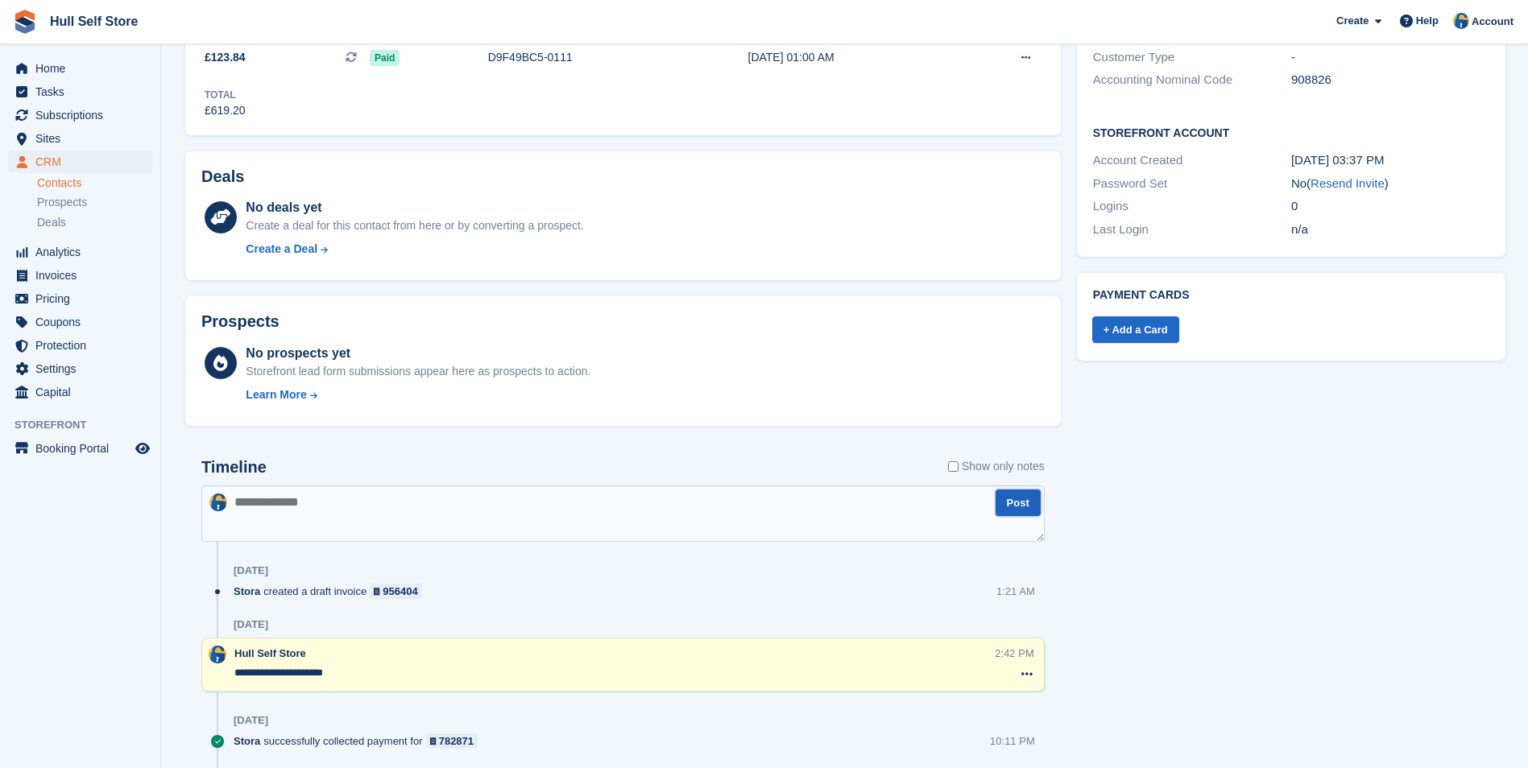
click at [1003, 508] on button "Post" at bounding box center [1017, 503] width 45 height 27
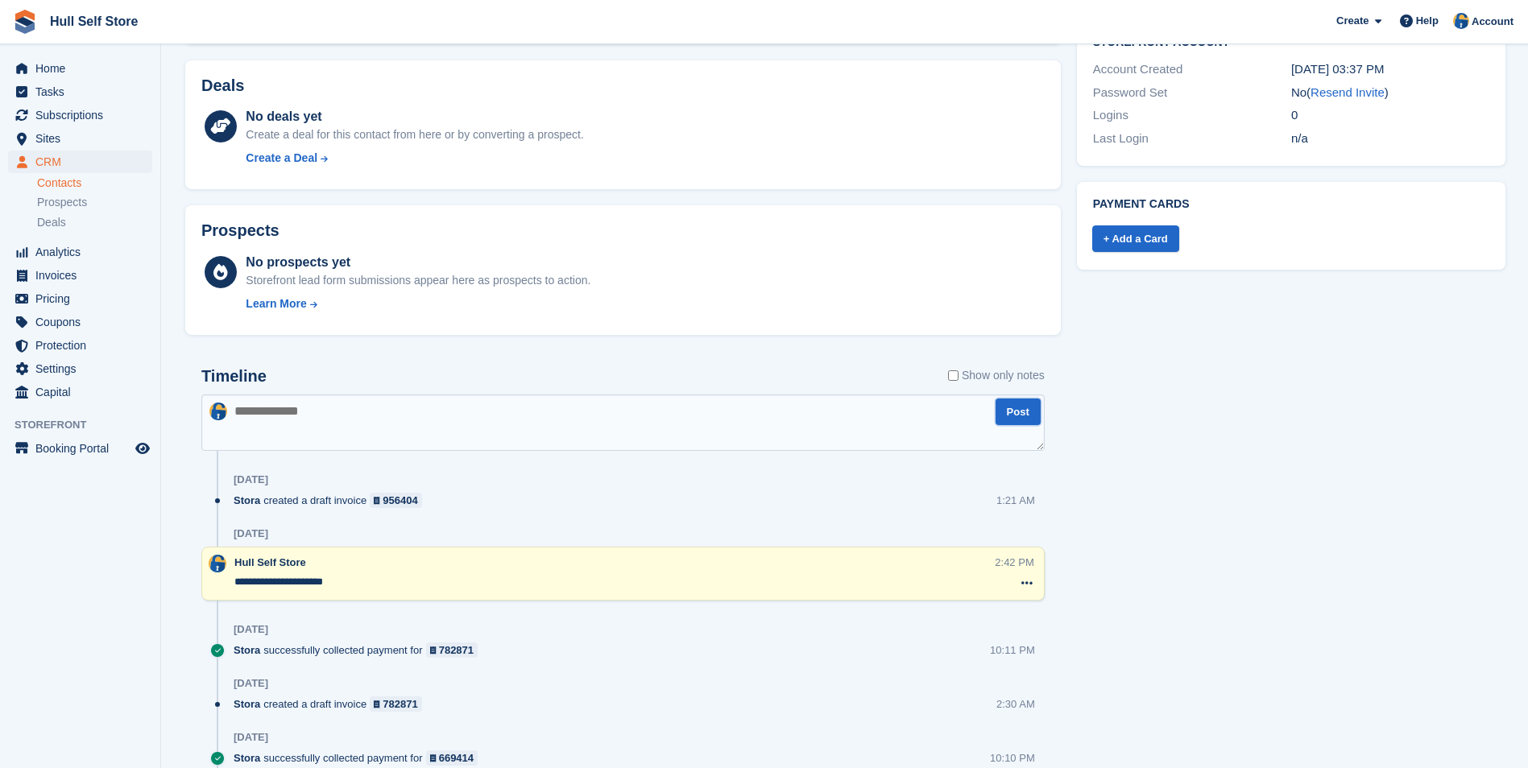
scroll to position [697, 0]
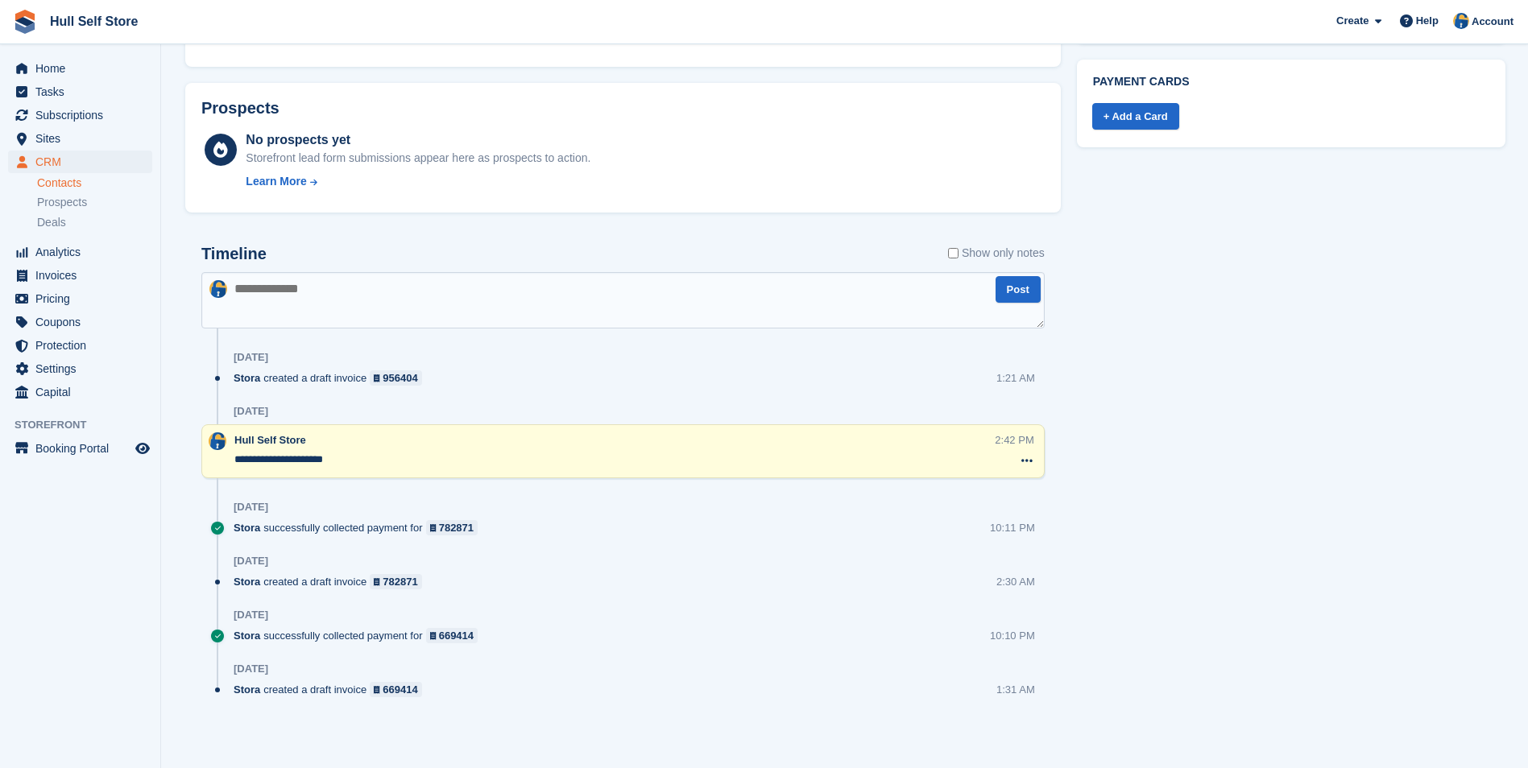
click at [213, 453] on div at bounding box center [218, 451] width 32 height 39
click at [238, 462] on textarea "**********" at bounding box center [614, 460] width 760 height 16
click at [236, 458] on textarea "**********" at bounding box center [614, 460] width 760 height 16
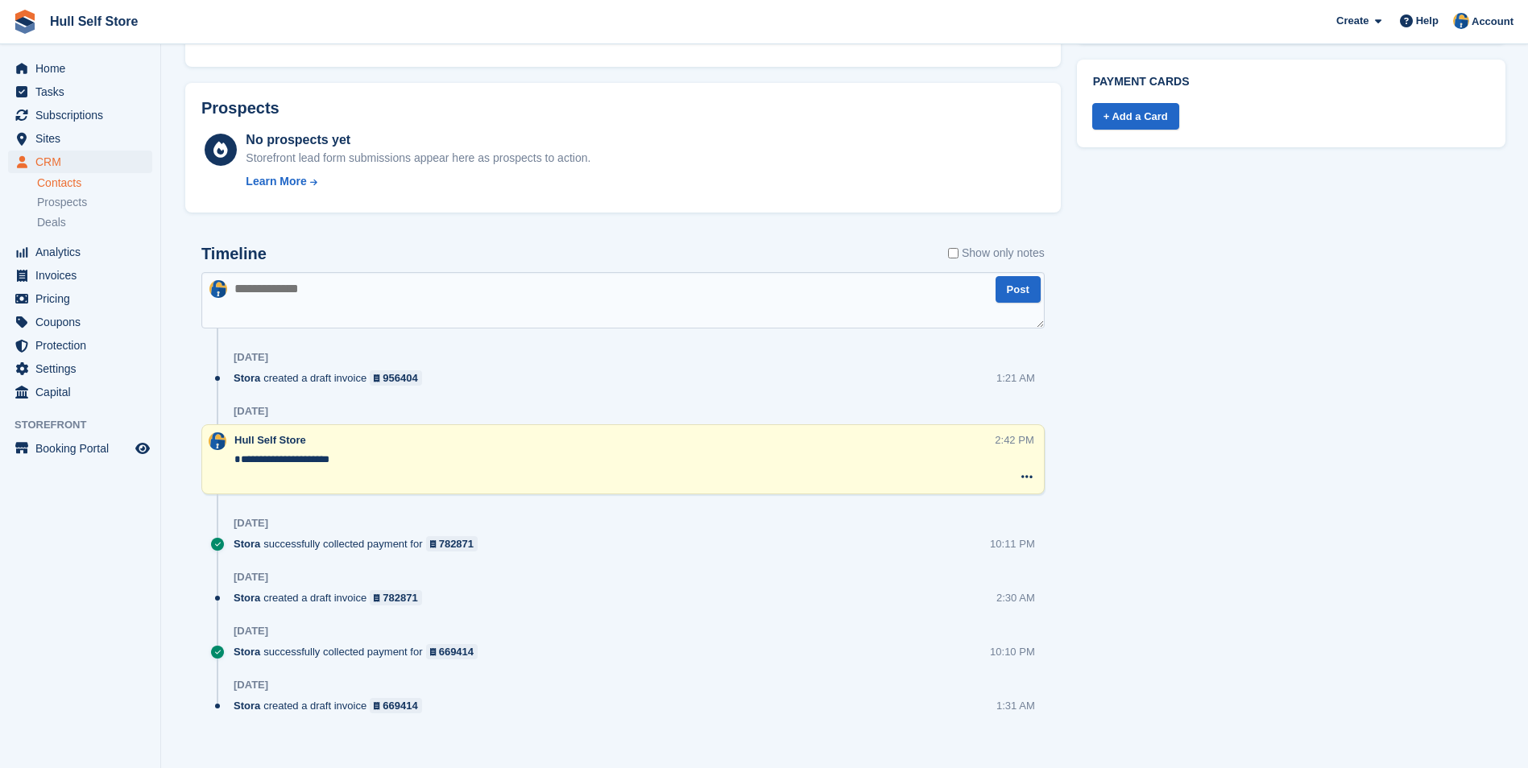
type textarea "**********"
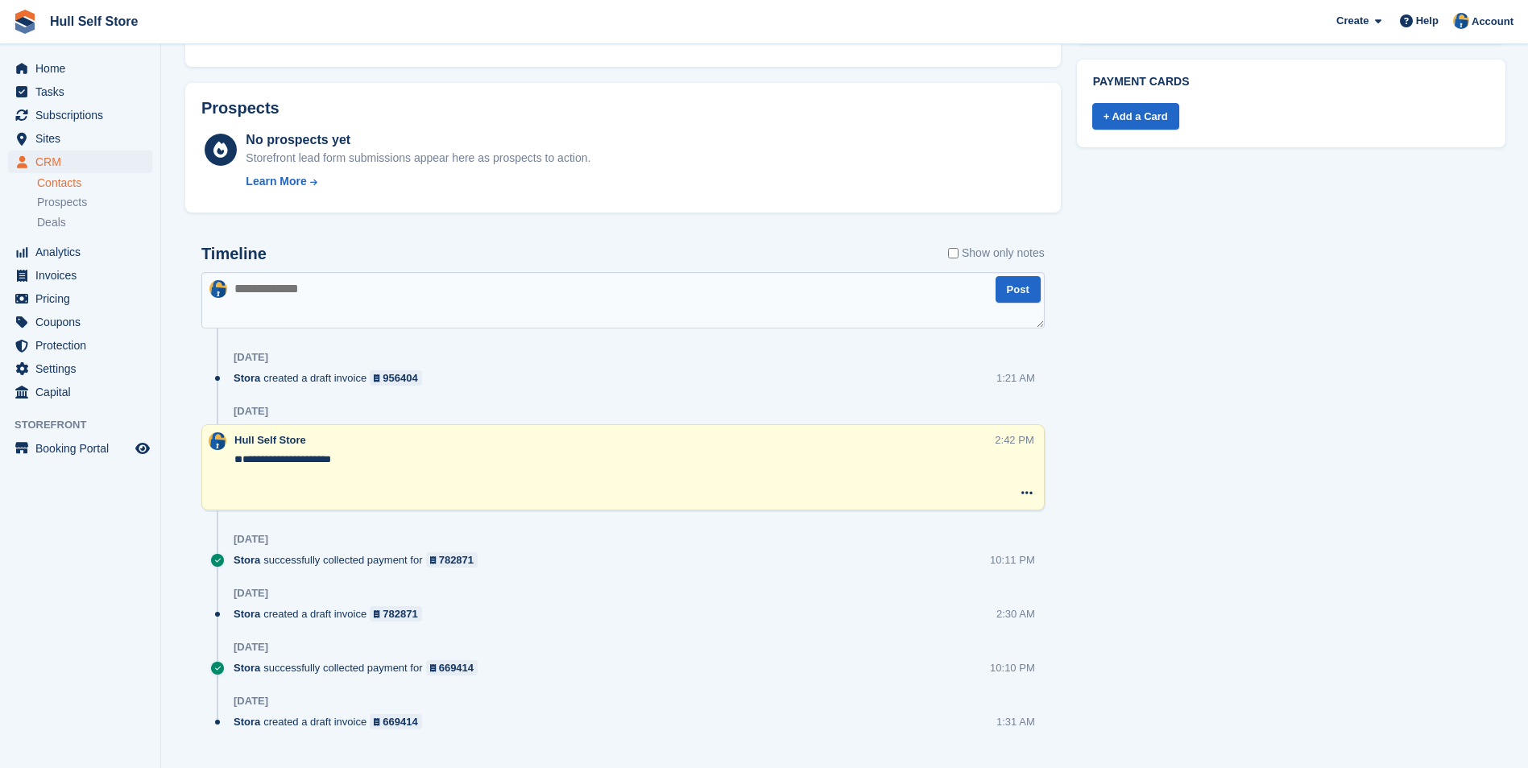
click at [341, 467] on textarea "**********" at bounding box center [614, 476] width 760 height 48
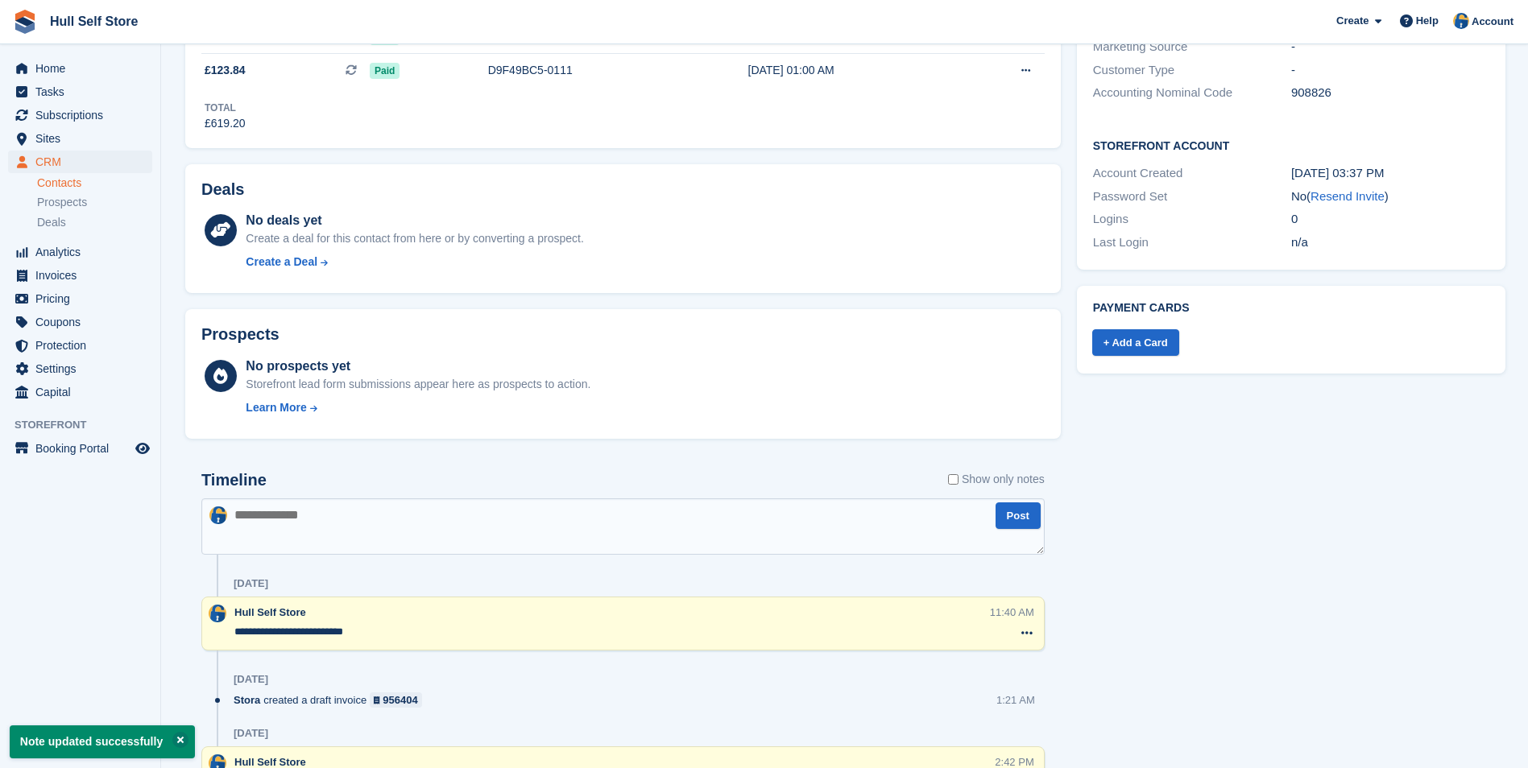
scroll to position [551, 0]
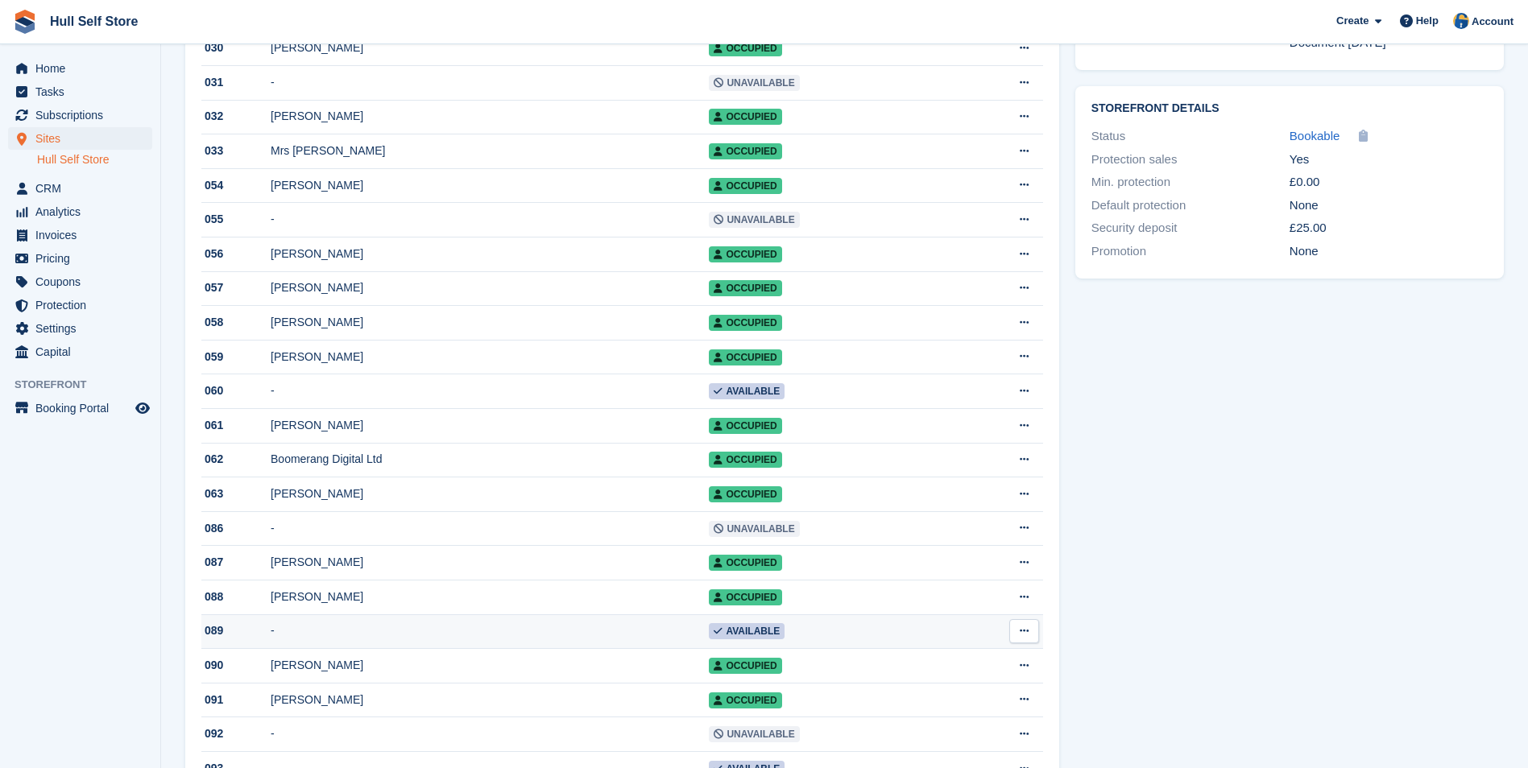
scroll to position [483, 0]
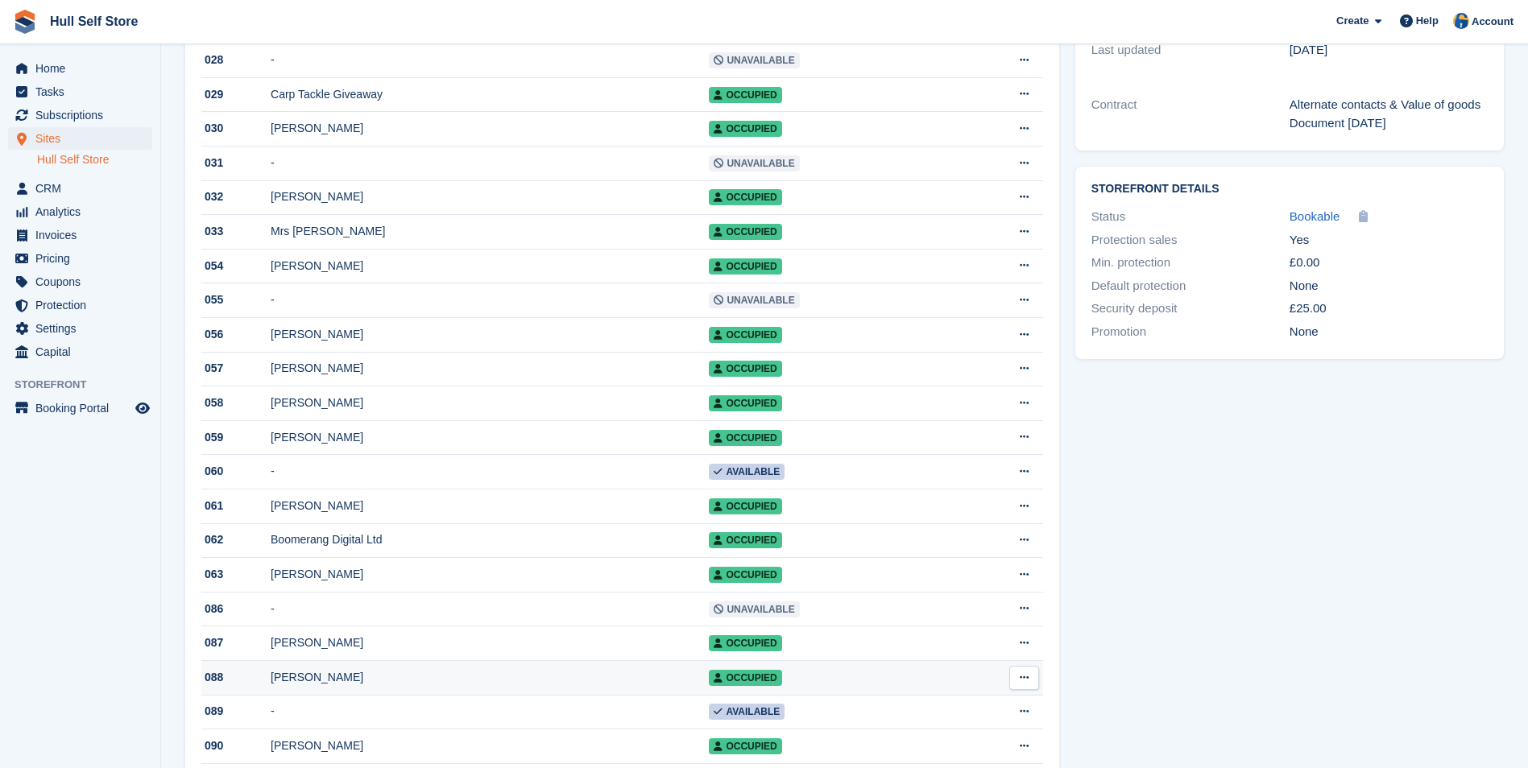
drag, startPoint x: 478, startPoint y: 702, endPoint x: 470, endPoint y: 692, distance: 12.7
click at [478, 686] on div "Mr Lee Skinner" at bounding box center [490, 677] width 438 height 17
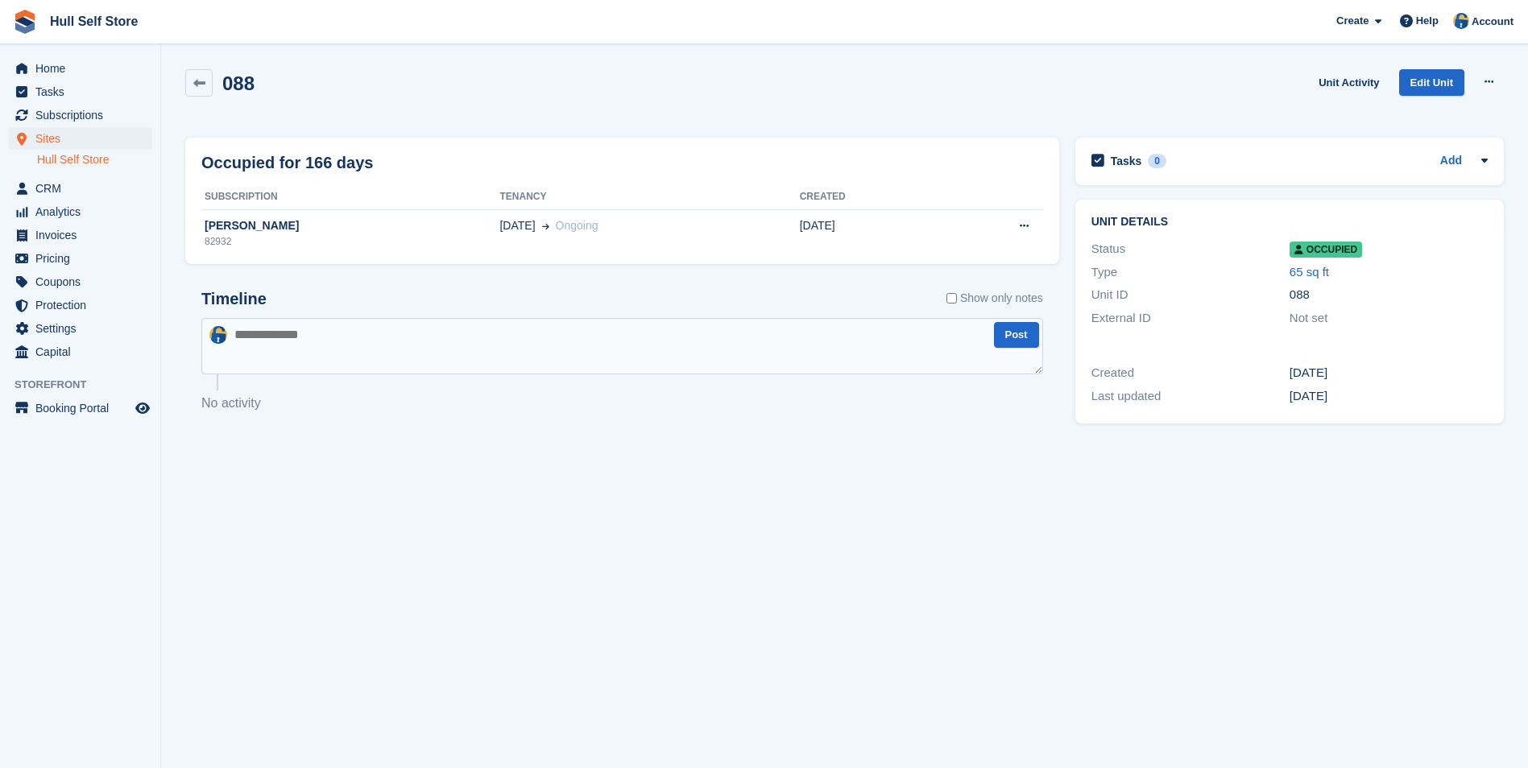
click at [436, 210] on td "[PERSON_NAME] 82932" at bounding box center [350, 233] width 298 height 48
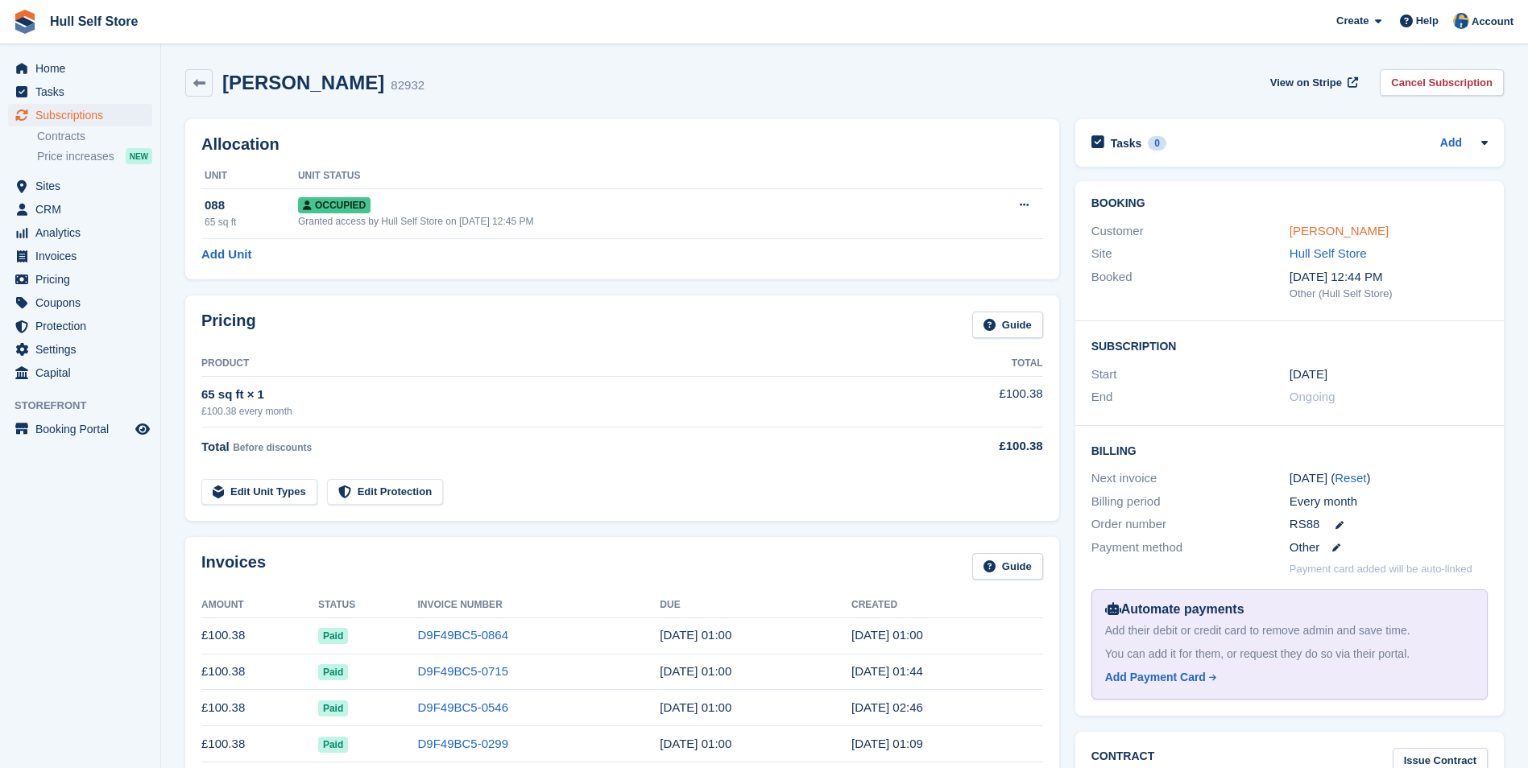
click at [1309, 226] on link "Mr Lee Skinner" at bounding box center [1338, 231] width 99 height 14
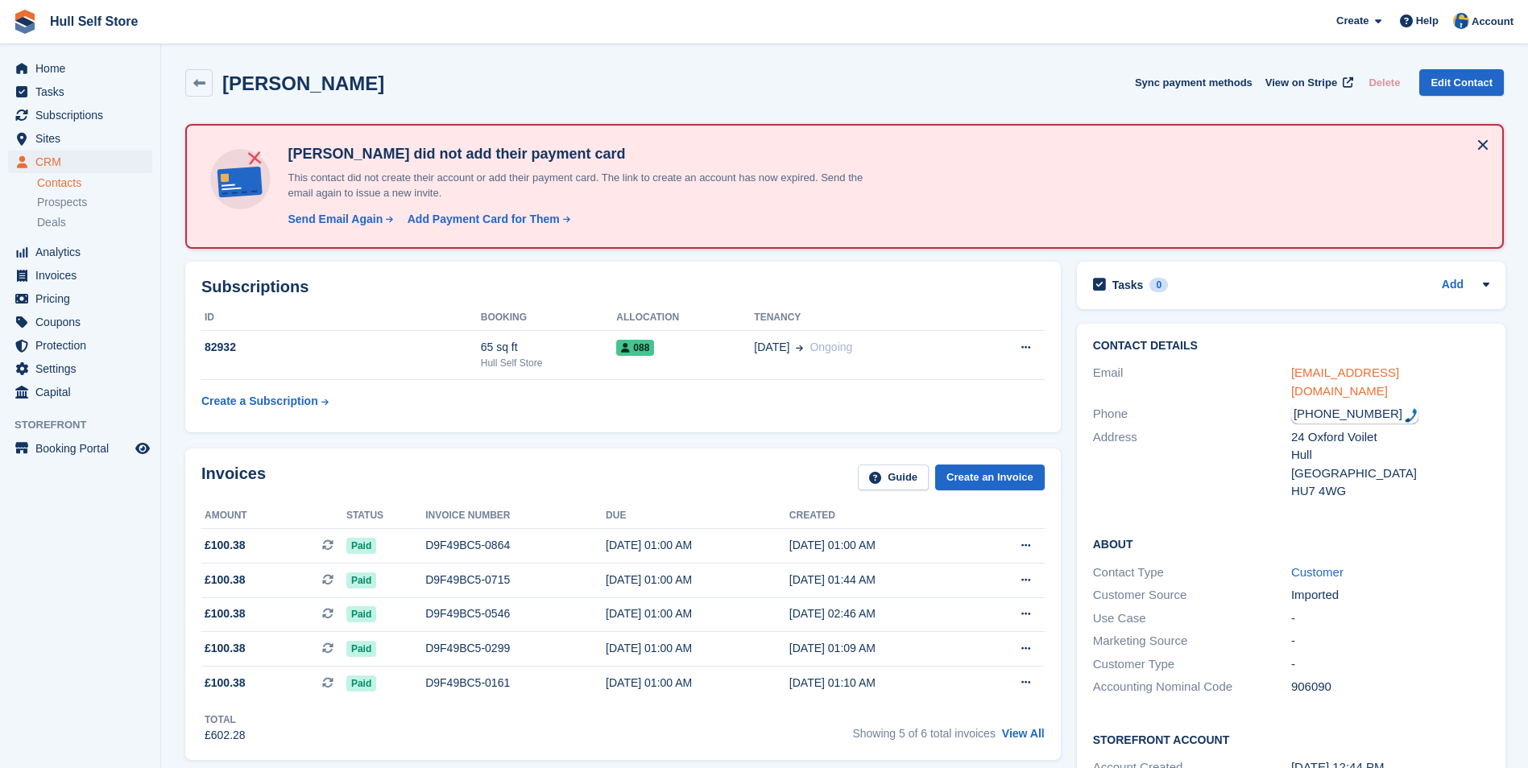
click at [1326, 367] on link "leeandnat@live.co.uk" at bounding box center [1345, 382] width 108 height 32
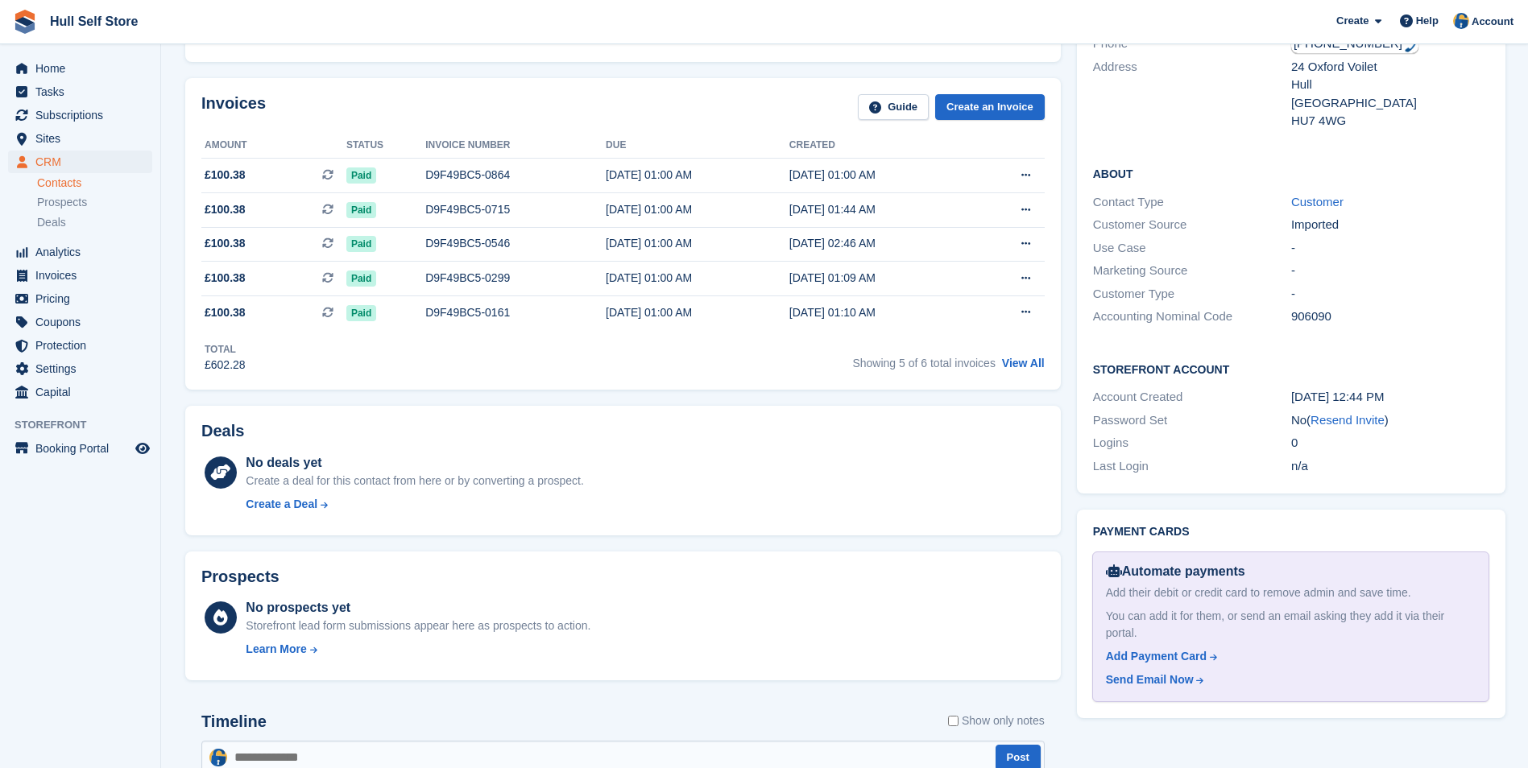
scroll to position [403, 0]
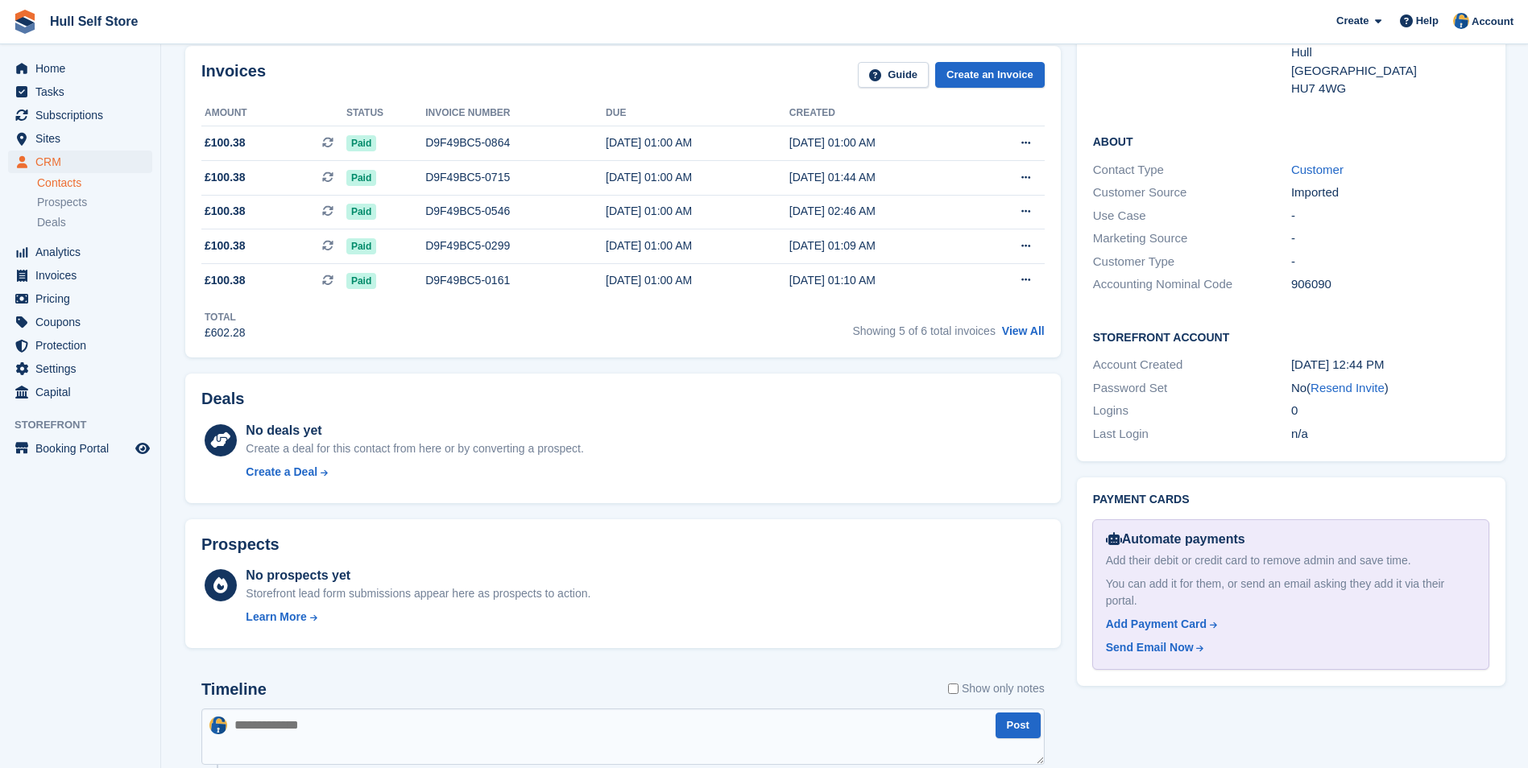
click at [575, 721] on textarea at bounding box center [622, 737] width 843 height 56
type textarea "**********"
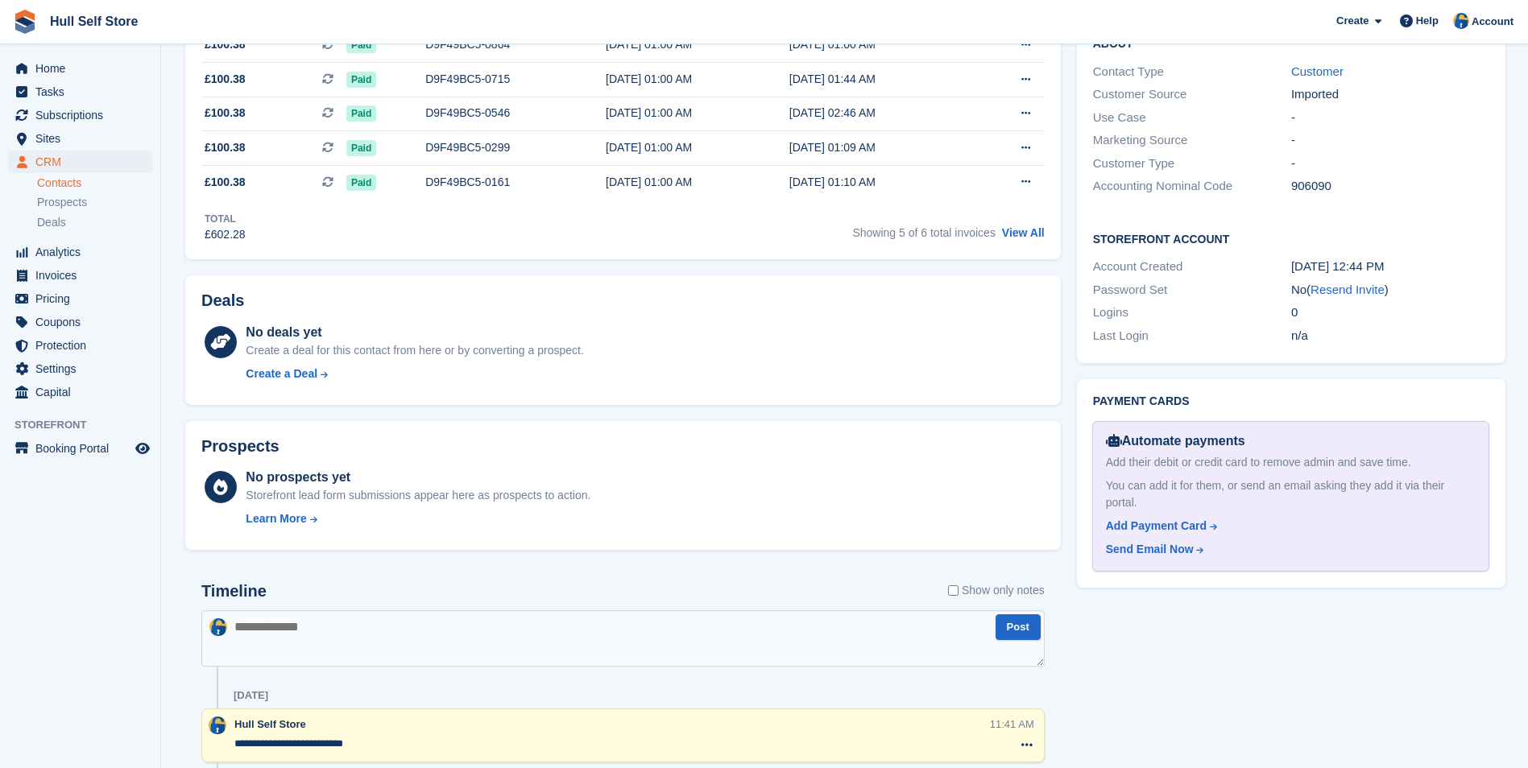
scroll to position [644, 0]
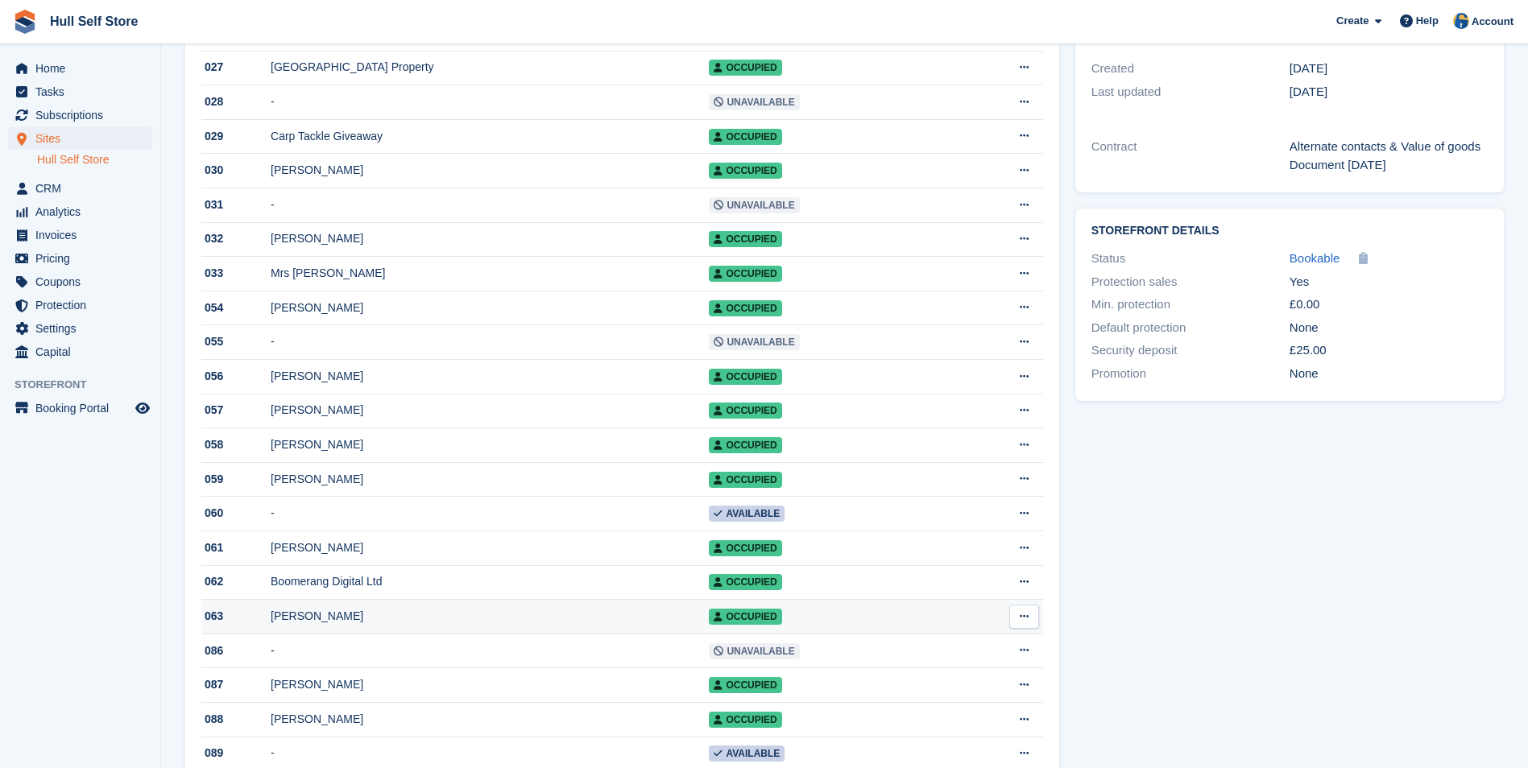
scroll to position [403, 0]
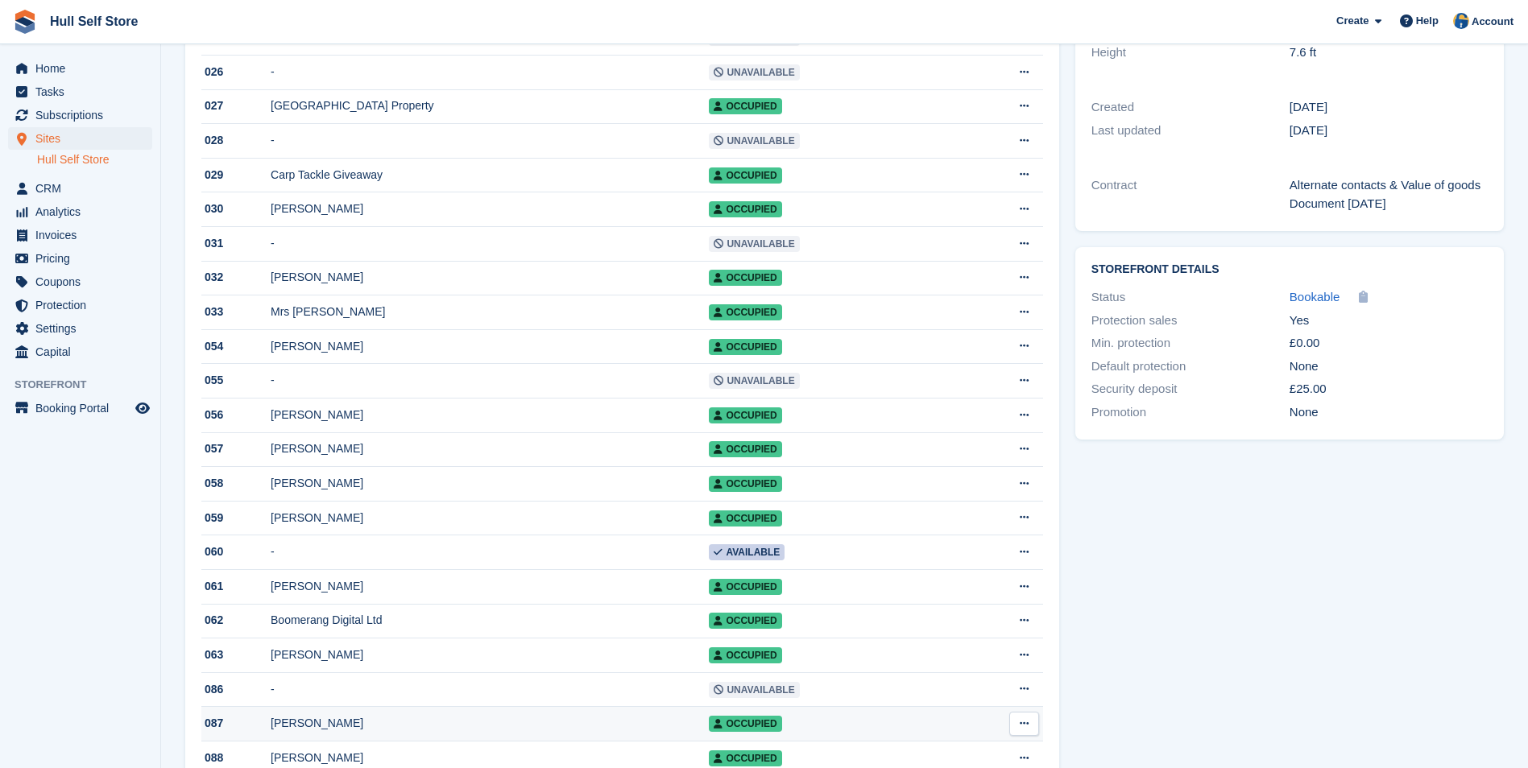
click at [540, 732] on div "Emma Holmes" at bounding box center [490, 723] width 438 height 17
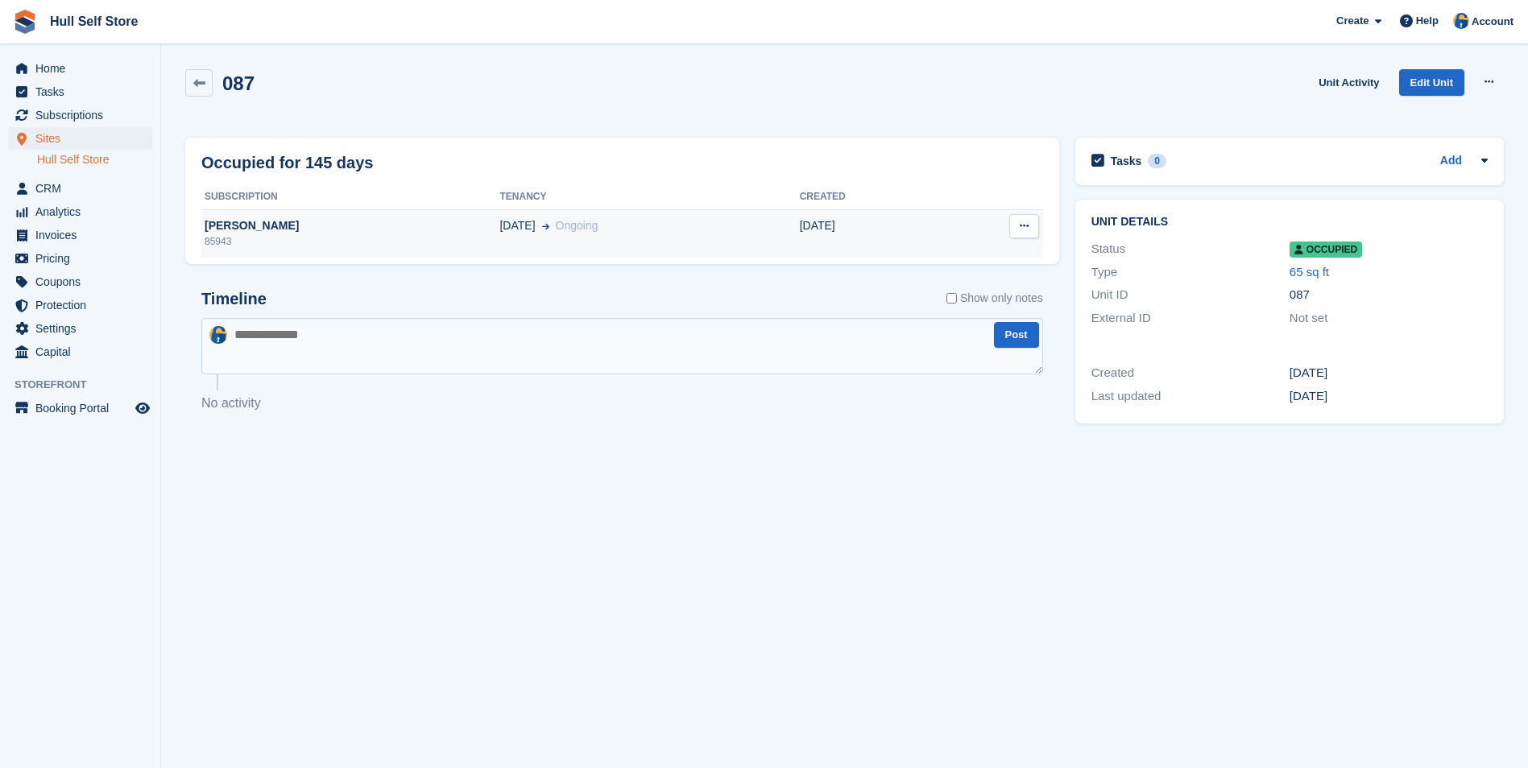
click at [548, 240] on td "01 Jun Ongoing" at bounding box center [649, 233] width 300 height 48
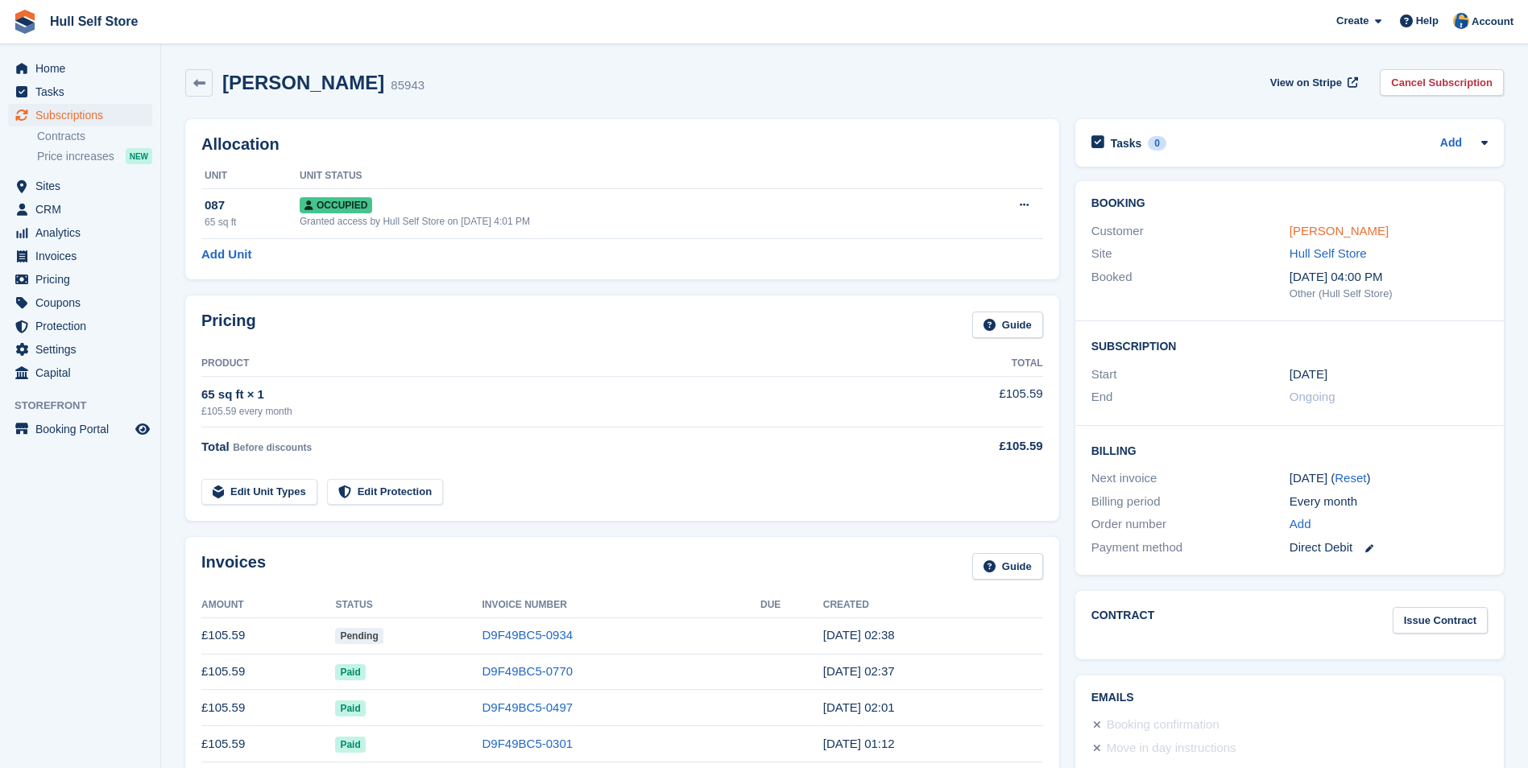
drag, startPoint x: 0, startPoint y: 0, endPoint x: 1318, endPoint y: 227, distance: 1336.9
click at [1318, 227] on link "[PERSON_NAME]" at bounding box center [1338, 231] width 99 height 14
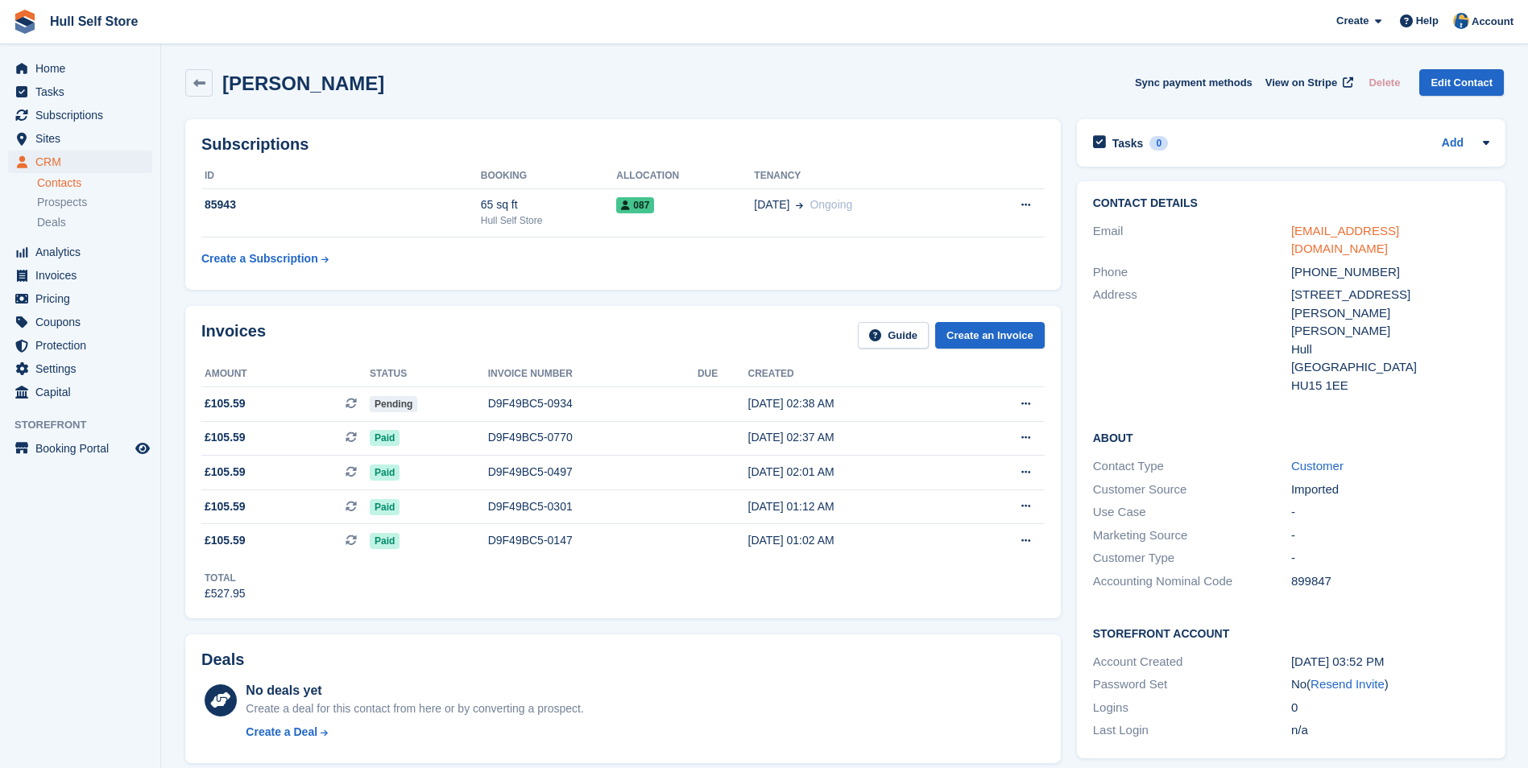
click at [1323, 228] on link "angel90_2000@hotmail.com" at bounding box center [1345, 240] width 108 height 32
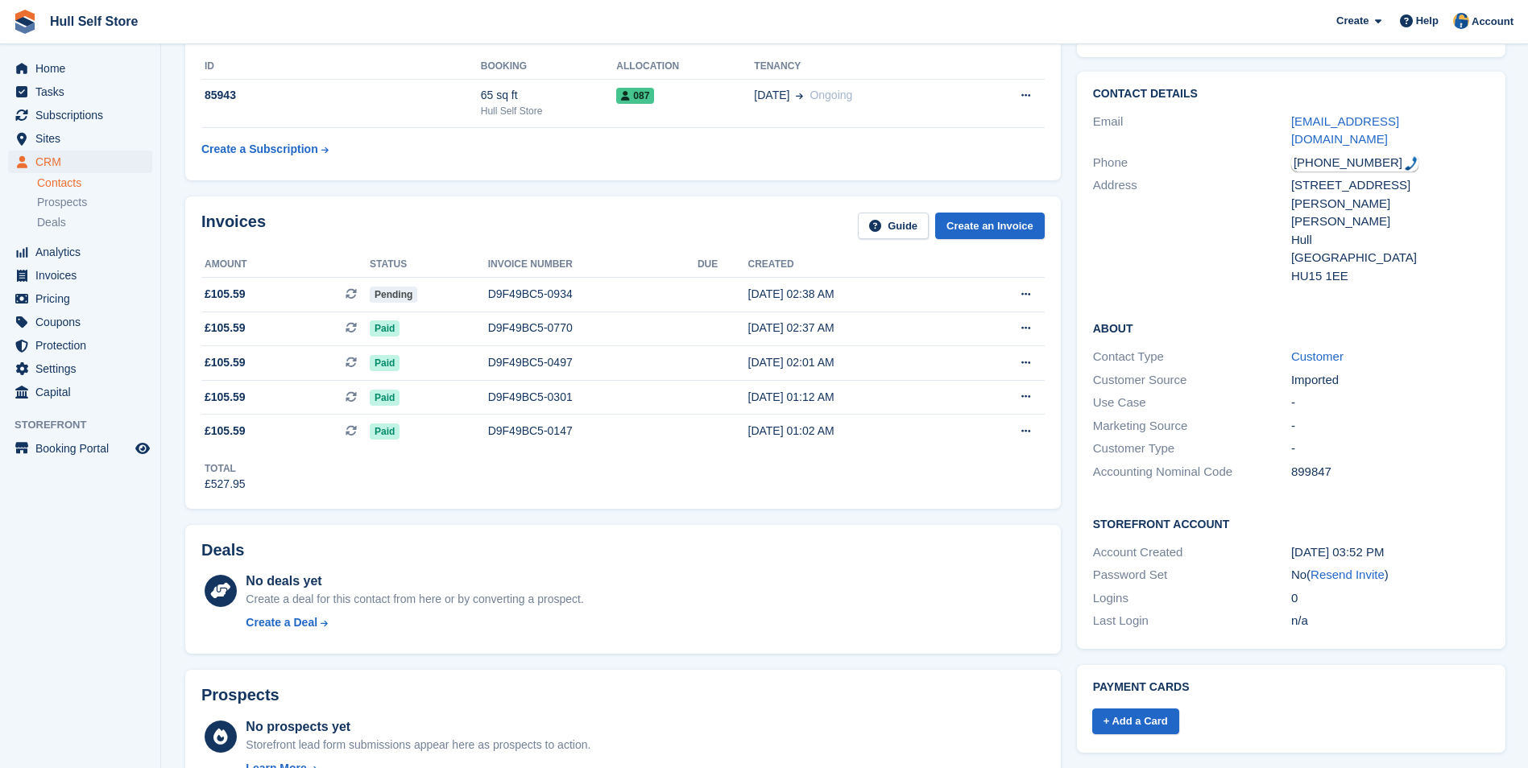
scroll to position [322, 0]
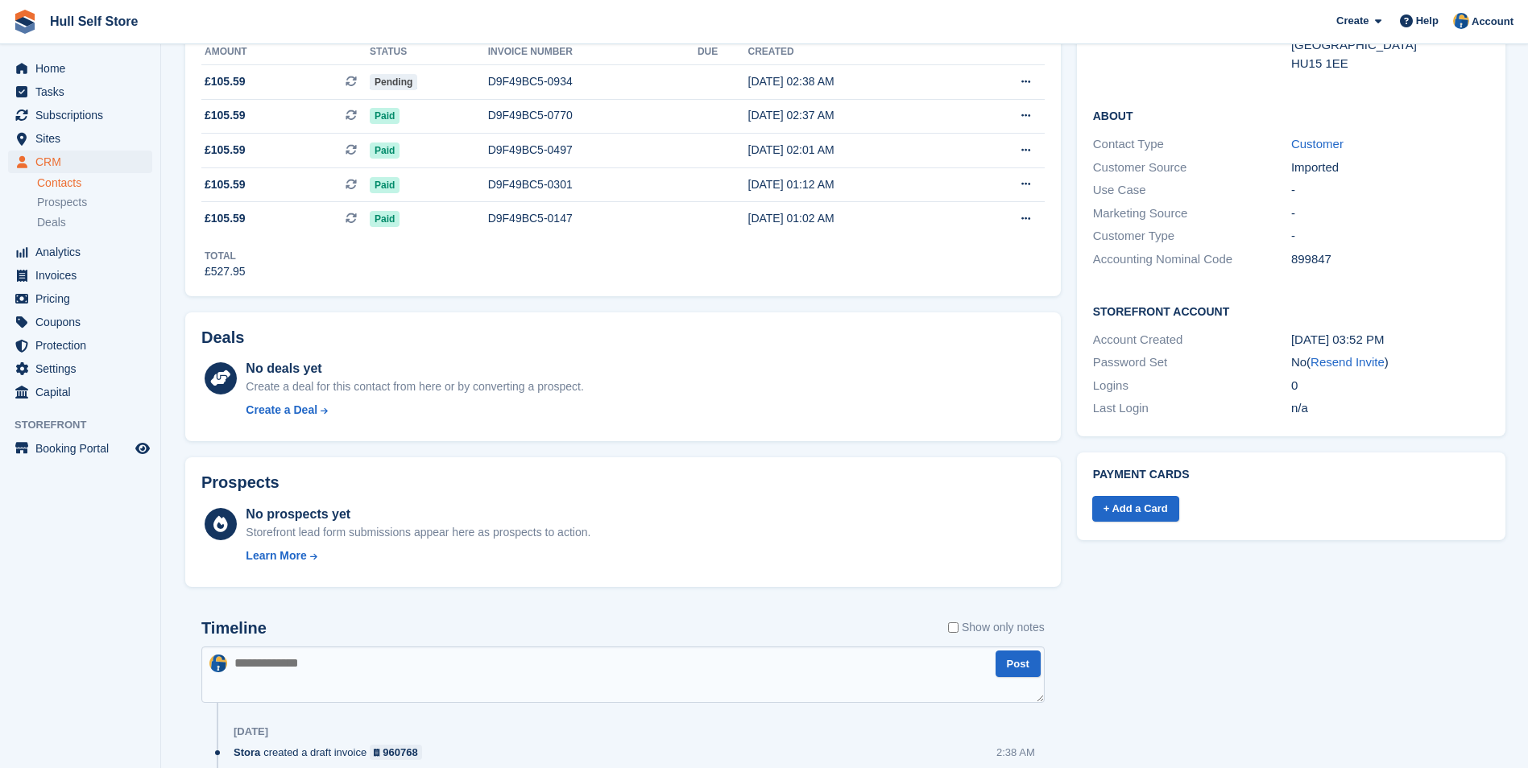
click at [574, 650] on textarea at bounding box center [622, 675] width 843 height 56
type textarea "**********"
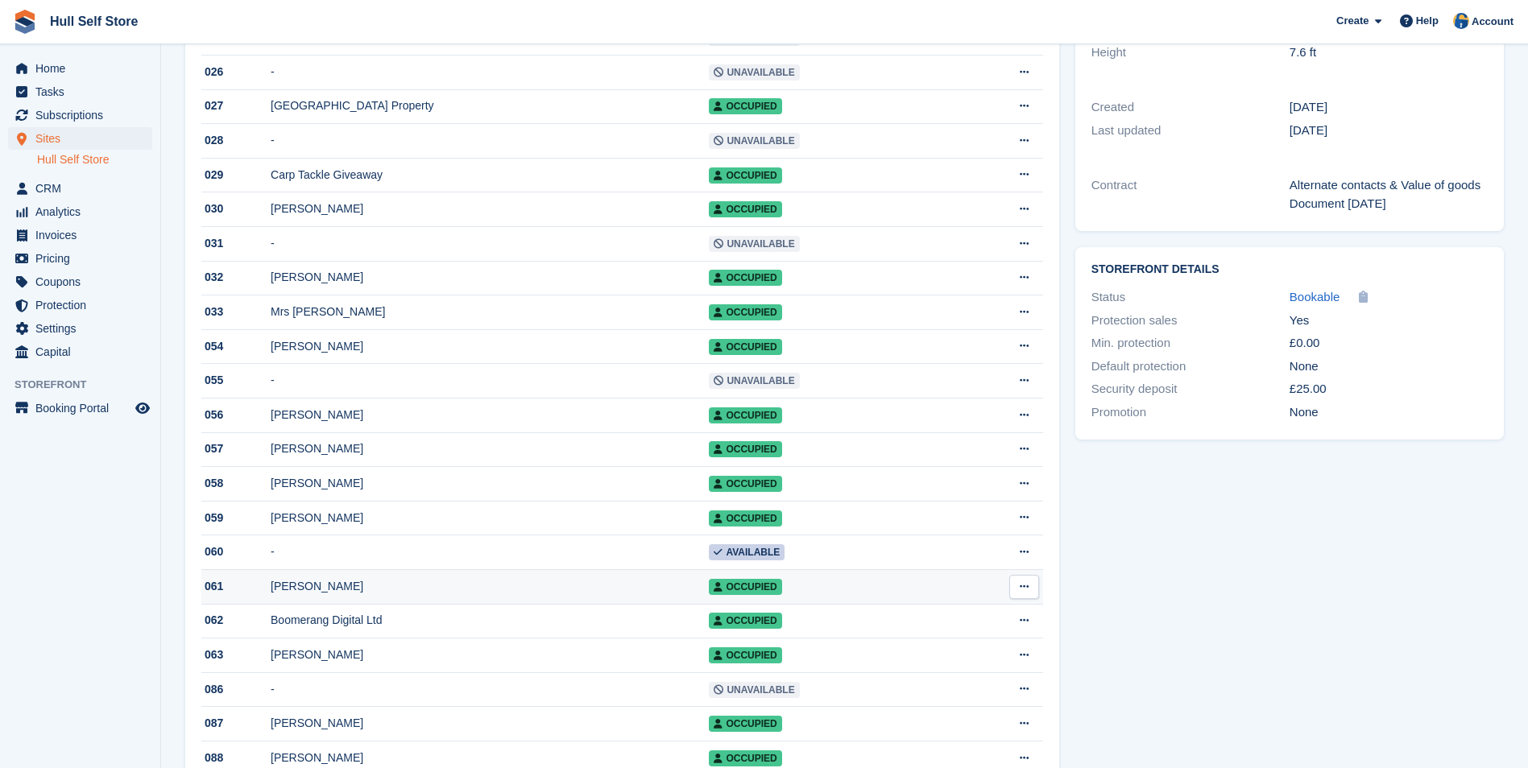
scroll to position [322, 0]
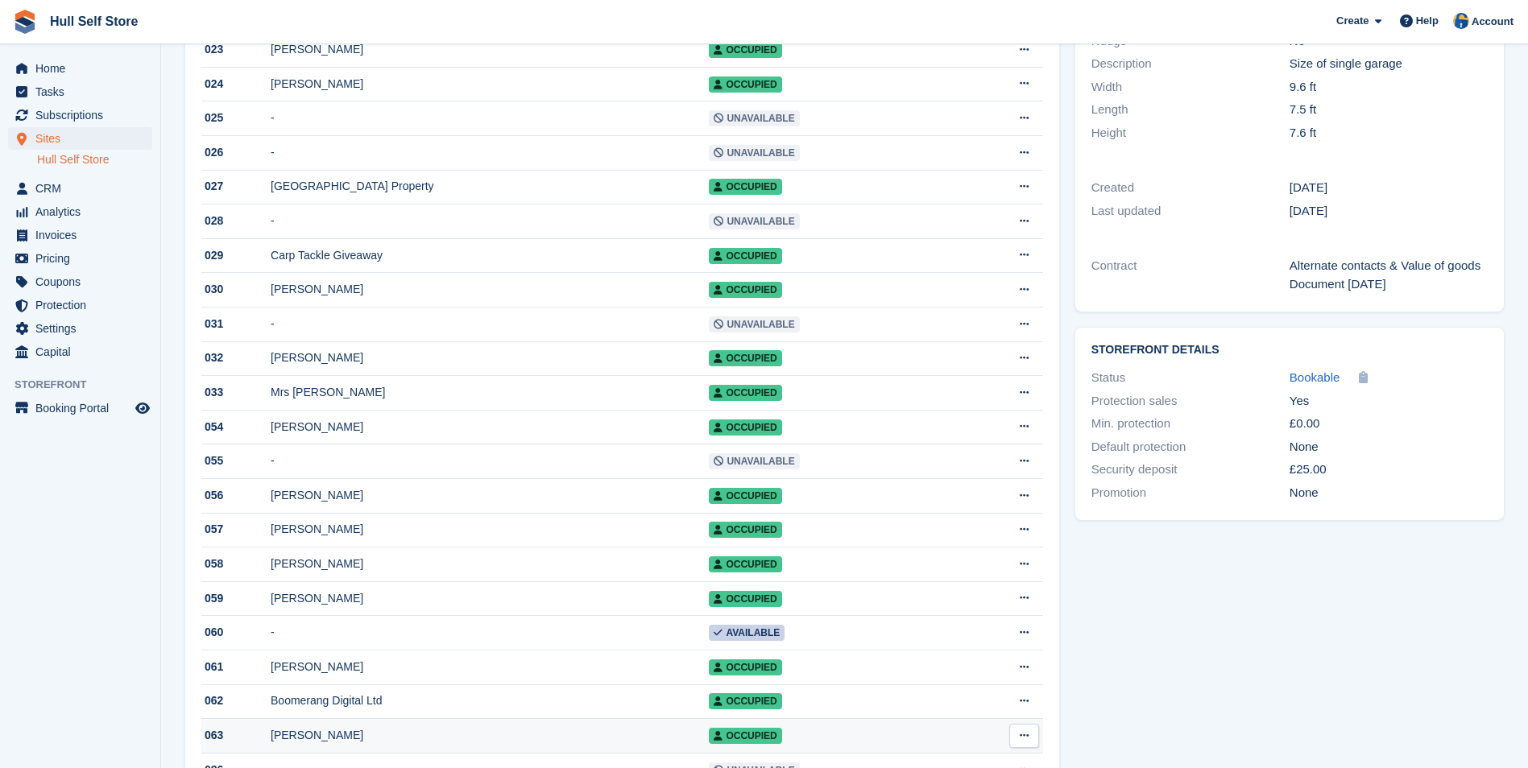
click at [548, 744] on div "[PERSON_NAME]" at bounding box center [490, 735] width 438 height 17
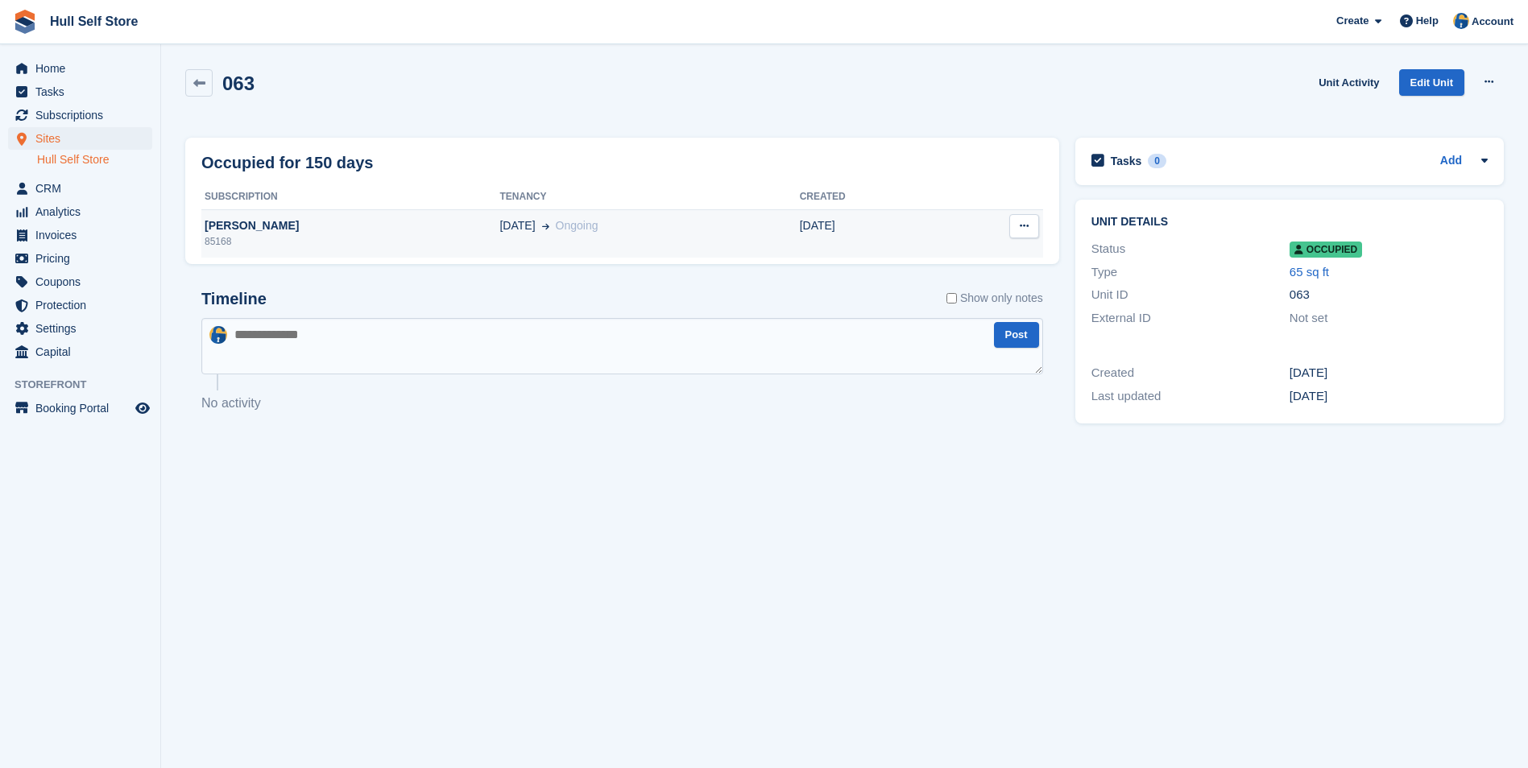
click at [581, 249] on td "[DATE] Ongoing" at bounding box center [649, 233] width 300 height 48
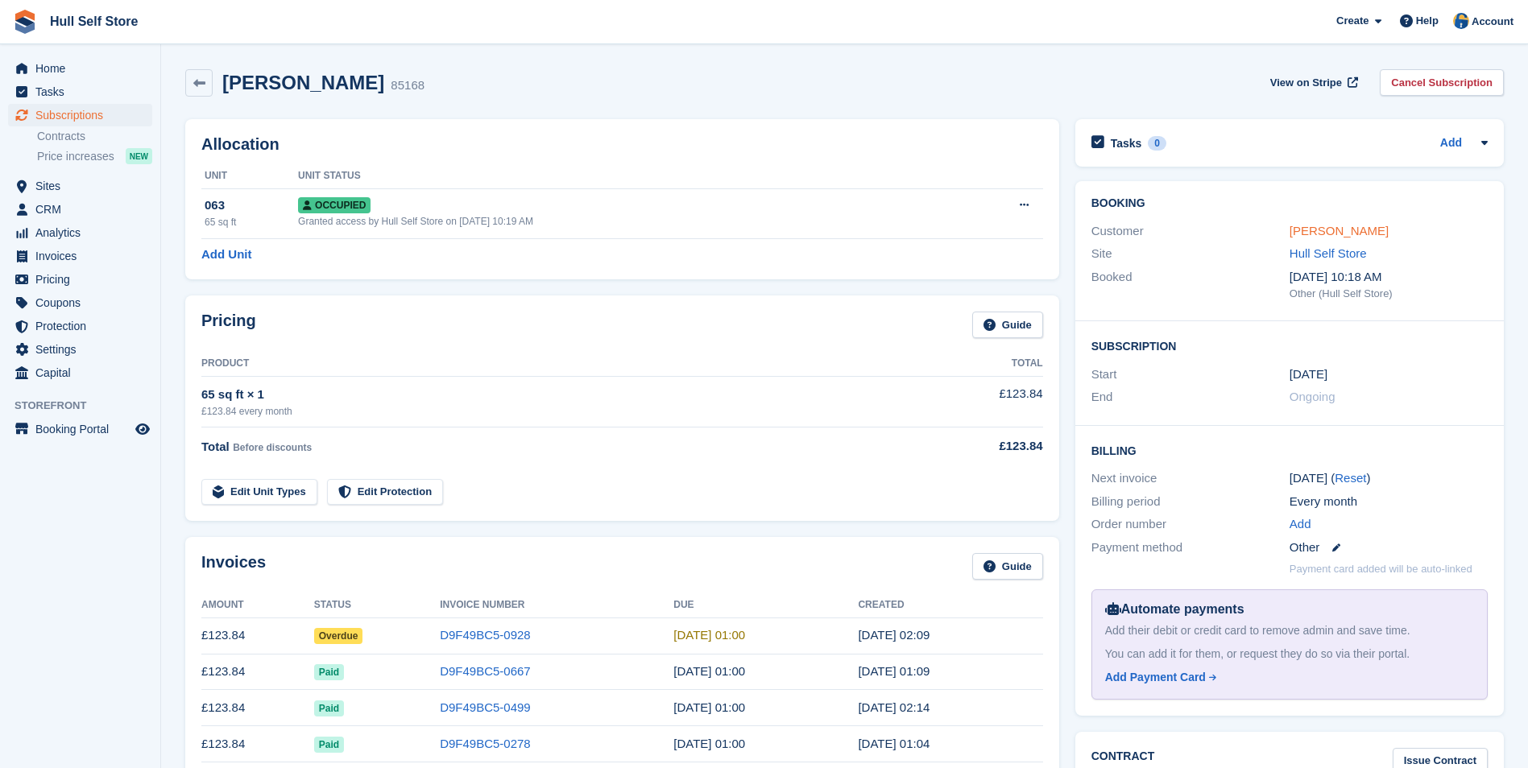
click at [1339, 234] on link "[PERSON_NAME]" at bounding box center [1338, 231] width 99 height 14
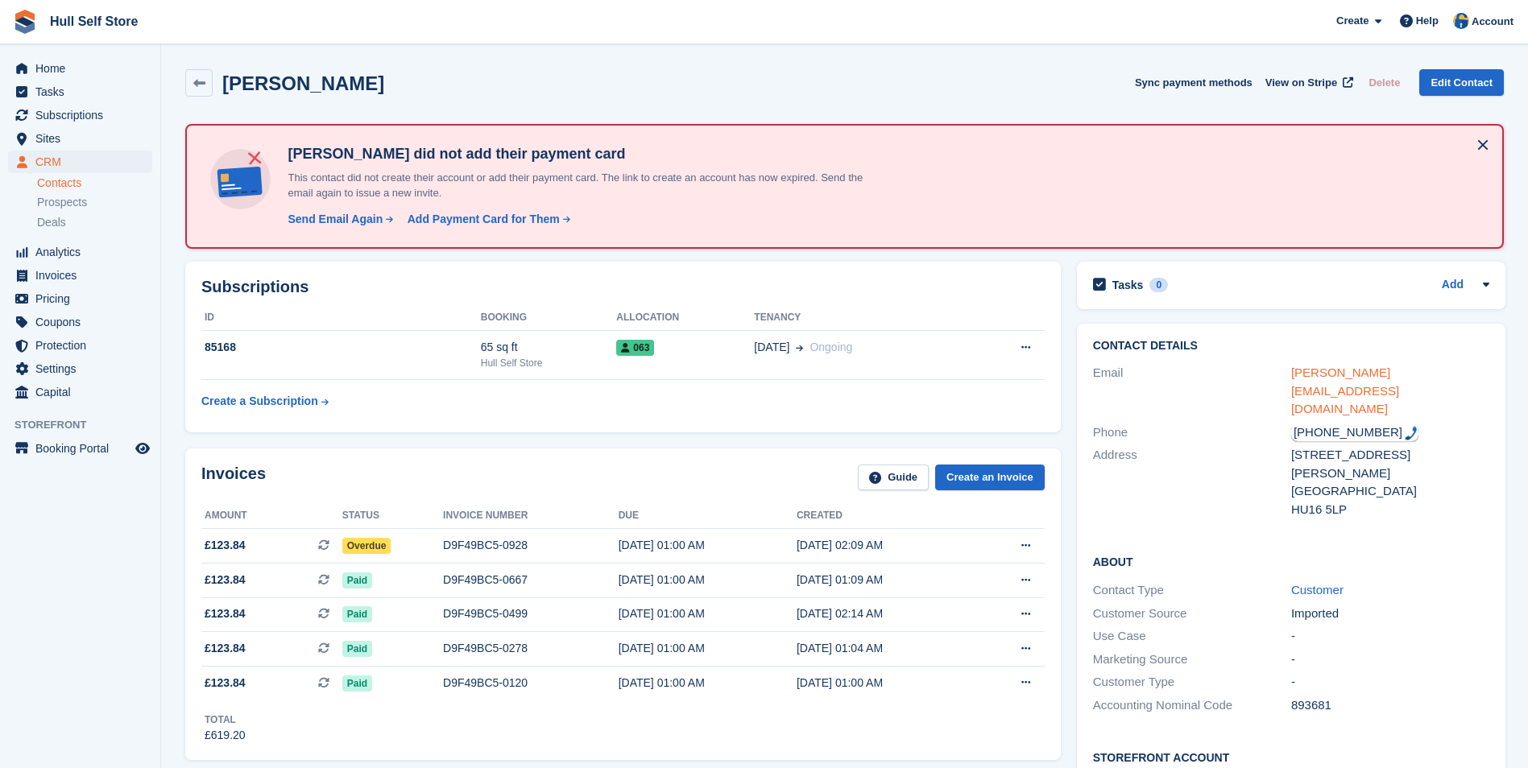
click at [1348, 370] on link "[PERSON_NAME][EMAIL_ADDRESS][DOMAIN_NAME]" at bounding box center [1345, 391] width 108 height 50
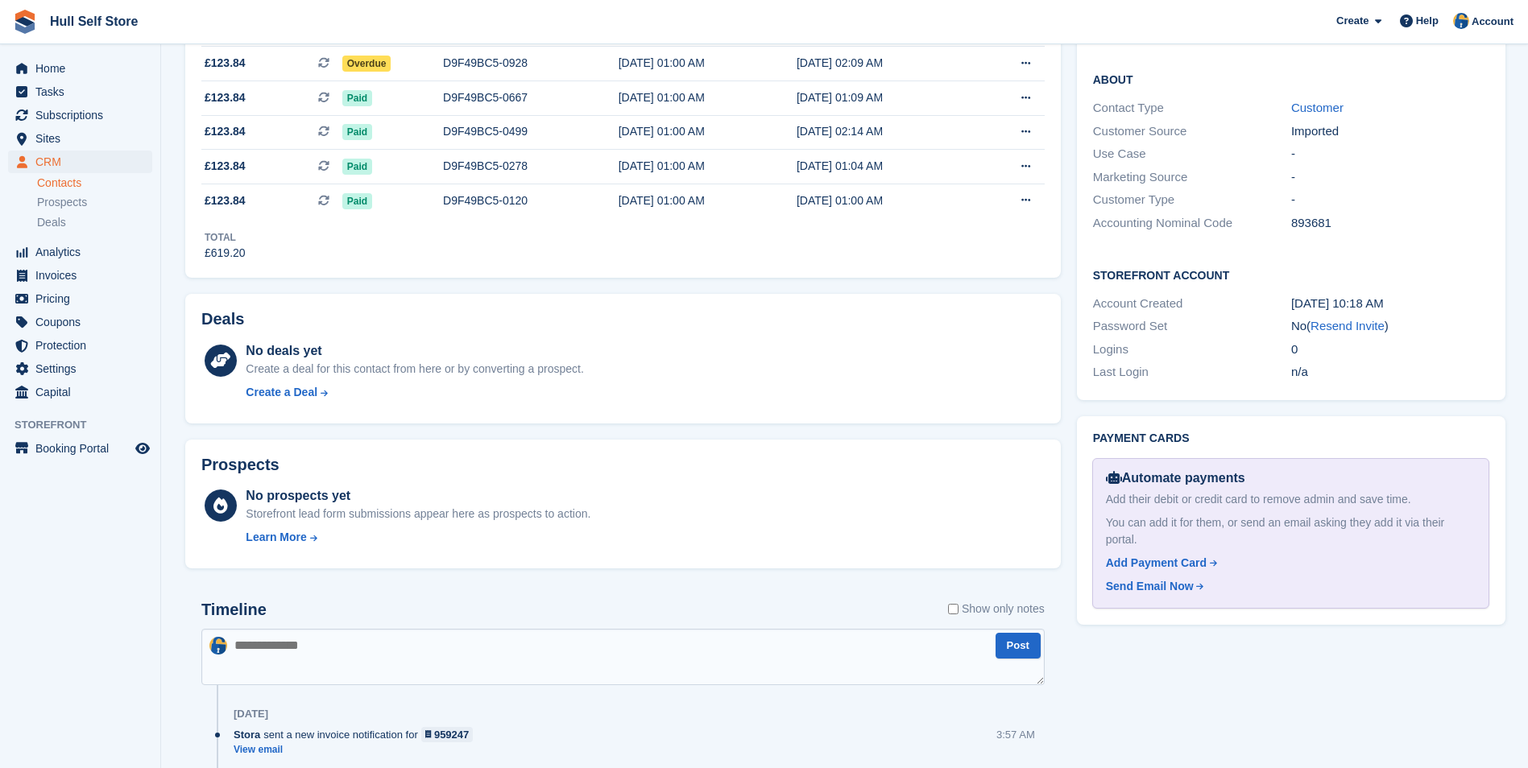
scroll to position [483, 0]
click at [588, 668] on textarea at bounding box center [622, 656] width 843 height 56
type textarea "**********"
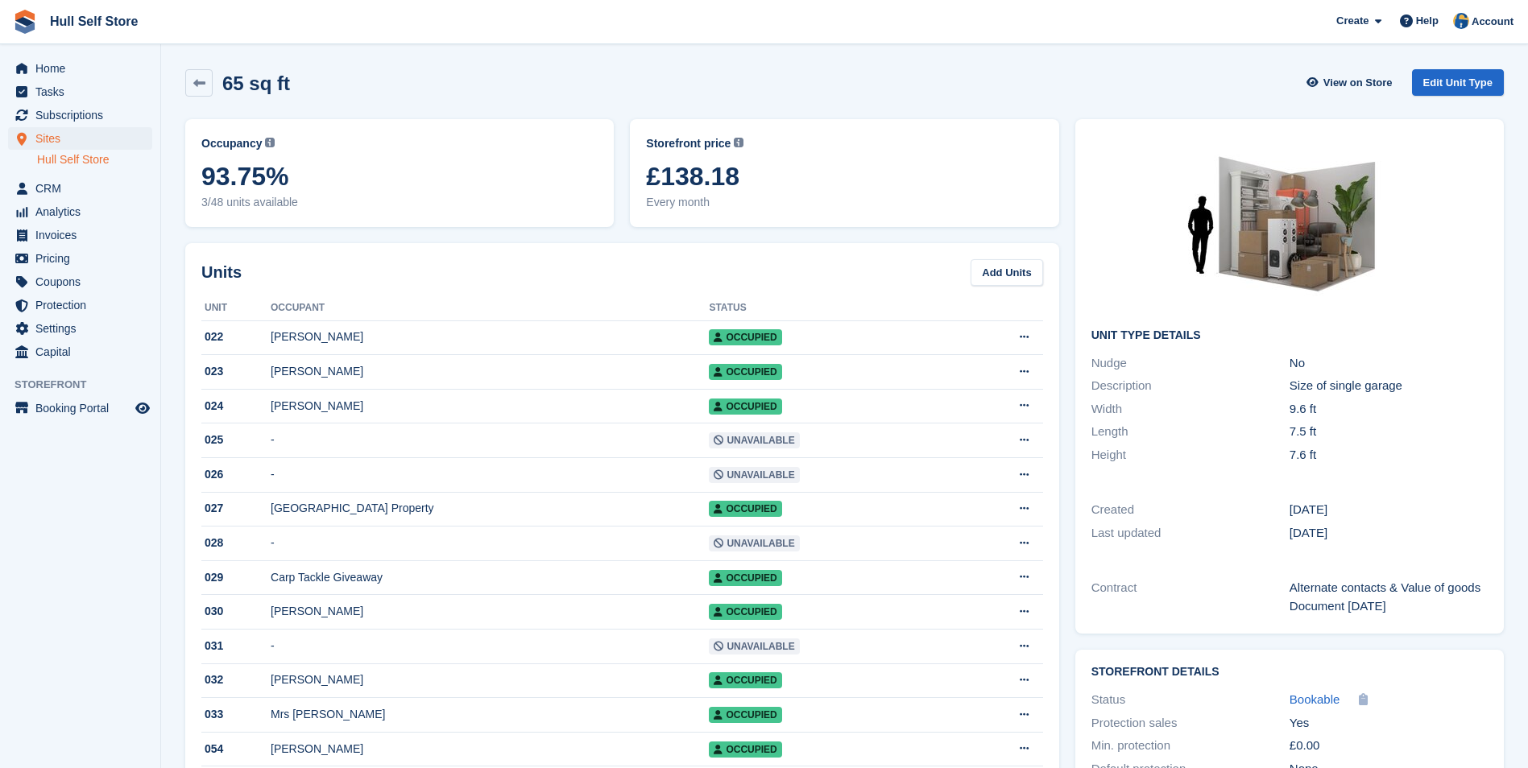
scroll to position [322, 0]
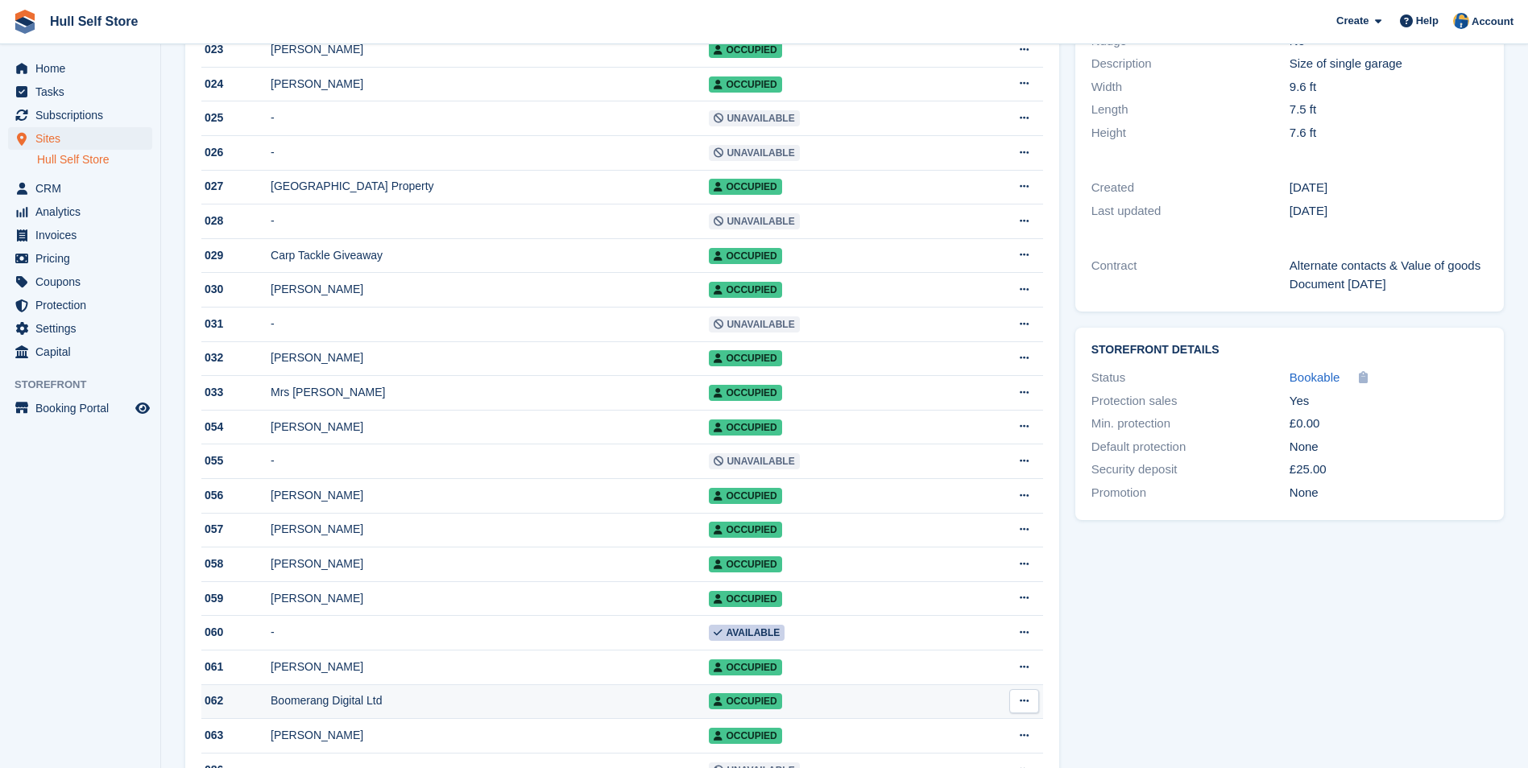
click at [542, 708] on td "Boomerang Digital Ltd" at bounding box center [490, 702] width 438 height 35
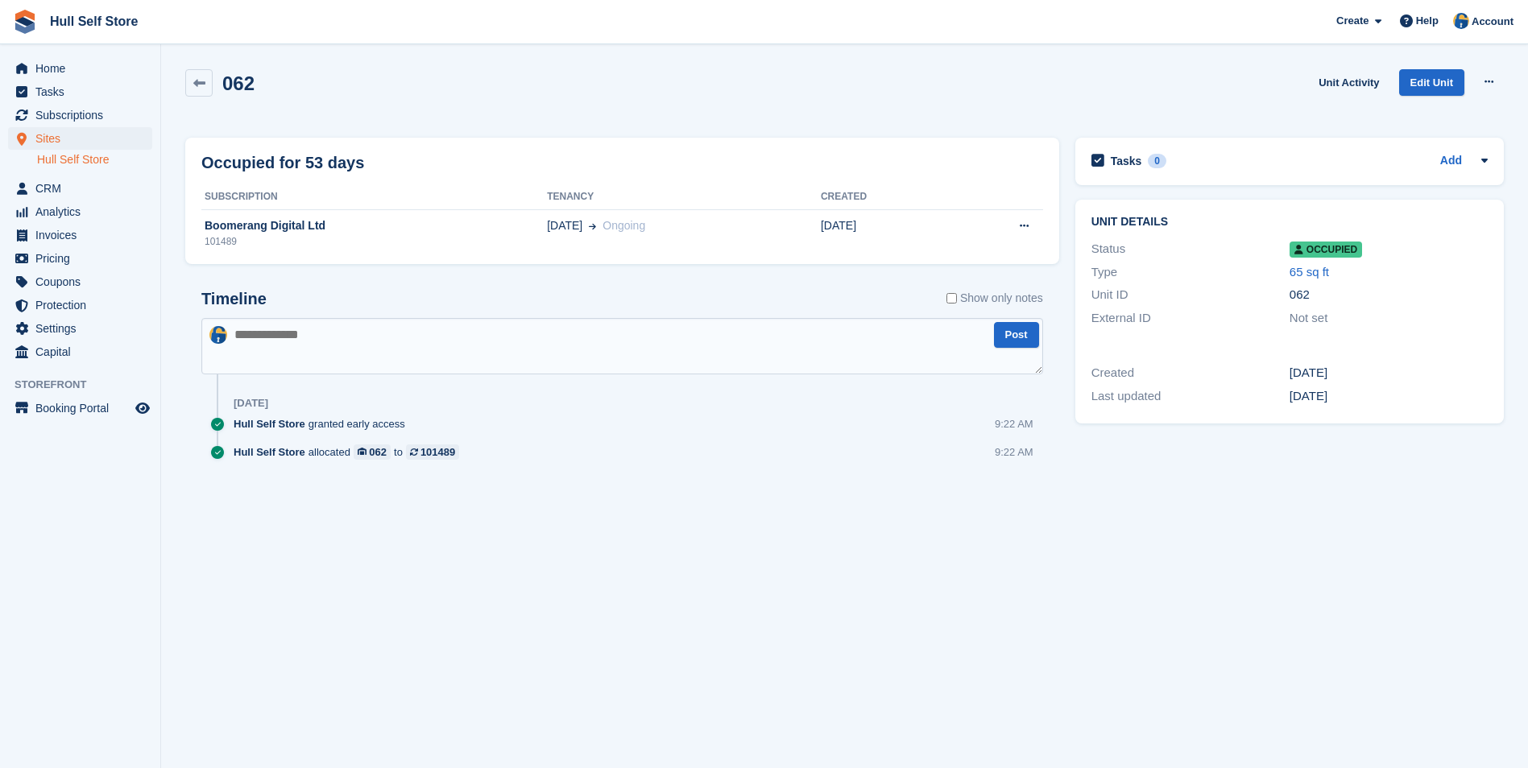
click at [492, 213] on td "Boomerang Digital Ltd 101489" at bounding box center [373, 233] width 345 height 48
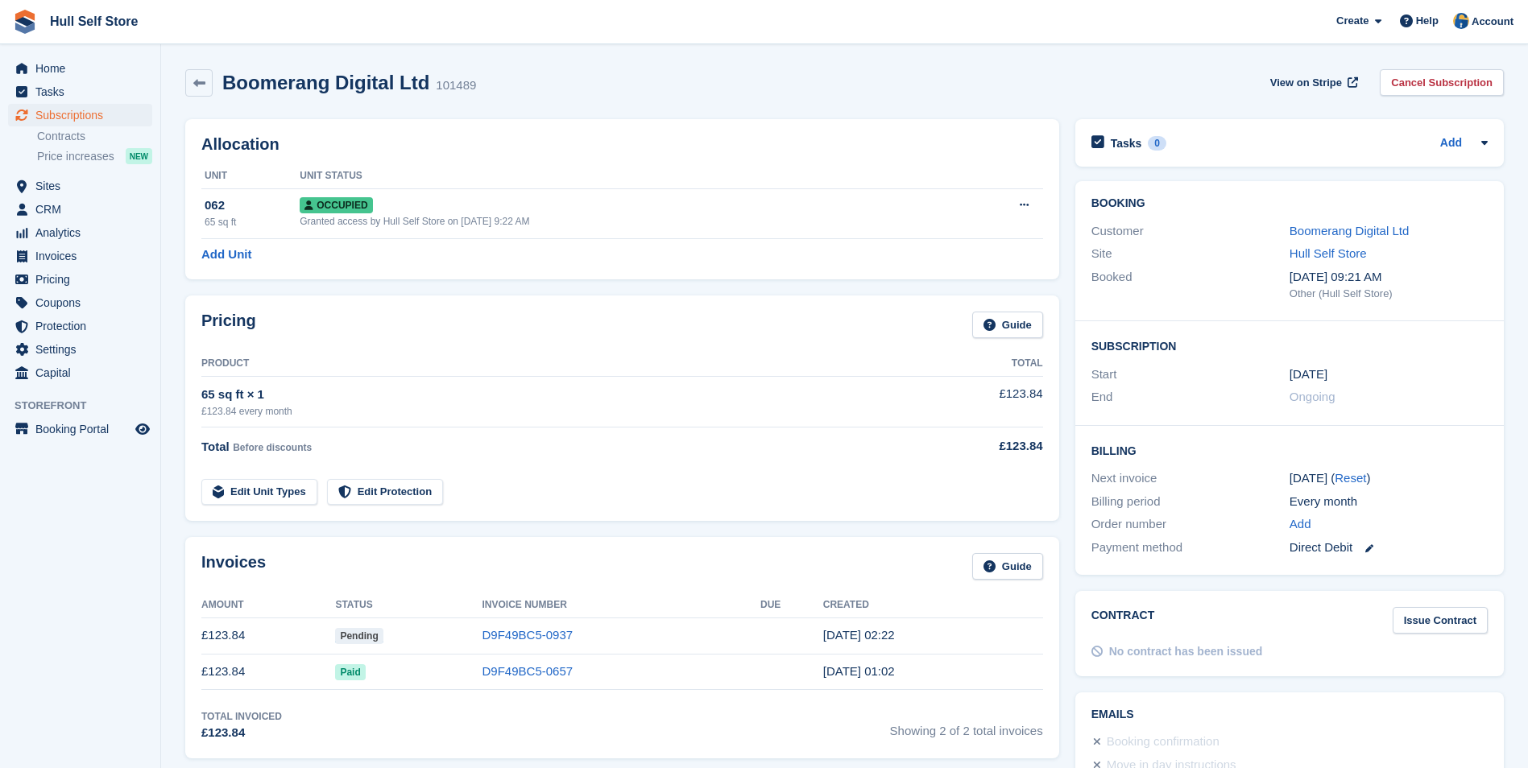
click at [1288, 232] on div "Customer" at bounding box center [1190, 231] width 198 height 19
click at [1305, 232] on link "Boomerang Digital Ltd" at bounding box center [1348, 231] width 119 height 14
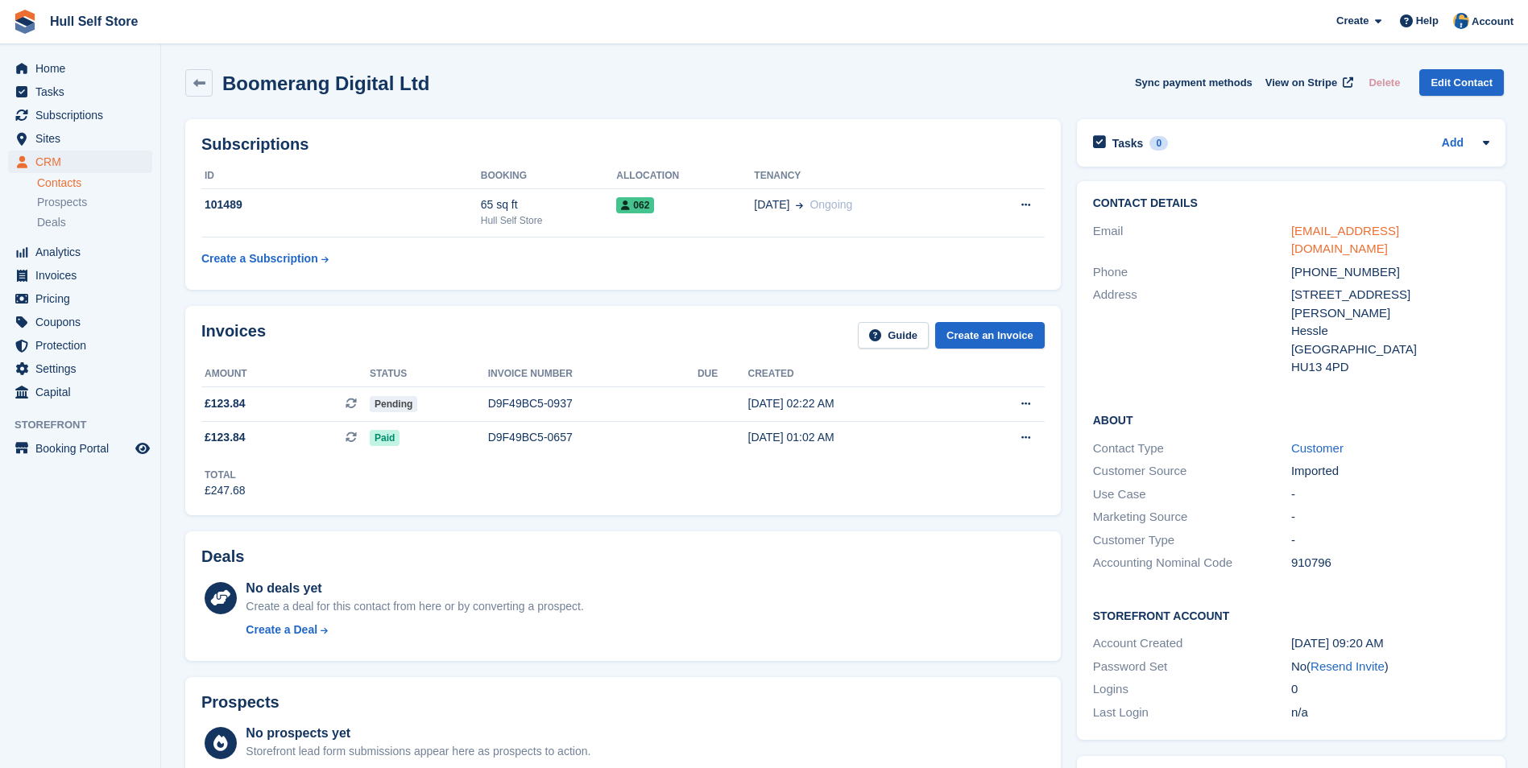
click at [1368, 226] on link "accounts@boomerangdigital.co.uk" at bounding box center [1345, 240] width 108 height 32
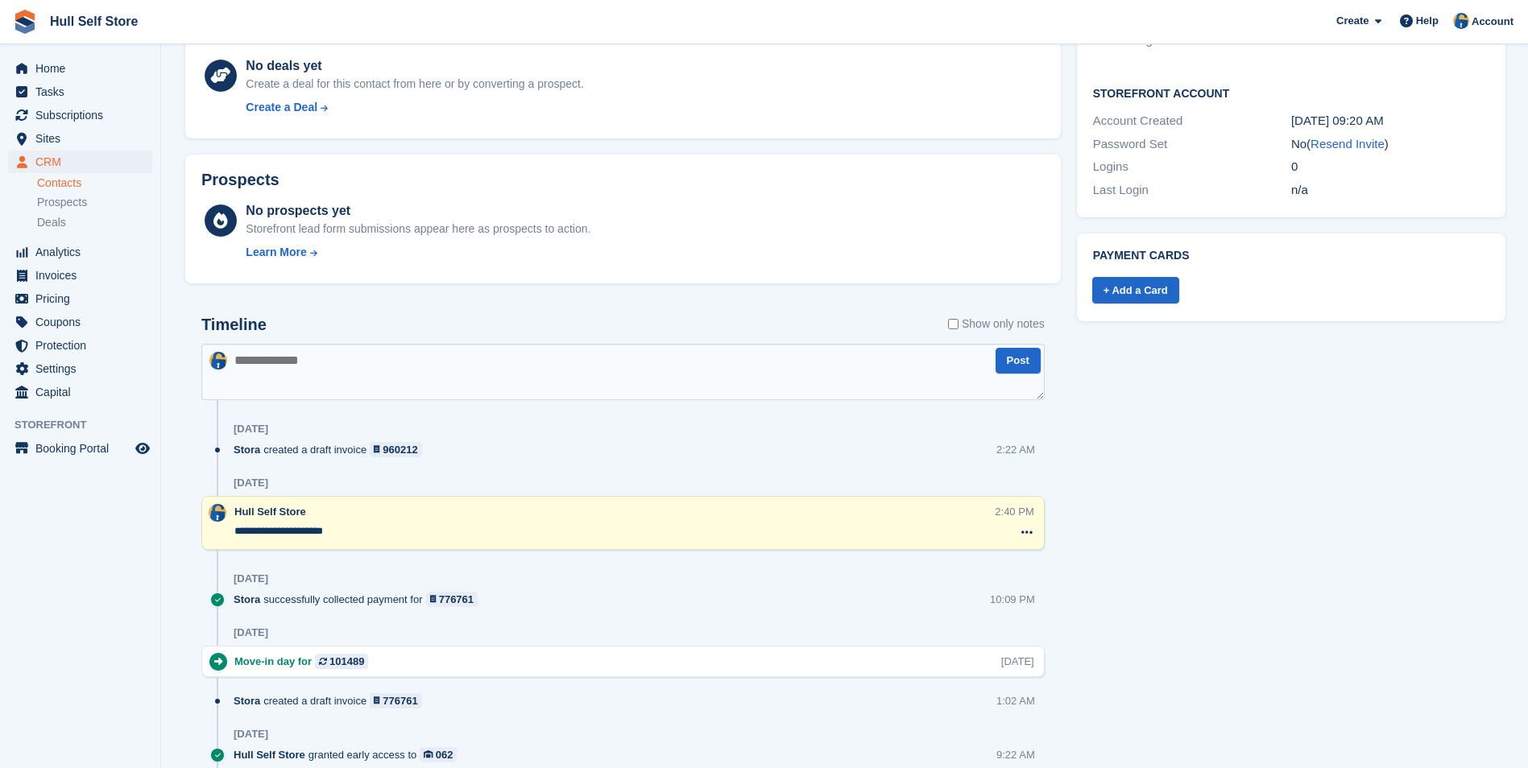
scroll to position [564, 0]
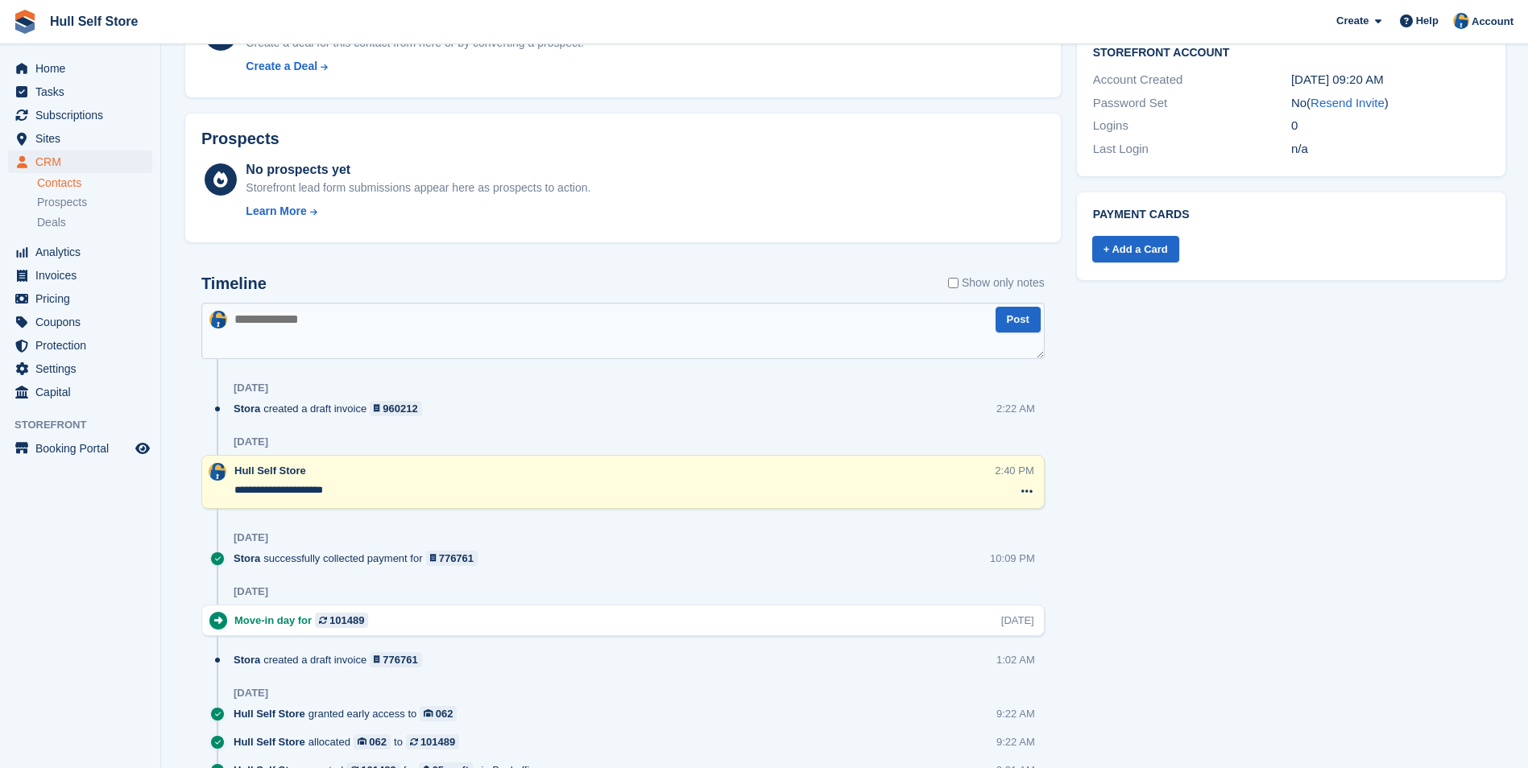
click at [558, 363] on div "**********" at bounding box center [622, 547] width 843 height 544
click at [565, 340] on textarea at bounding box center [622, 331] width 843 height 56
type textarea "**********"
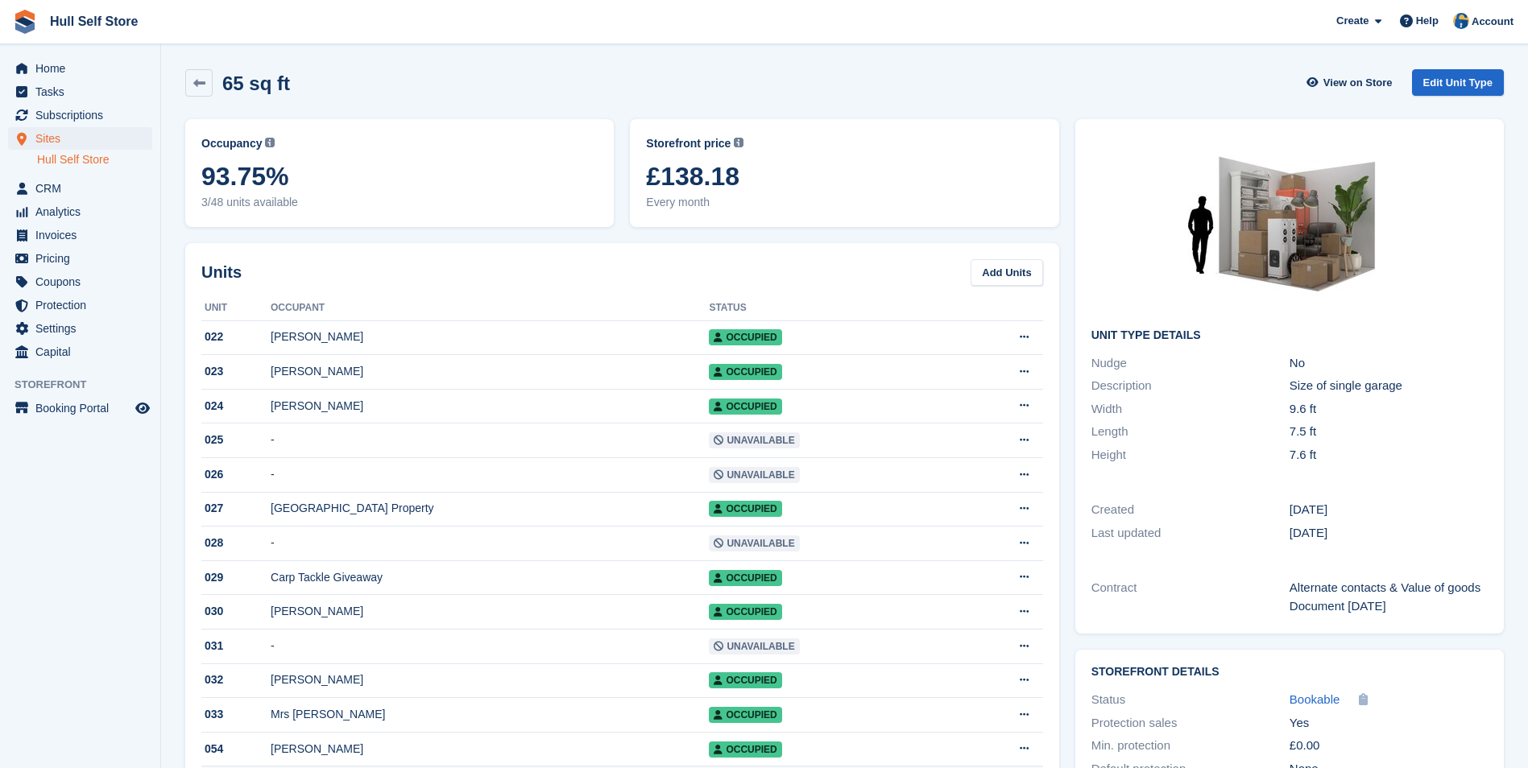
scroll to position [322, 0]
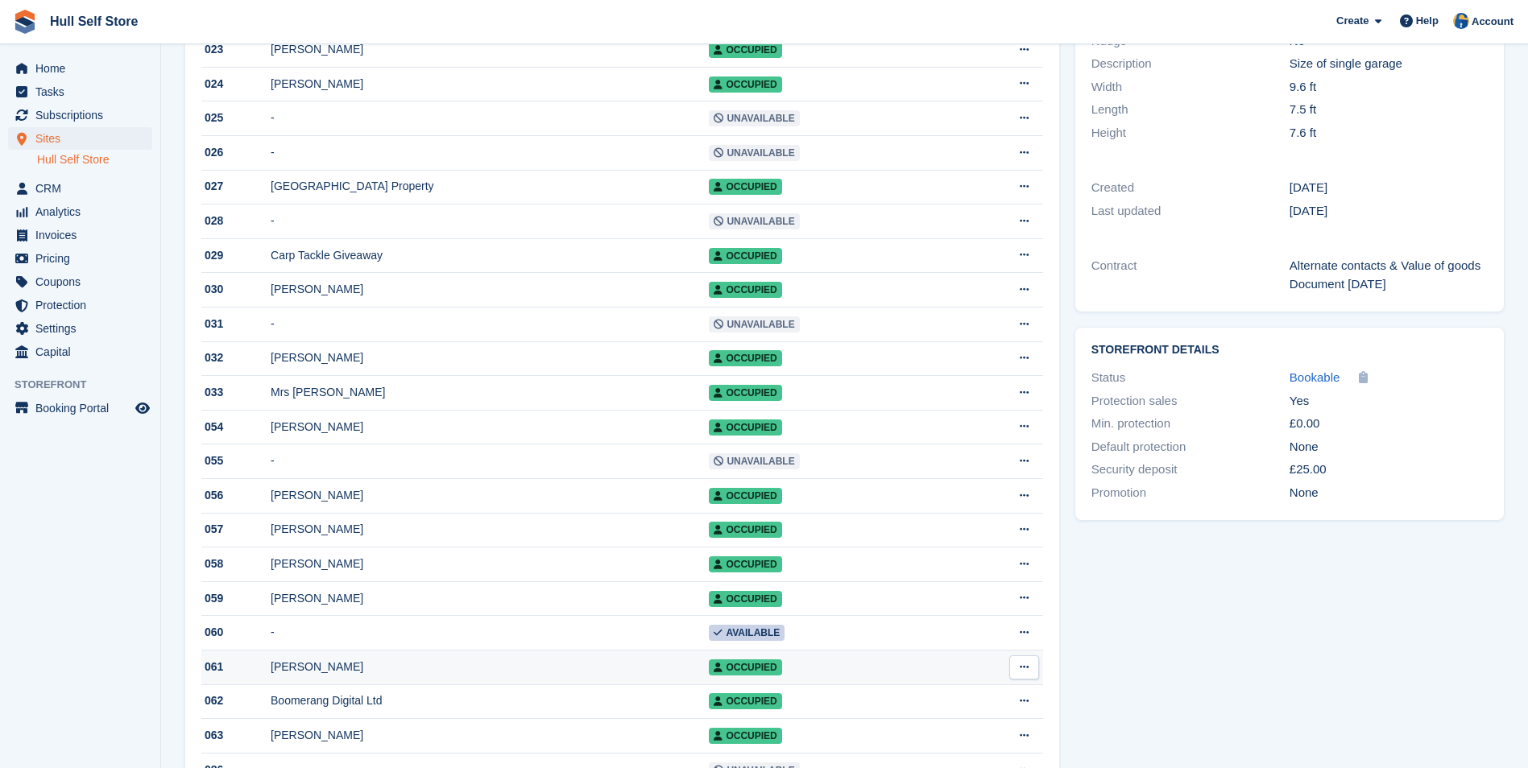
click at [505, 685] on td "[PERSON_NAME]" at bounding box center [490, 667] width 438 height 35
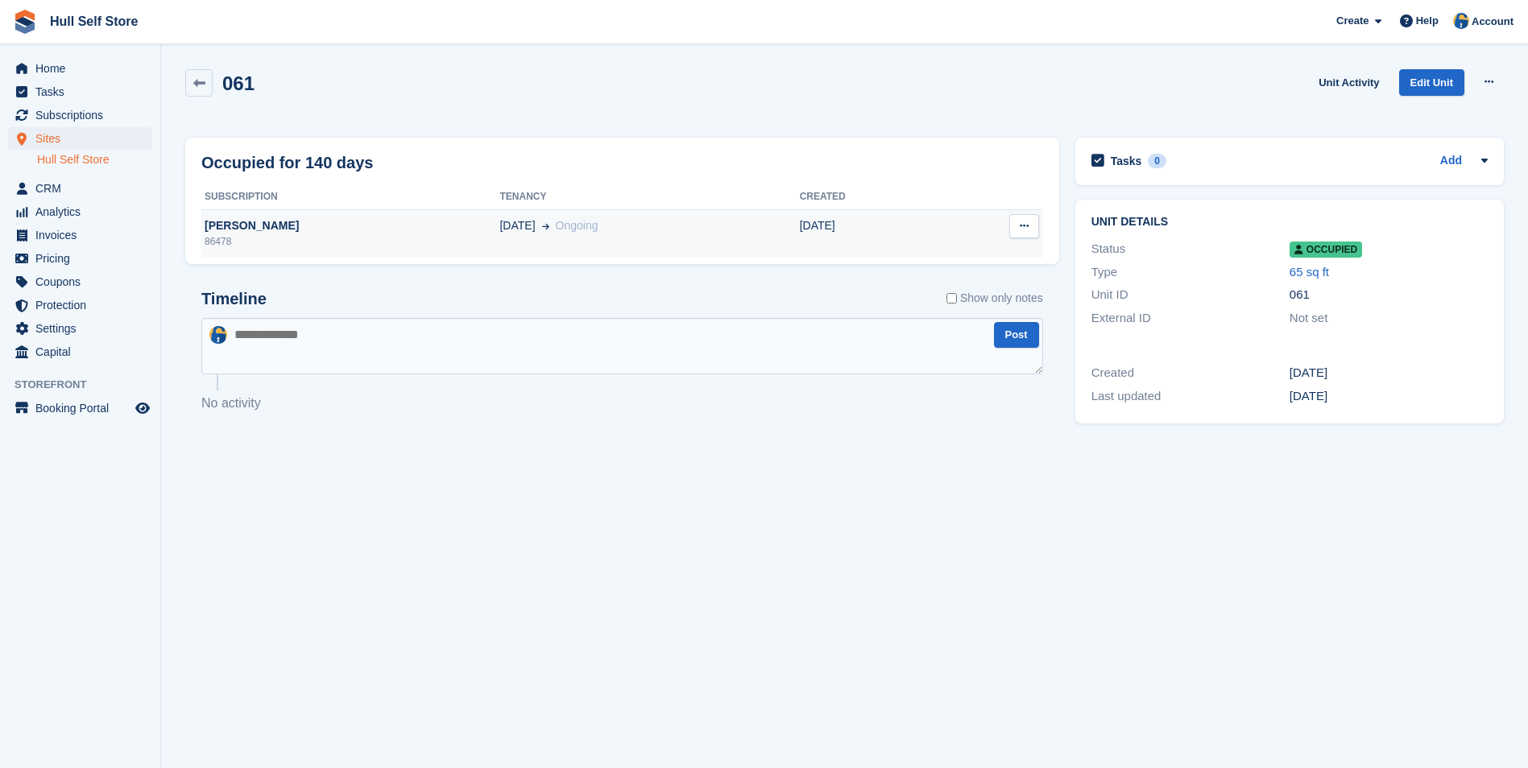
click at [402, 234] on div "[PERSON_NAME]" at bounding box center [350, 225] width 298 height 17
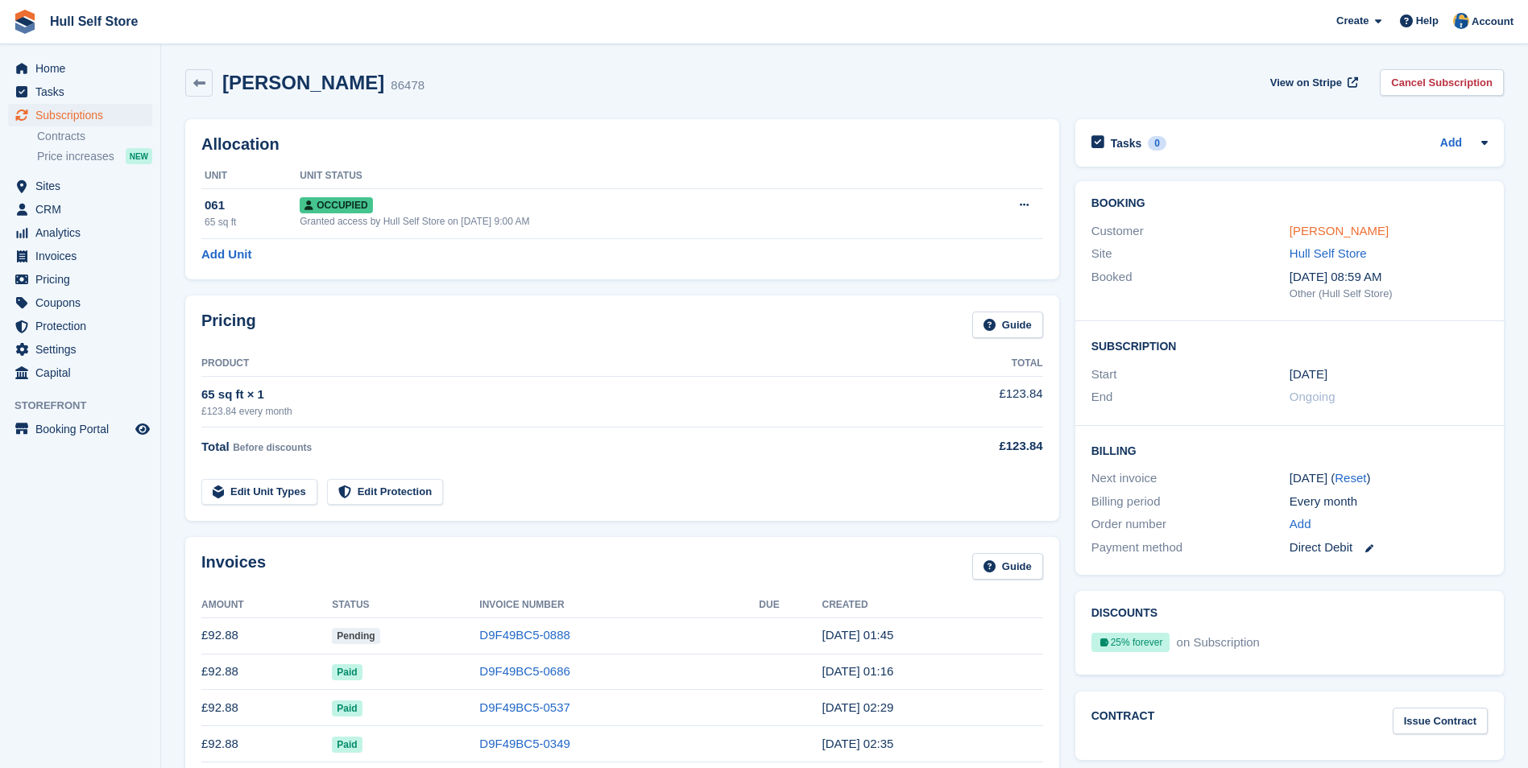
click at [1330, 234] on link "[PERSON_NAME]" at bounding box center [1338, 231] width 99 height 14
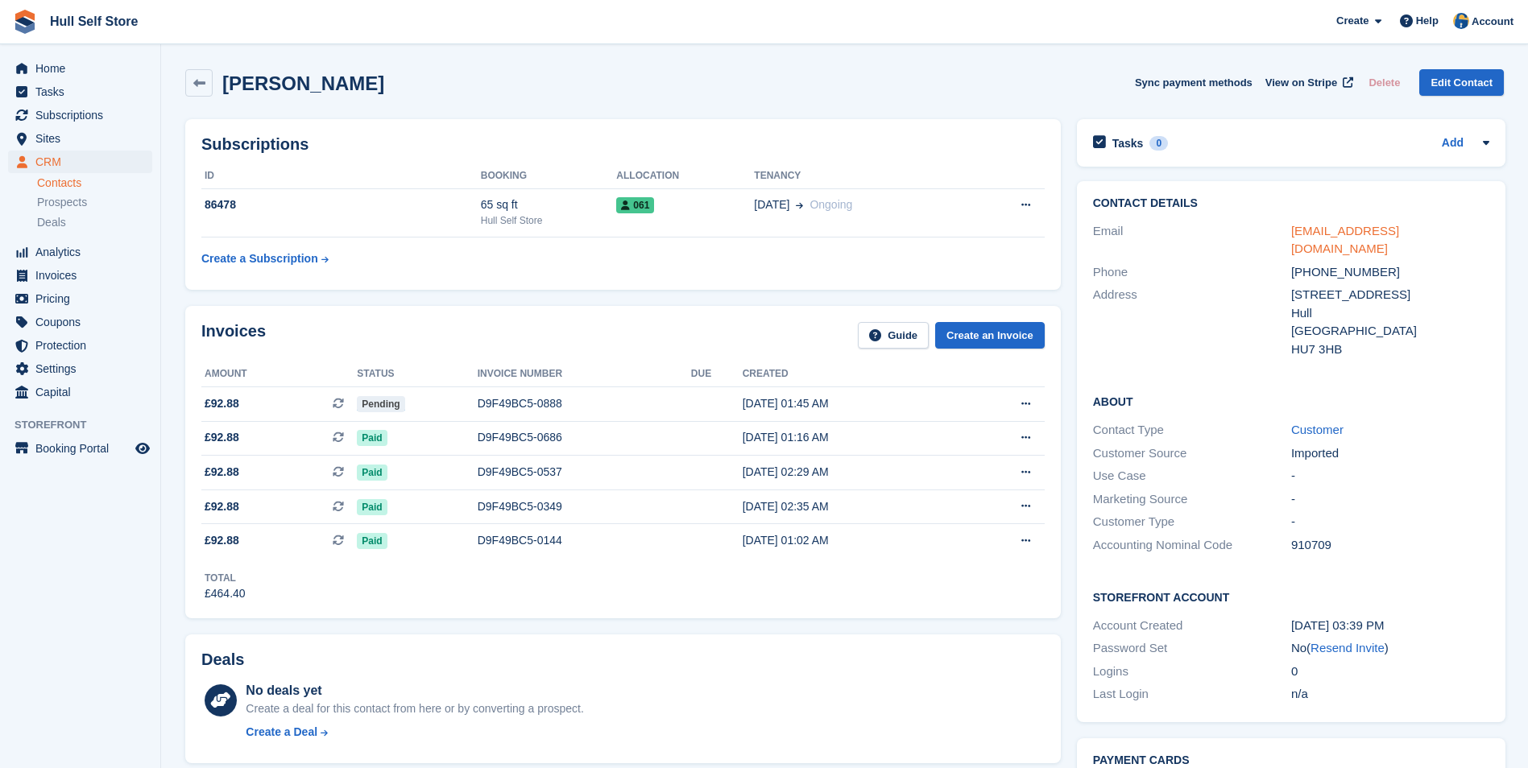
click at [1338, 234] on link "inhandandheart@hotmail.co.uk" at bounding box center [1345, 240] width 108 height 32
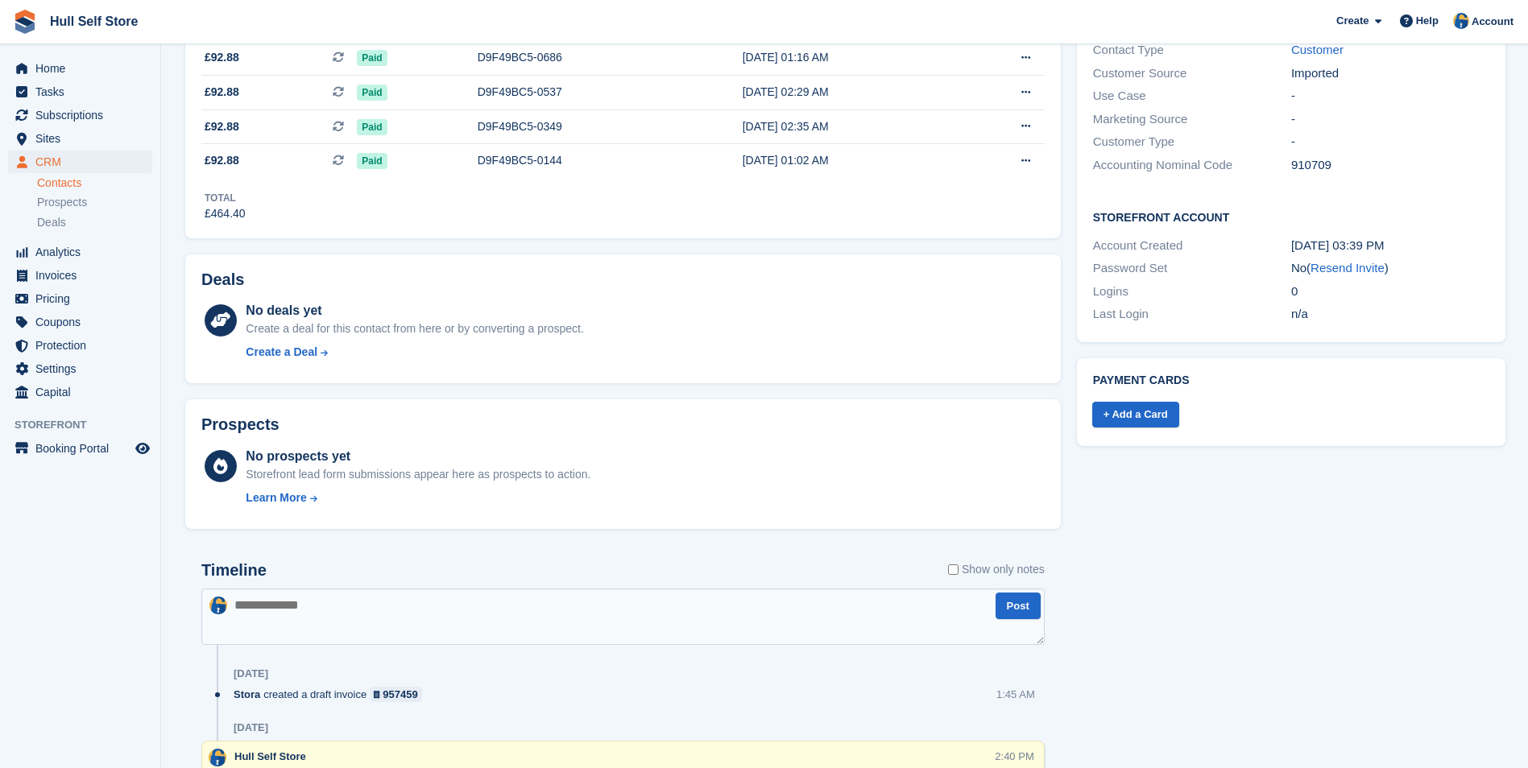
scroll to position [564, 0]
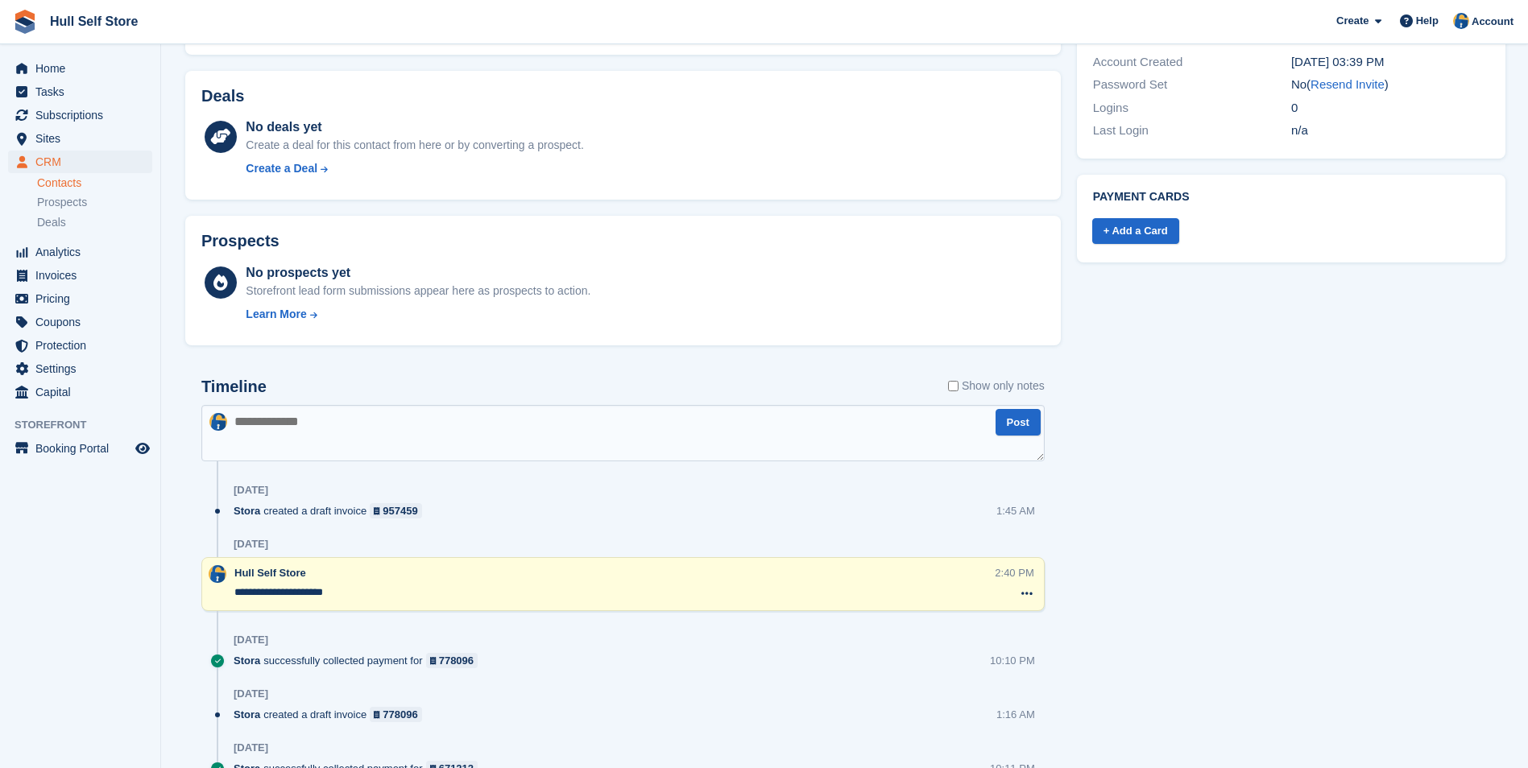
click at [679, 416] on textarea at bounding box center [622, 433] width 843 height 56
type textarea "**********"
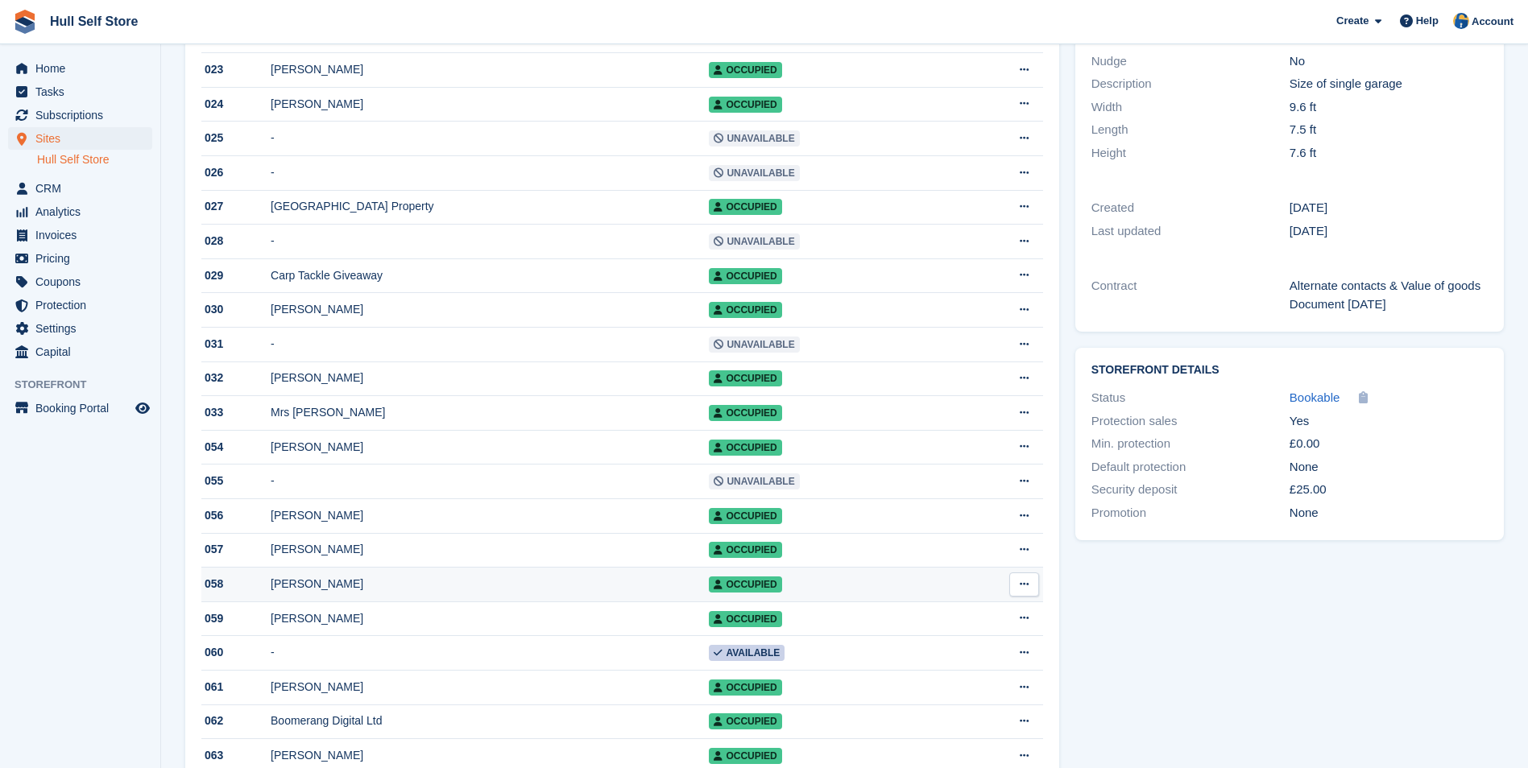
scroll to position [242, 0]
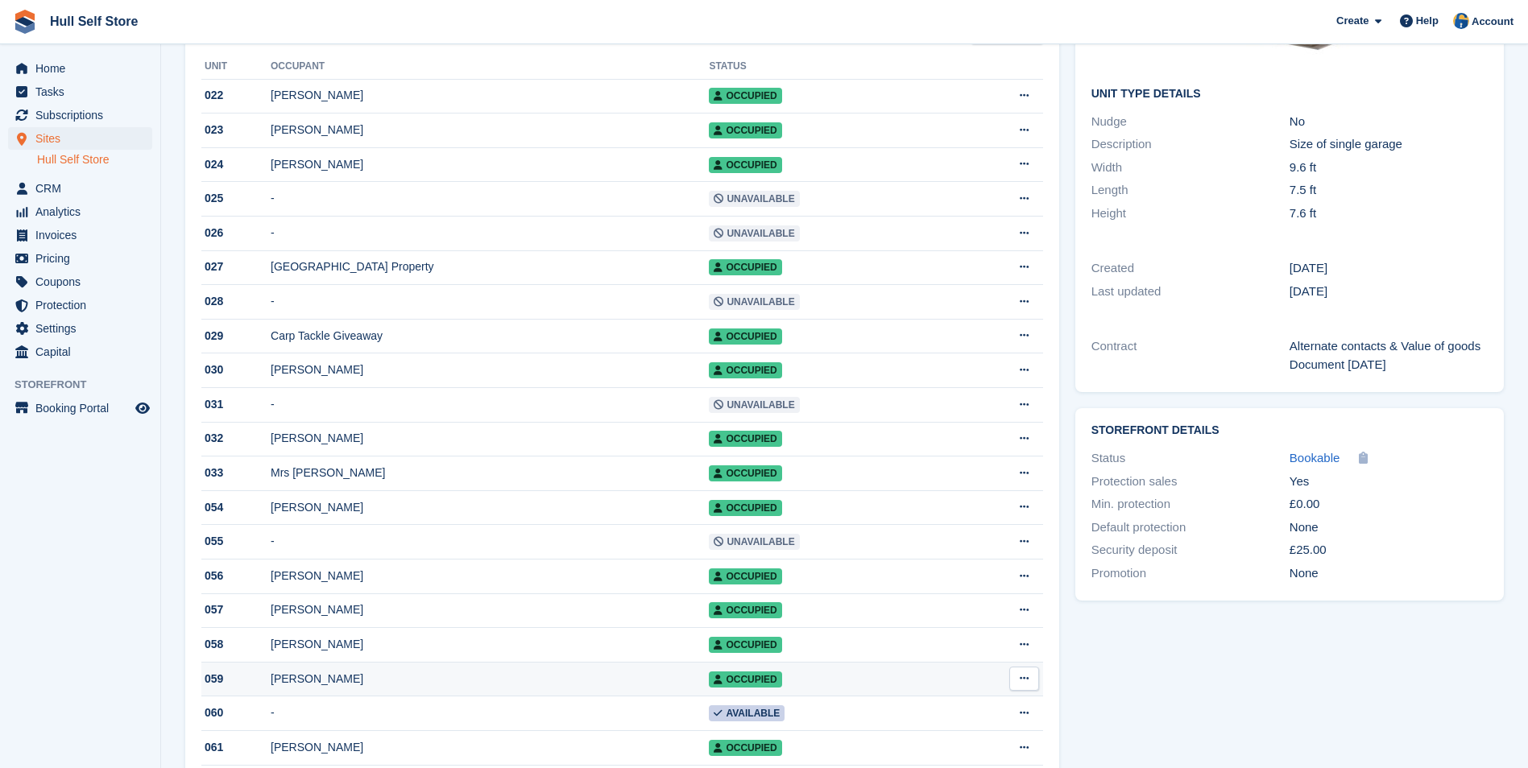
click at [453, 687] on div "[PERSON_NAME]" at bounding box center [490, 679] width 438 height 17
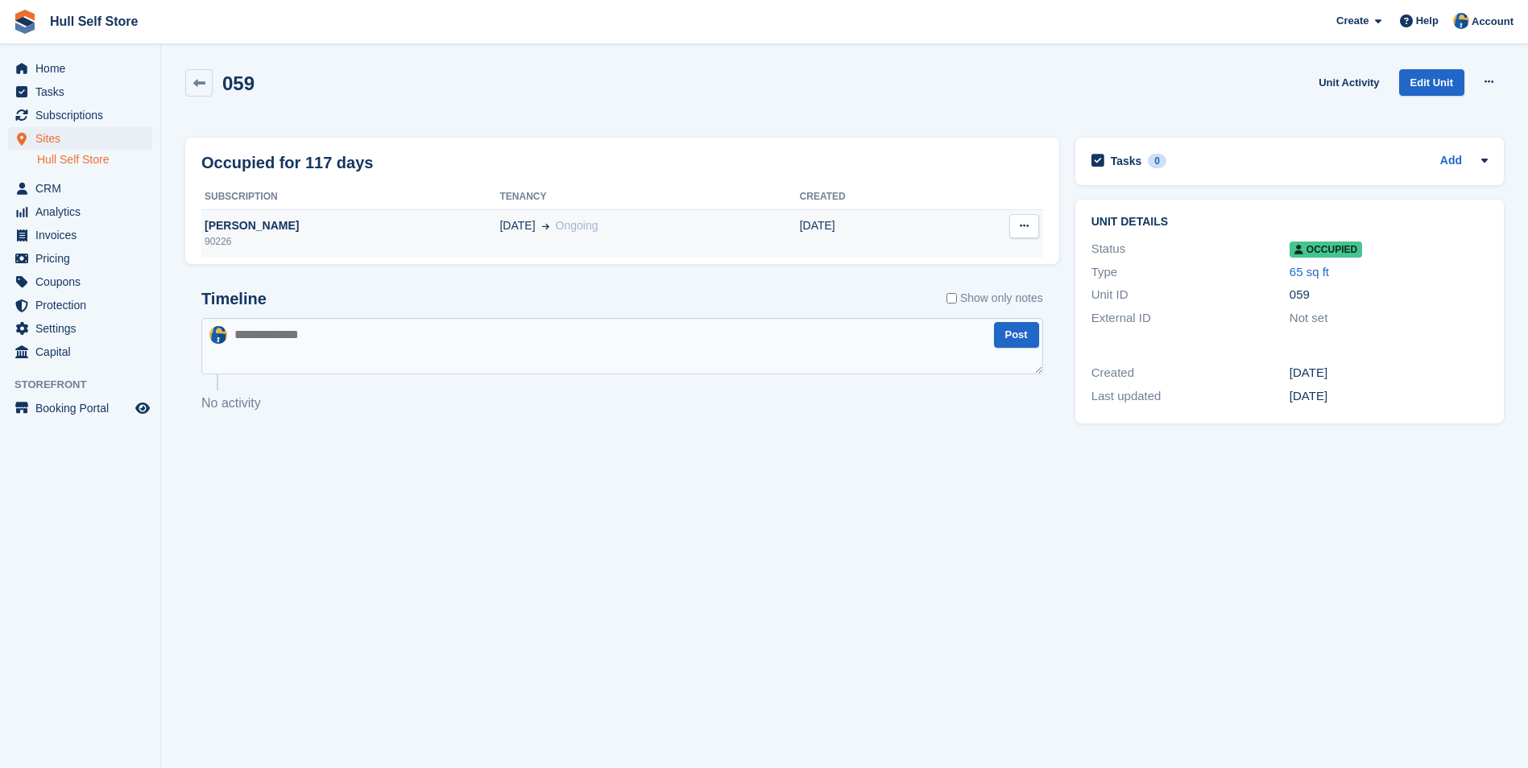
click at [343, 231] on div "[PERSON_NAME]" at bounding box center [350, 225] width 298 height 17
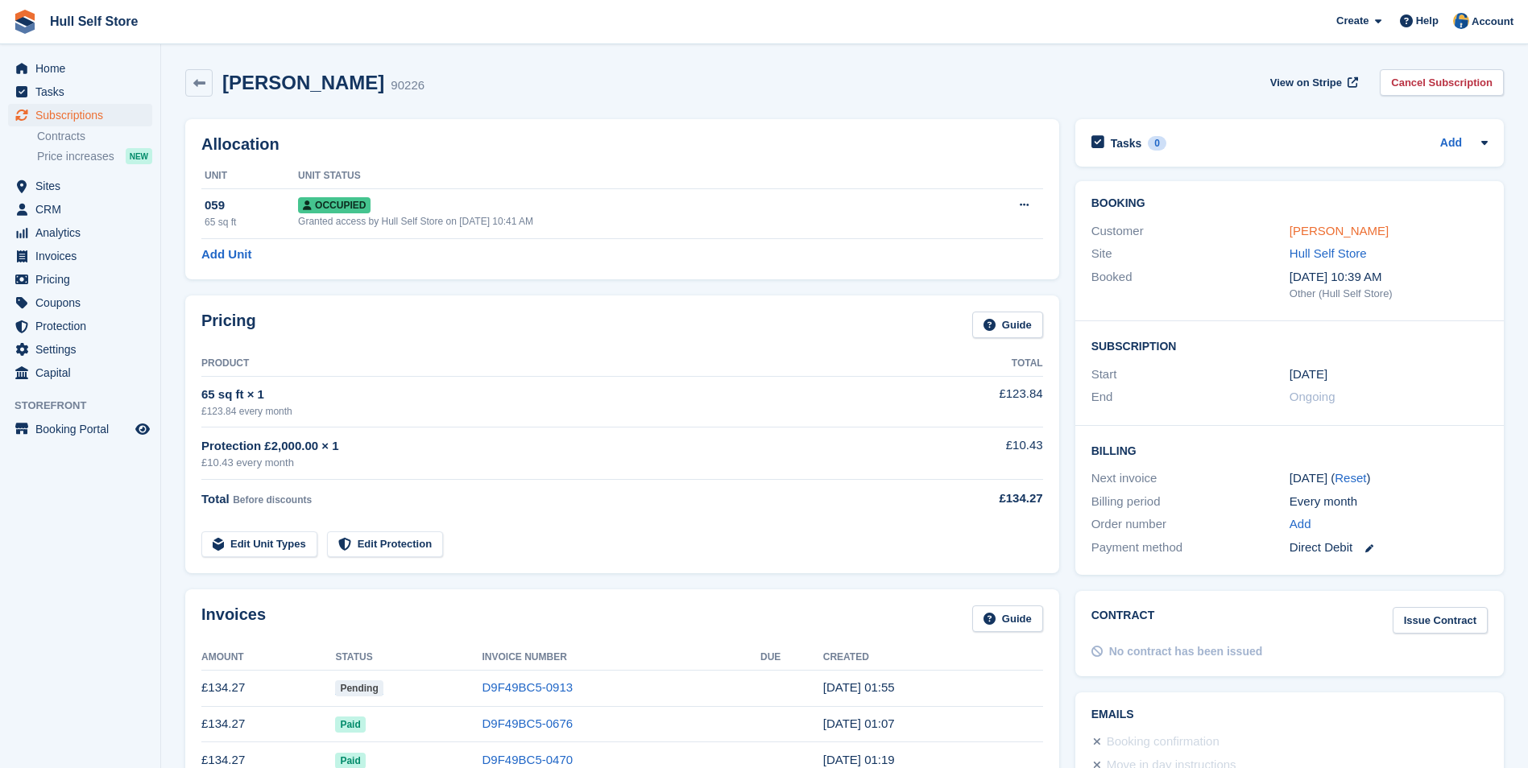
click at [1341, 226] on link "Helen Mott" at bounding box center [1338, 231] width 99 height 14
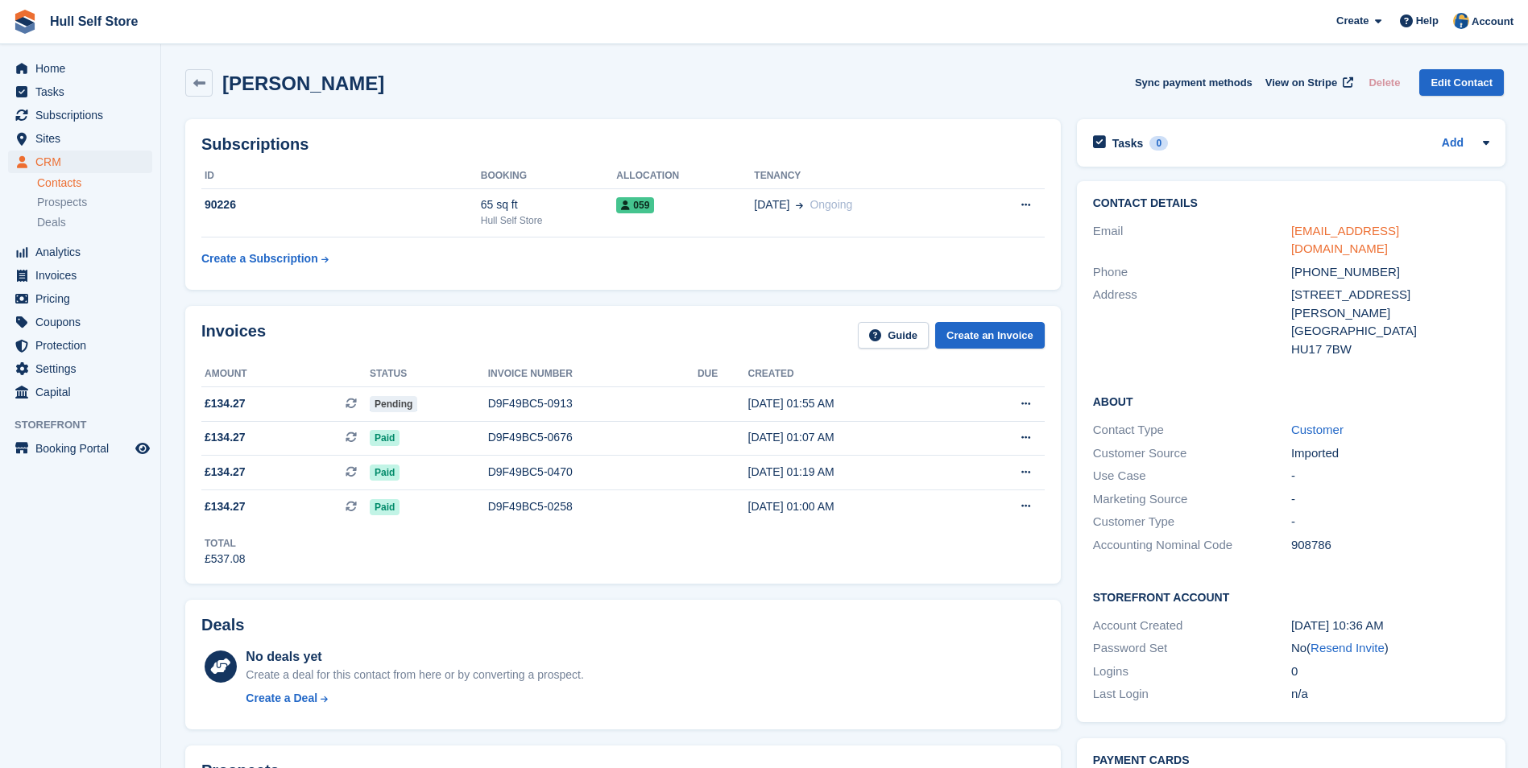
click at [1335, 236] on link "hmott@goji.karoo.co.uk" at bounding box center [1345, 240] width 108 height 32
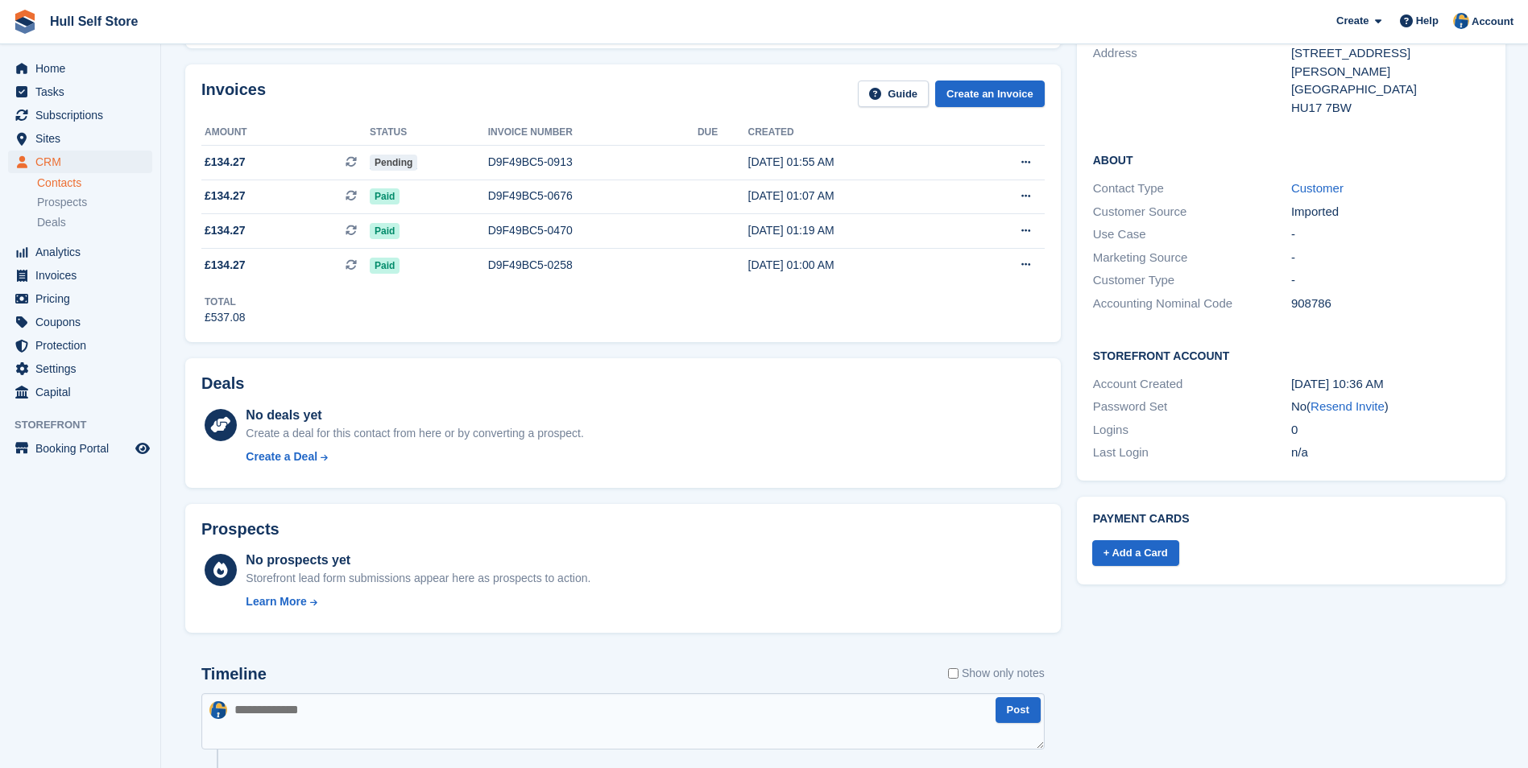
scroll to position [644, 0]
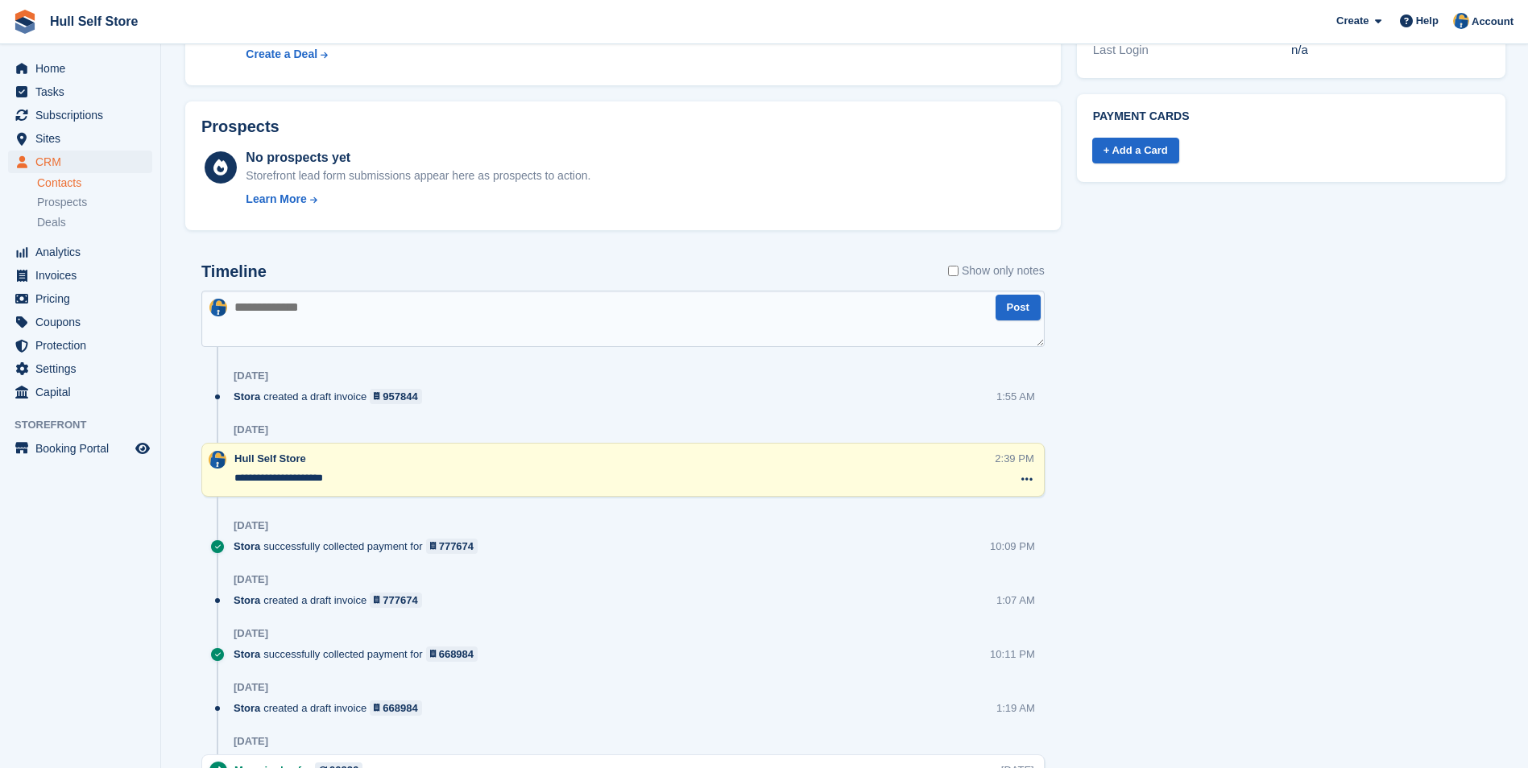
click at [489, 329] on textarea at bounding box center [622, 319] width 843 height 56
type textarea "**********"
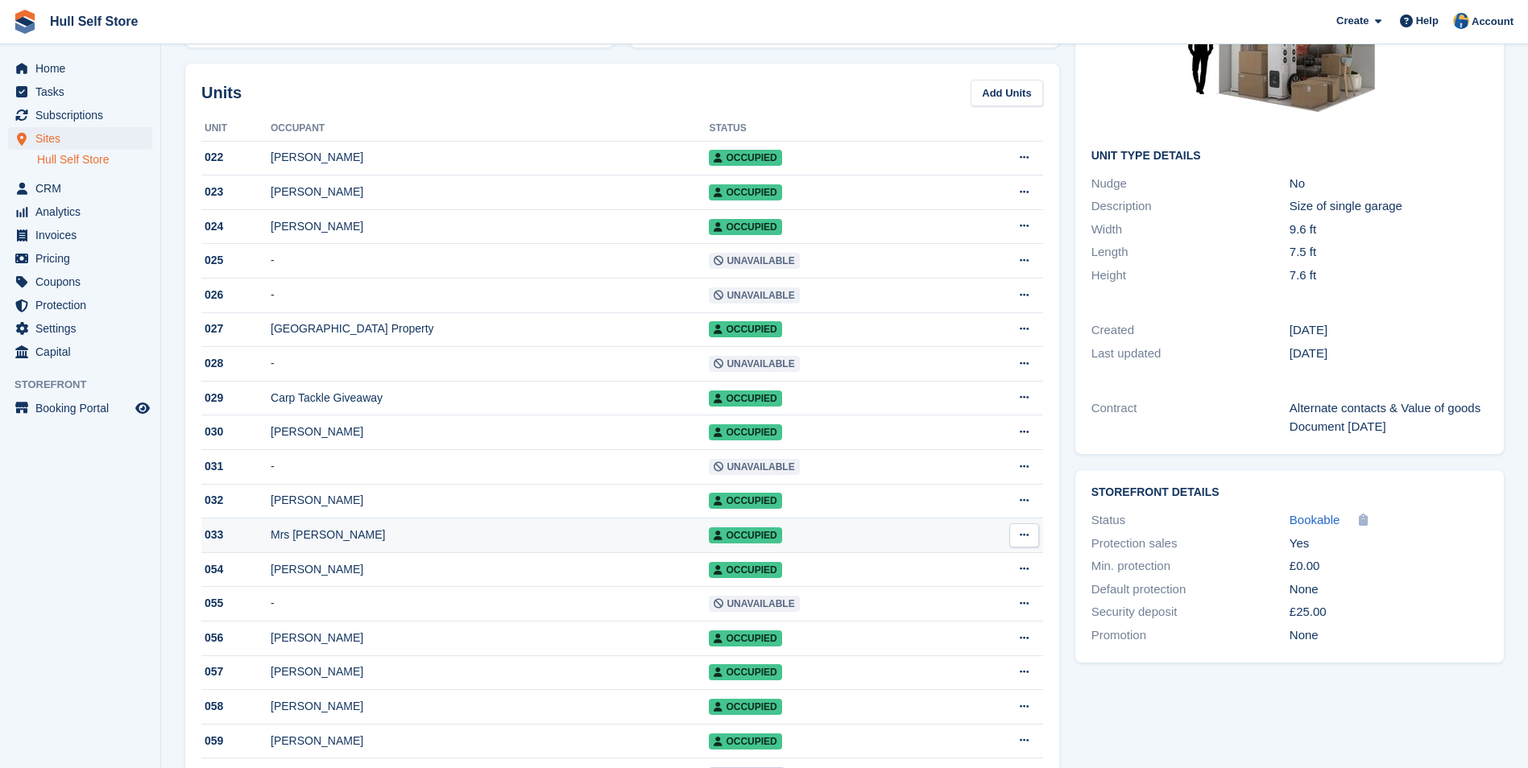
scroll to position [161, 0]
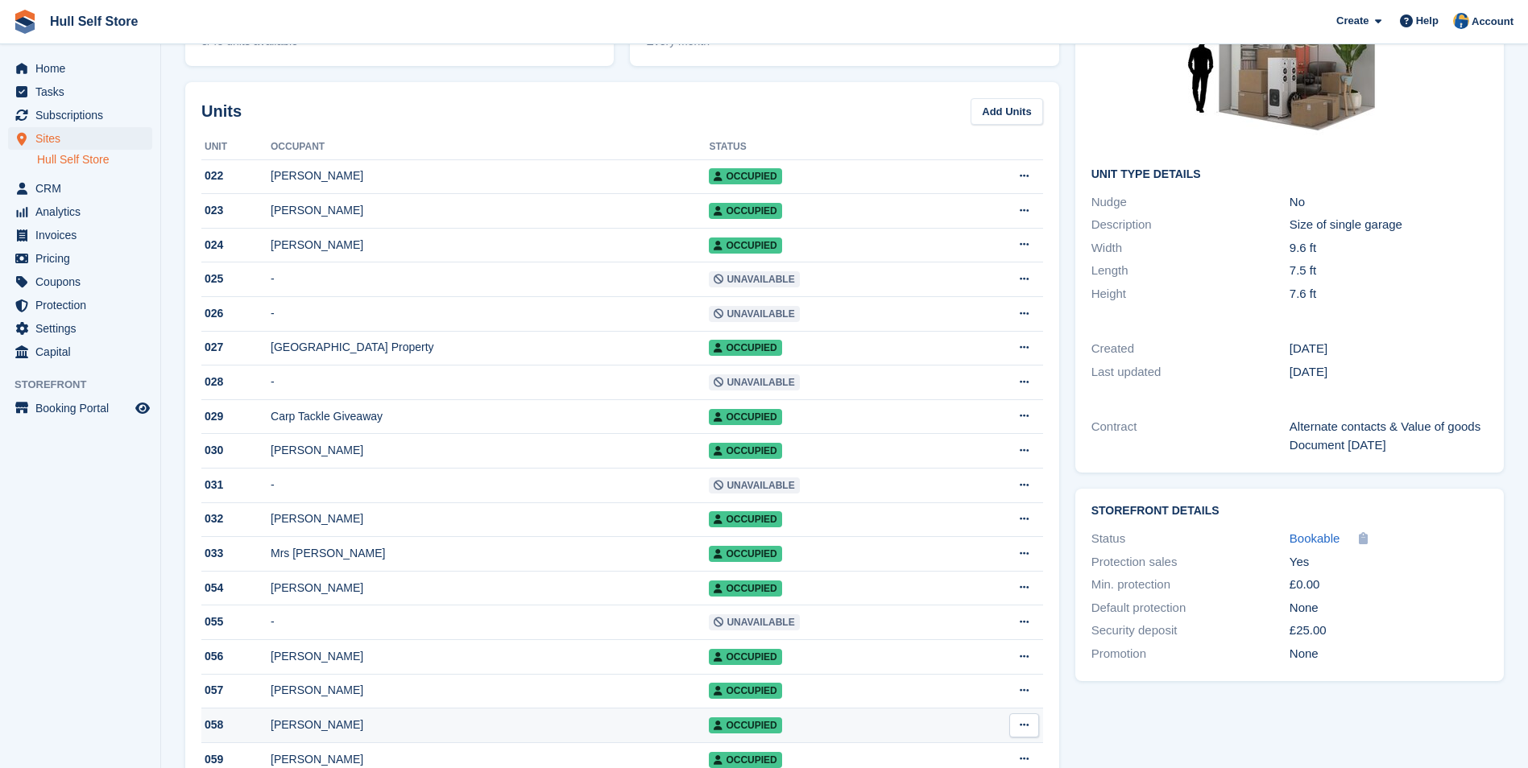
click at [523, 733] on div "[PERSON_NAME]" at bounding box center [490, 725] width 438 height 17
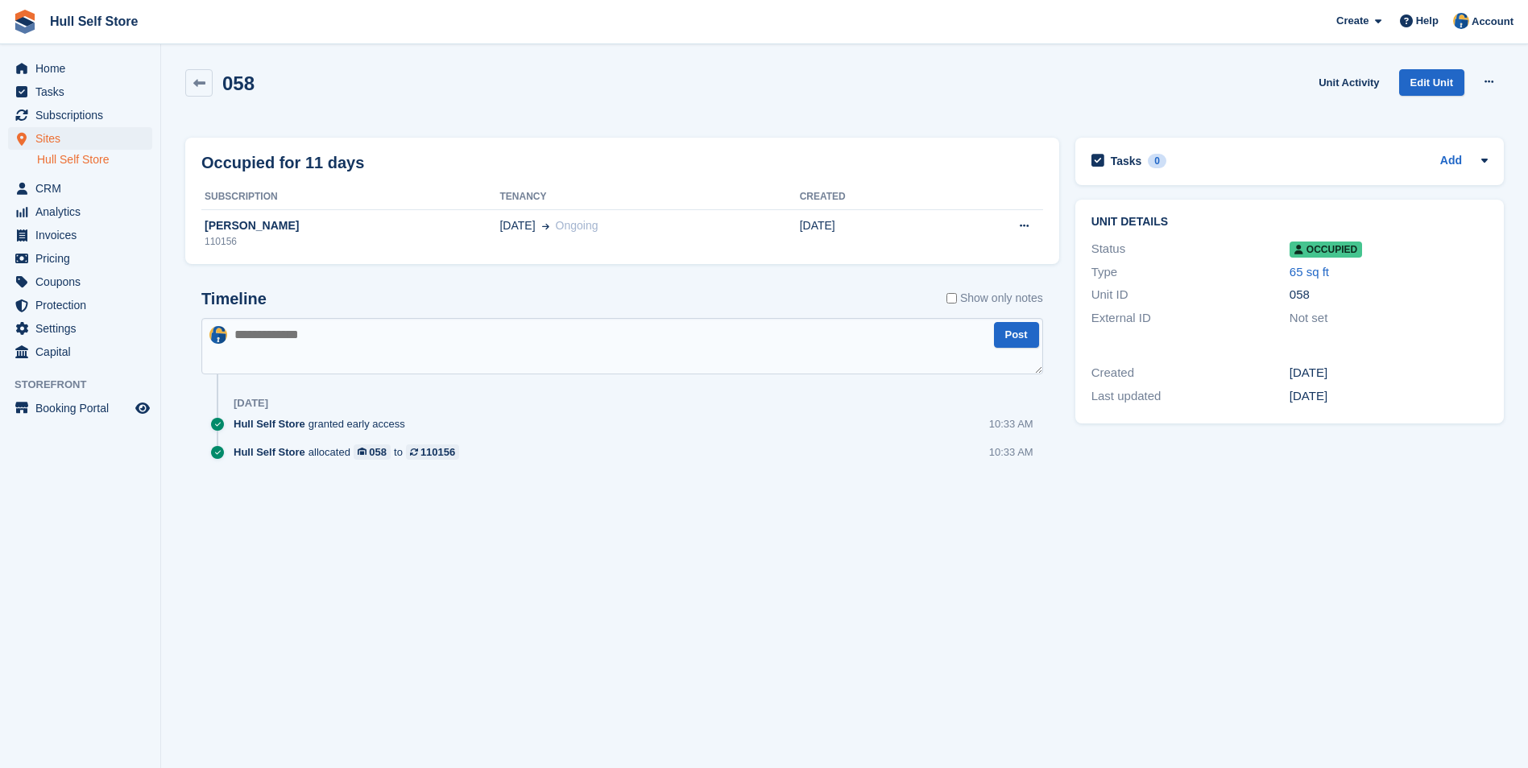
click at [571, 224] on span "Ongoing" at bounding box center [577, 225] width 43 height 13
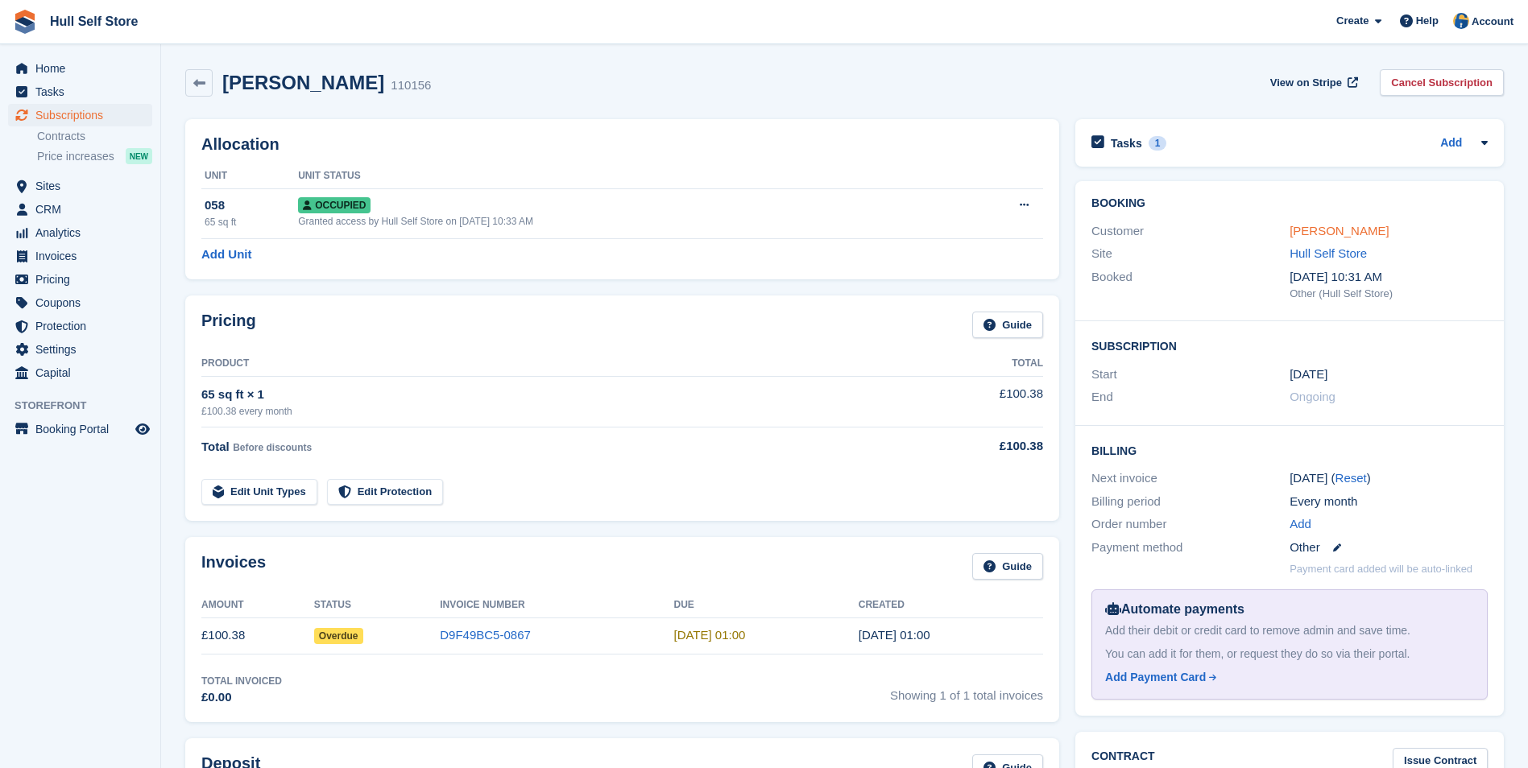
click at [1349, 236] on link "Martin Blanchard" at bounding box center [1338, 231] width 99 height 14
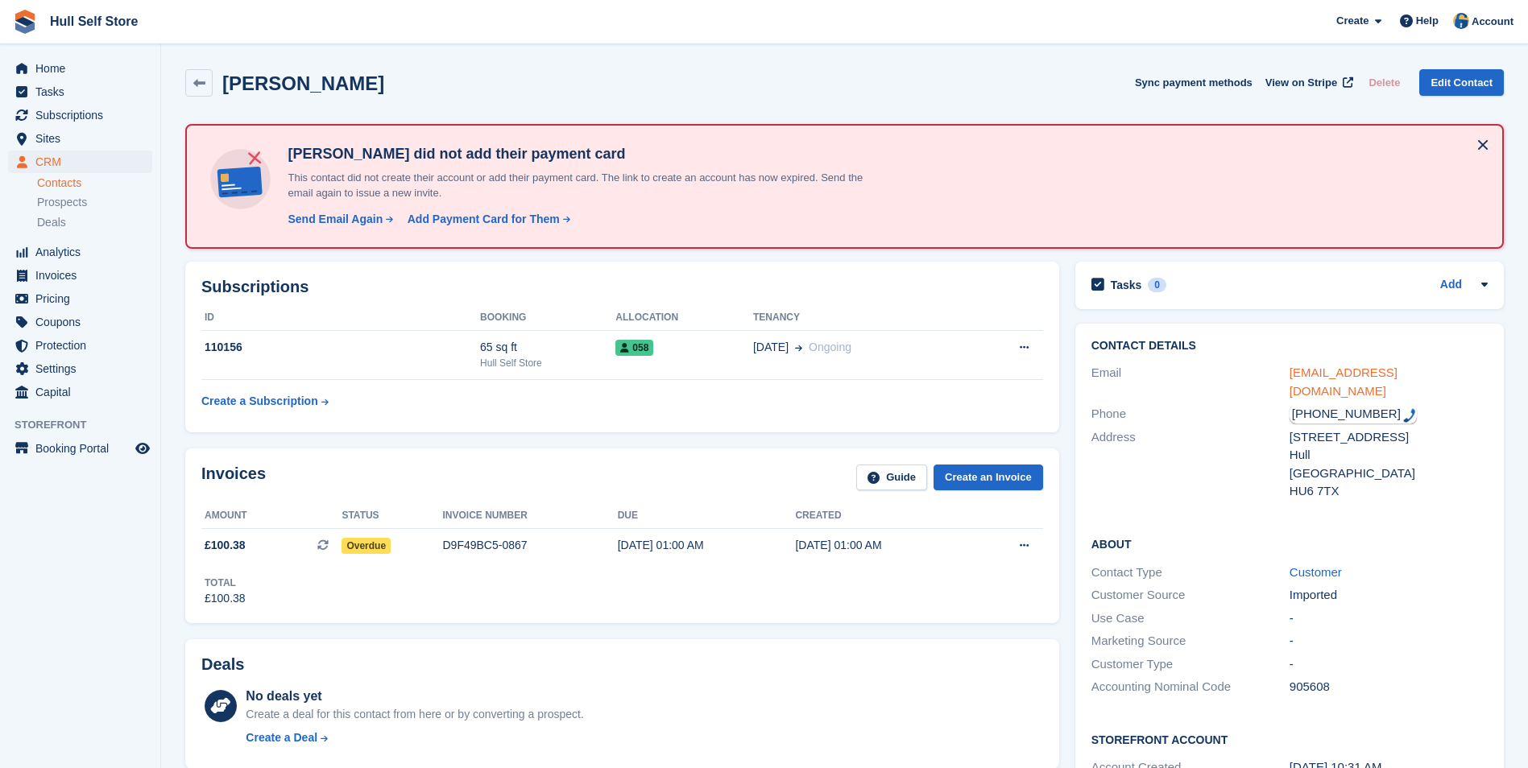
click at [1368, 374] on link "mblanchard257@gmail.com" at bounding box center [1343, 382] width 108 height 32
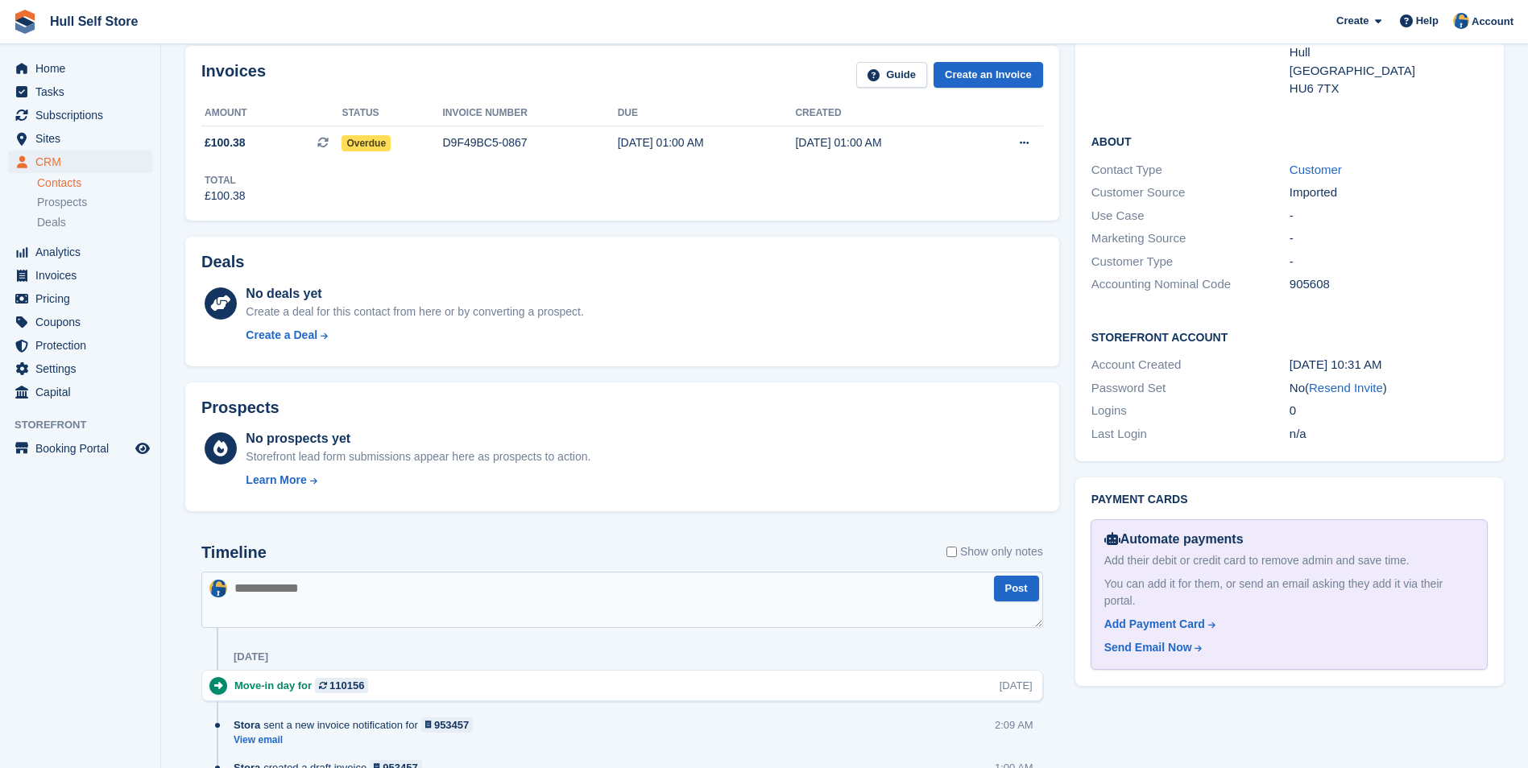
click at [642, 614] on textarea at bounding box center [622, 600] width 842 height 56
type textarea "**********"
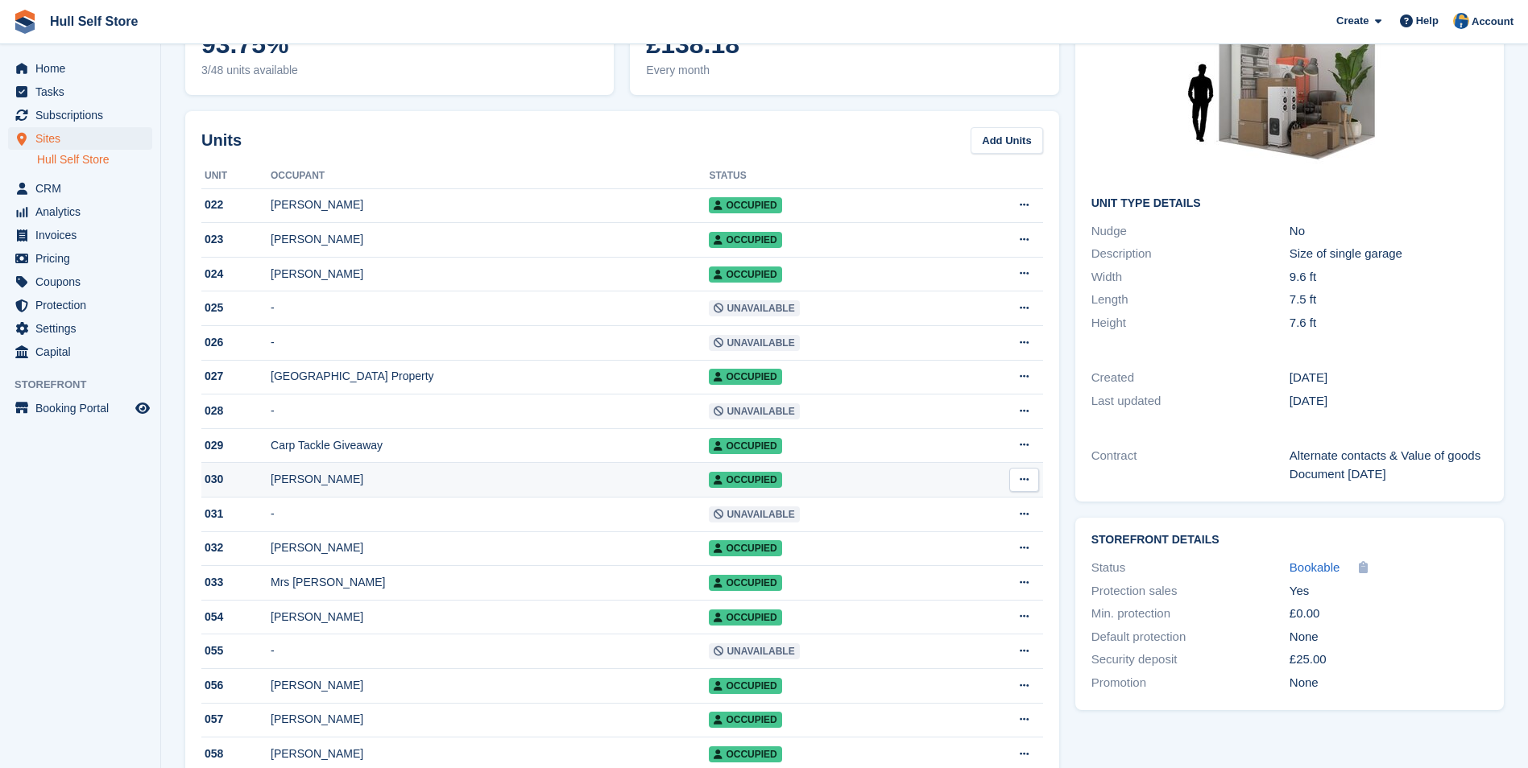
scroll to position [161, 0]
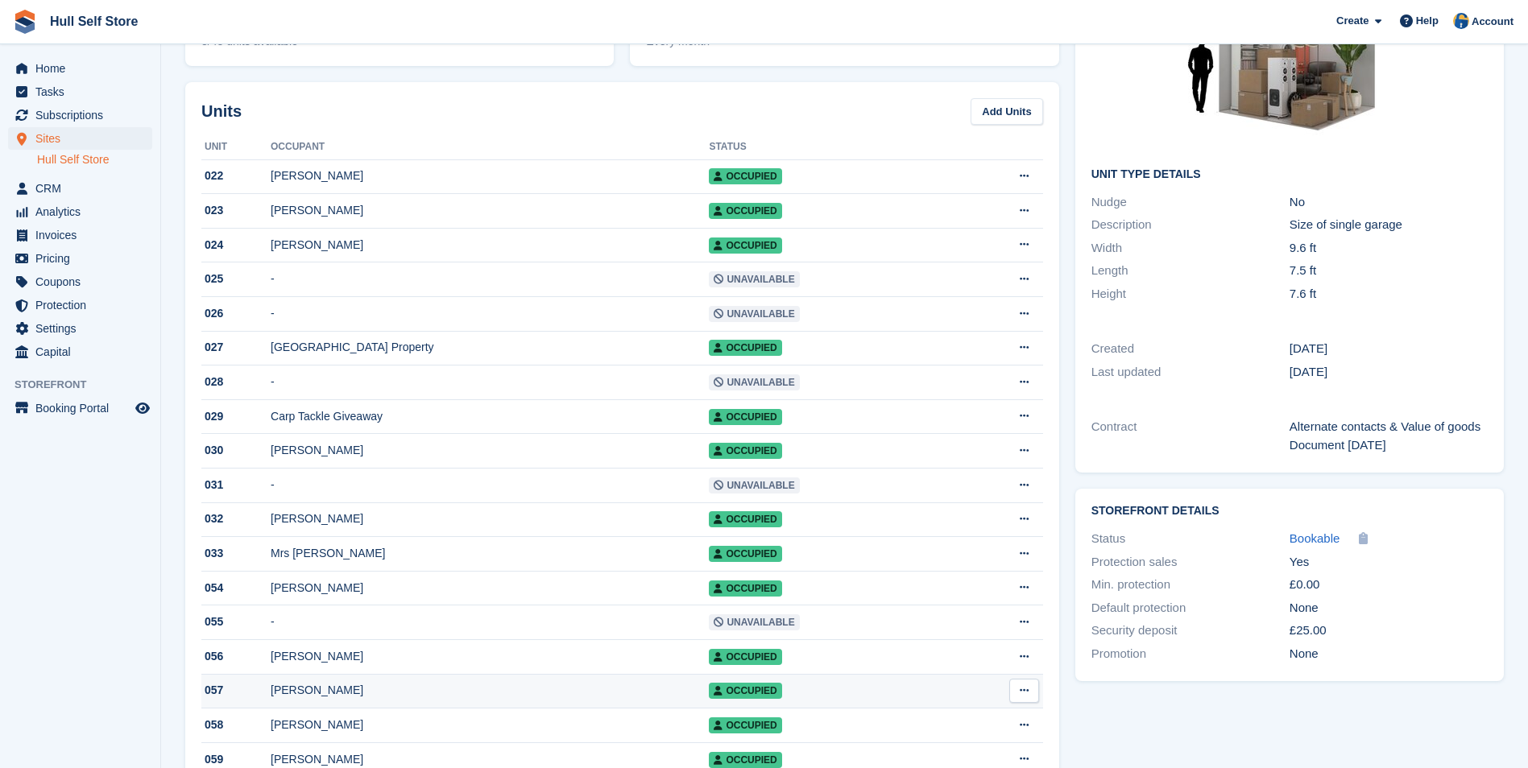
click at [460, 699] on div "[PERSON_NAME]" at bounding box center [490, 690] width 438 height 17
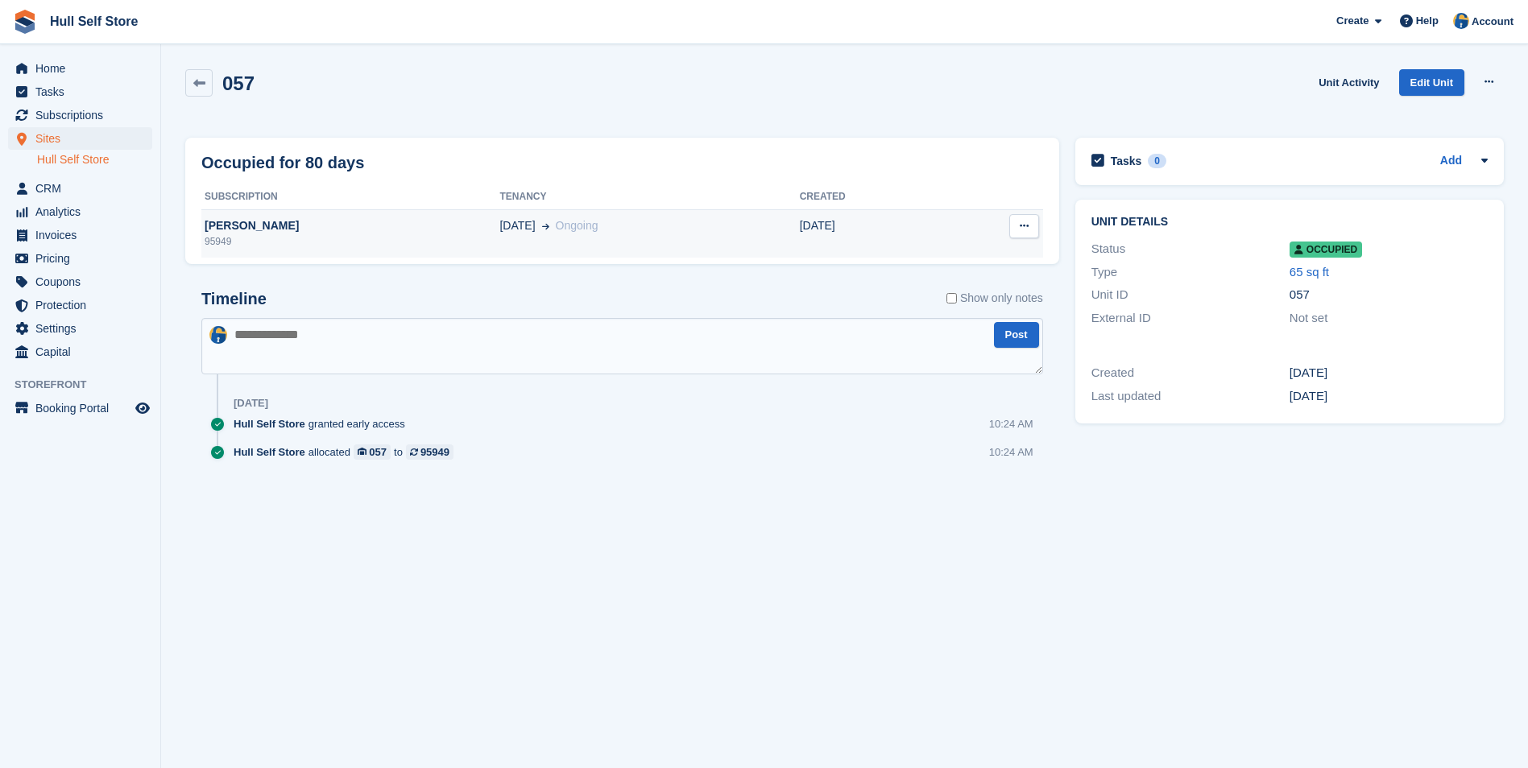
drag, startPoint x: 475, startPoint y: 254, endPoint x: 484, endPoint y: 250, distance: 9.7
click at [499, 252] on td "[DATE] Ongoing" at bounding box center [649, 233] width 300 height 48
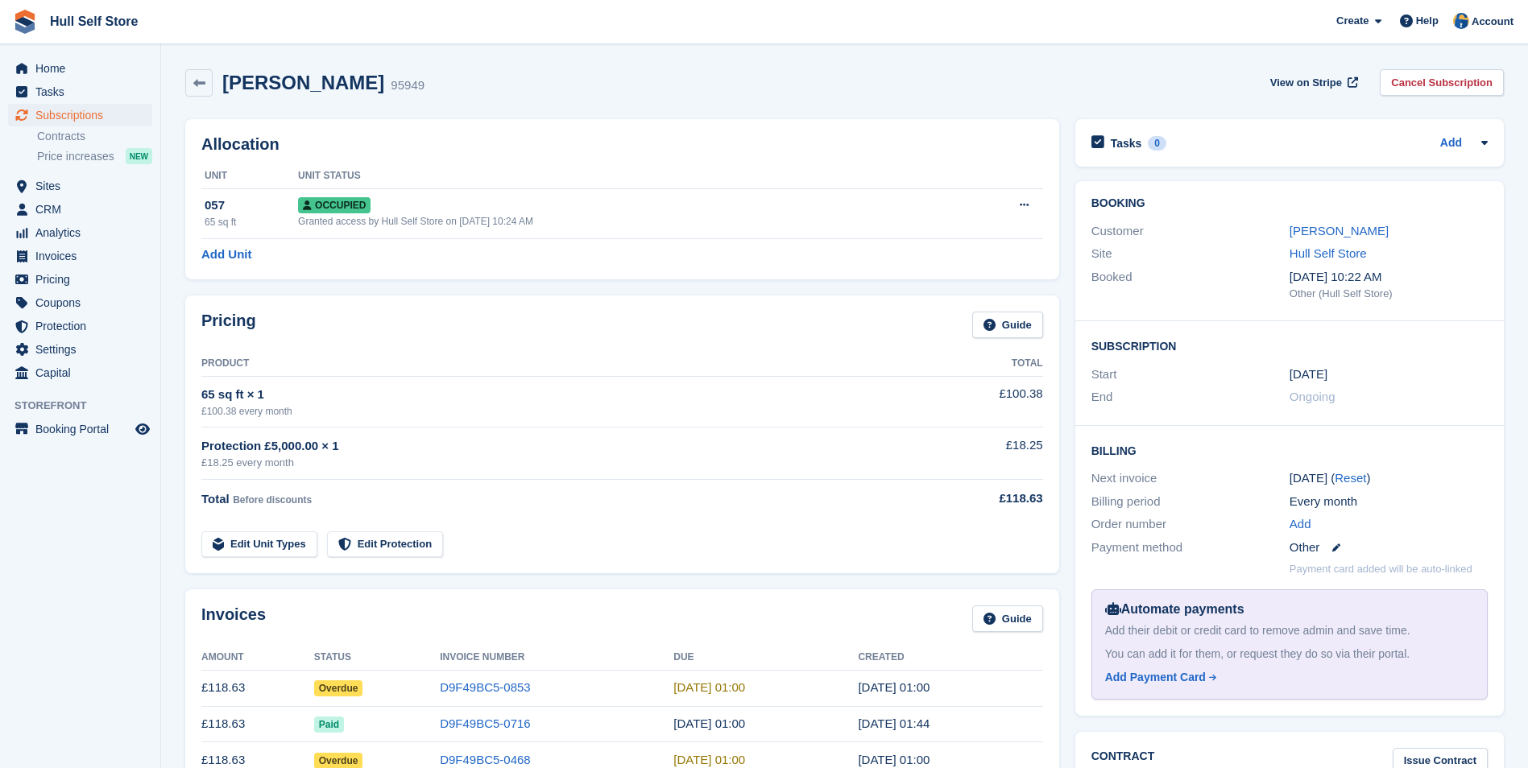
click at [1342, 230] on link "[PERSON_NAME]" at bounding box center [1338, 231] width 99 height 14
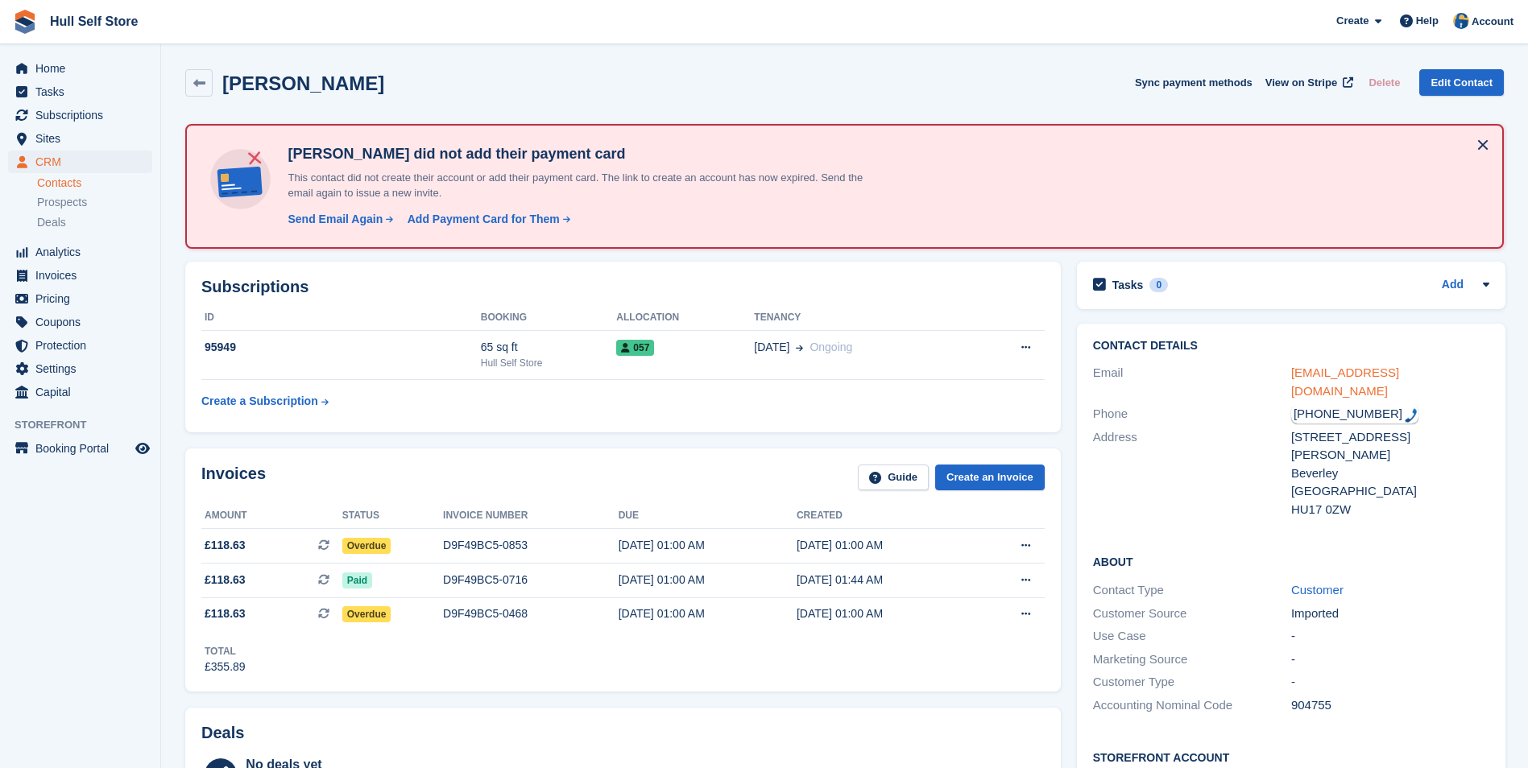
click at [1372, 373] on link "[EMAIL_ADDRESS][DOMAIN_NAME]" at bounding box center [1345, 382] width 108 height 32
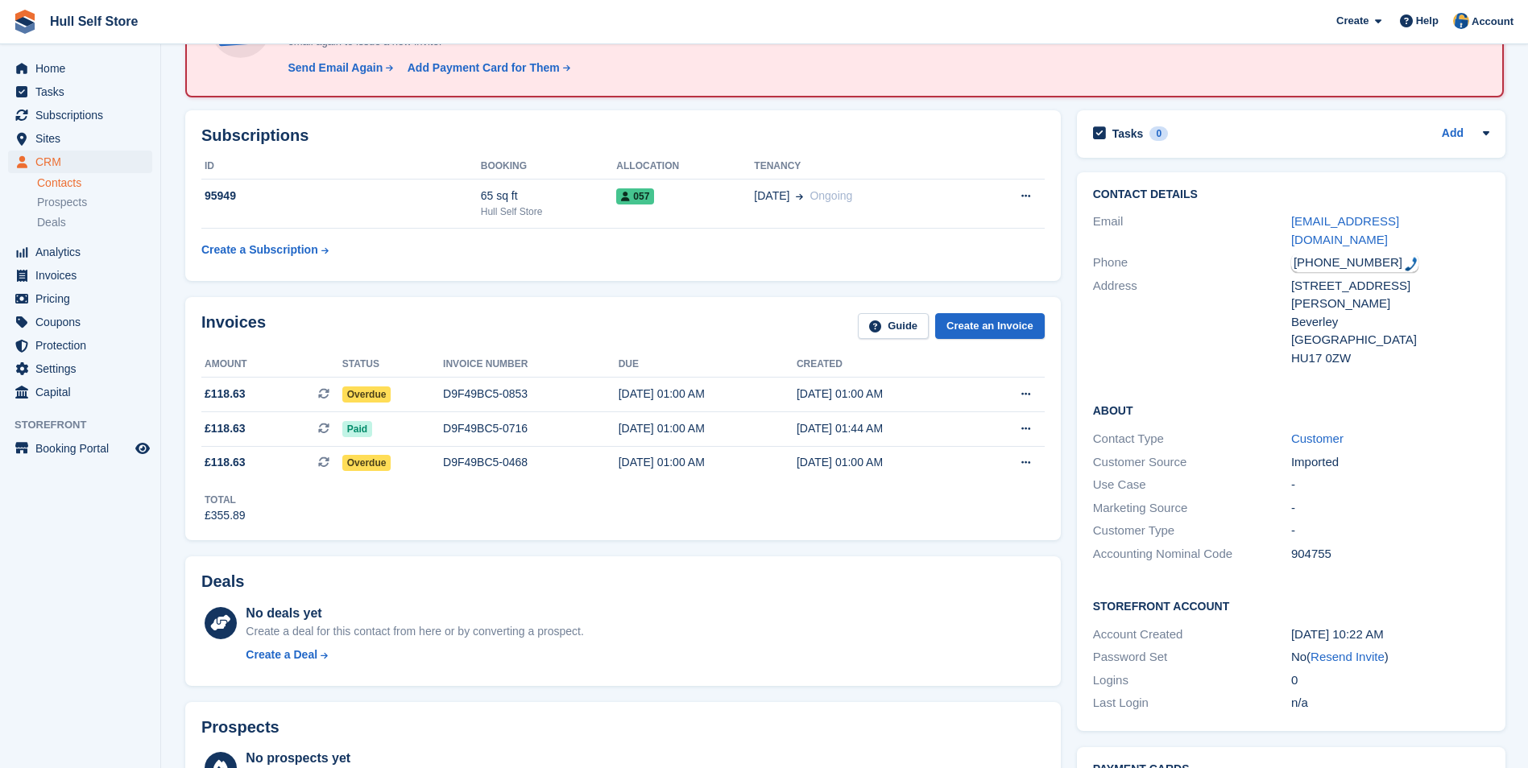
scroll to position [322, 0]
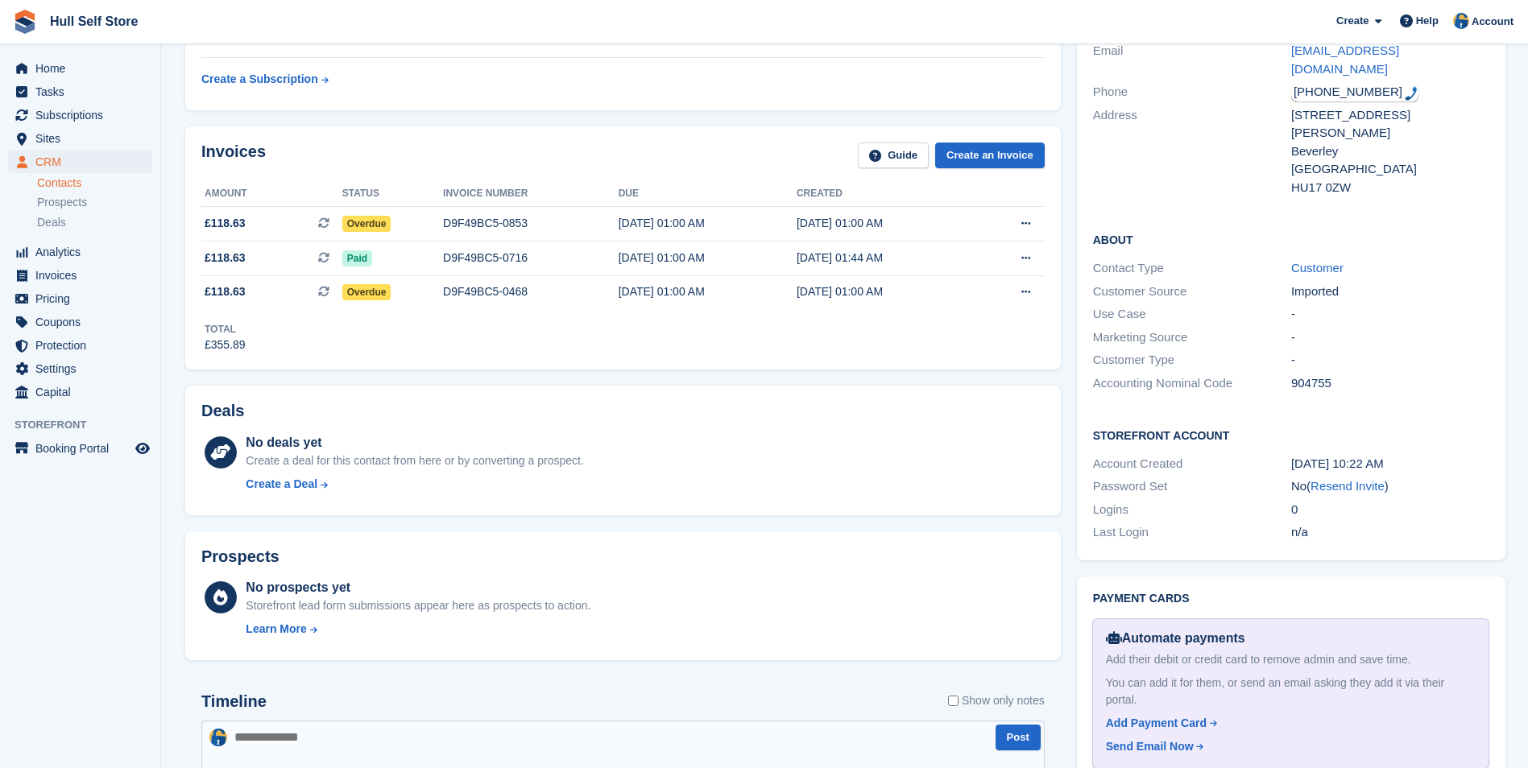
click at [723, 737] on textarea at bounding box center [622, 749] width 843 height 56
type textarea "**********"
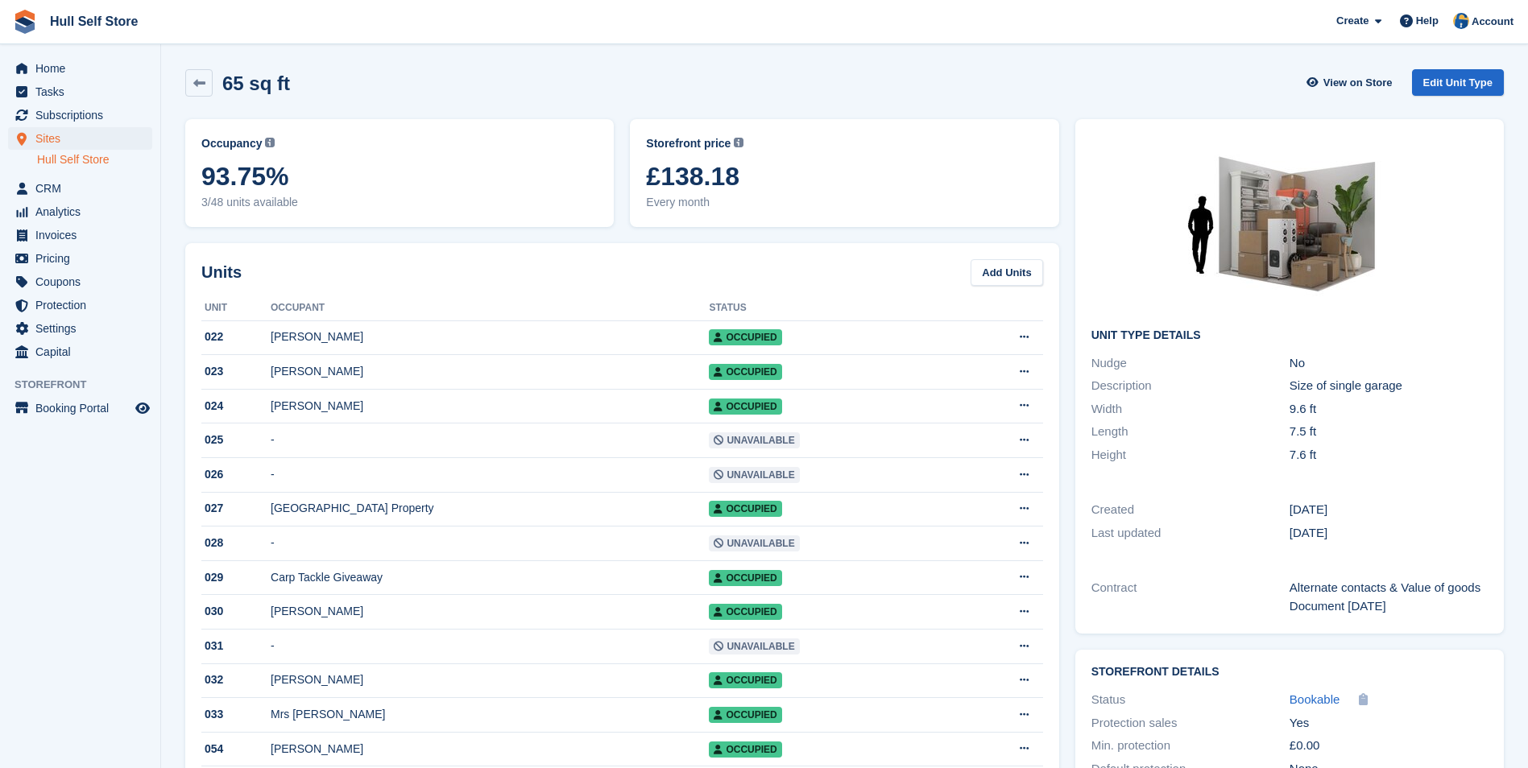
scroll to position [161, 0]
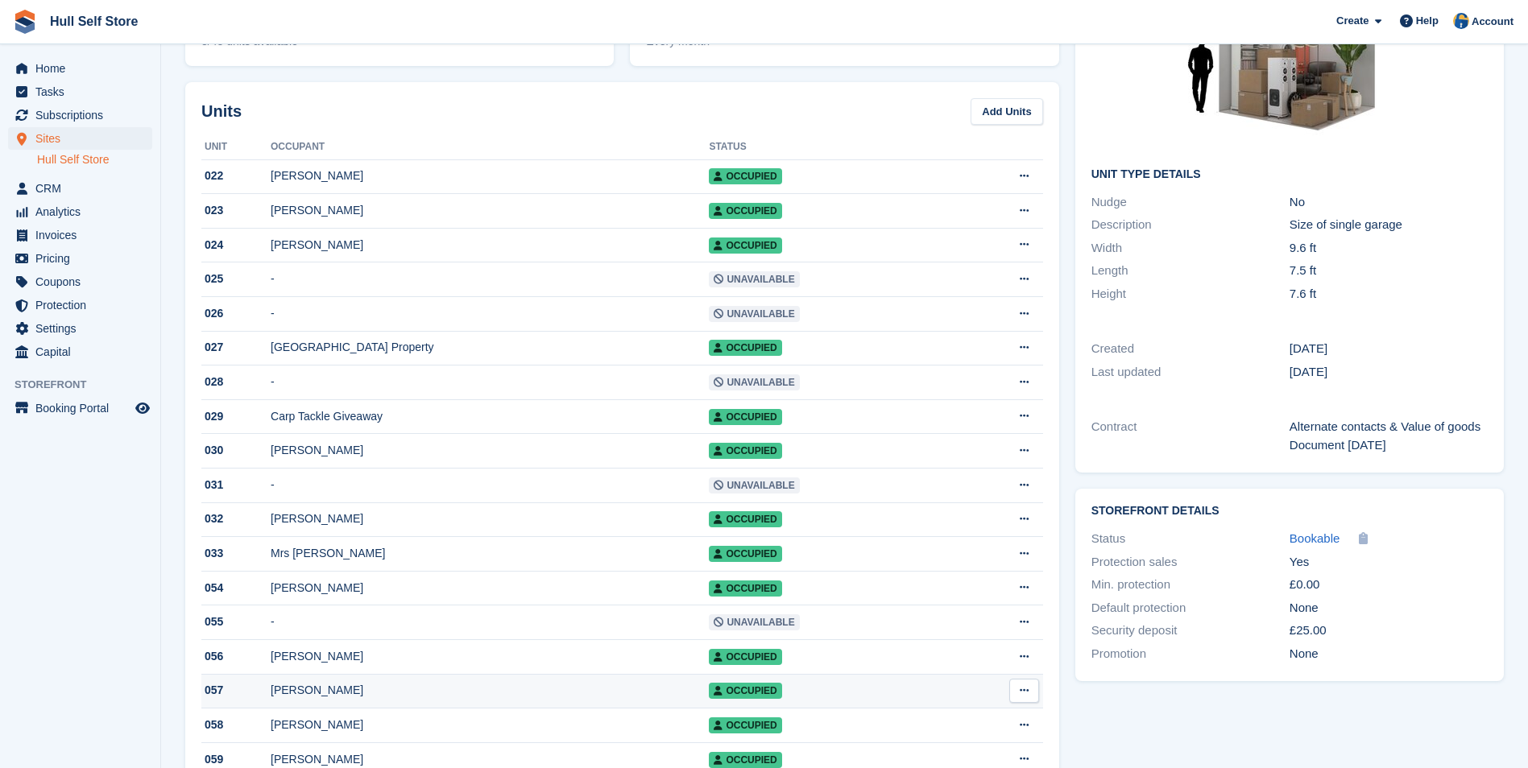
click at [487, 699] on div "[PERSON_NAME]" at bounding box center [490, 690] width 438 height 17
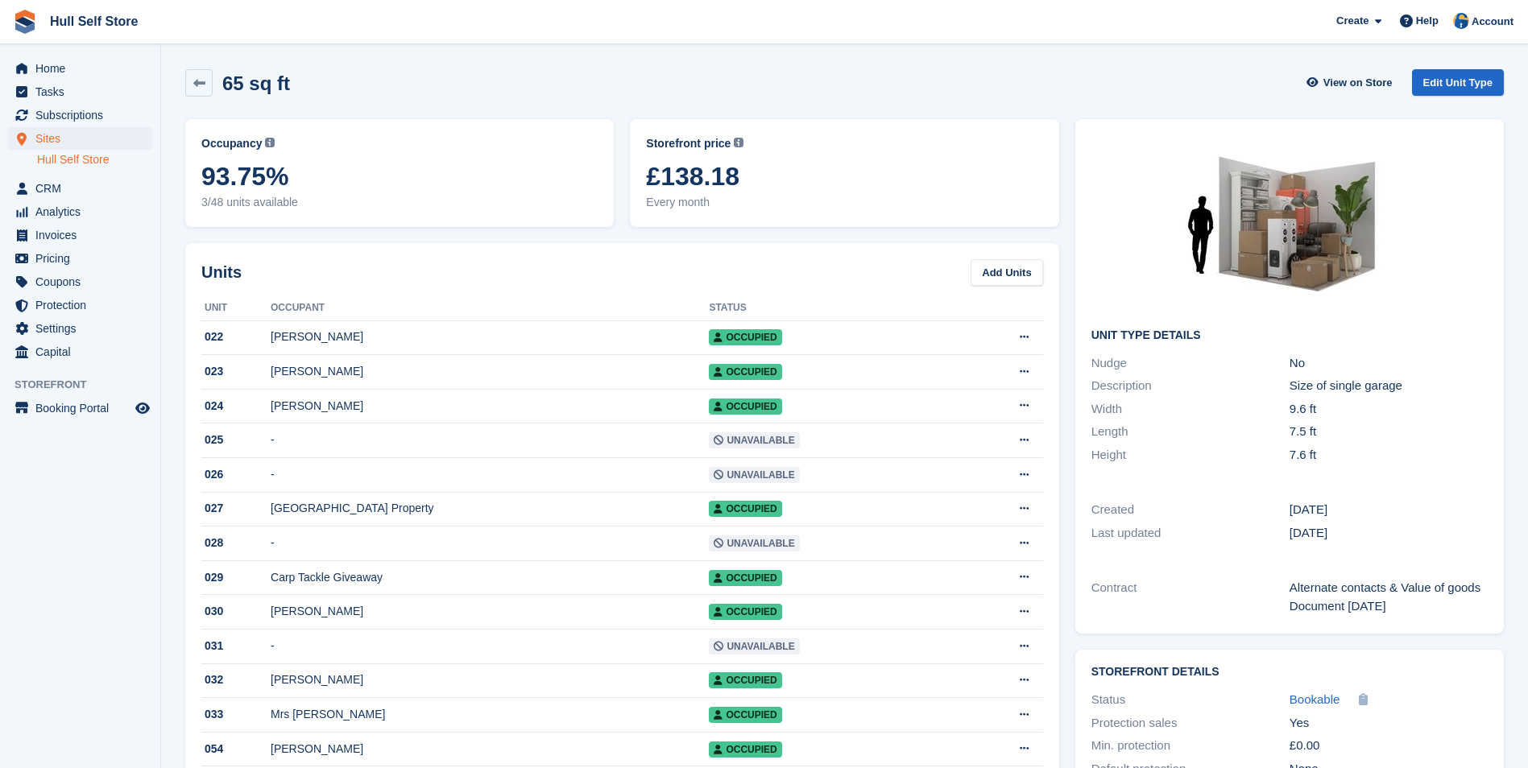
scroll to position [161, 0]
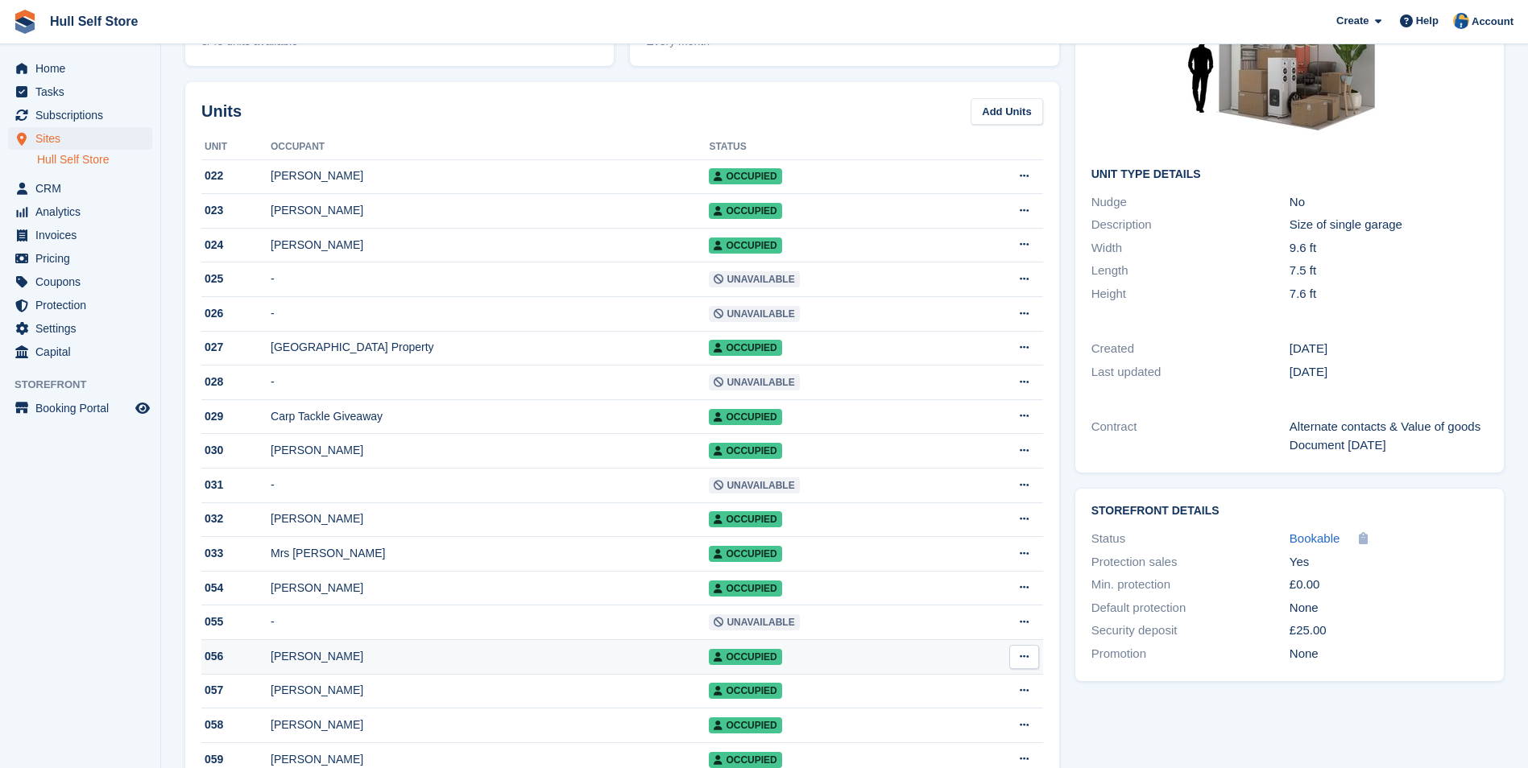
click at [458, 665] on div "[PERSON_NAME]" at bounding box center [490, 656] width 438 height 17
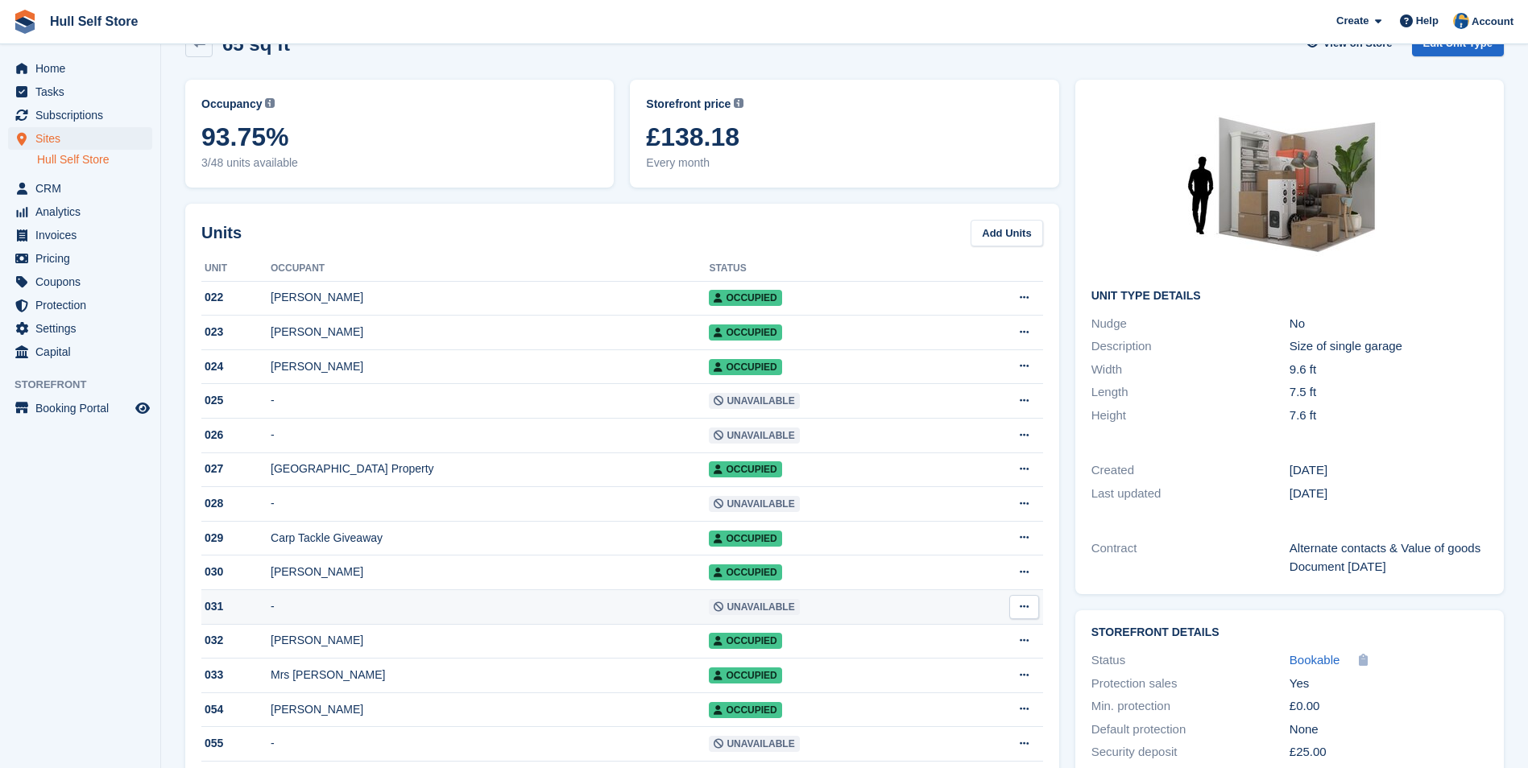
scroll to position [0, 0]
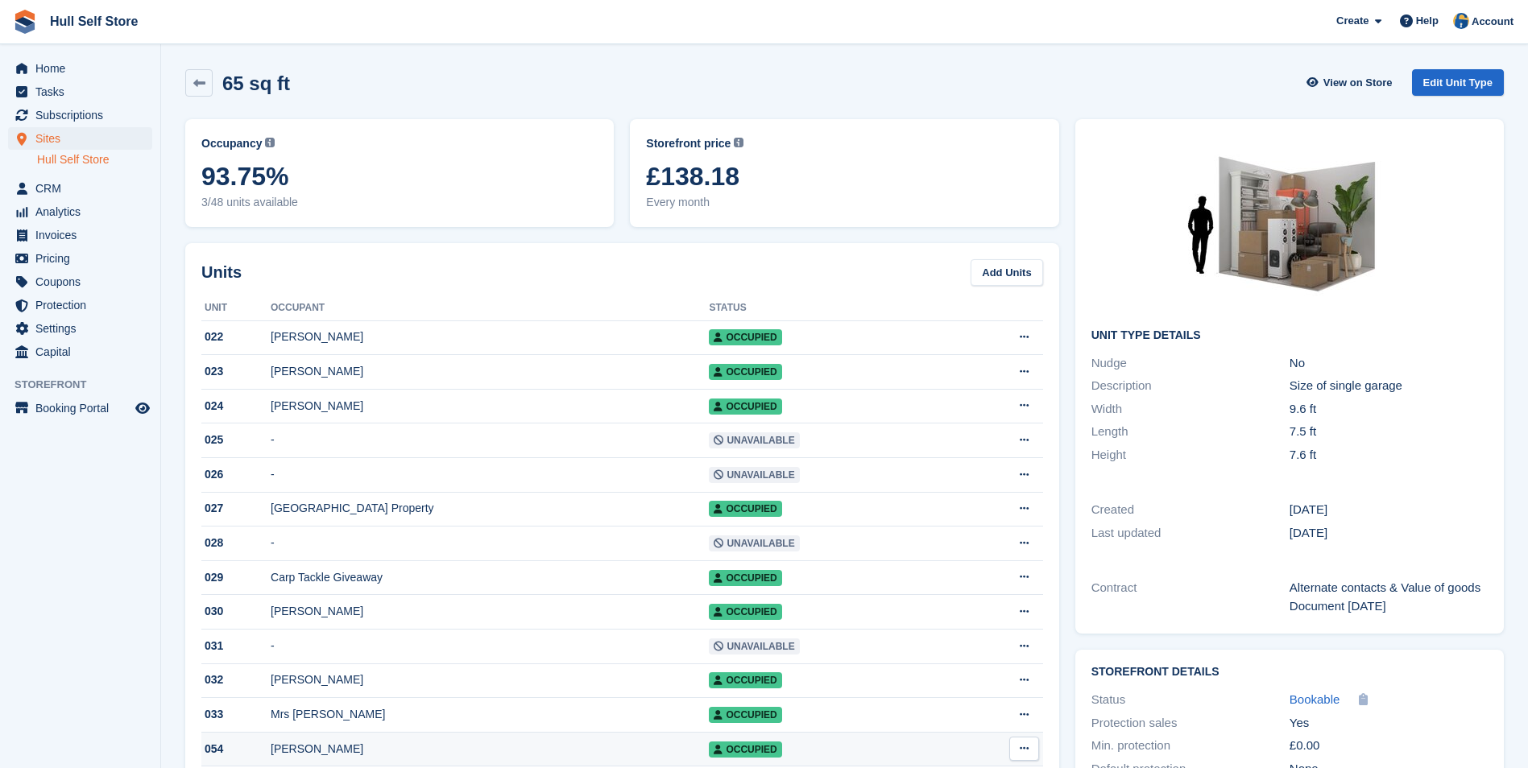
click at [458, 754] on div "[PERSON_NAME]" at bounding box center [490, 749] width 438 height 17
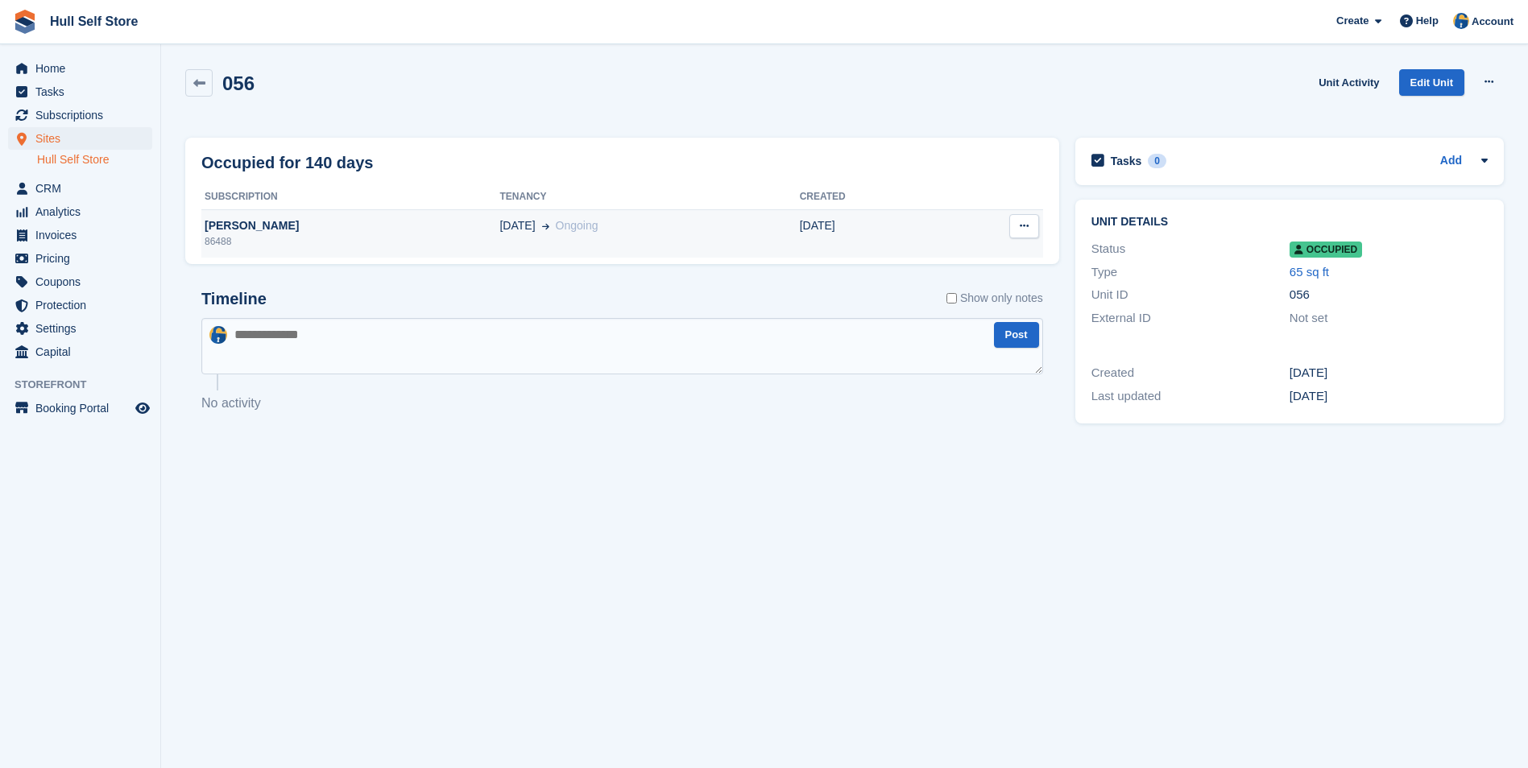
click at [390, 223] on div "[PERSON_NAME]" at bounding box center [350, 225] width 298 height 17
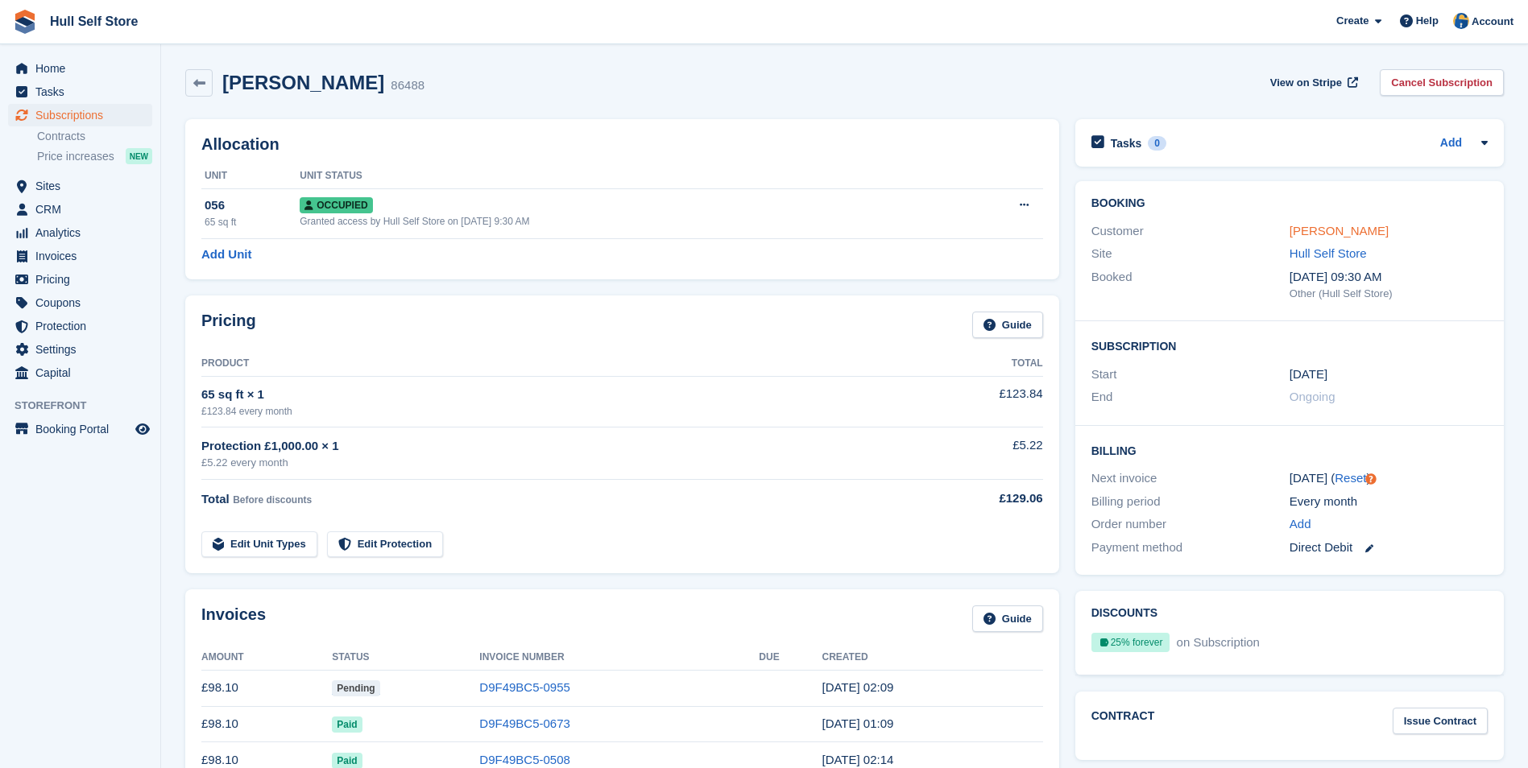
click at [1318, 233] on link "[PERSON_NAME]" at bounding box center [1338, 231] width 99 height 14
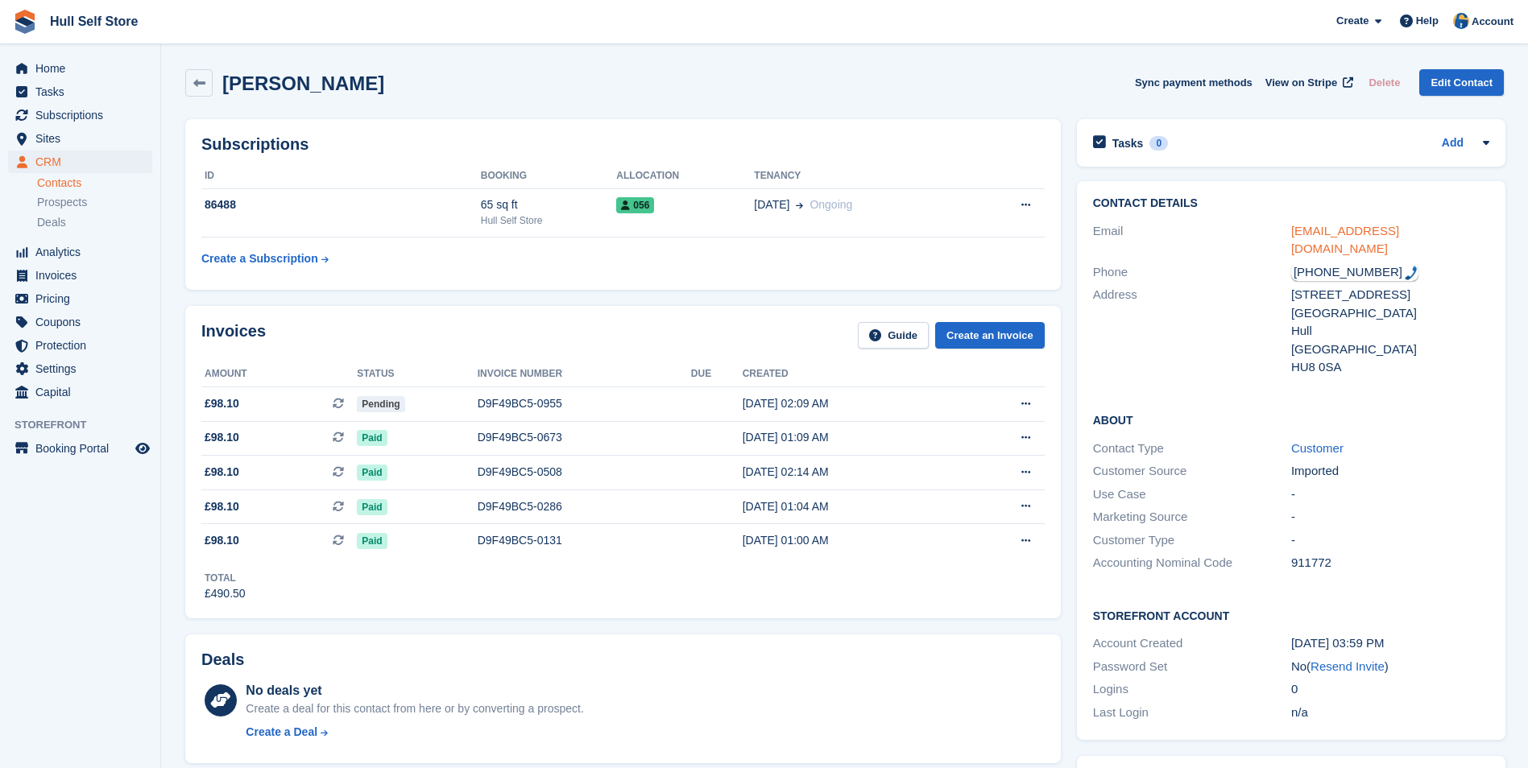
click at [1330, 238] on link "[EMAIL_ADDRESS][DOMAIN_NAME]" at bounding box center [1345, 240] width 108 height 32
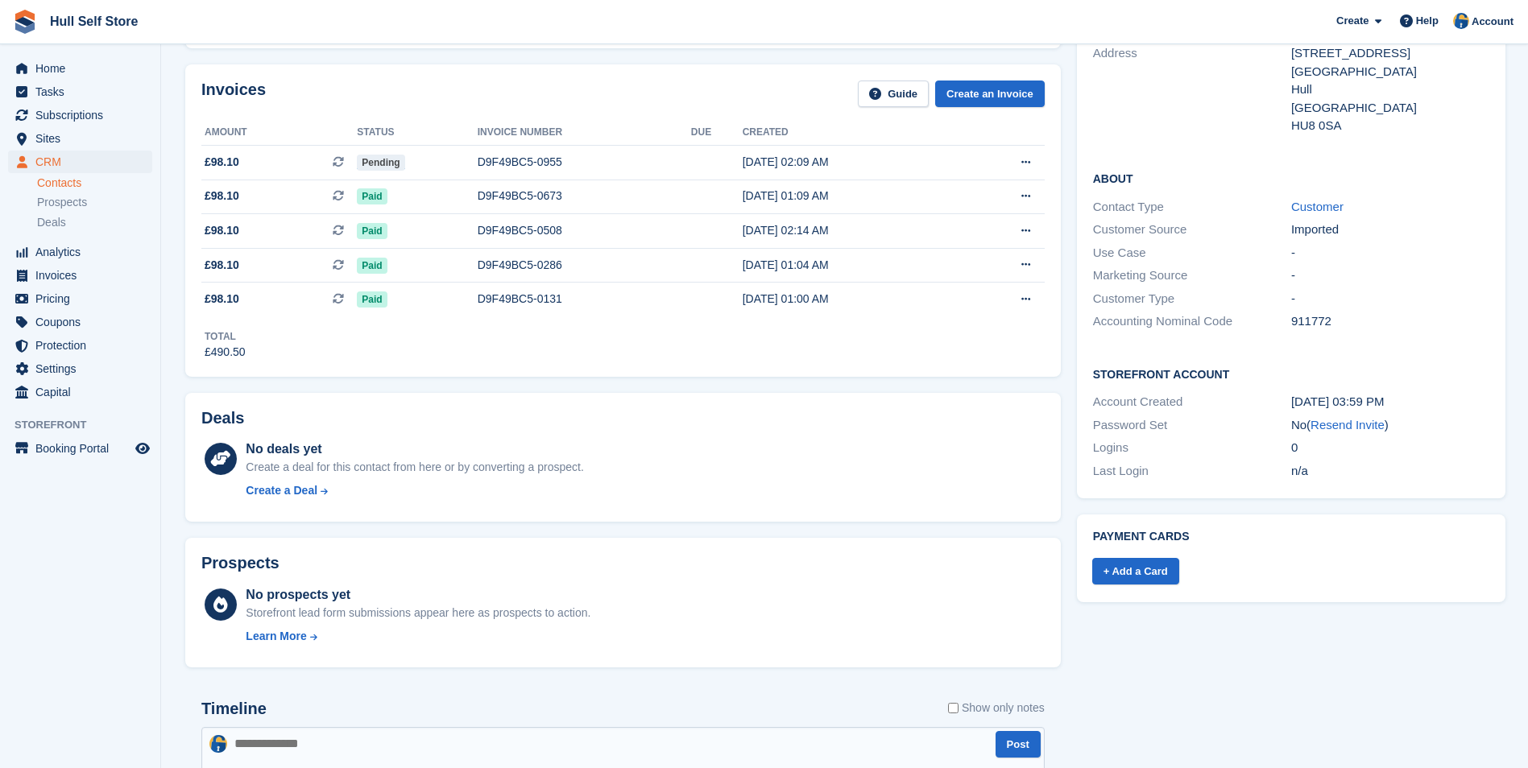
scroll to position [403, 0]
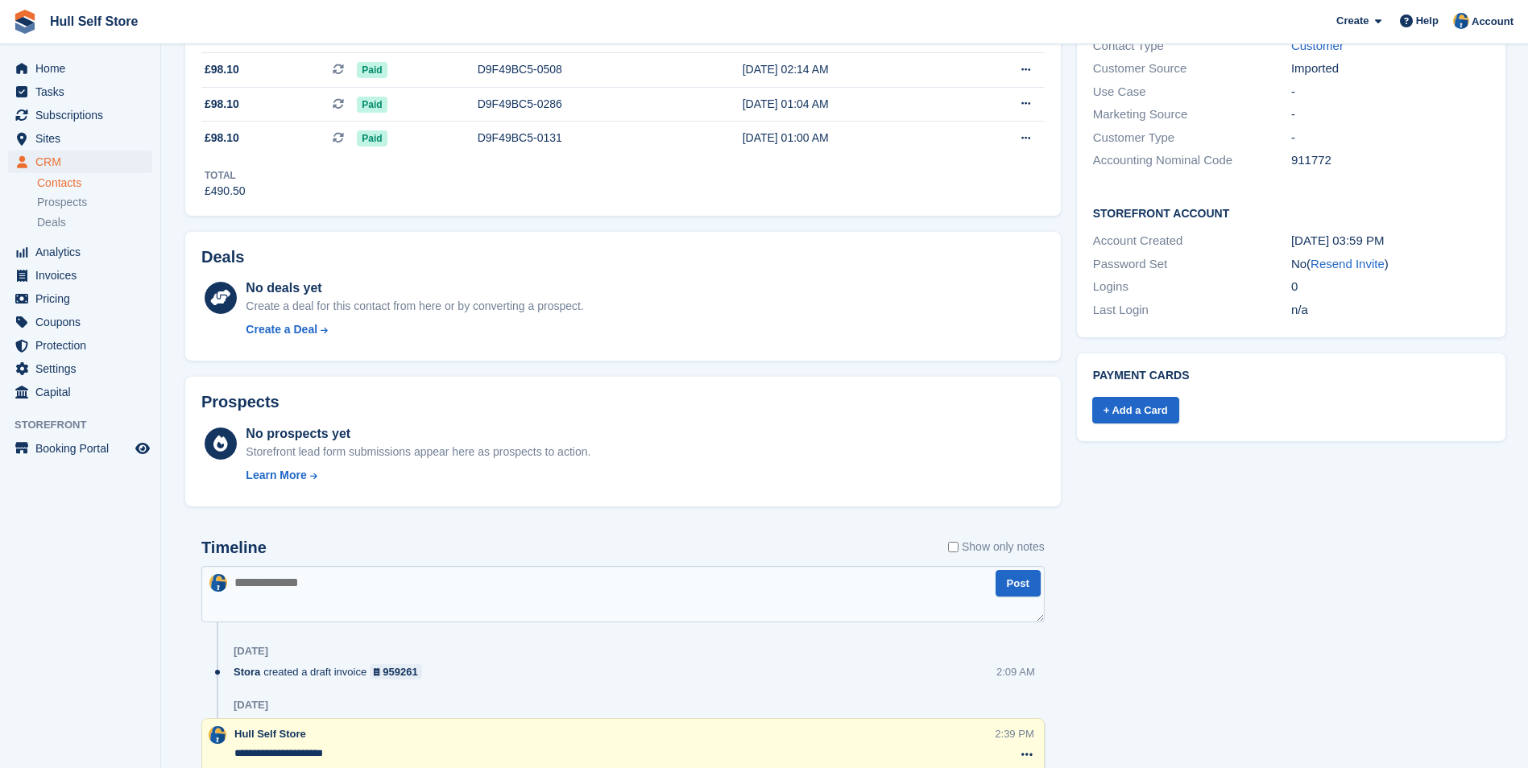
click at [639, 602] on textarea at bounding box center [622, 594] width 843 height 56
type textarea "**********"
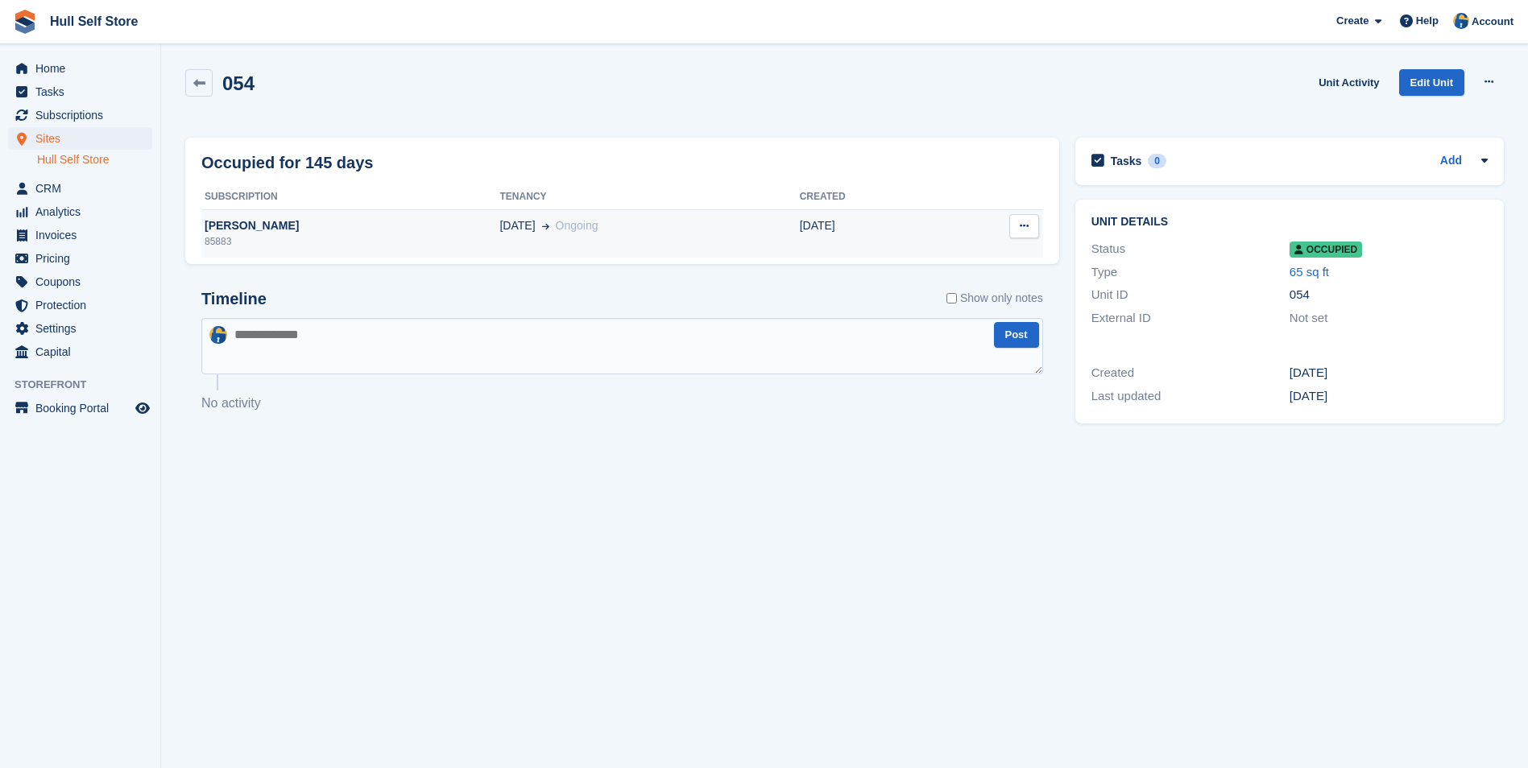
click at [499, 246] on td "[DATE] Ongoing" at bounding box center [649, 233] width 300 height 48
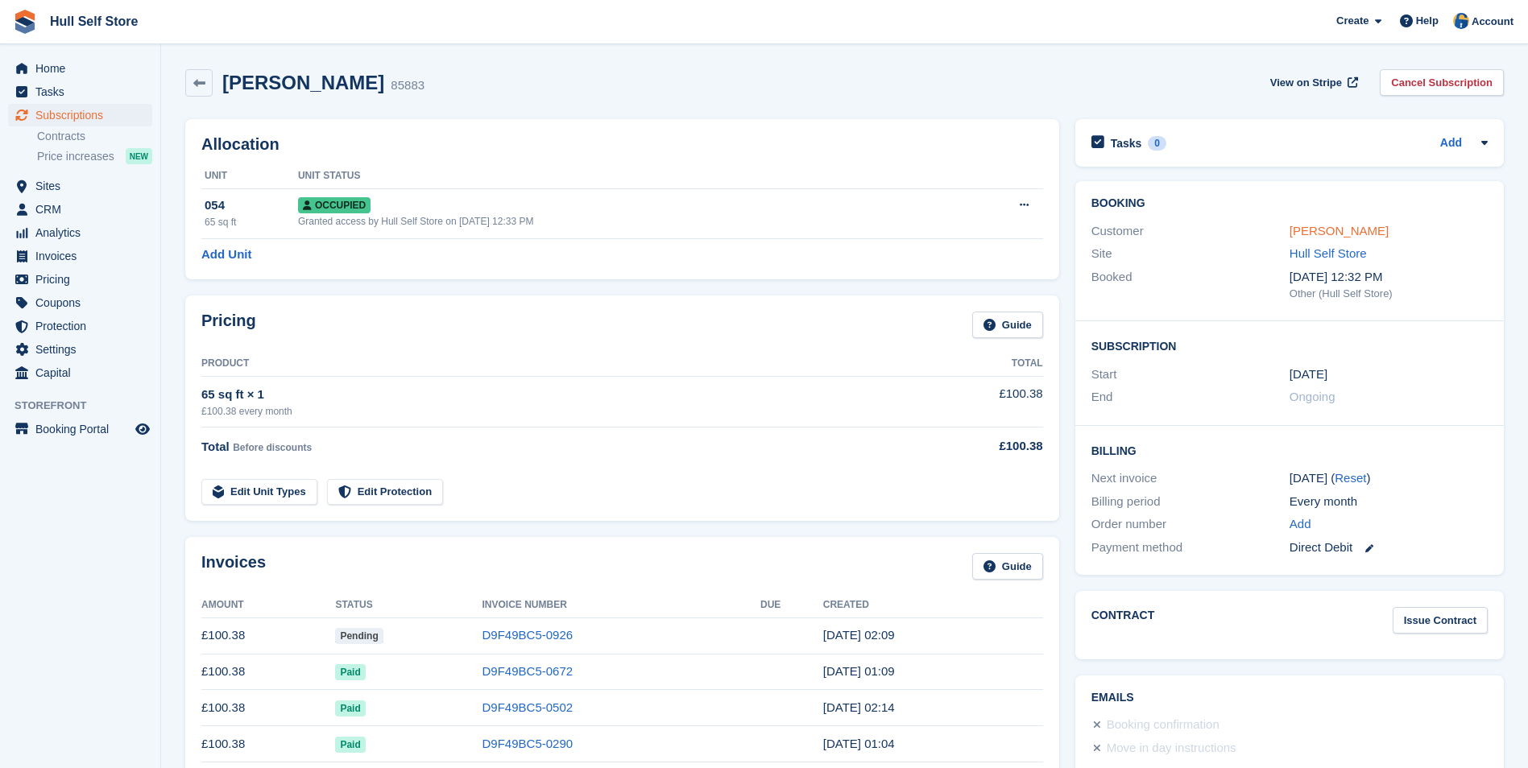
click at [1342, 229] on link "[PERSON_NAME]" at bounding box center [1338, 231] width 99 height 14
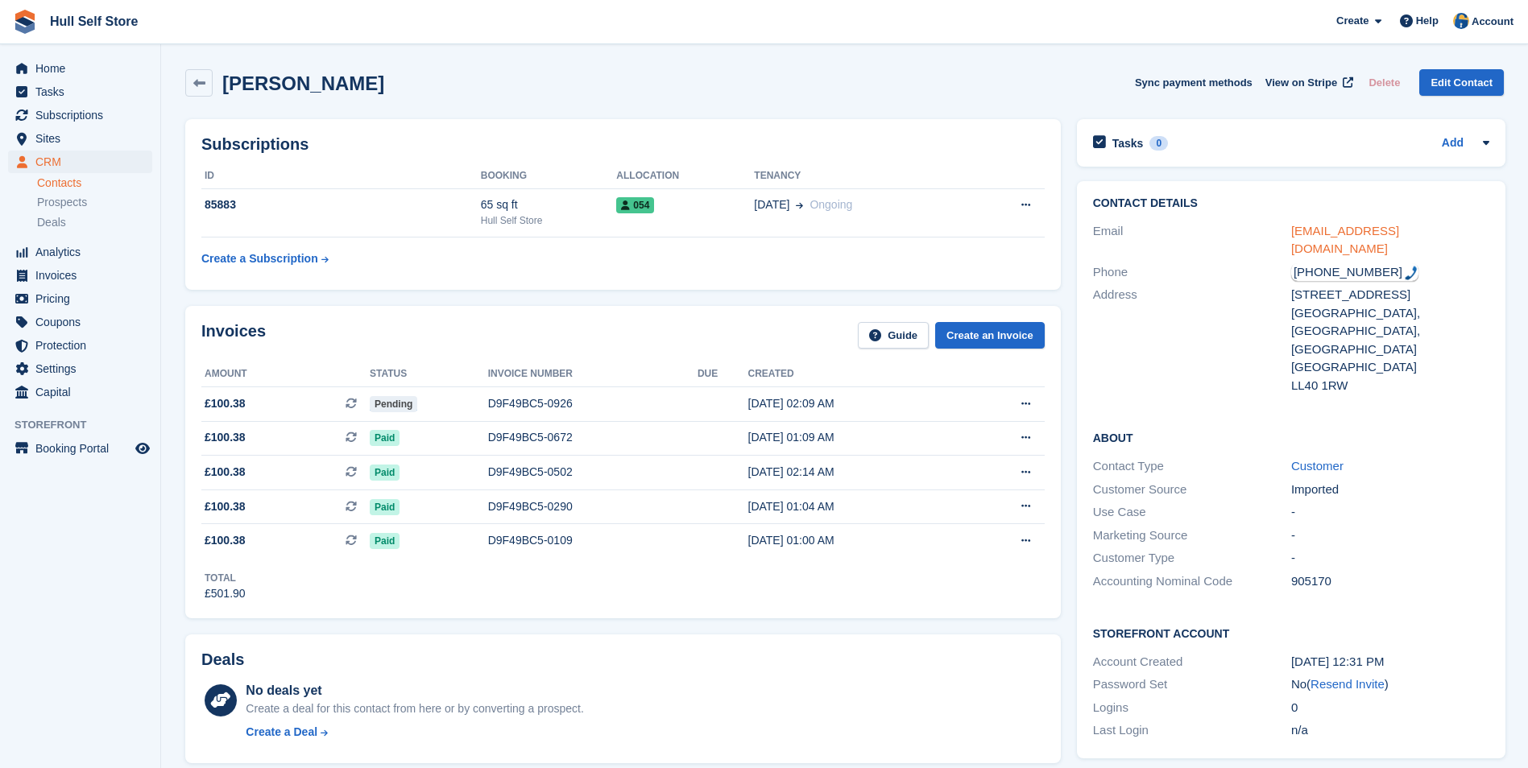
click at [1346, 228] on link "[EMAIL_ADDRESS][DOMAIN_NAME]" at bounding box center [1345, 240] width 108 height 32
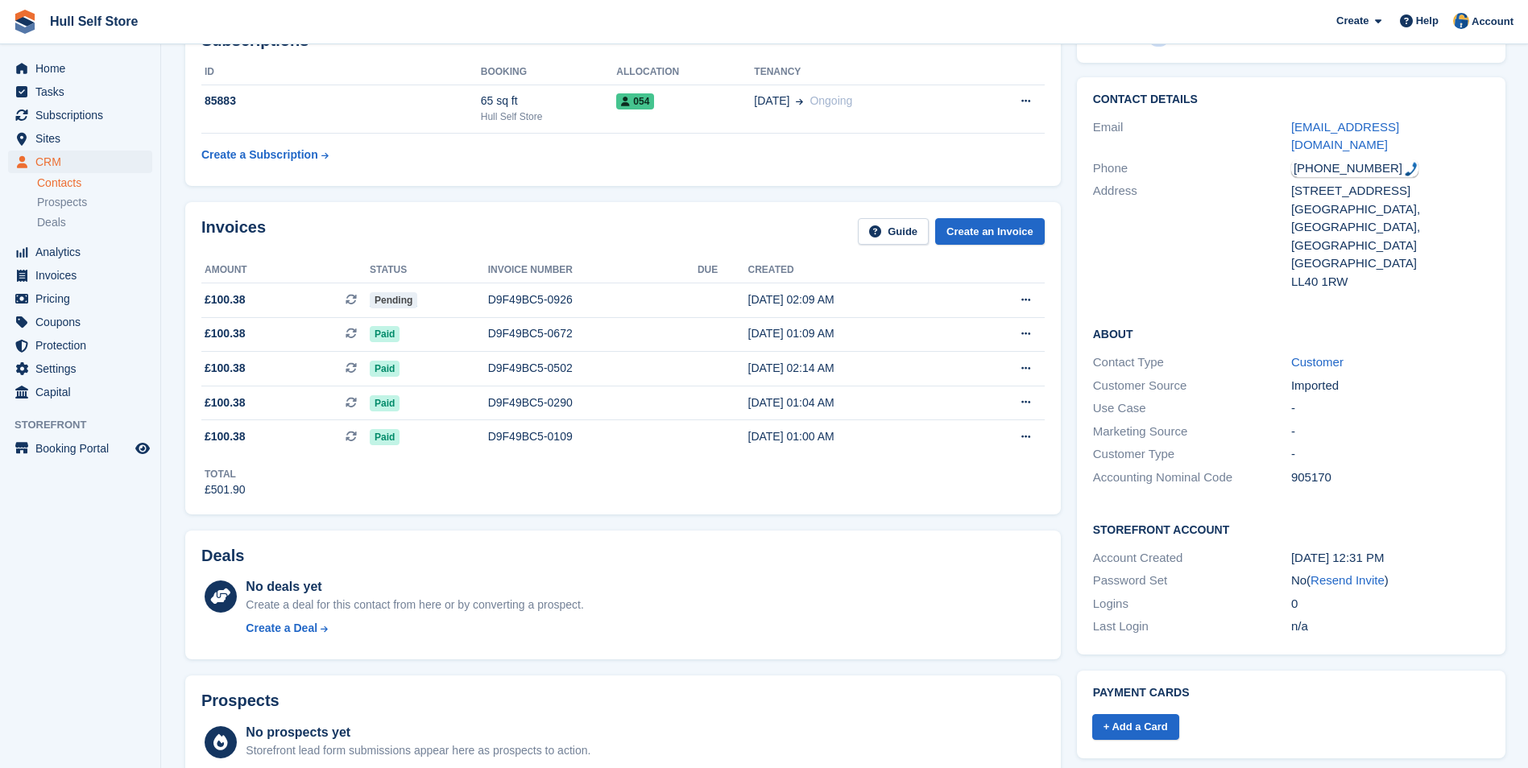
scroll to position [483, 0]
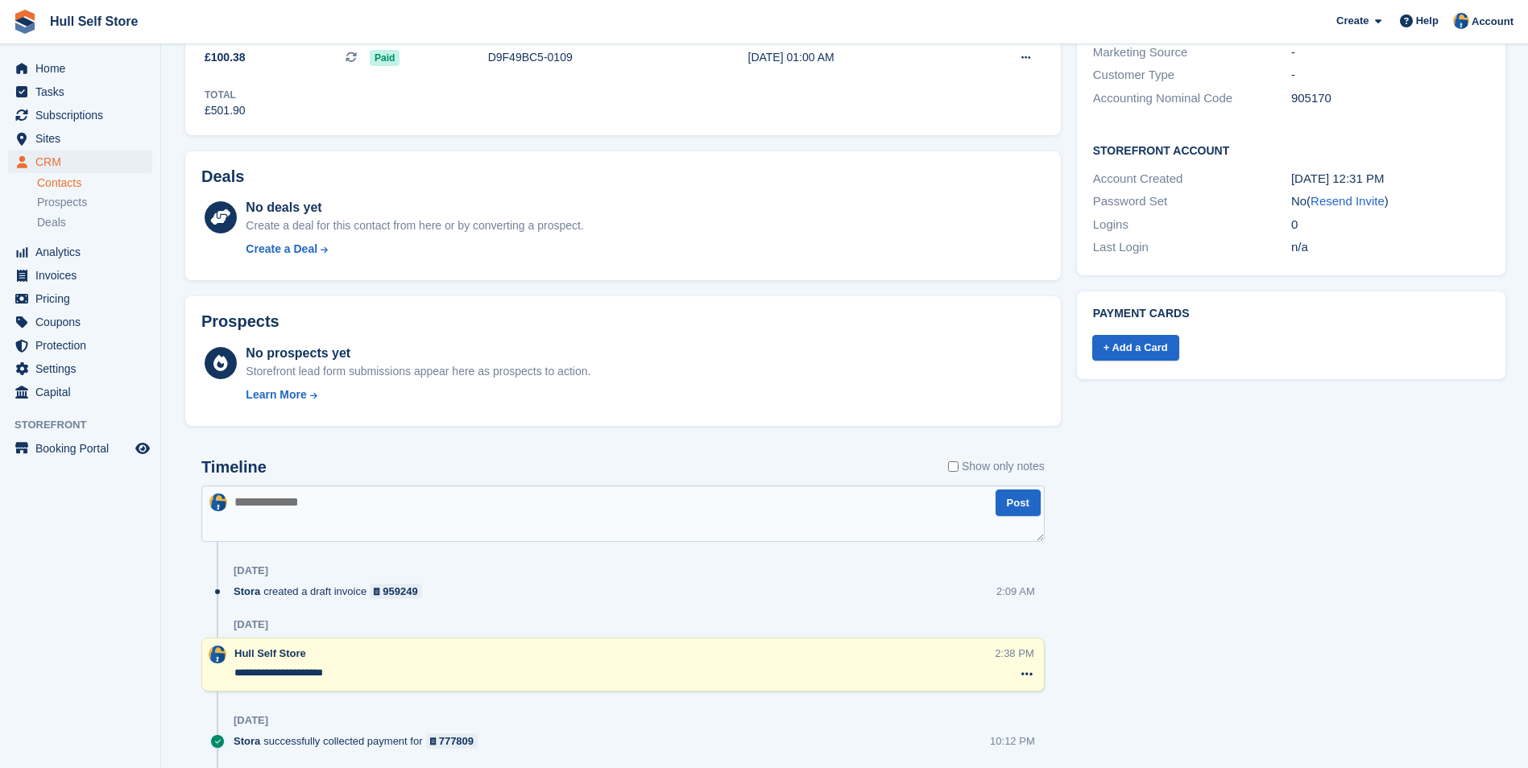
click at [597, 510] on textarea at bounding box center [622, 514] width 843 height 56
type textarea "**********"
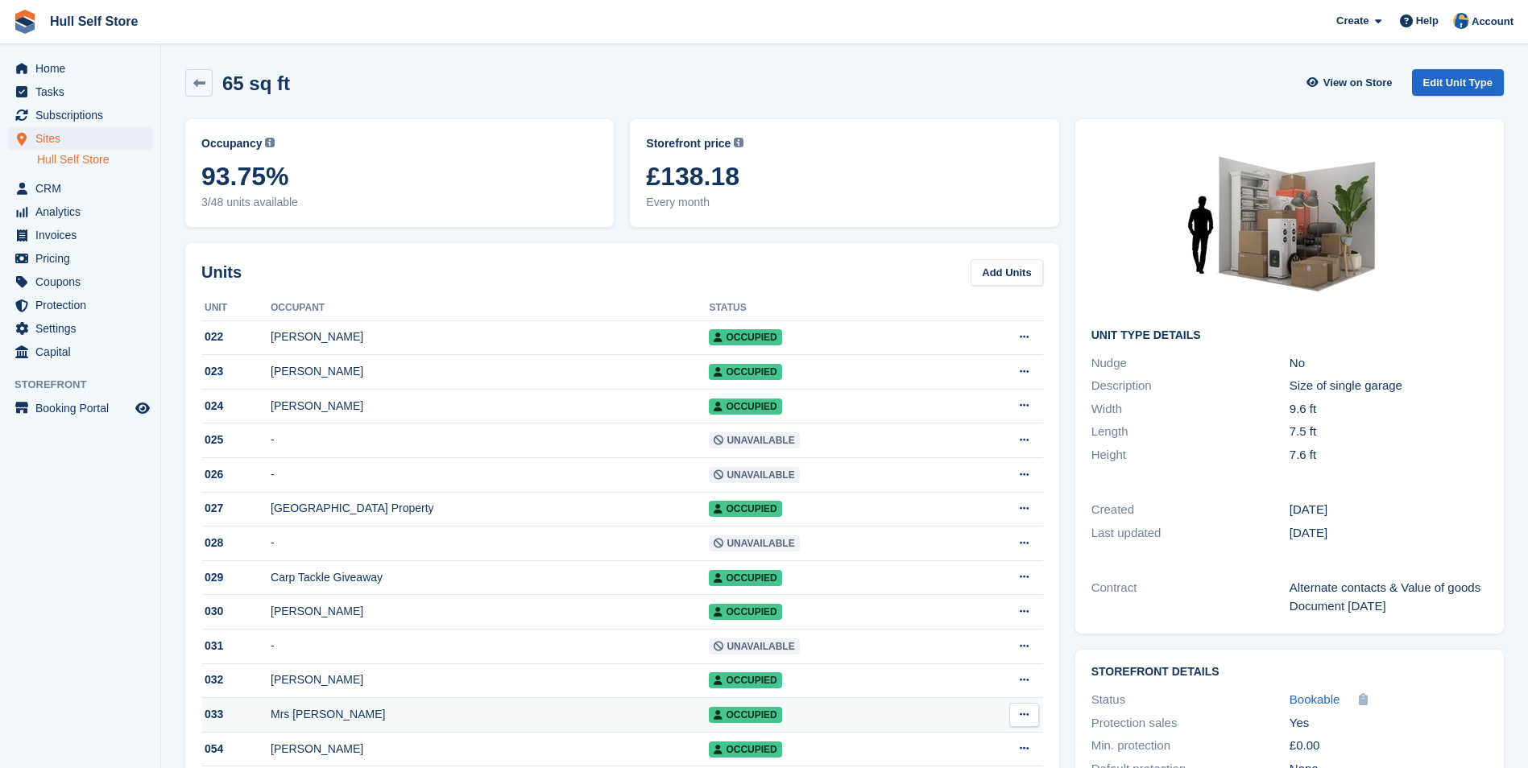
click at [418, 723] on div "Mrs [PERSON_NAME]" at bounding box center [490, 714] width 438 height 17
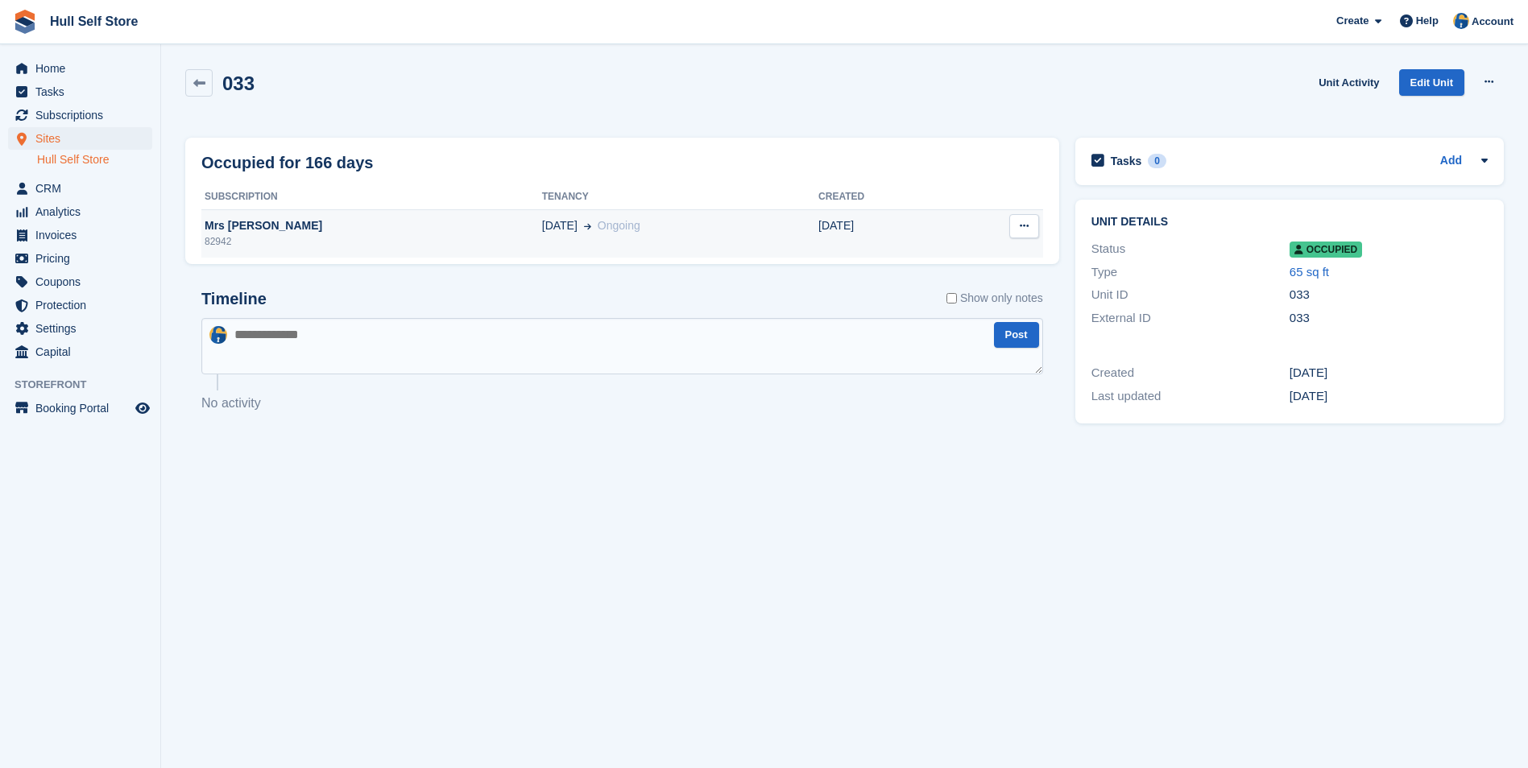
click at [627, 247] on td "[DATE] Ongoing" at bounding box center [680, 233] width 276 height 48
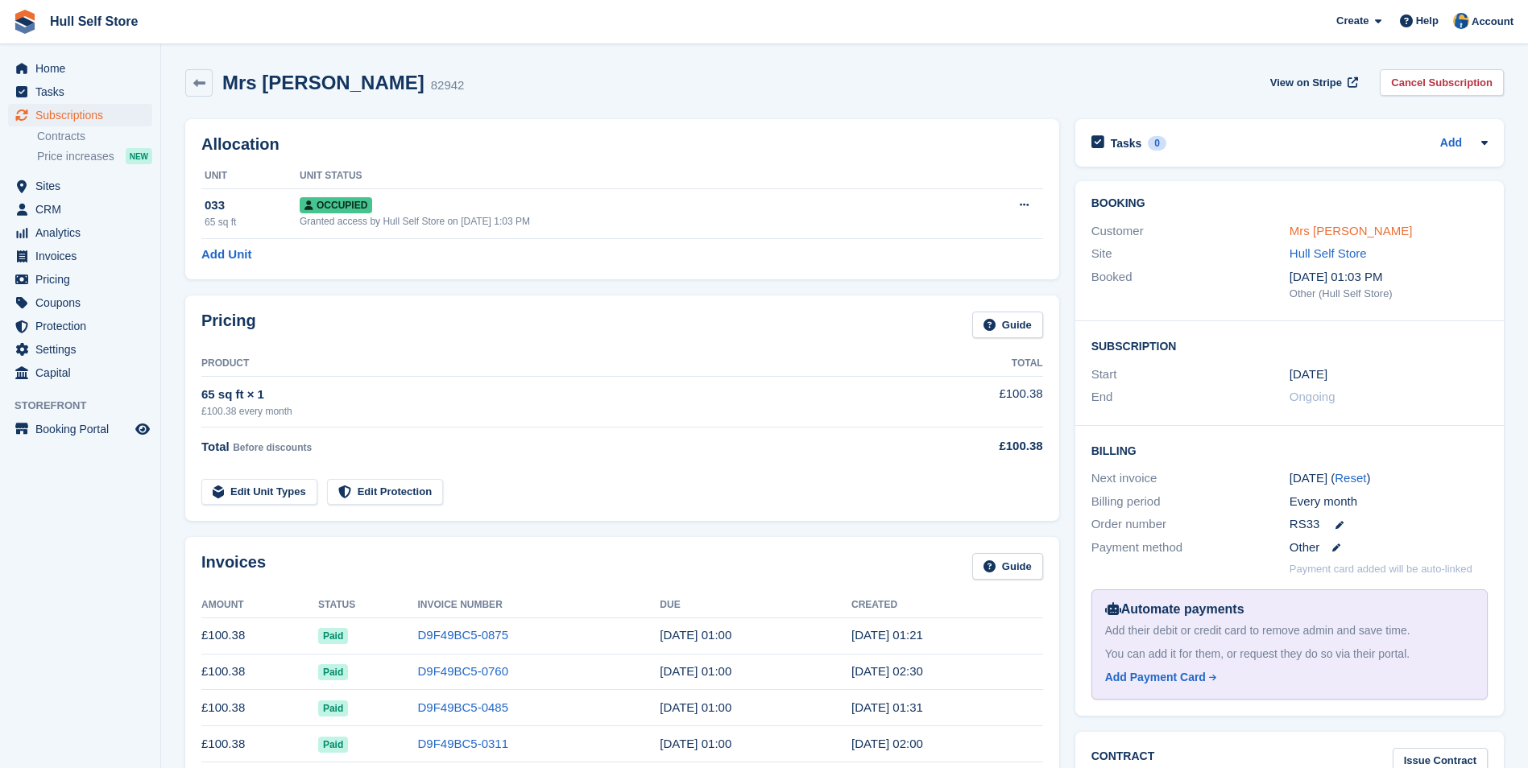
click at [1326, 235] on link "Mrs Sandra Foster" at bounding box center [1350, 231] width 123 height 14
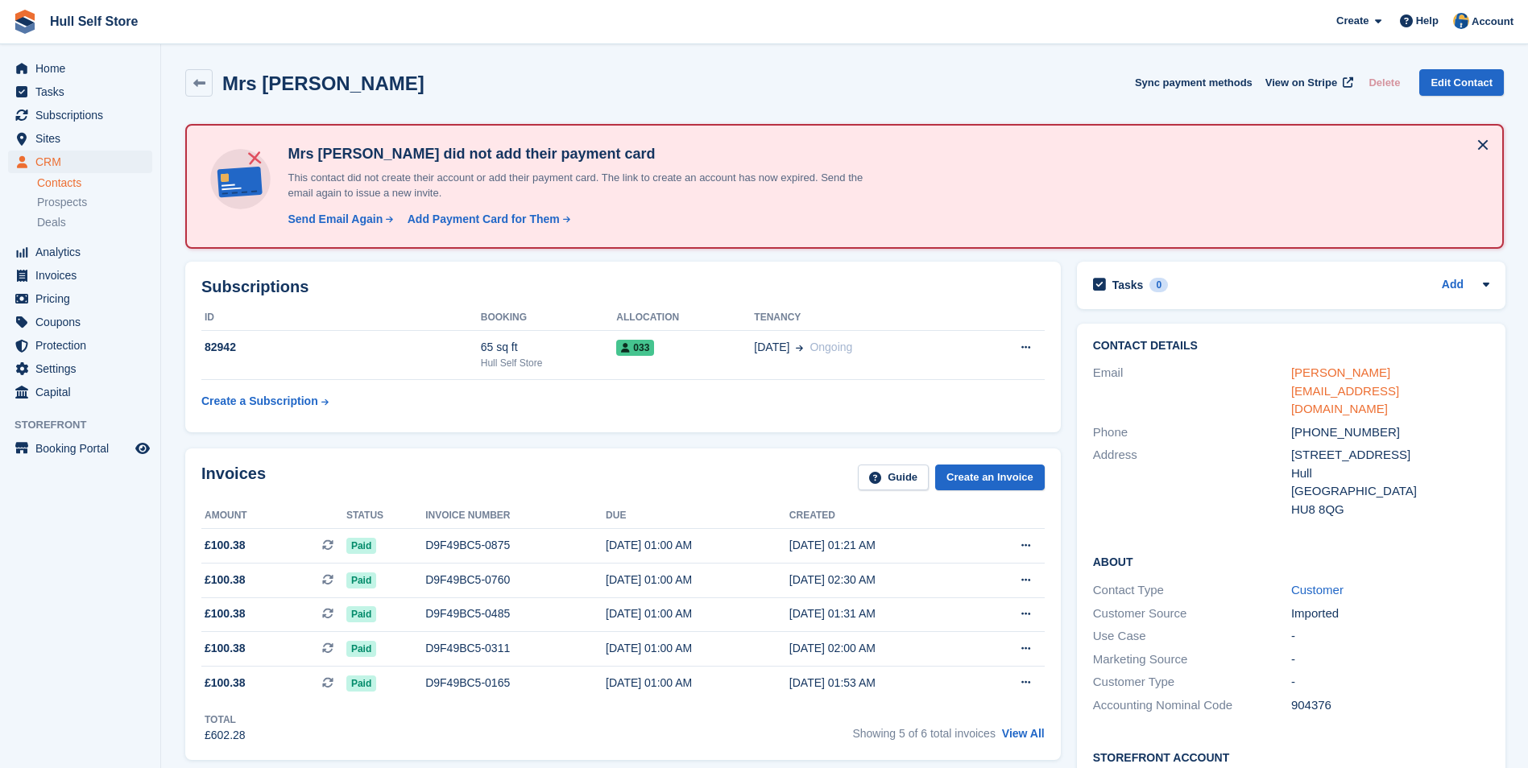
click at [1332, 373] on link "sandra@eastside.karoo.co.uk" at bounding box center [1345, 391] width 108 height 50
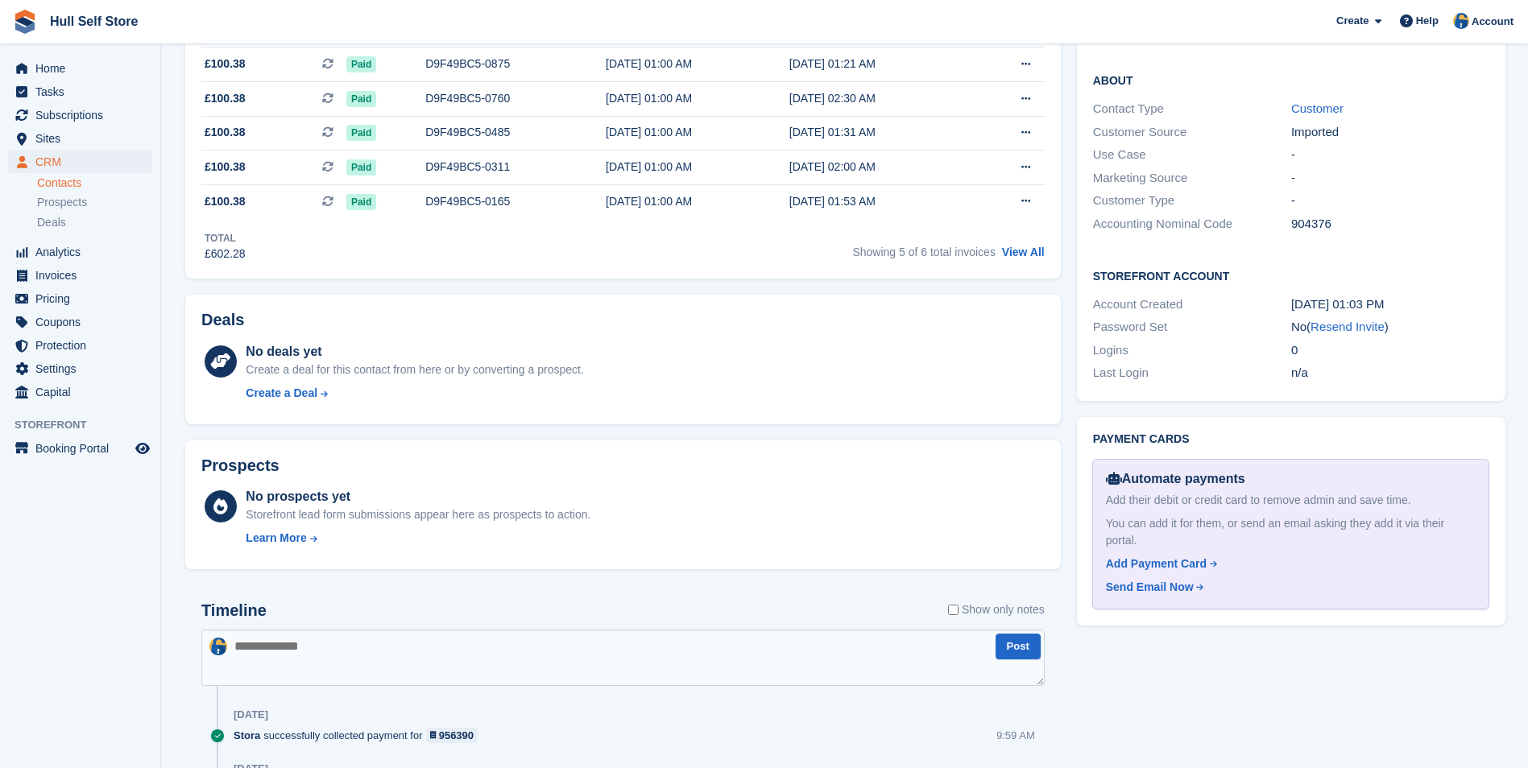
scroll to position [483, 0]
click at [739, 656] on textarea at bounding box center [622, 656] width 843 height 56
type textarea "**********"
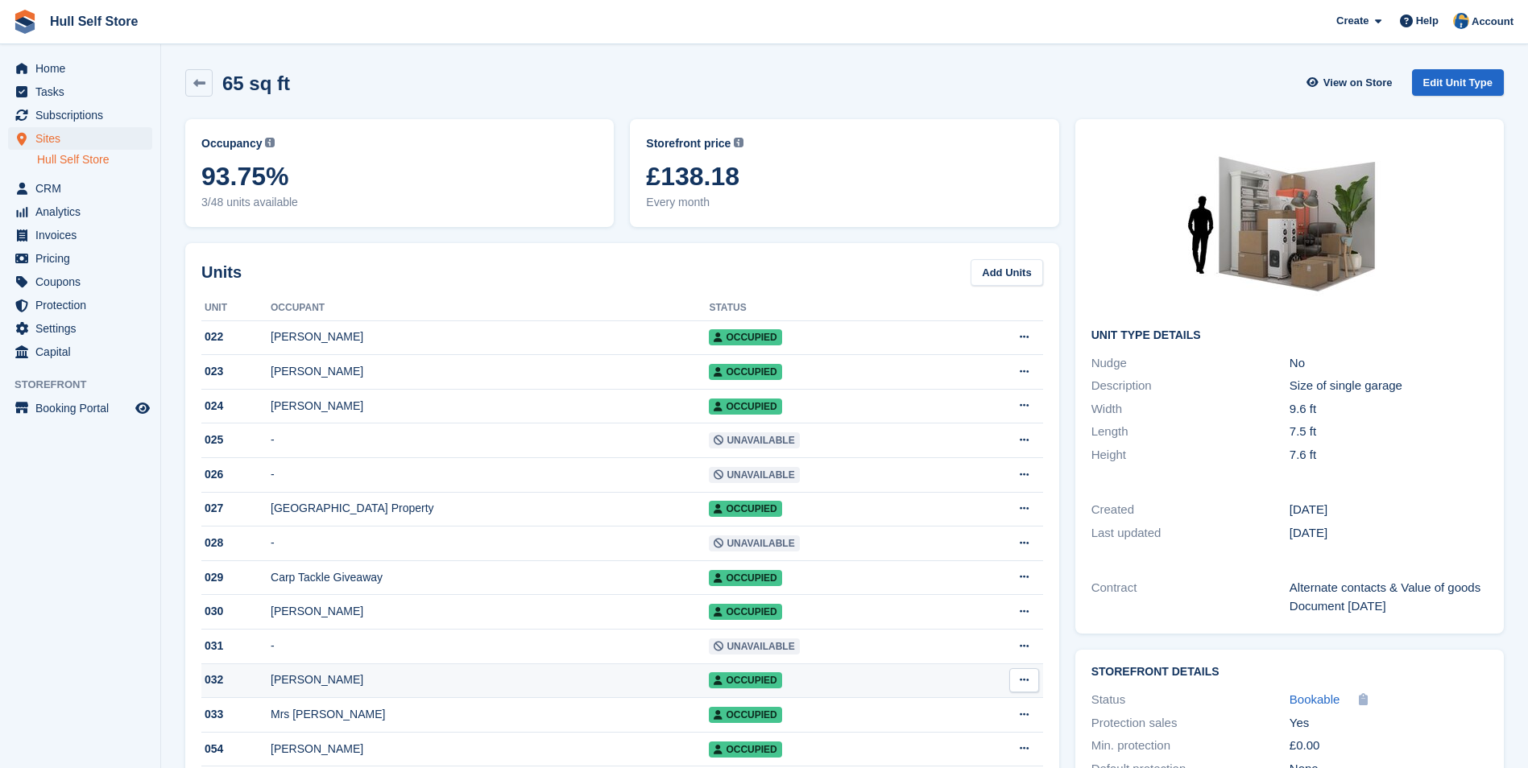
click at [373, 697] on td "[PERSON_NAME]" at bounding box center [490, 681] width 438 height 35
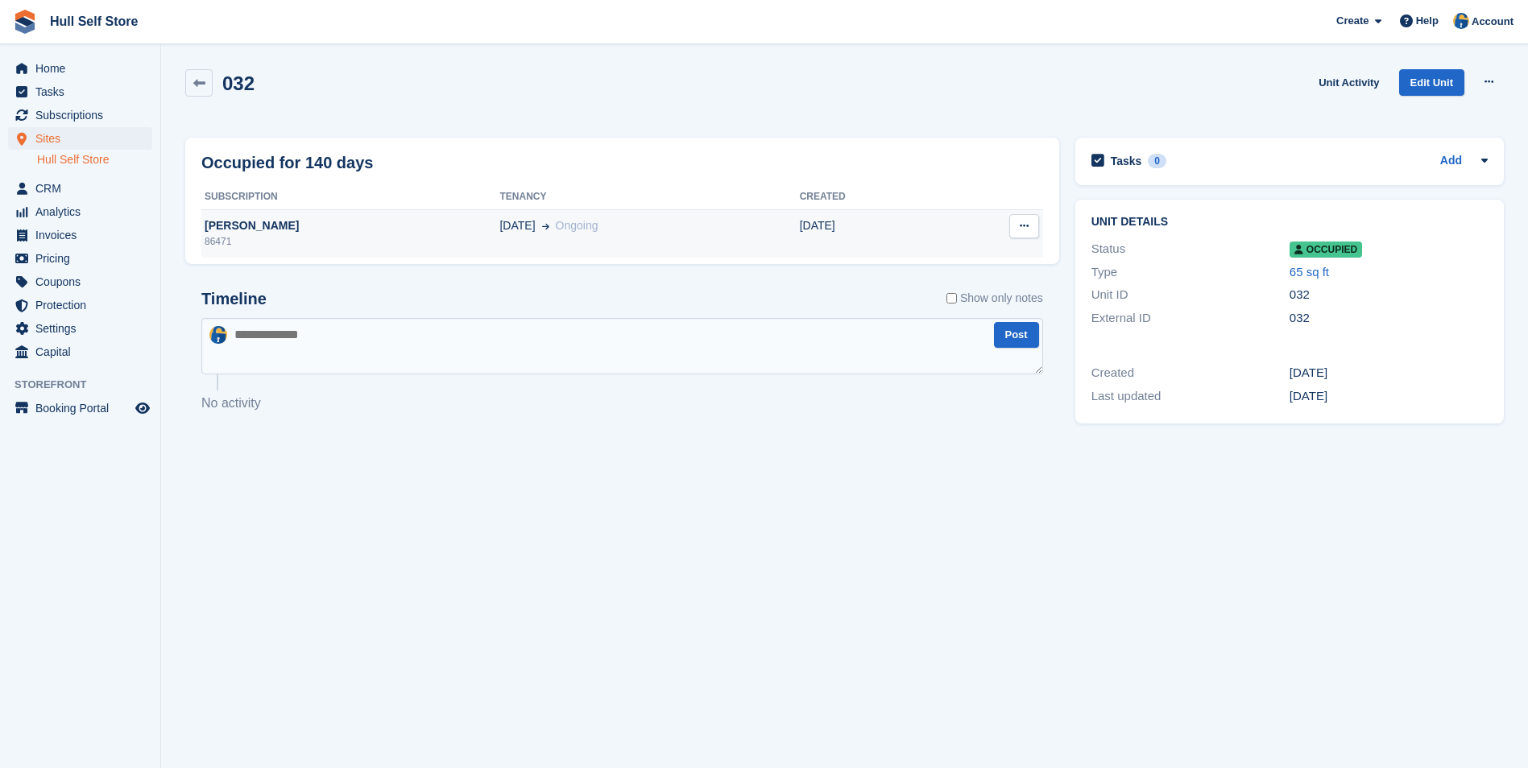
click at [455, 241] on div "86471" at bounding box center [350, 241] width 298 height 14
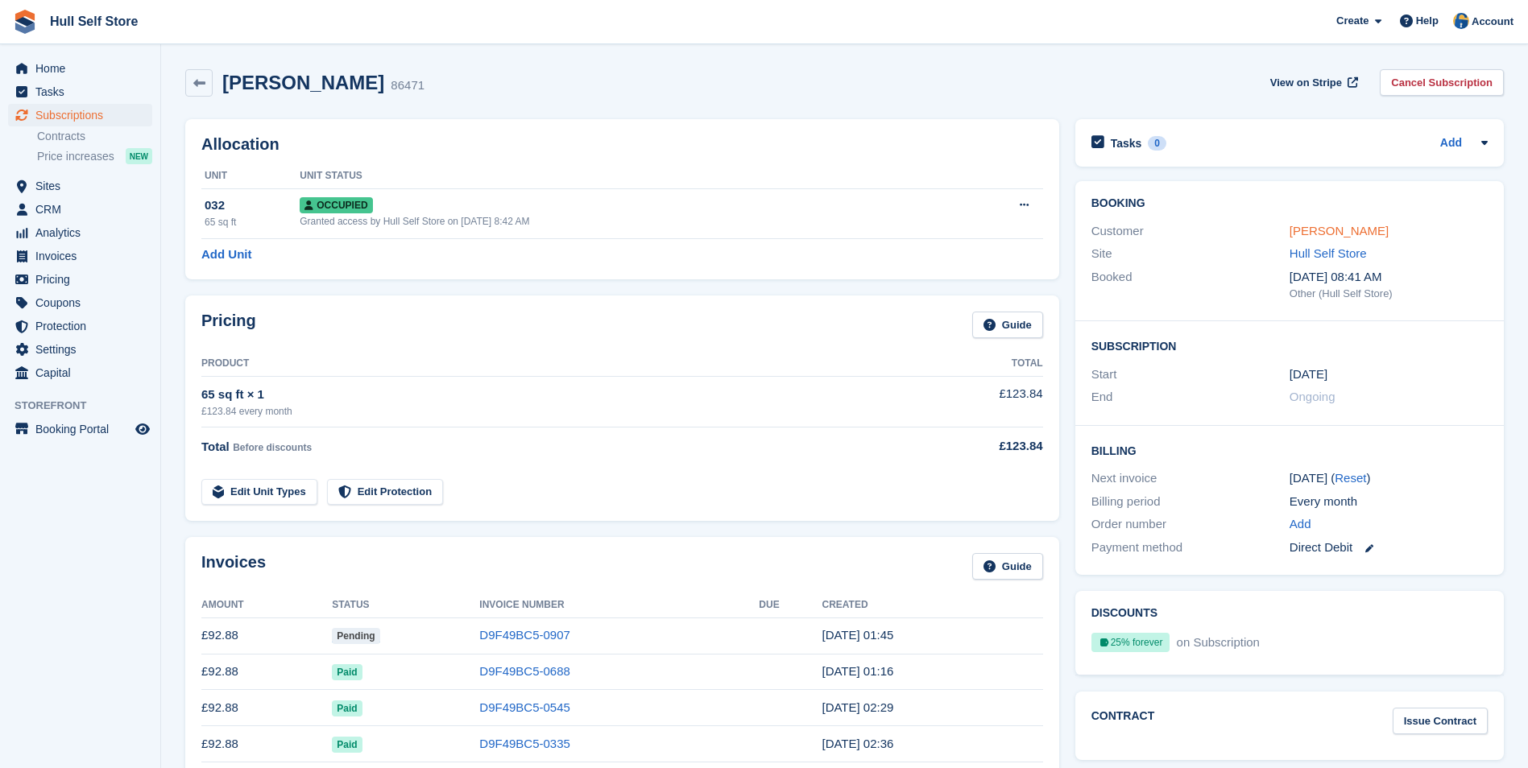
click at [1324, 234] on link "[PERSON_NAME]" at bounding box center [1338, 231] width 99 height 14
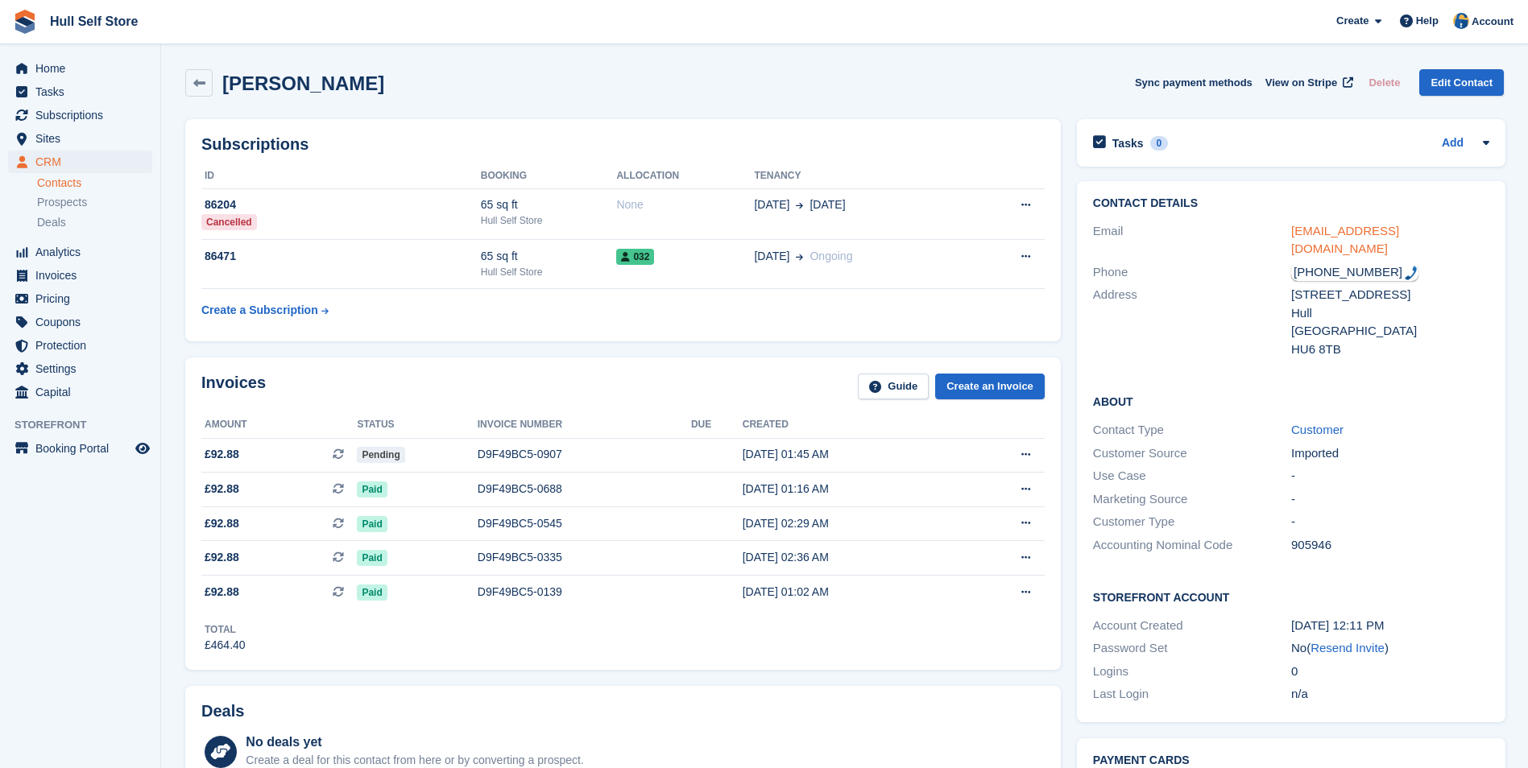
click at [1326, 235] on link "[EMAIL_ADDRESS][DOMAIN_NAME]" at bounding box center [1345, 240] width 108 height 32
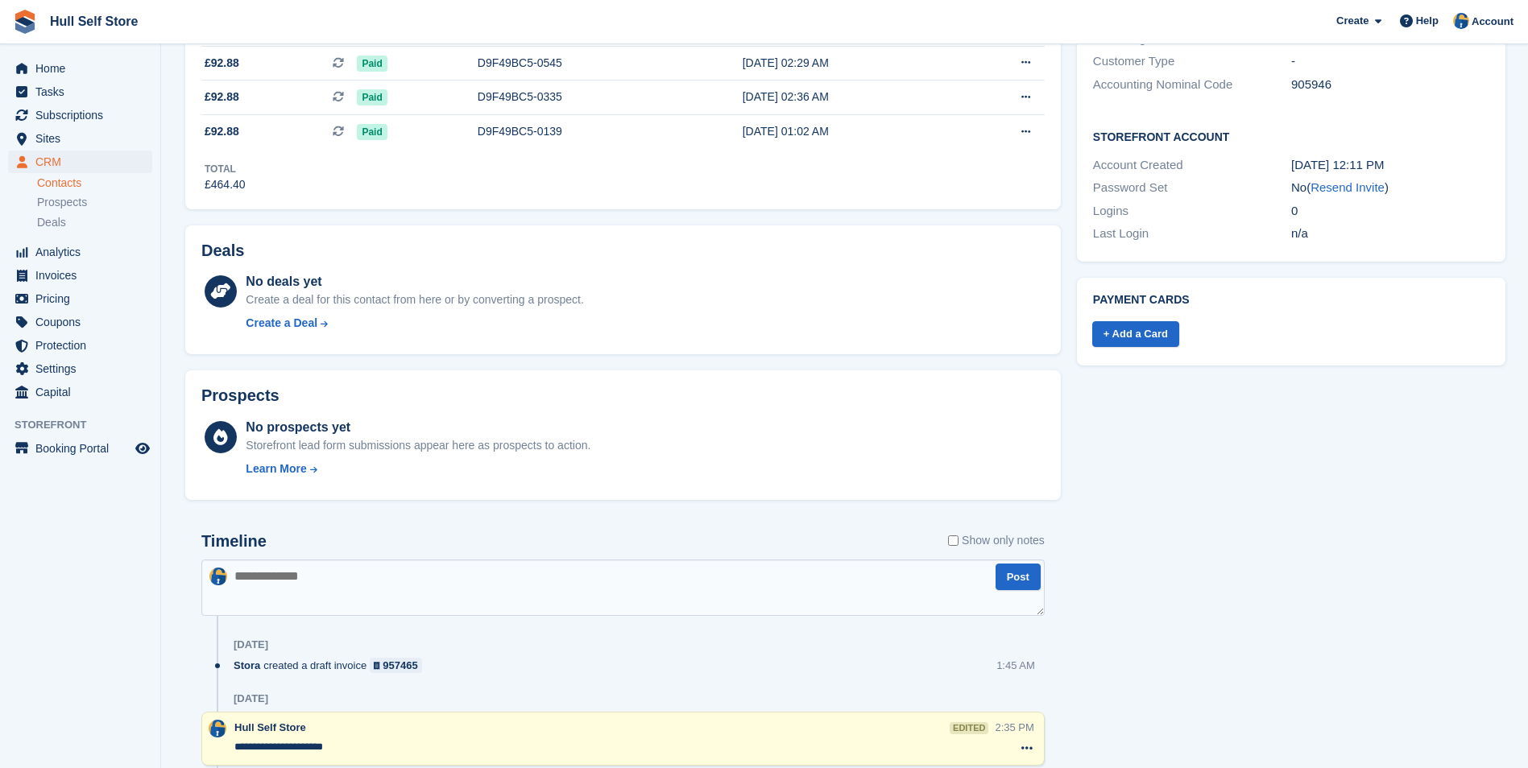
scroll to position [564, 0]
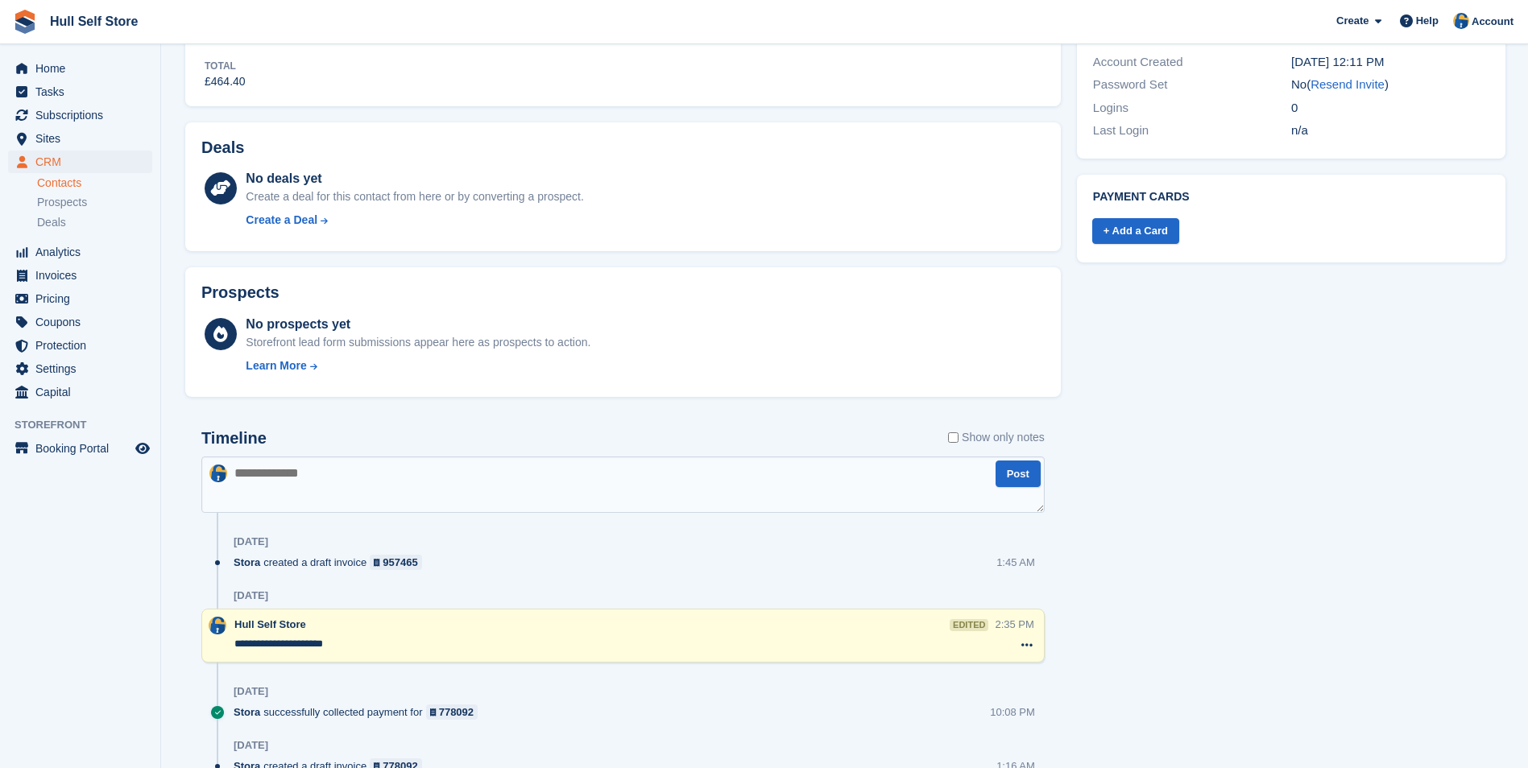
click at [761, 484] on textarea at bounding box center [622, 485] width 843 height 56
type textarea "**********"
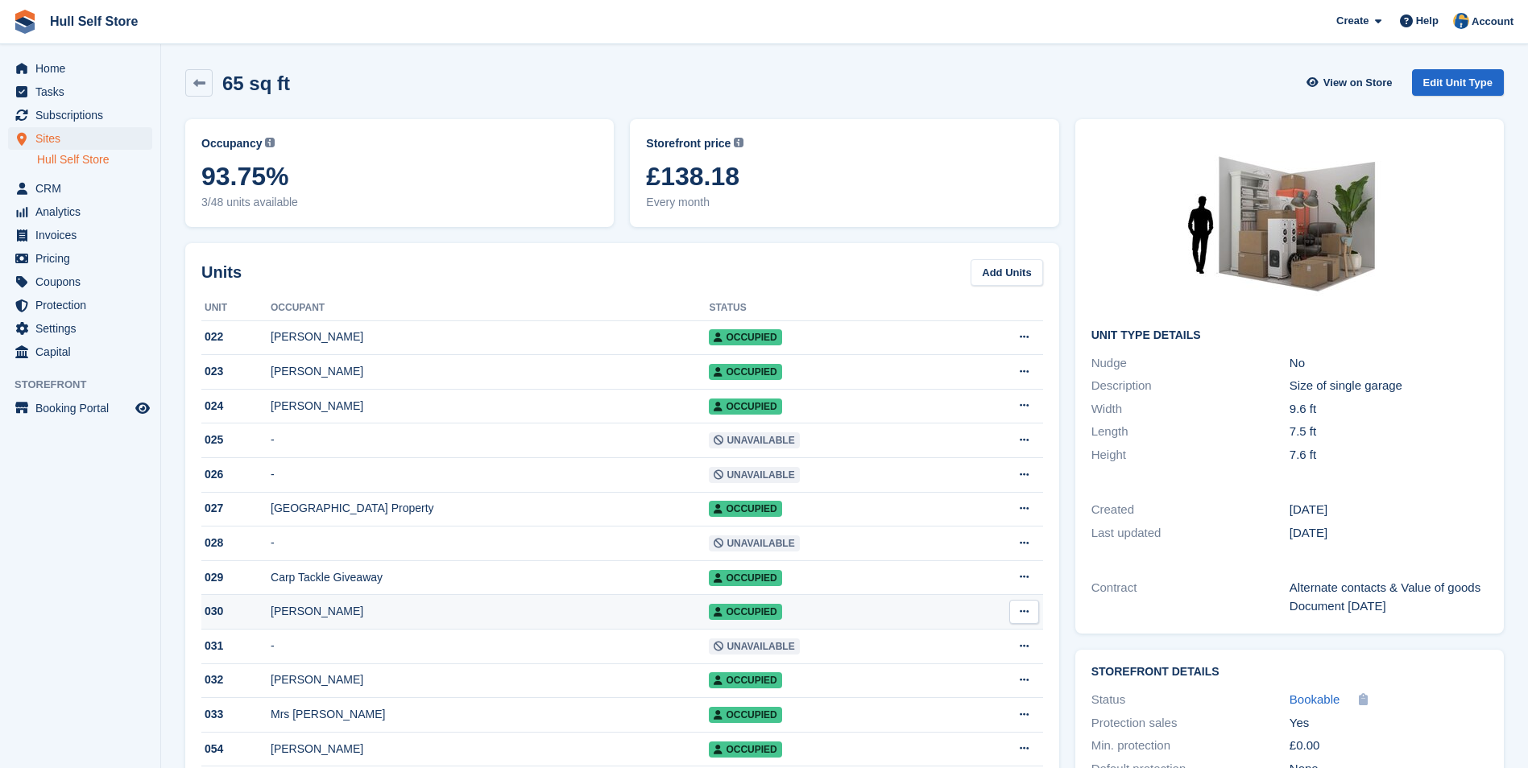
click at [527, 620] on div "[PERSON_NAME]" at bounding box center [490, 611] width 438 height 17
drag, startPoint x: 512, startPoint y: 581, endPoint x: 479, endPoint y: 578, distance: 33.2
click at [512, 581] on div "Carp Tackle Giveaway" at bounding box center [490, 577] width 438 height 17
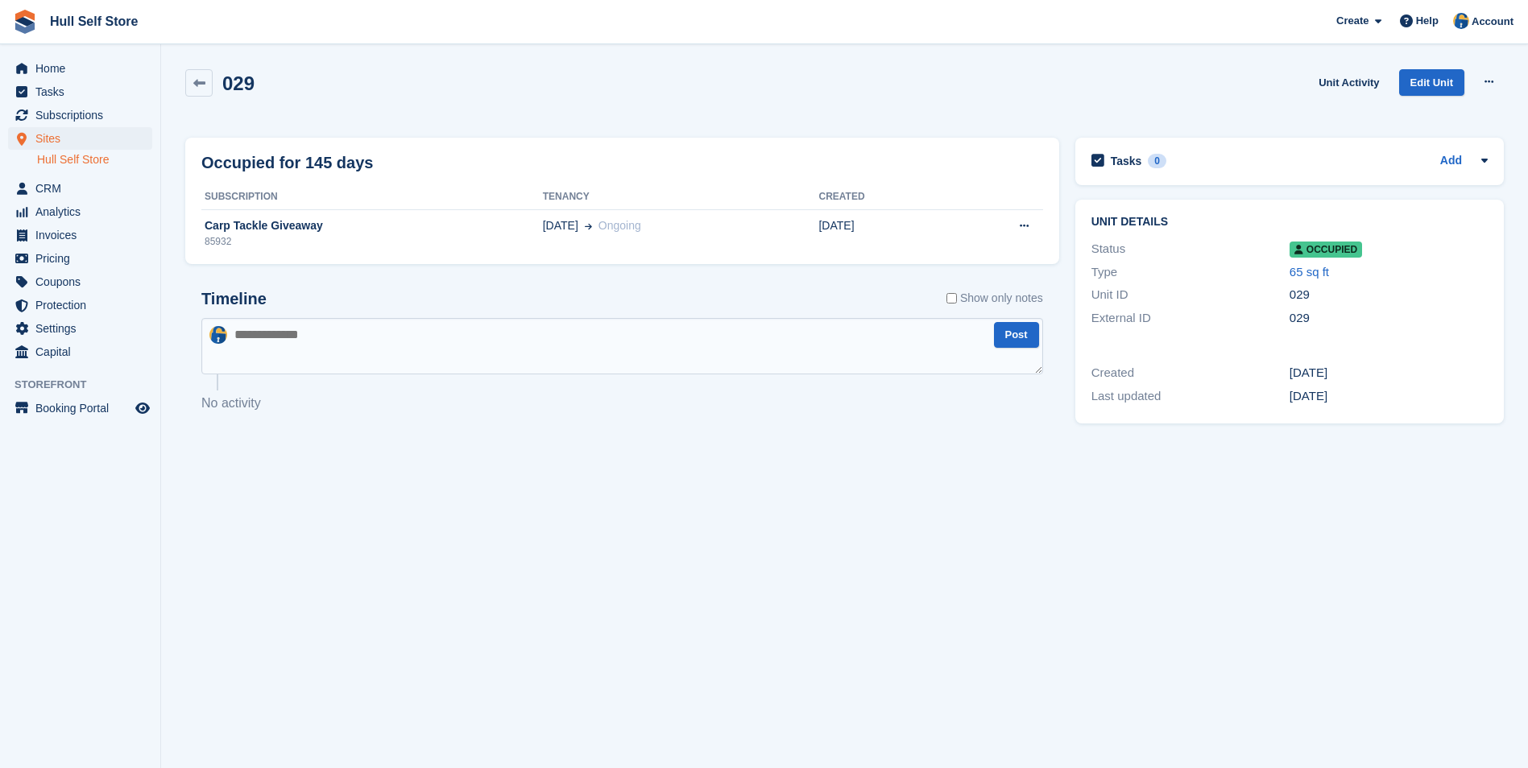
click at [504, 243] on div "85932" at bounding box center [371, 241] width 341 height 14
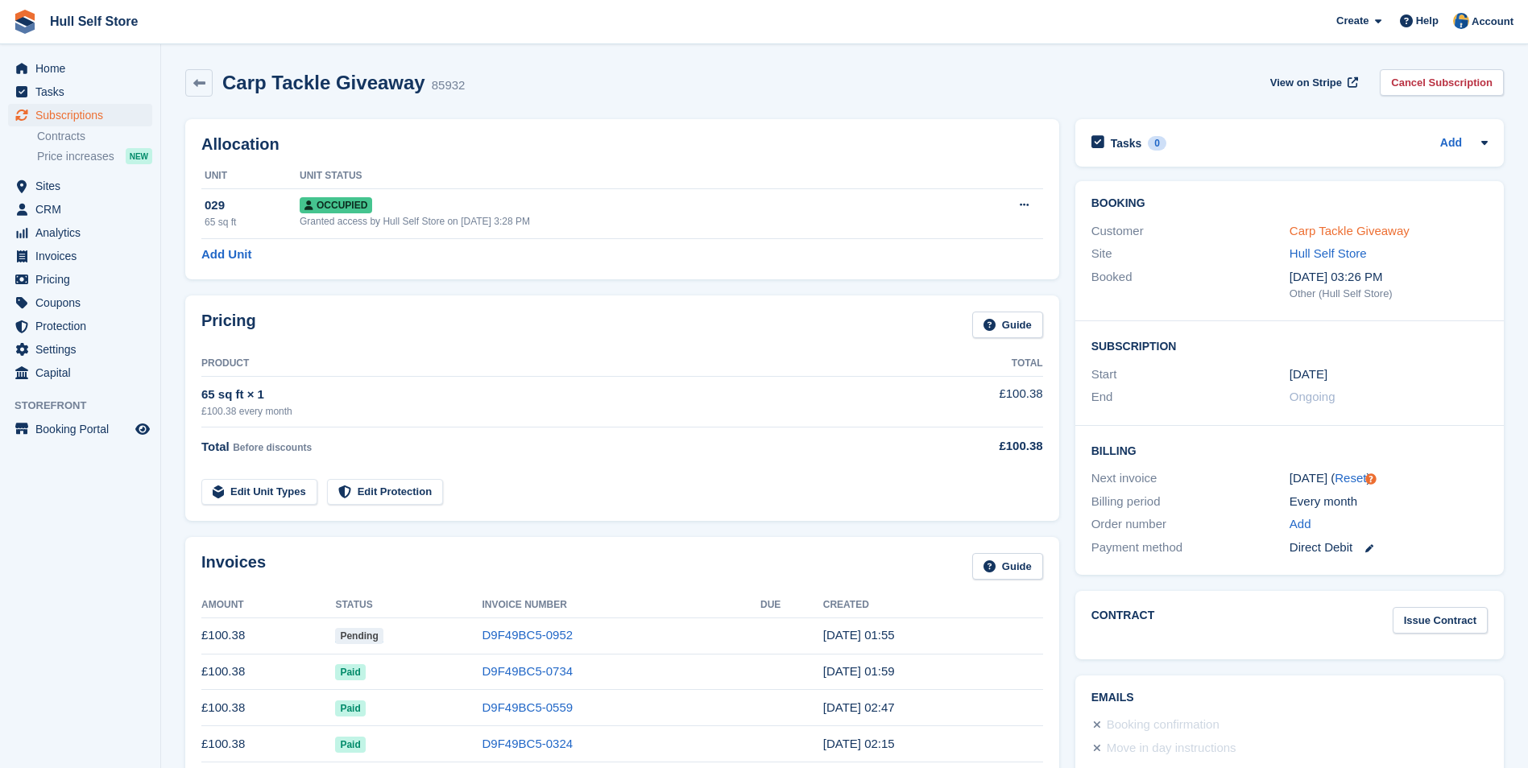
click at [1330, 237] on link "Carp Tackle Giveaway" at bounding box center [1349, 231] width 120 height 14
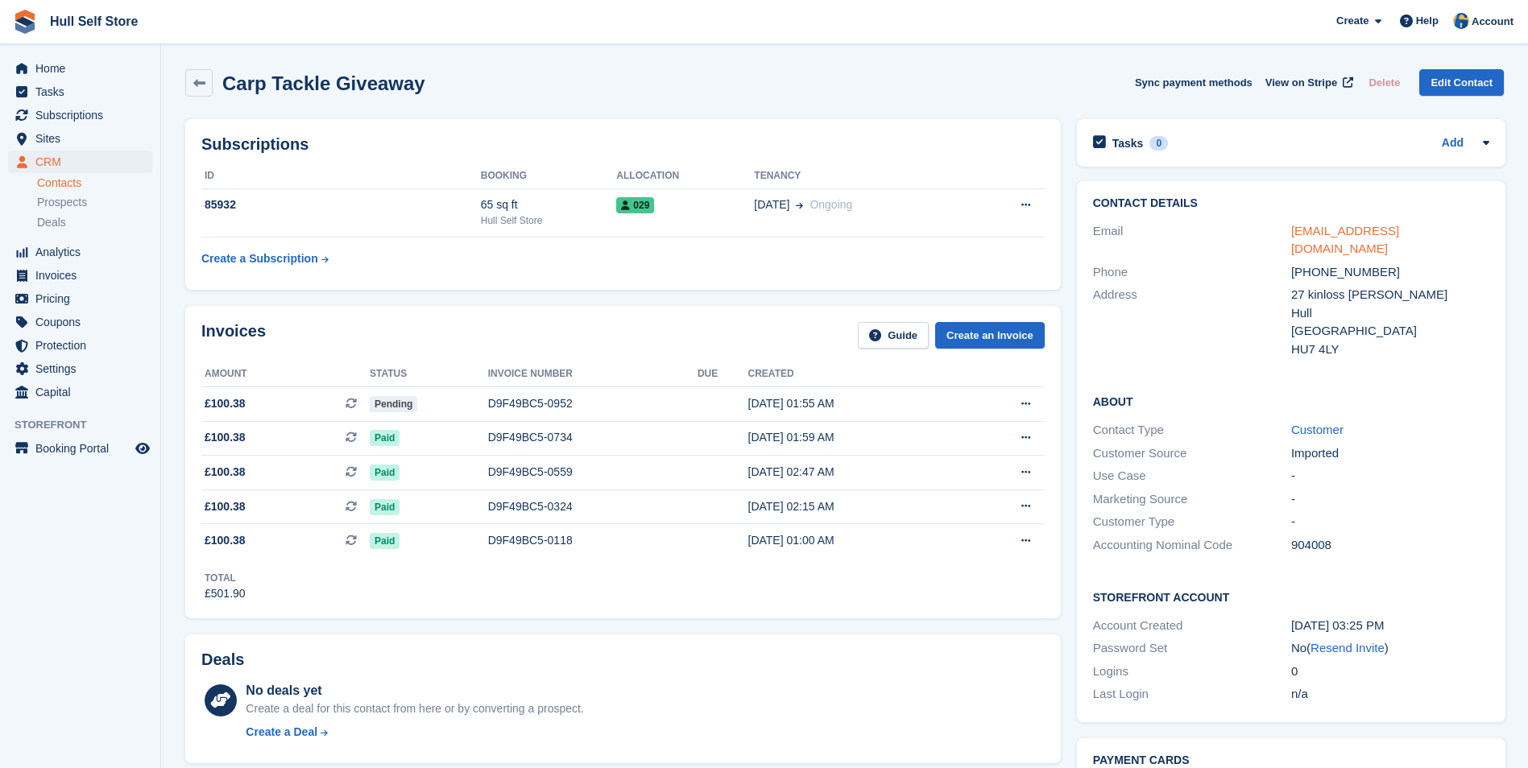
click at [1334, 230] on link "hinch.ctg@gmail.com" at bounding box center [1345, 240] width 108 height 32
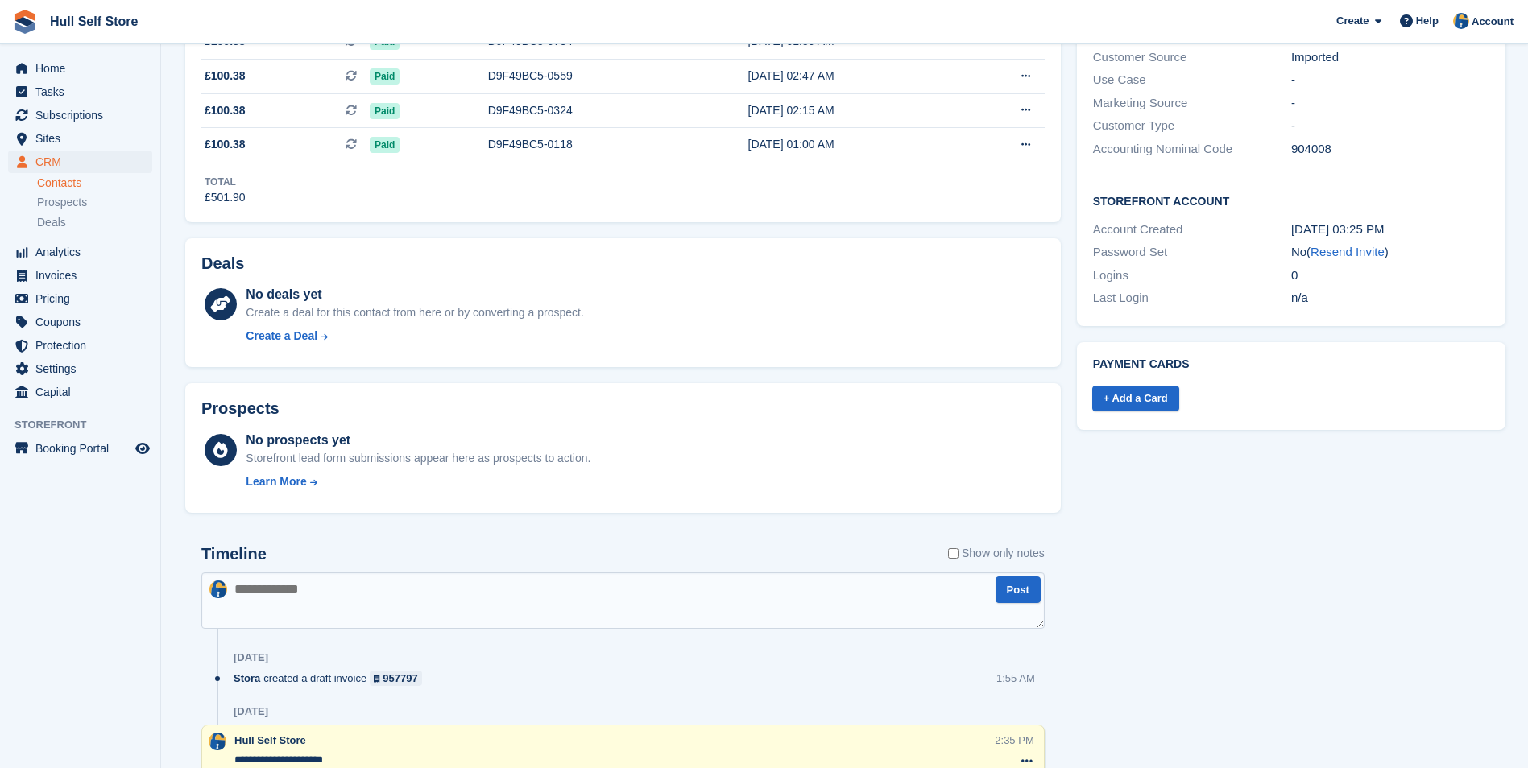
scroll to position [483, 0]
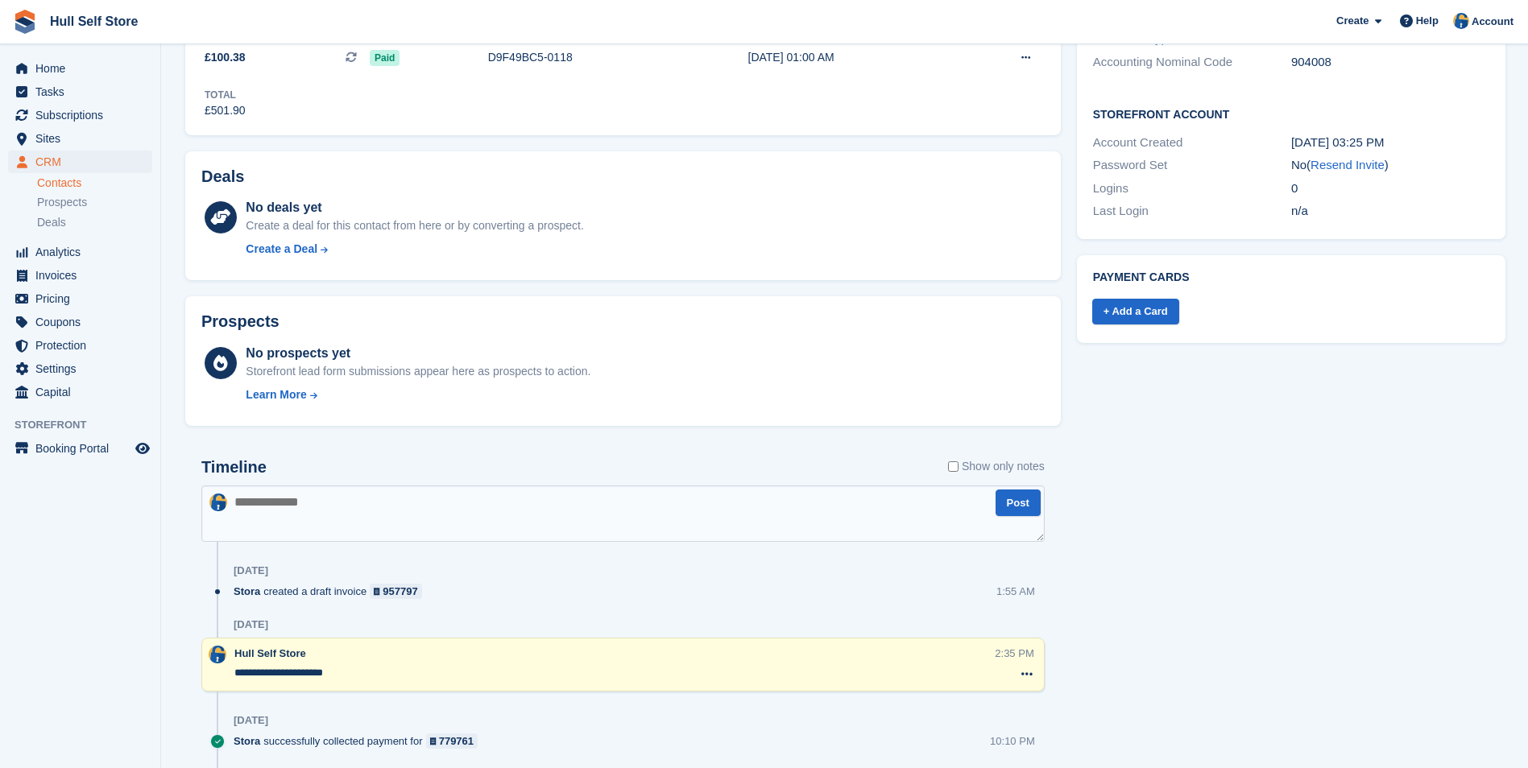
click at [743, 511] on textarea at bounding box center [622, 514] width 843 height 56
type textarea "**********"
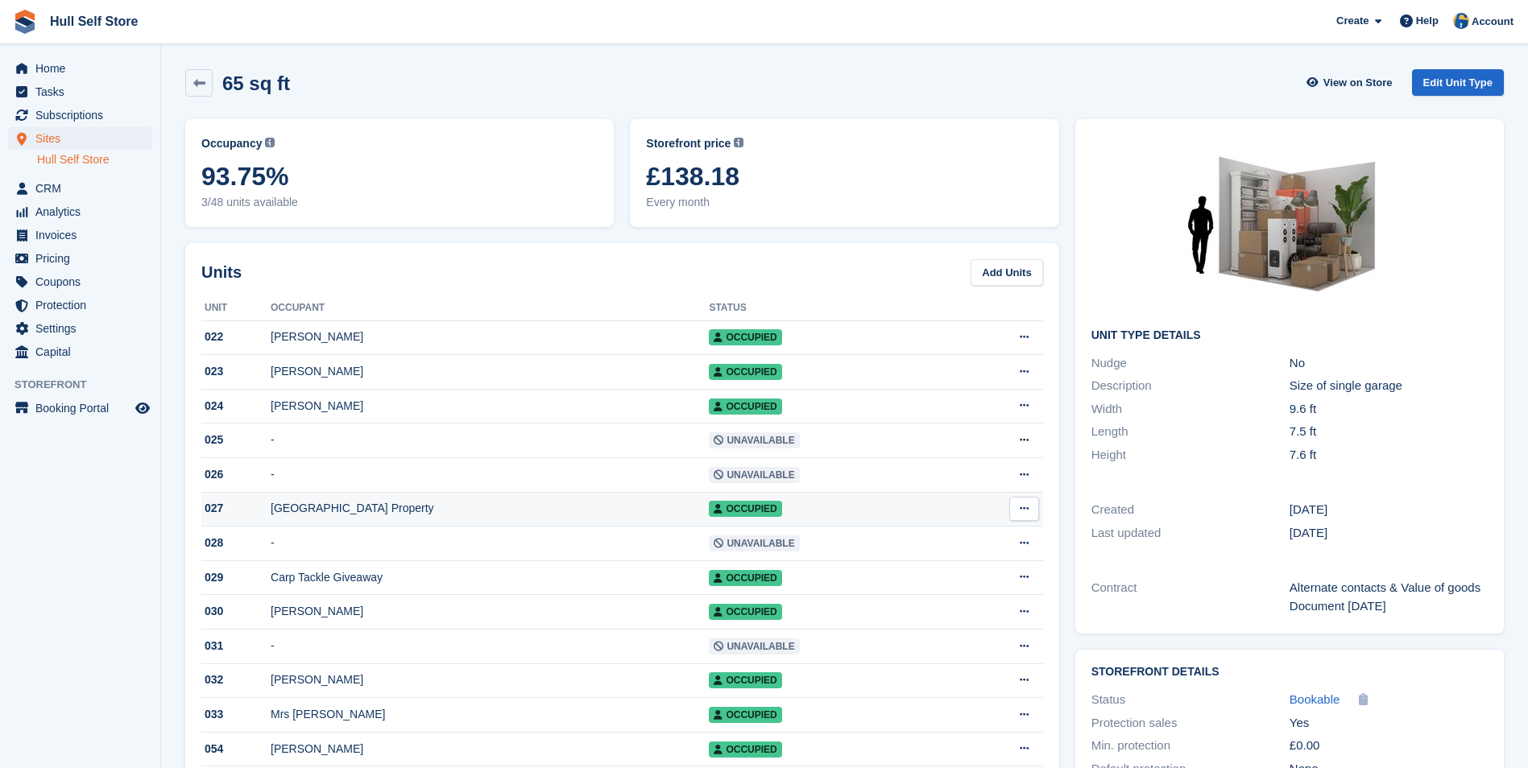
click at [416, 507] on div "[GEOGRAPHIC_DATA] Property" at bounding box center [490, 508] width 438 height 17
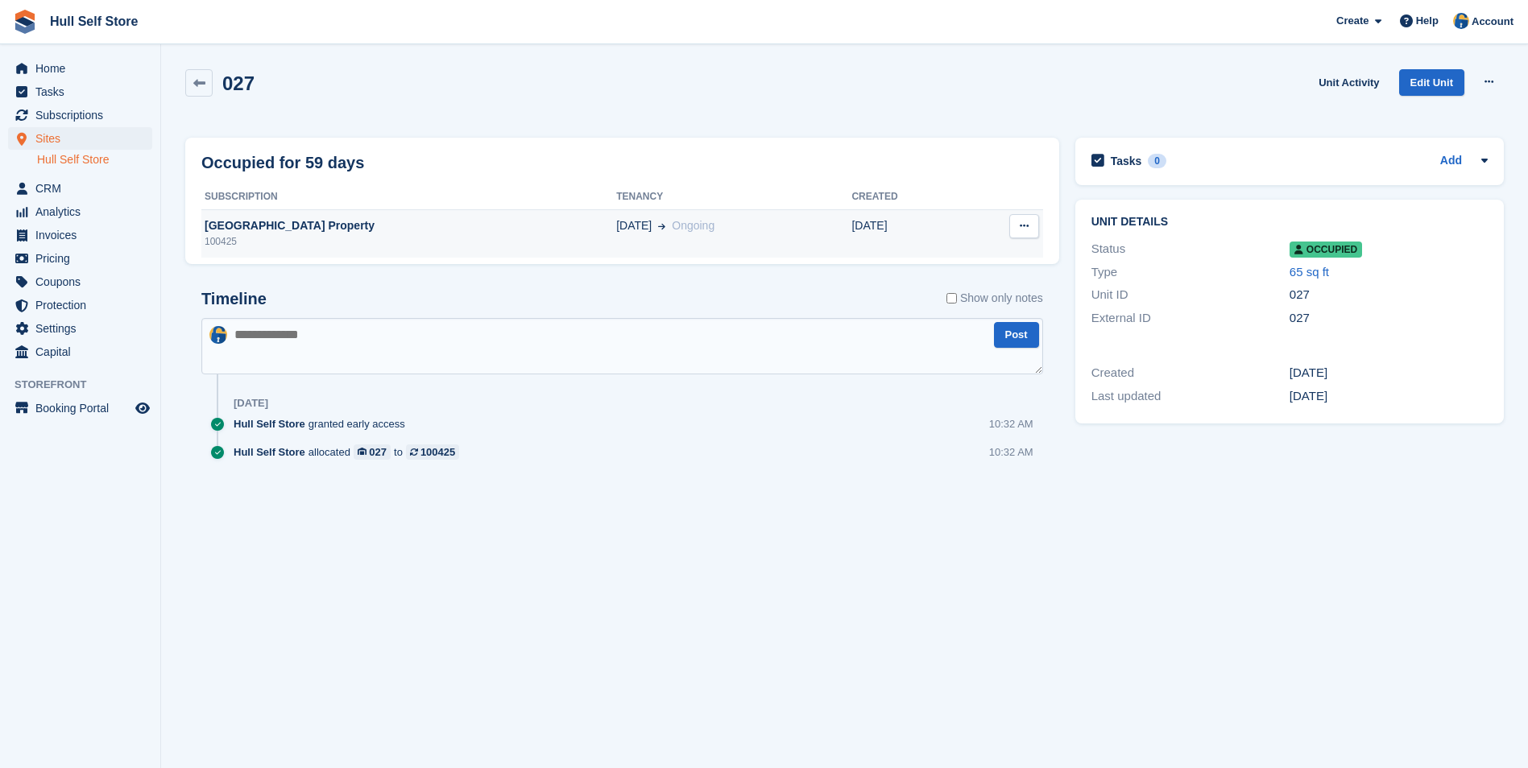
click at [411, 246] on div "100425" at bounding box center [408, 241] width 415 height 14
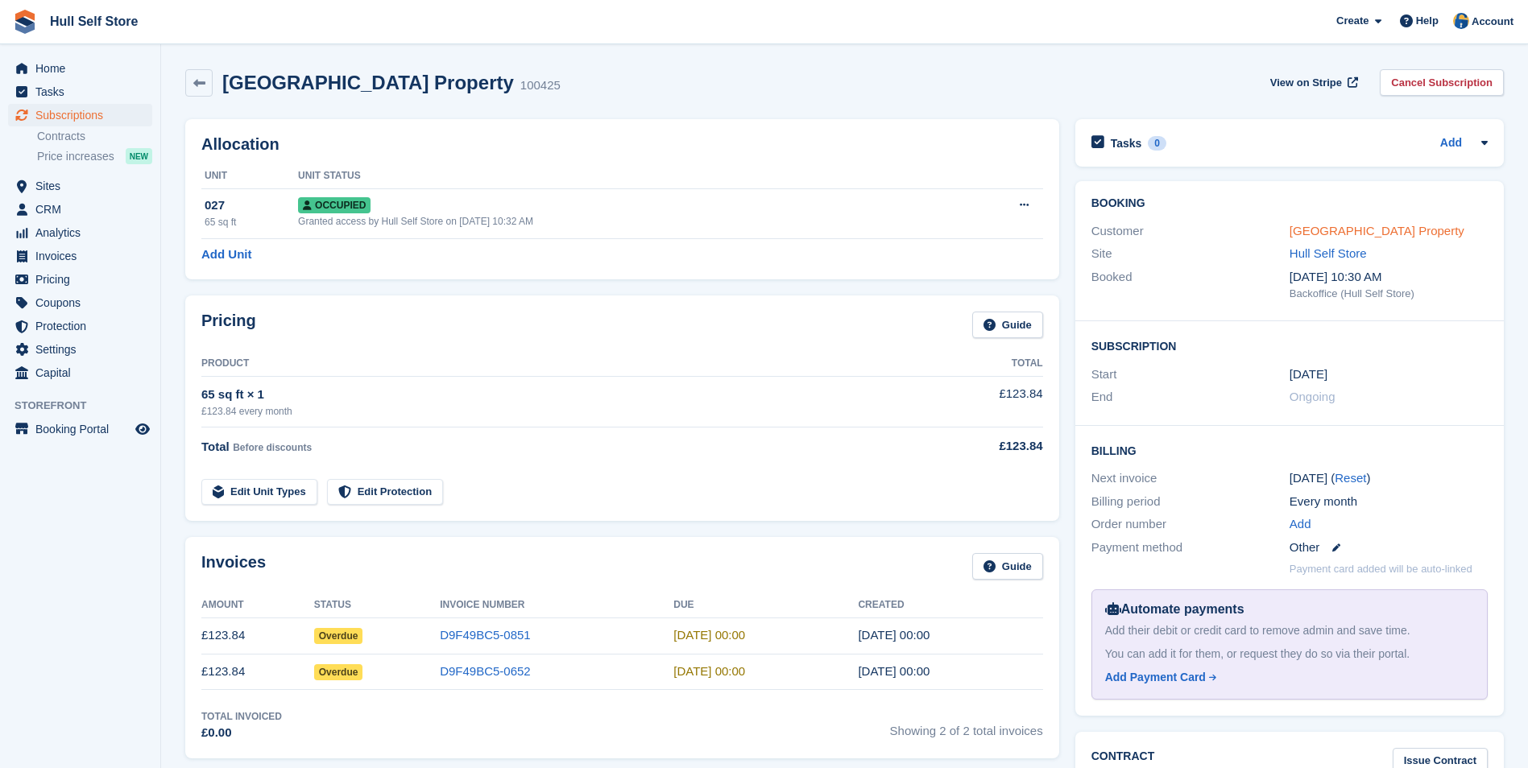
click at [1292, 229] on link "[GEOGRAPHIC_DATA] Property" at bounding box center [1376, 231] width 175 height 14
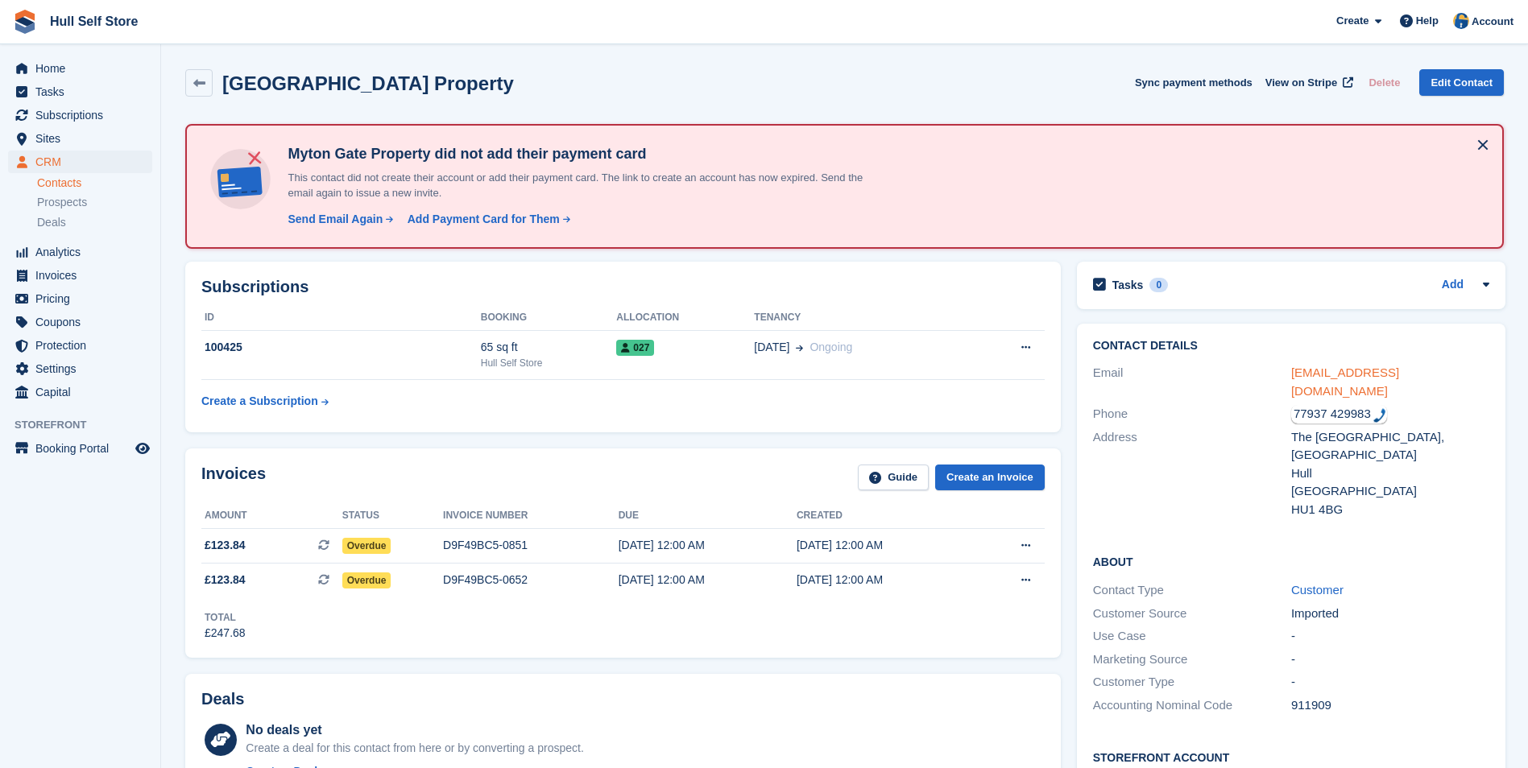
click at [1354, 370] on link "[EMAIL_ADDRESS][DOMAIN_NAME]" at bounding box center [1345, 382] width 108 height 32
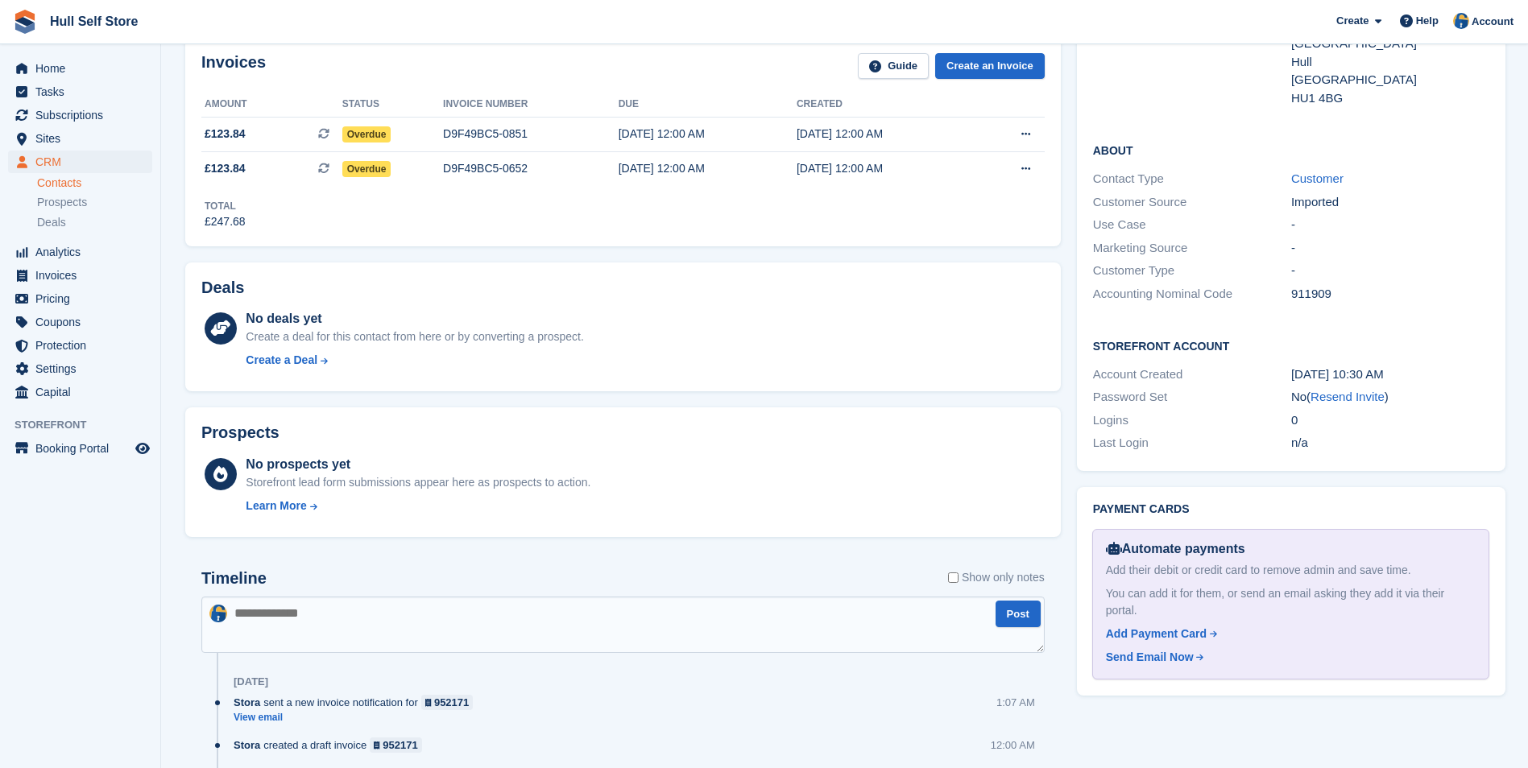
scroll to position [564, 0]
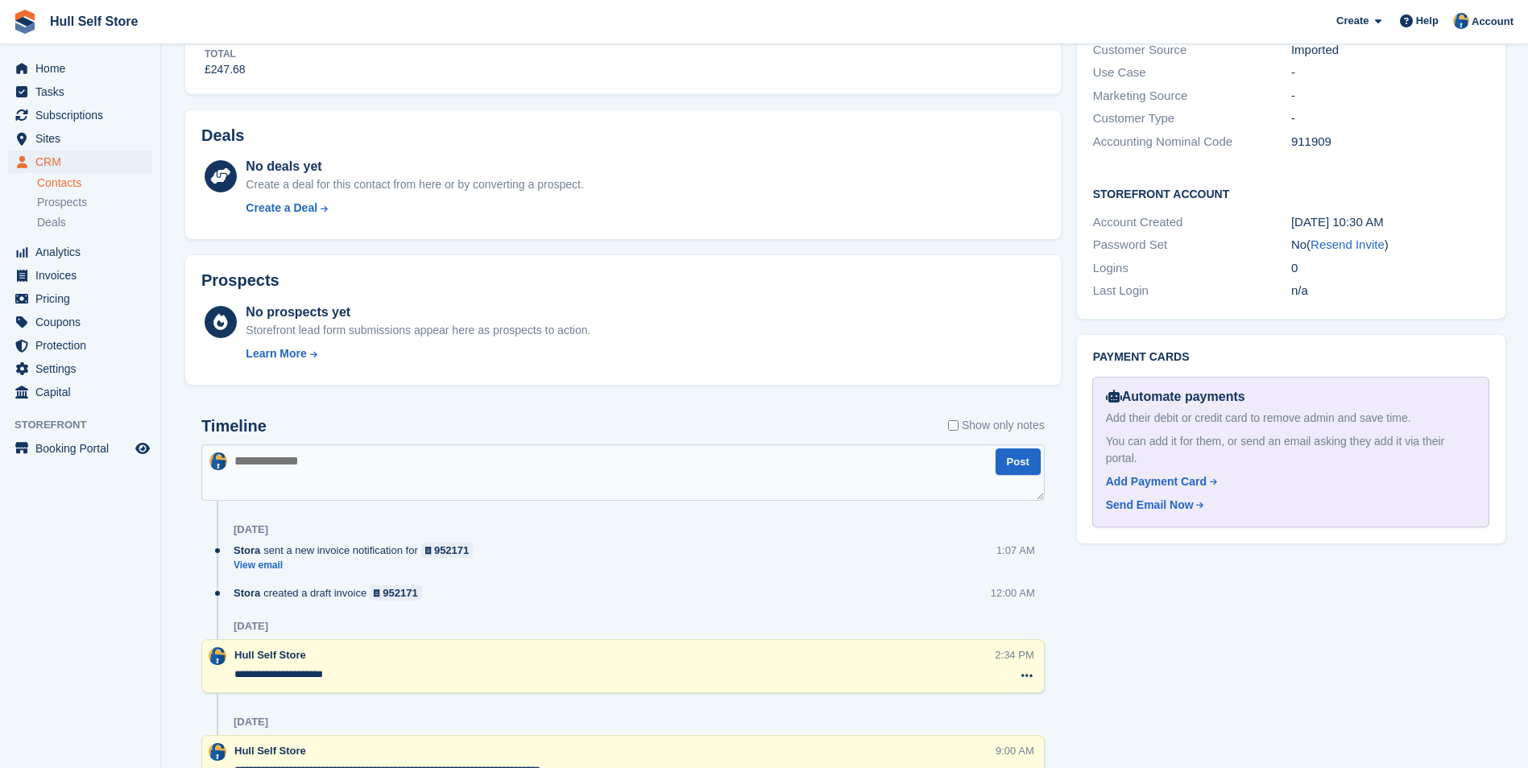
click at [558, 479] on textarea at bounding box center [622, 473] width 843 height 56
type textarea "**********"
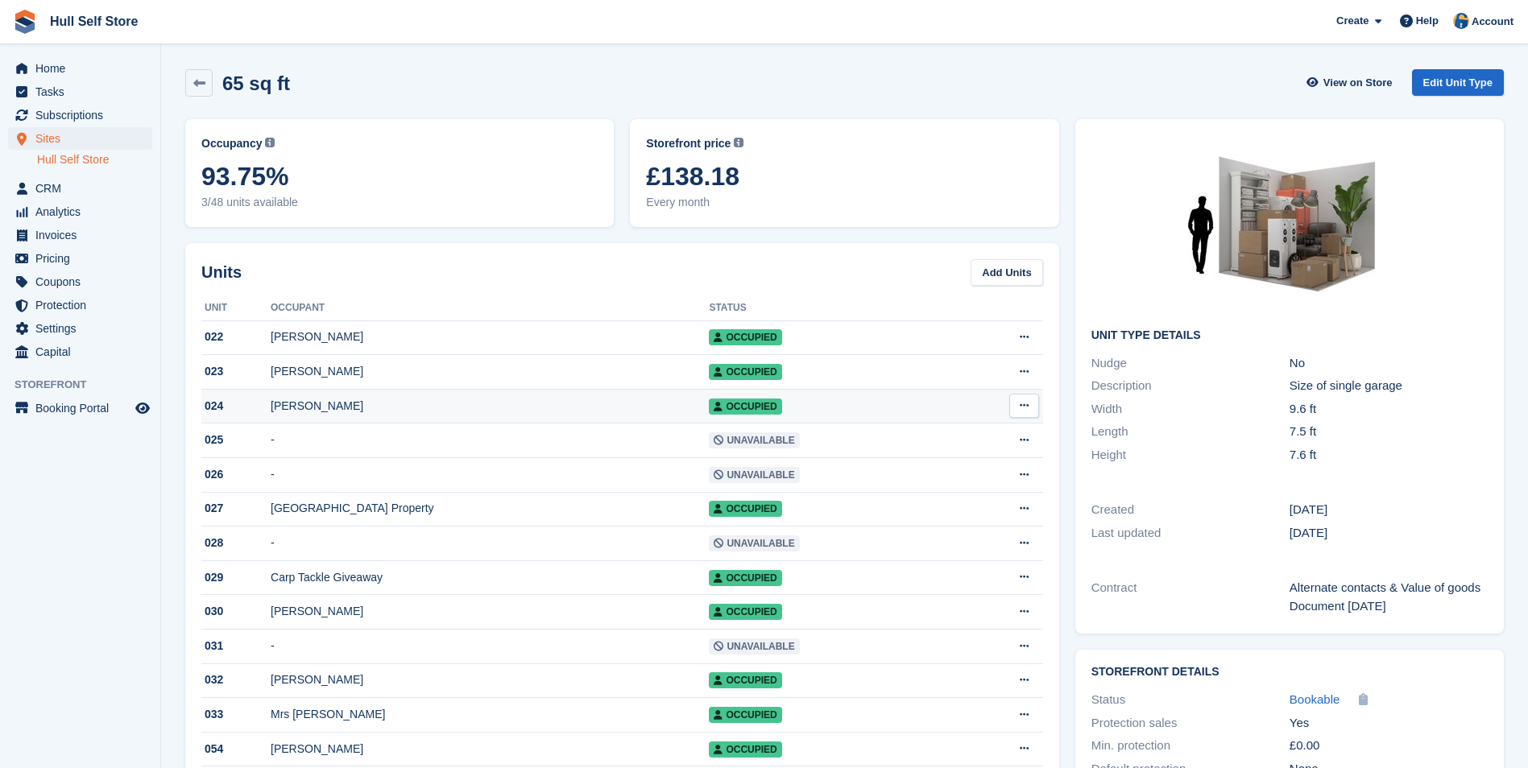
click at [420, 414] on div "[PERSON_NAME]" at bounding box center [490, 406] width 438 height 17
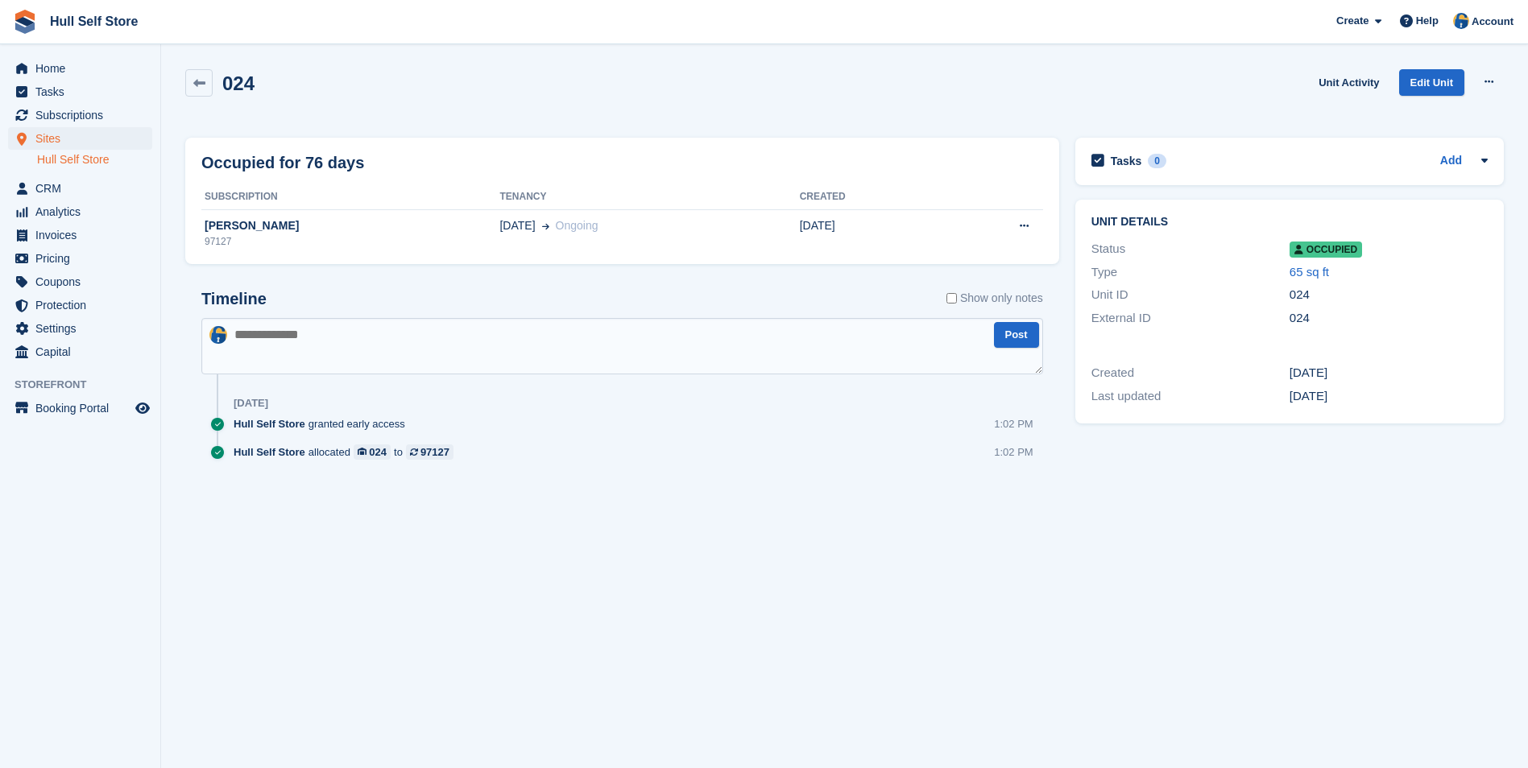
click at [536, 219] on span at bounding box center [543, 225] width 14 height 17
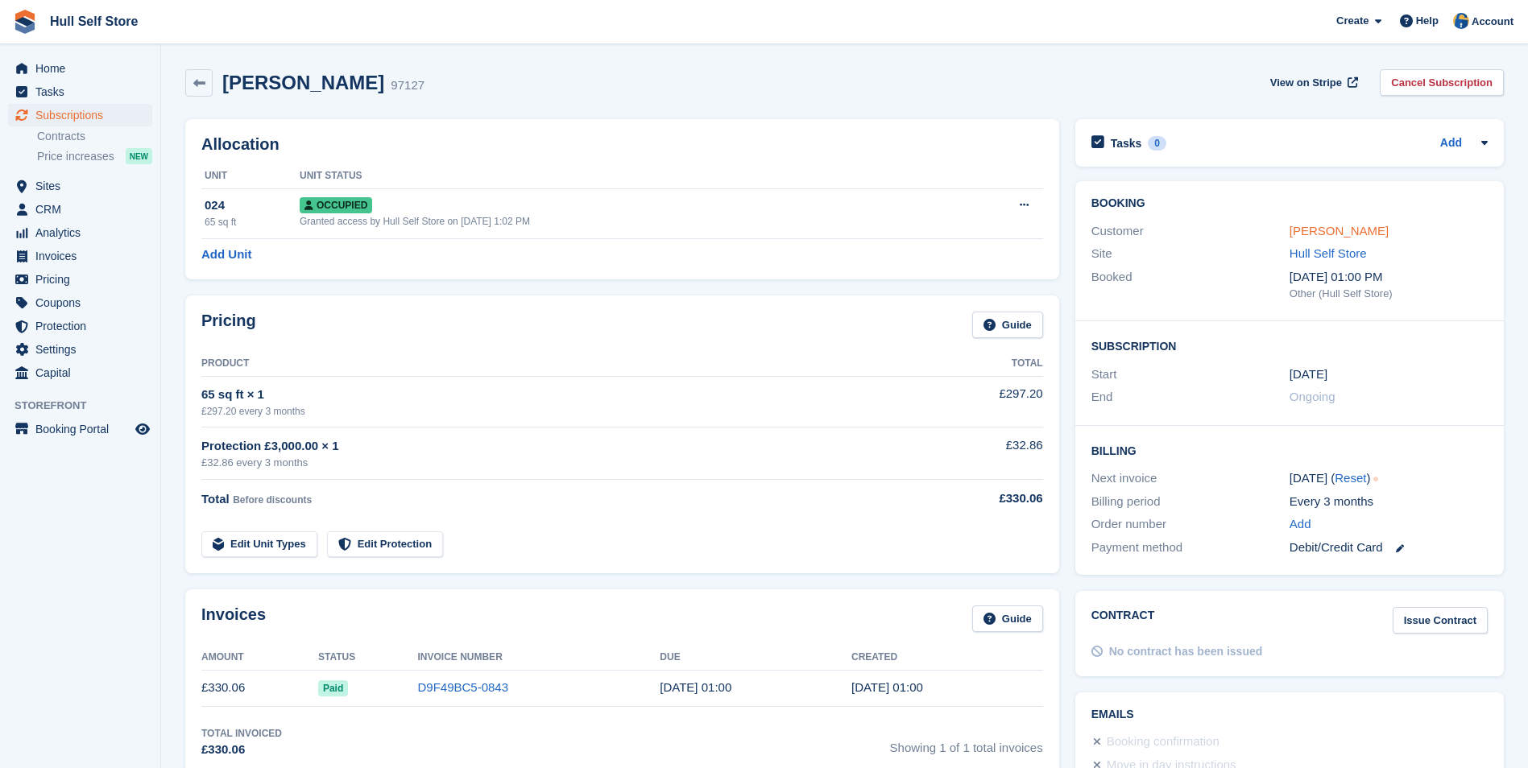
click at [1297, 234] on link "[PERSON_NAME]" at bounding box center [1338, 231] width 99 height 14
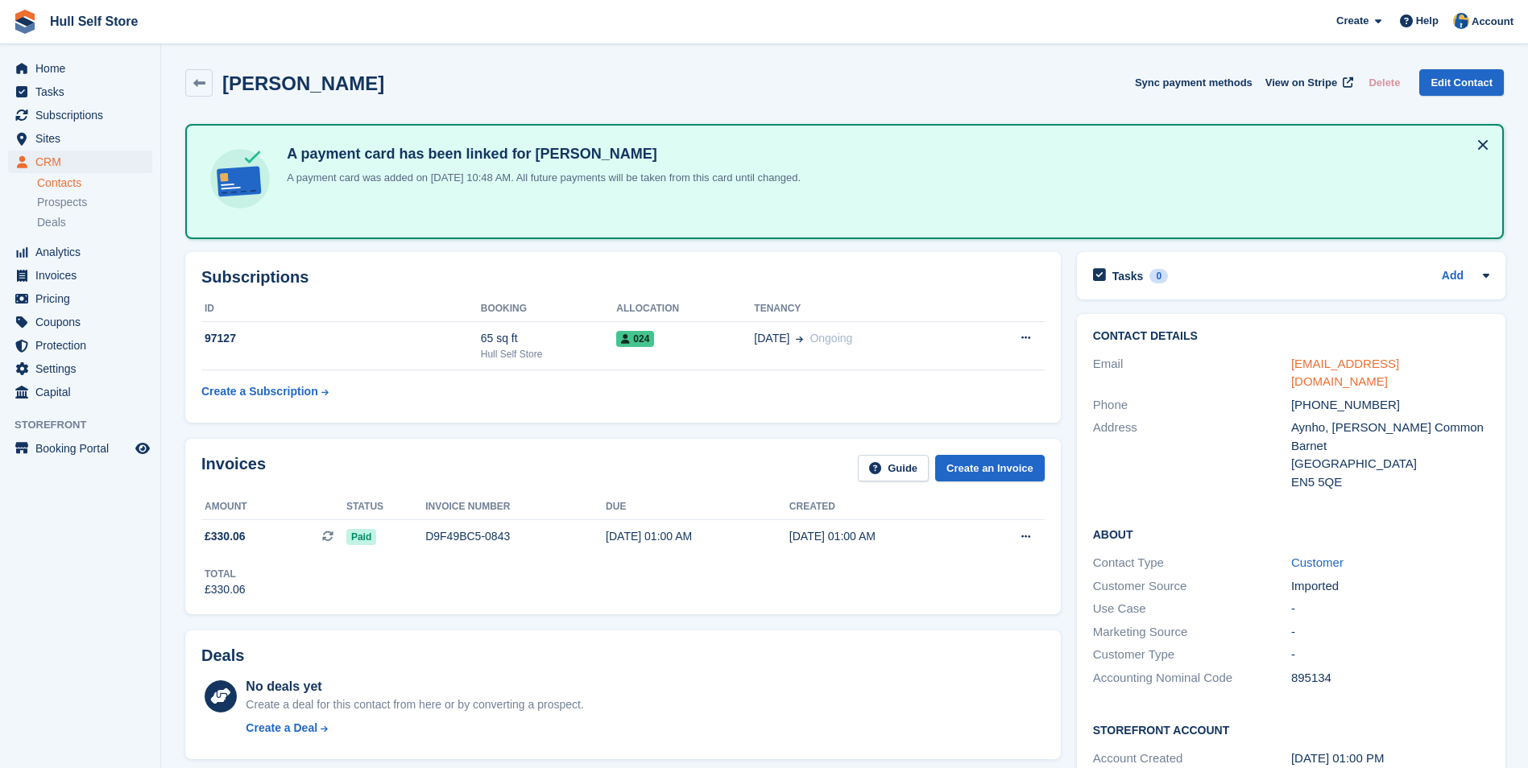
click at [1330, 361] on link "antoniamcinneshill@outlook.com" at bounding box center [1345, 373] width 108 height 32
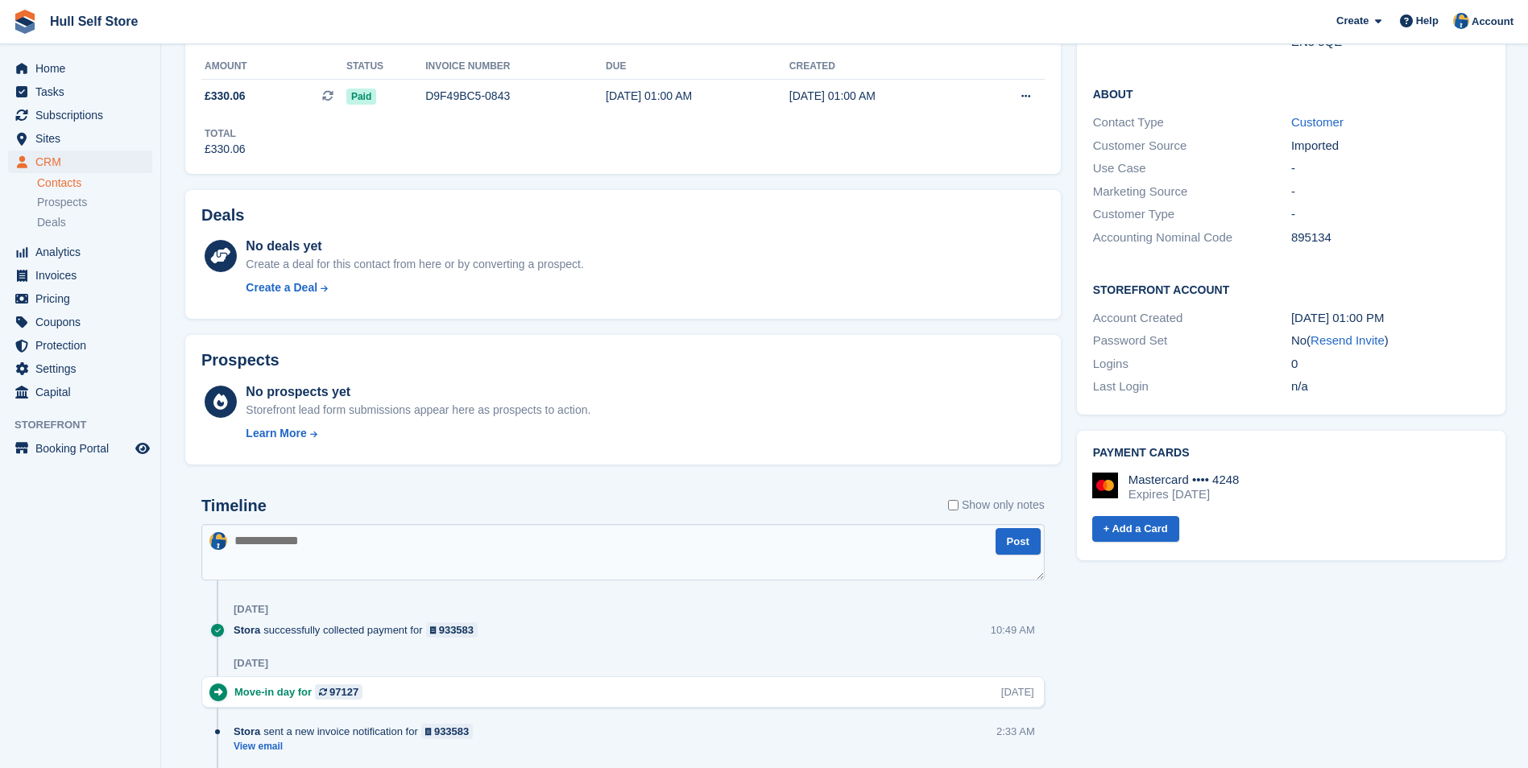
scroll to position [564, 0]
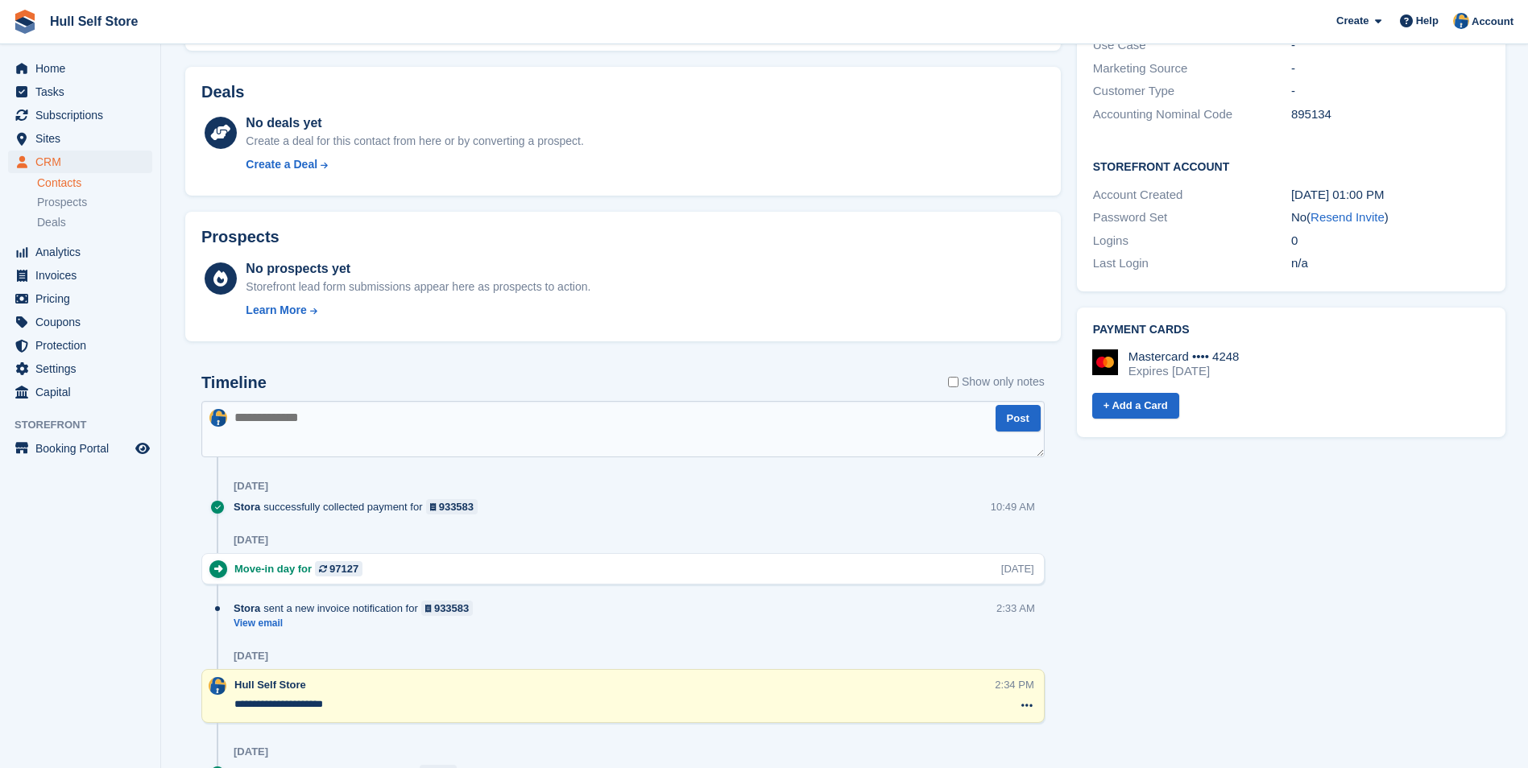
click at [606, 445] on textarea at bounding box center [622, 429] width 843 height 56
type textarea "**********"
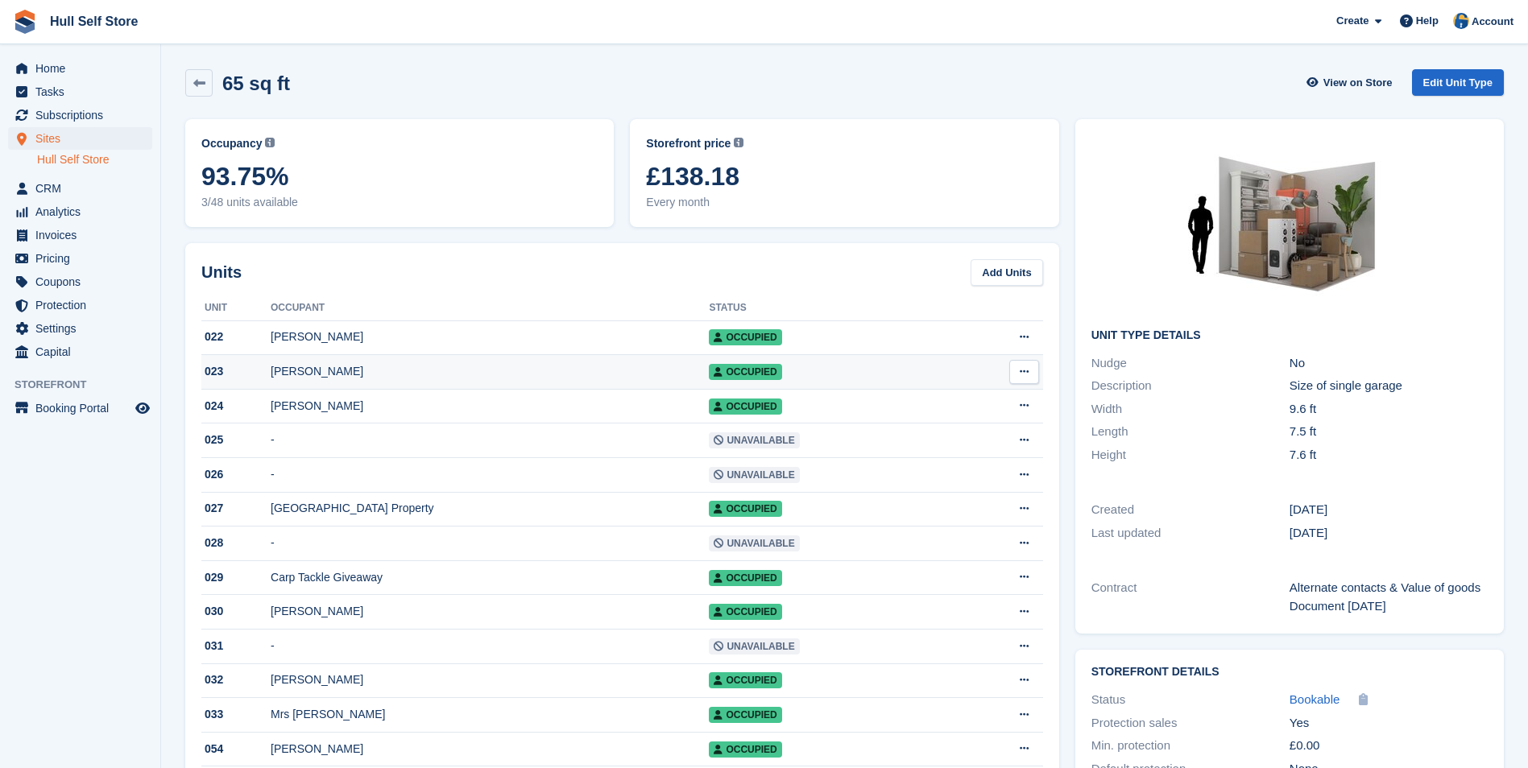
click at [398, 370] on div "[PERSON_NAME]" at bounding box center [490, 371] width 438 height 17
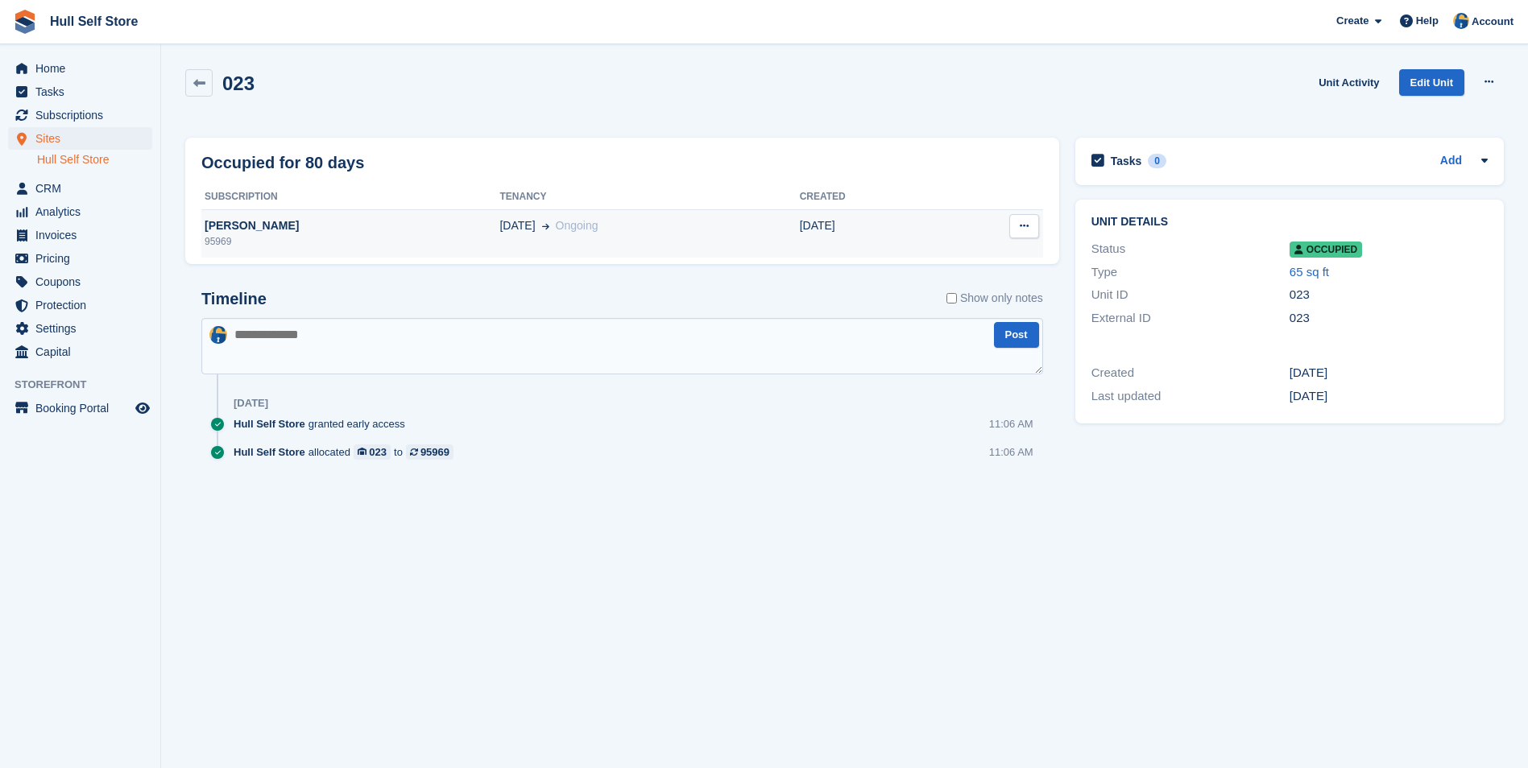
click at [511, 235] on td "01 Aug Ongoing" at bounding box center [649, 233] width 300 height 48
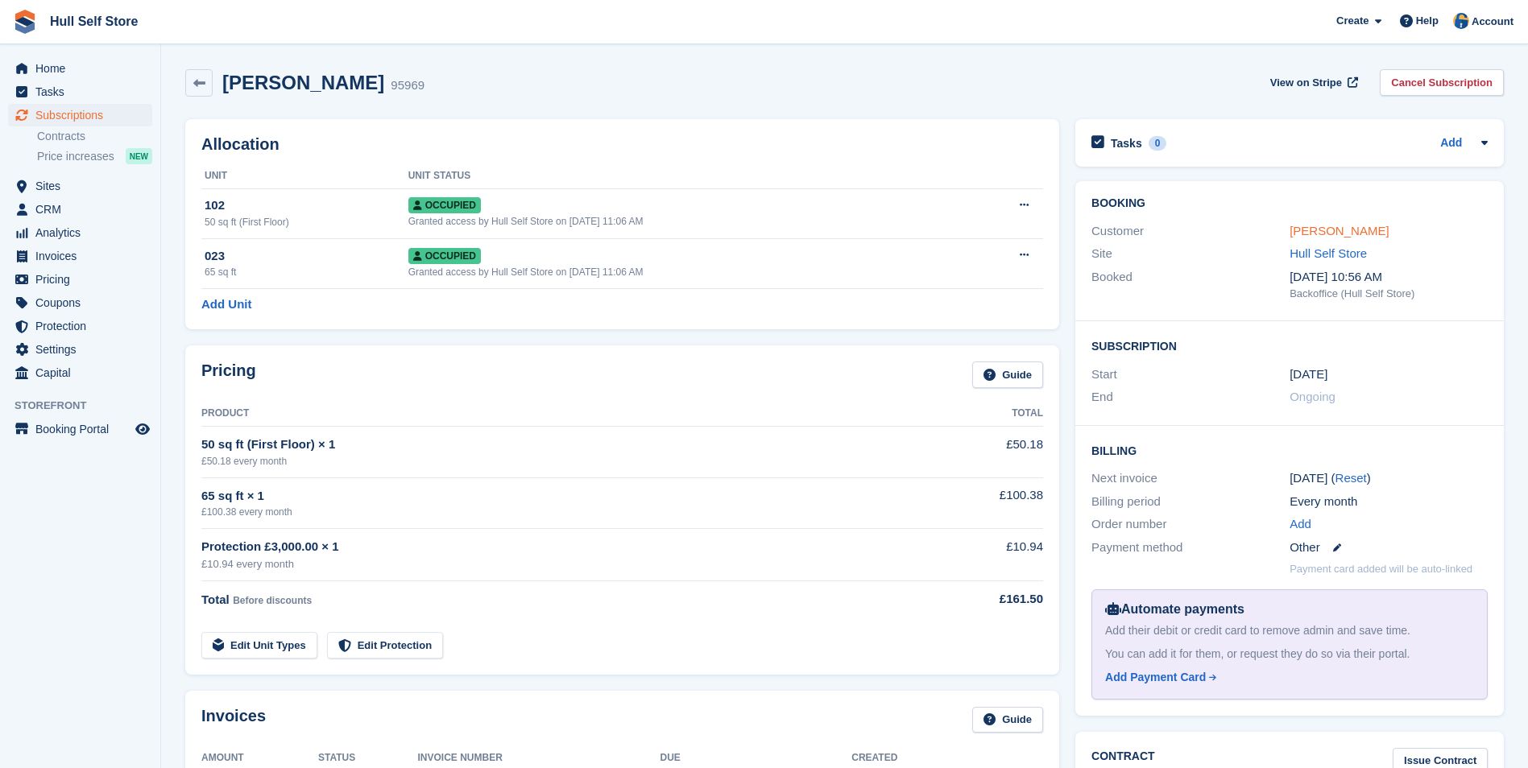
click at [1319, 234] on link "Peter Barley" at bounding box center [1338, 231] width 99 height 14
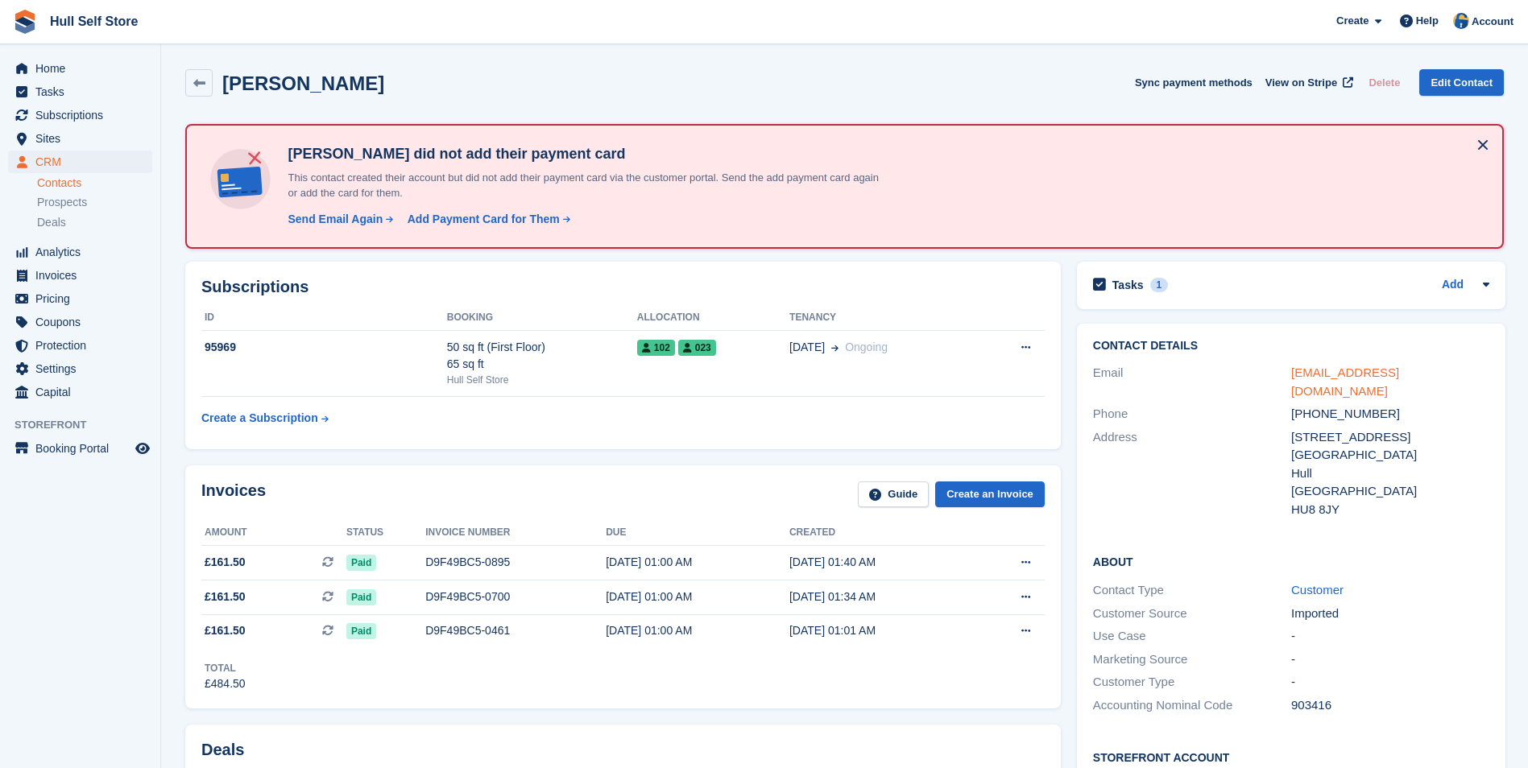
click at [1358, 376] on link "peter_barley@hotmail.com" at bounding box center [1345, 382] width 108 height 32
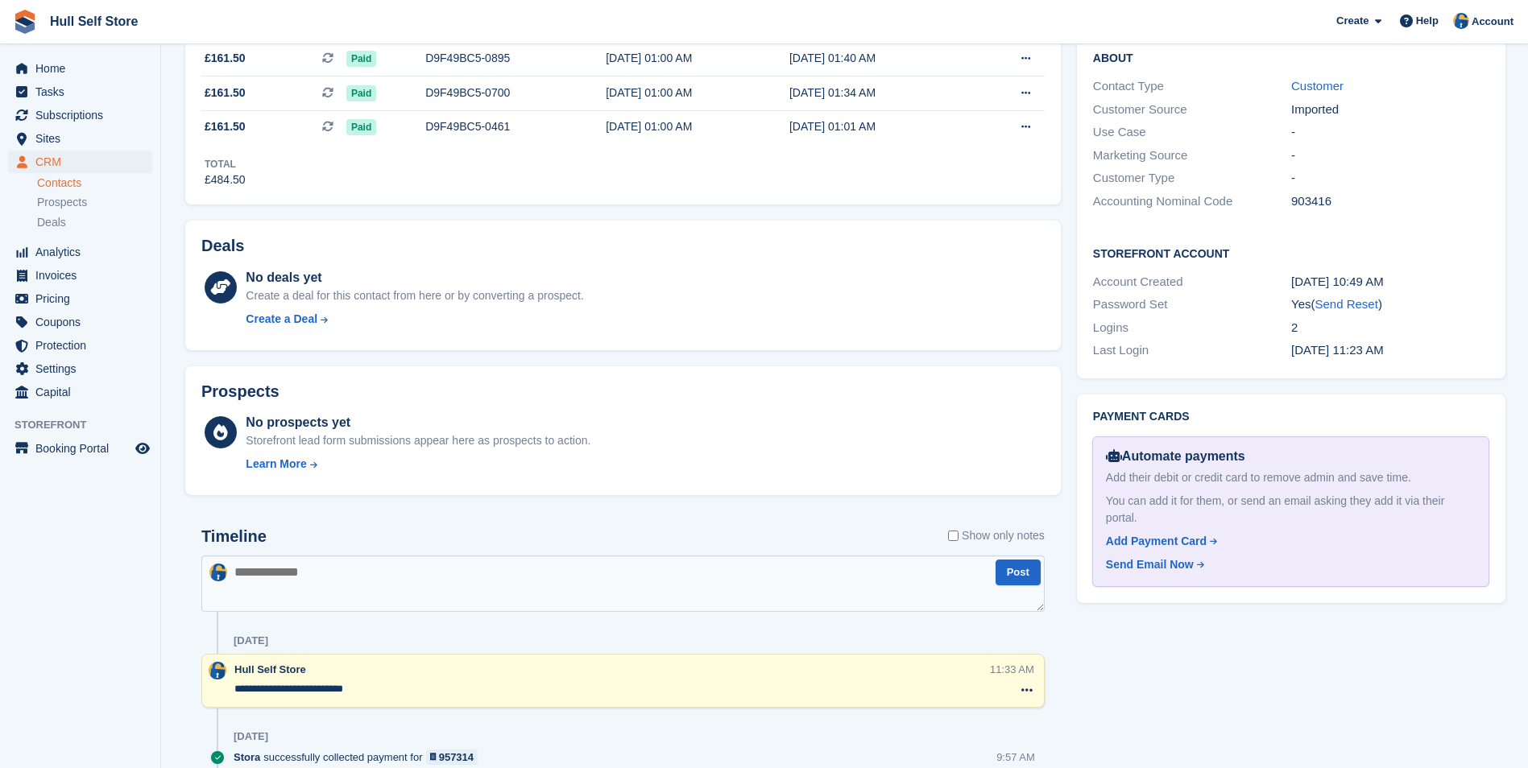
scroll to position [644, 0]
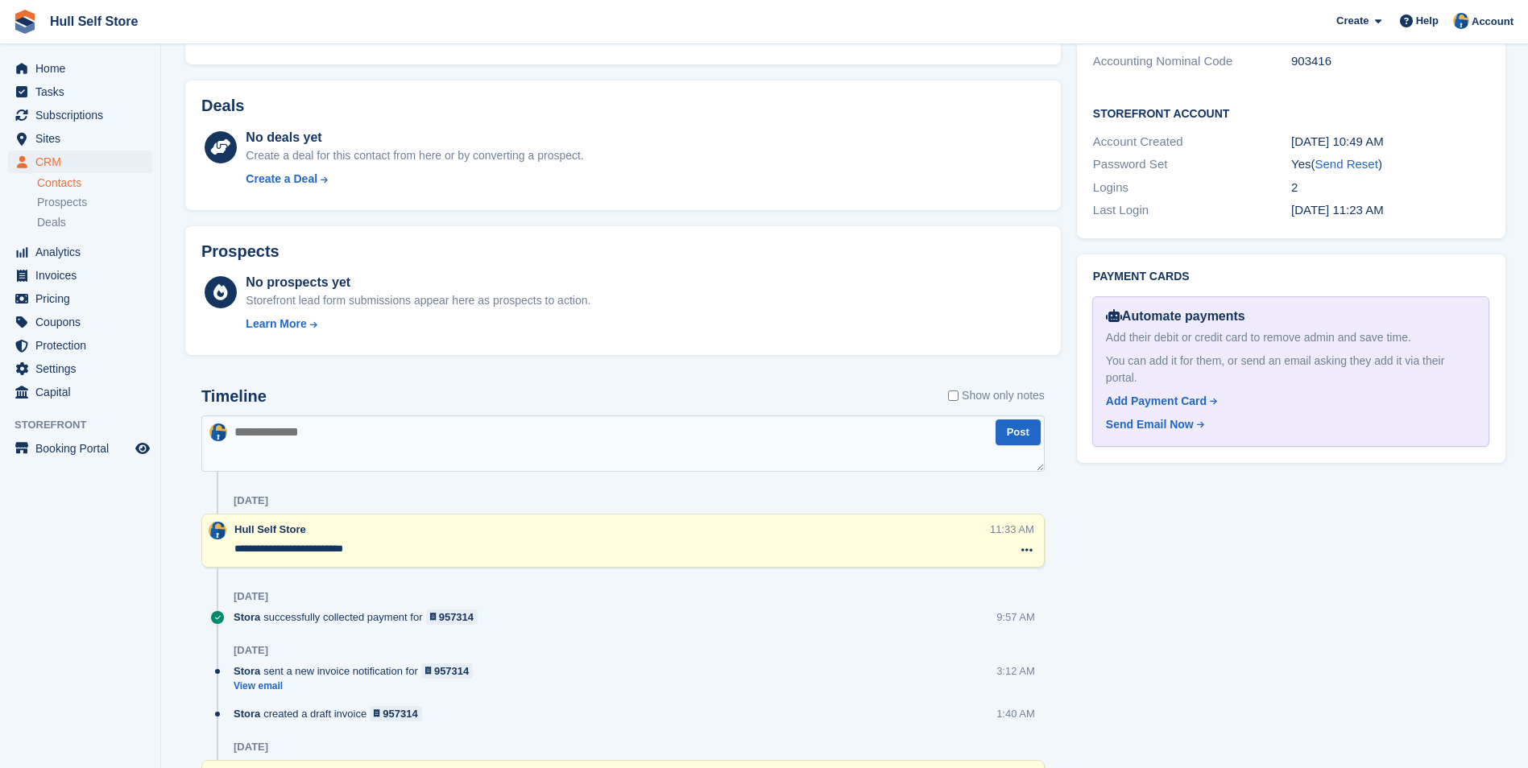
click at [732, 457] on textarea at bounding box center [622, 444] width 843 height 56
type textarea "**********"
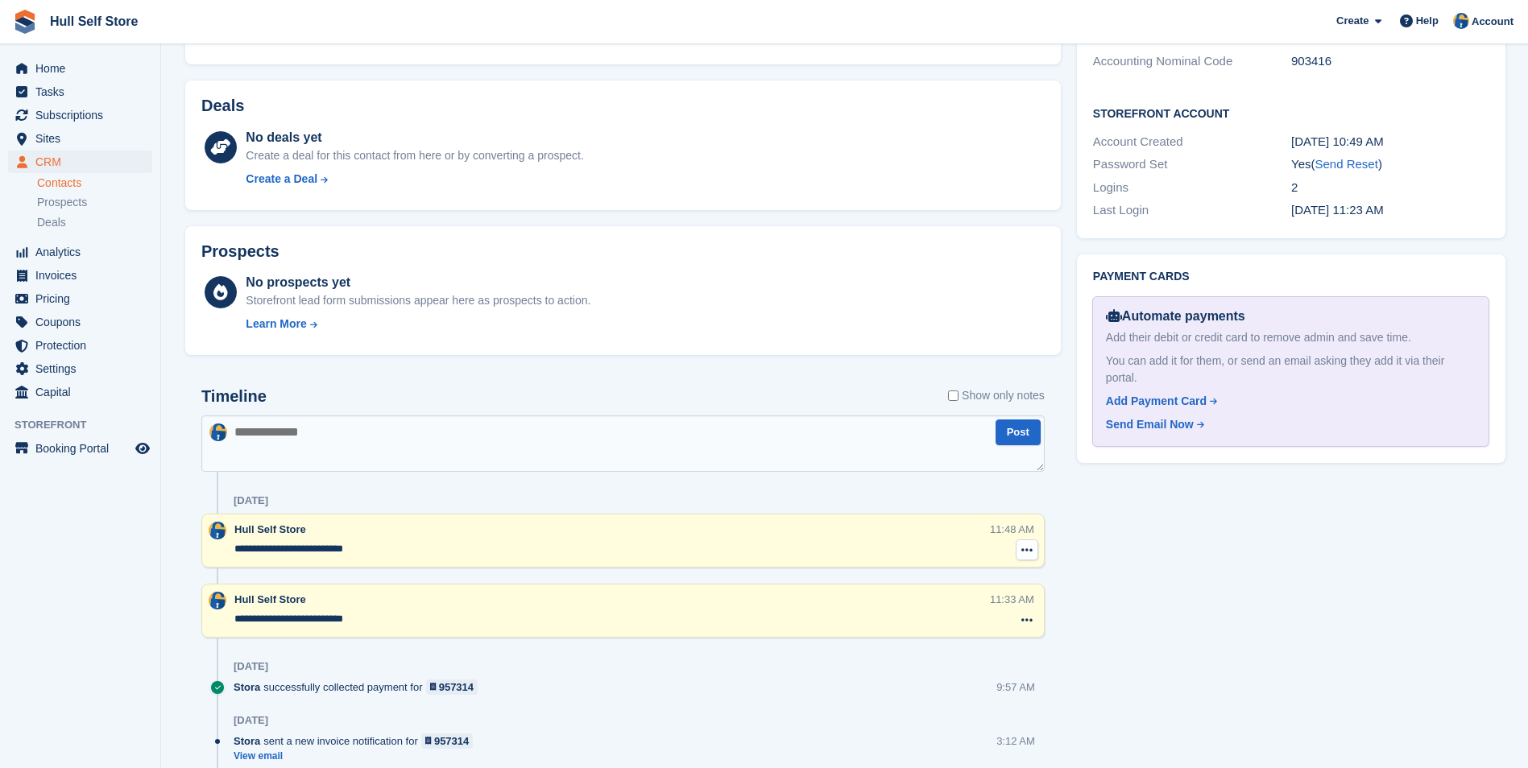
click at [1018, 546] on button at bounding box center [1027, 550] width 23 height 21
drag, startPoint x: 1008, startPoint y: 571, endPoint x: 832, endPoint y: 70, distance: 531.0
click at [1008, 571] on p "Delete note" at bounding box center [961, 579] width 140 height 21
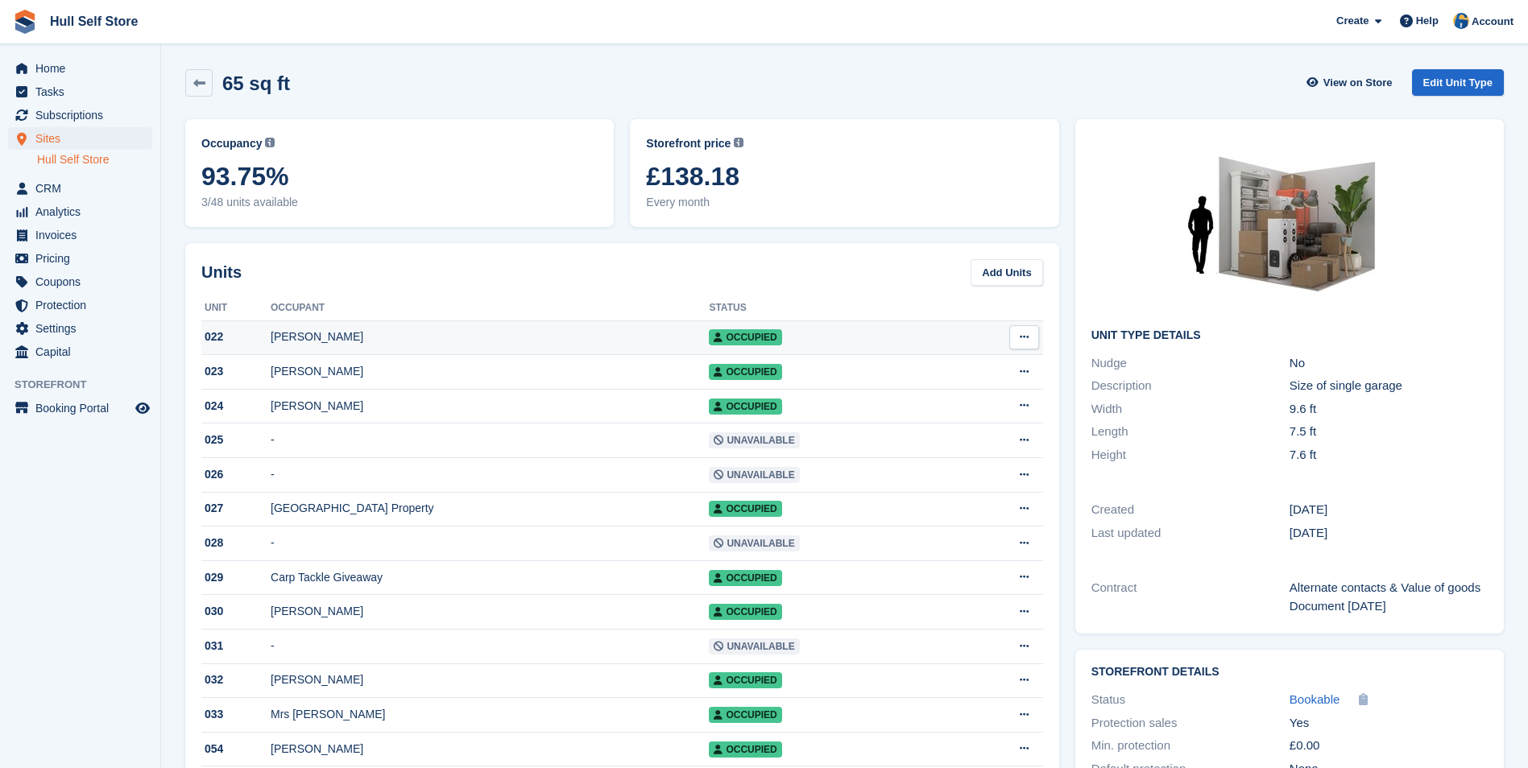
click at [447, 333] on div "[PERSON_NAME]" at bounding box center [490, 337] width 438 height 17
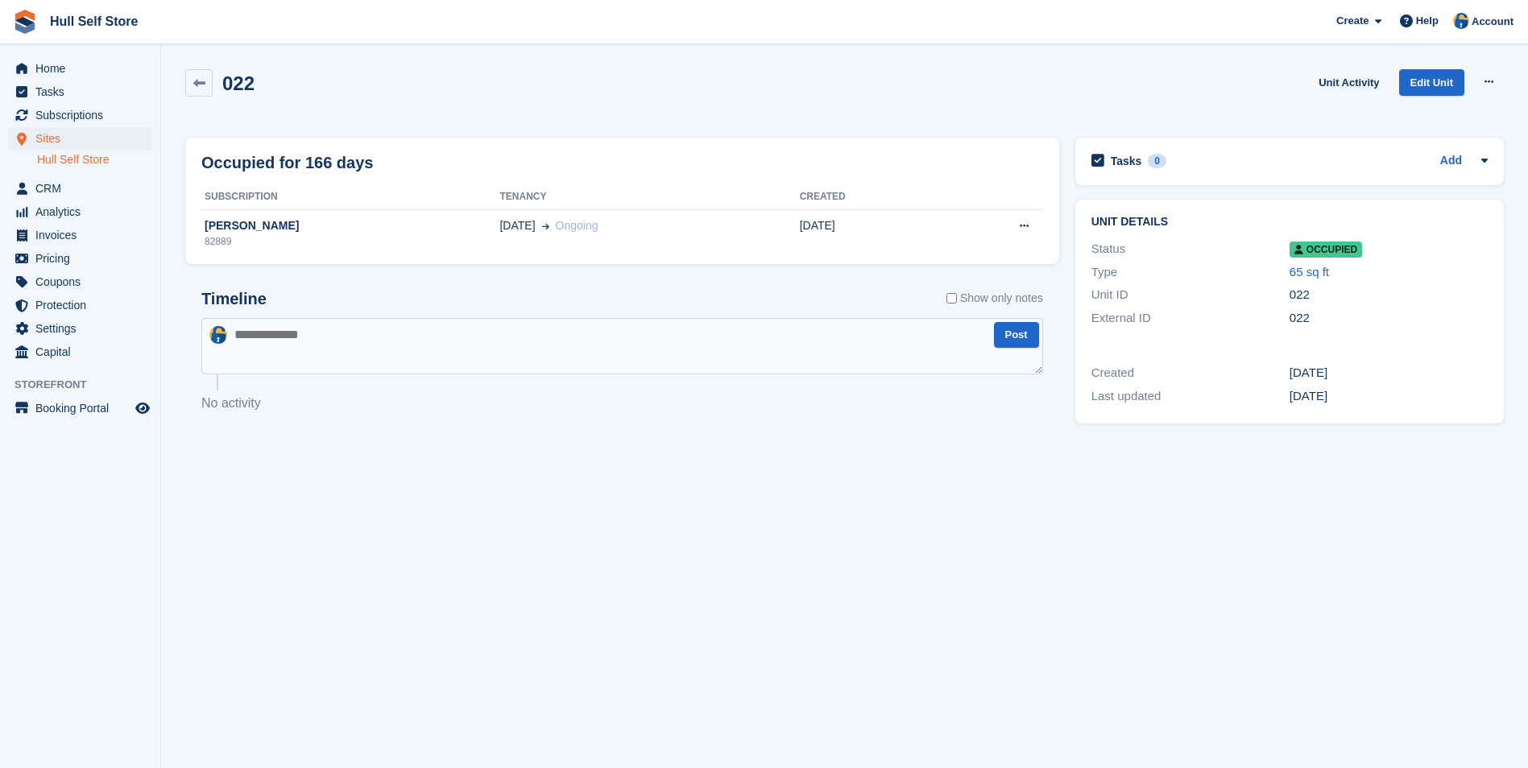
click at [421, 205] on th "Subscription" at bounding box center [350, 197] width 298 height 26
click at [462, 224] on div "[PERSON_NAME]" at bounding box center [350, 225] width 298 height 17
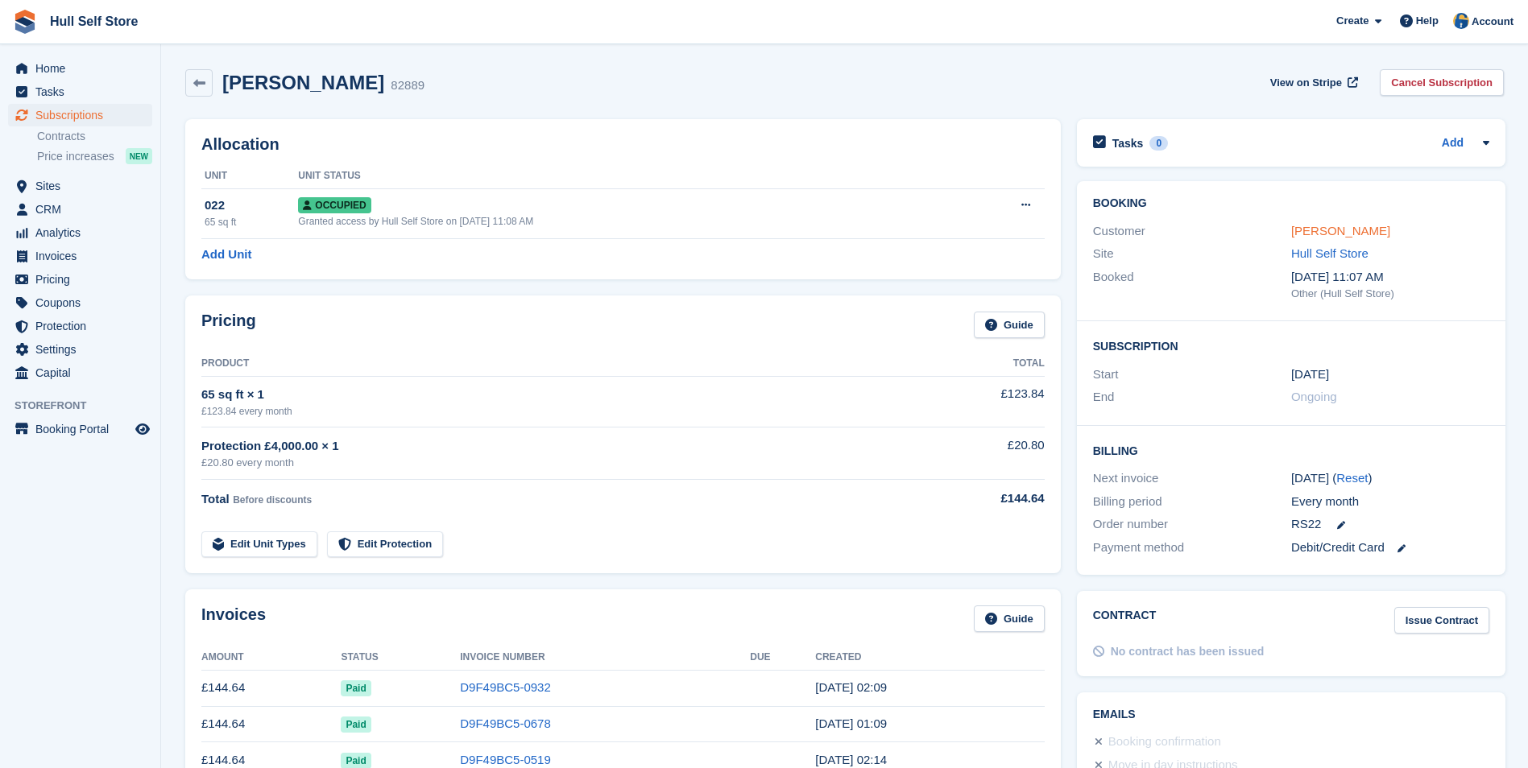
click at [1326, 224] on link "[PERSON_NAME]" at bounding box center [1340, 231] width 99 height 14
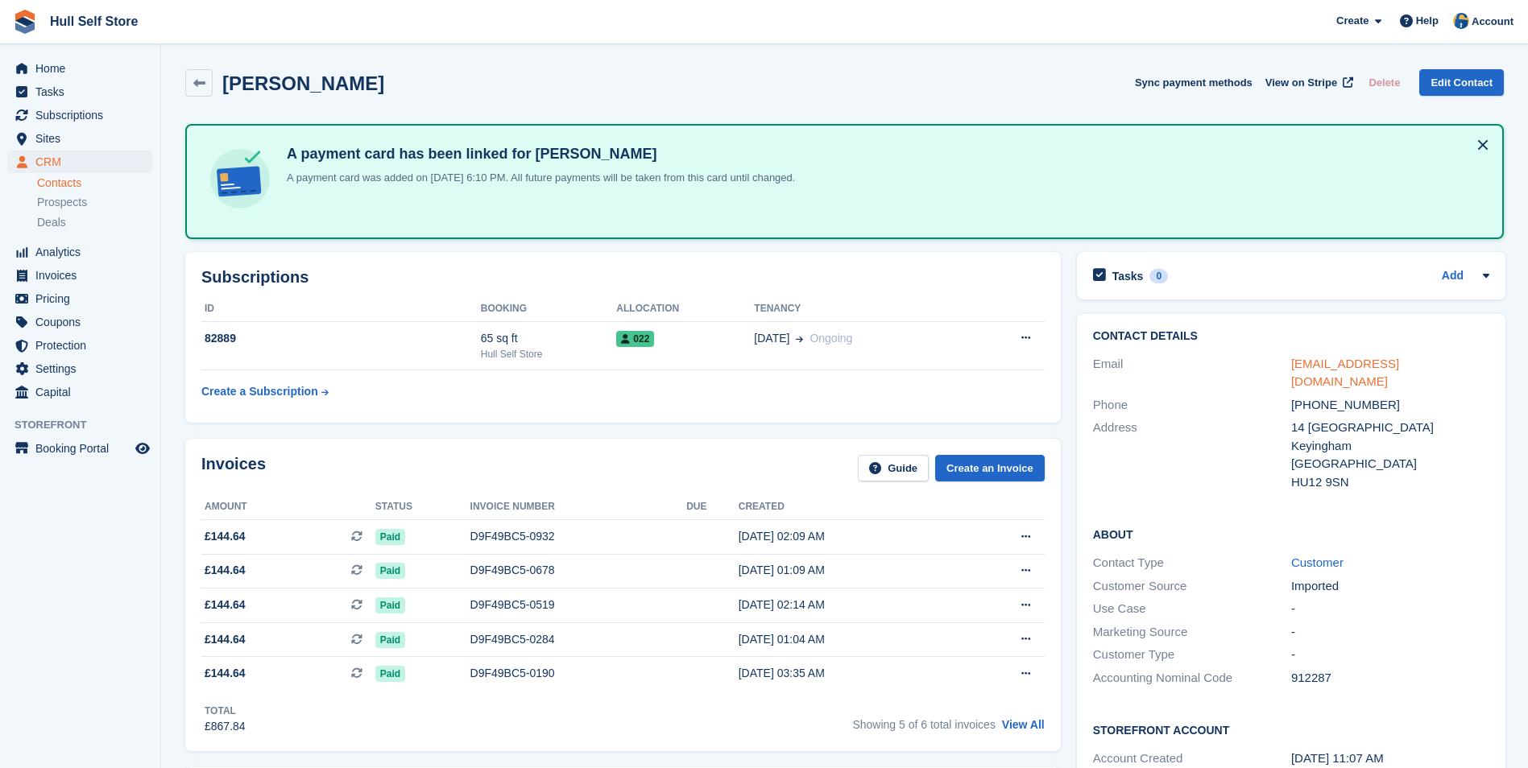
click at [1363, 358] on link "nathanleathley2@icloud.com" at bounding box center [1345, 373] width 108 height 32
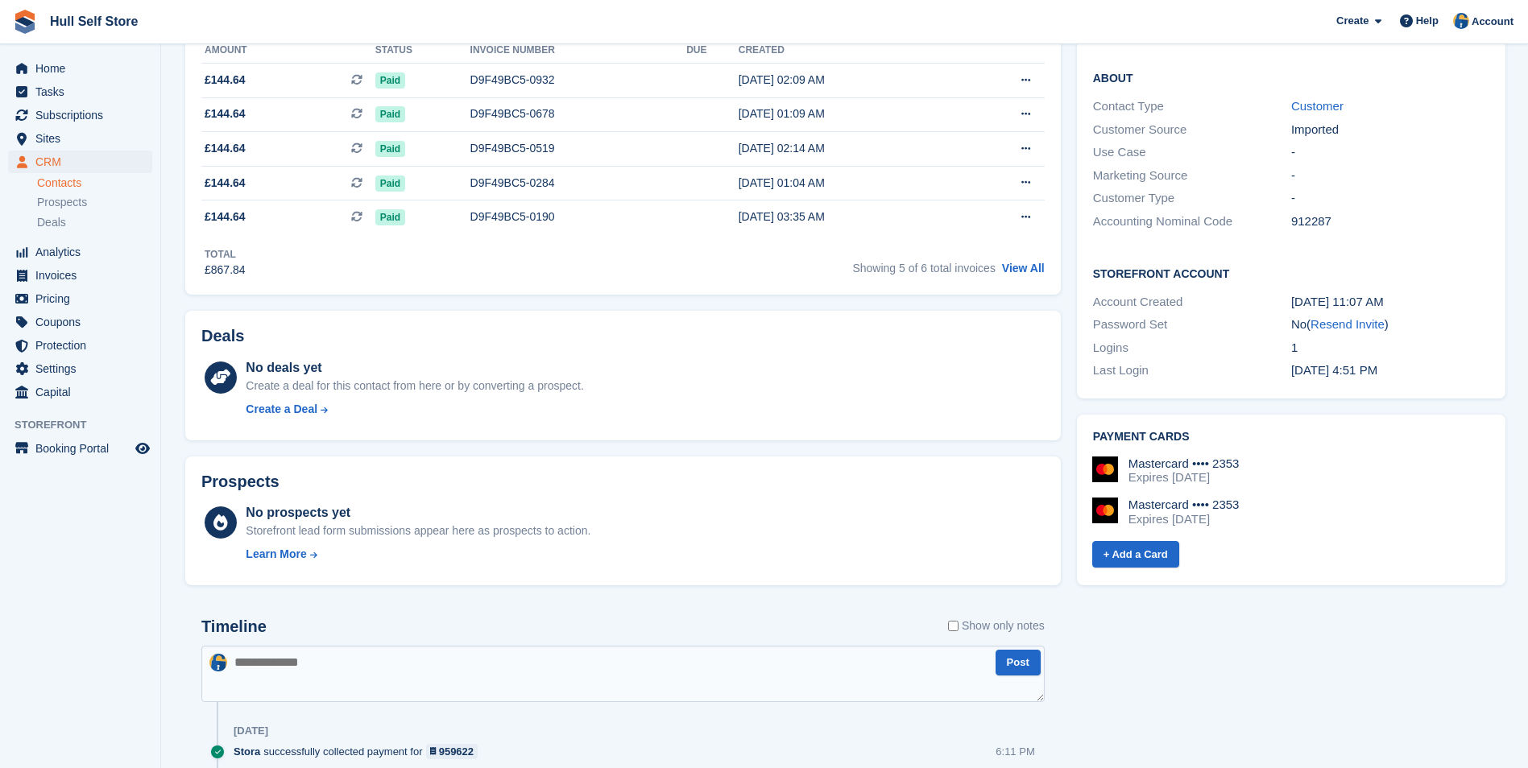
scroll to position [644, 0]
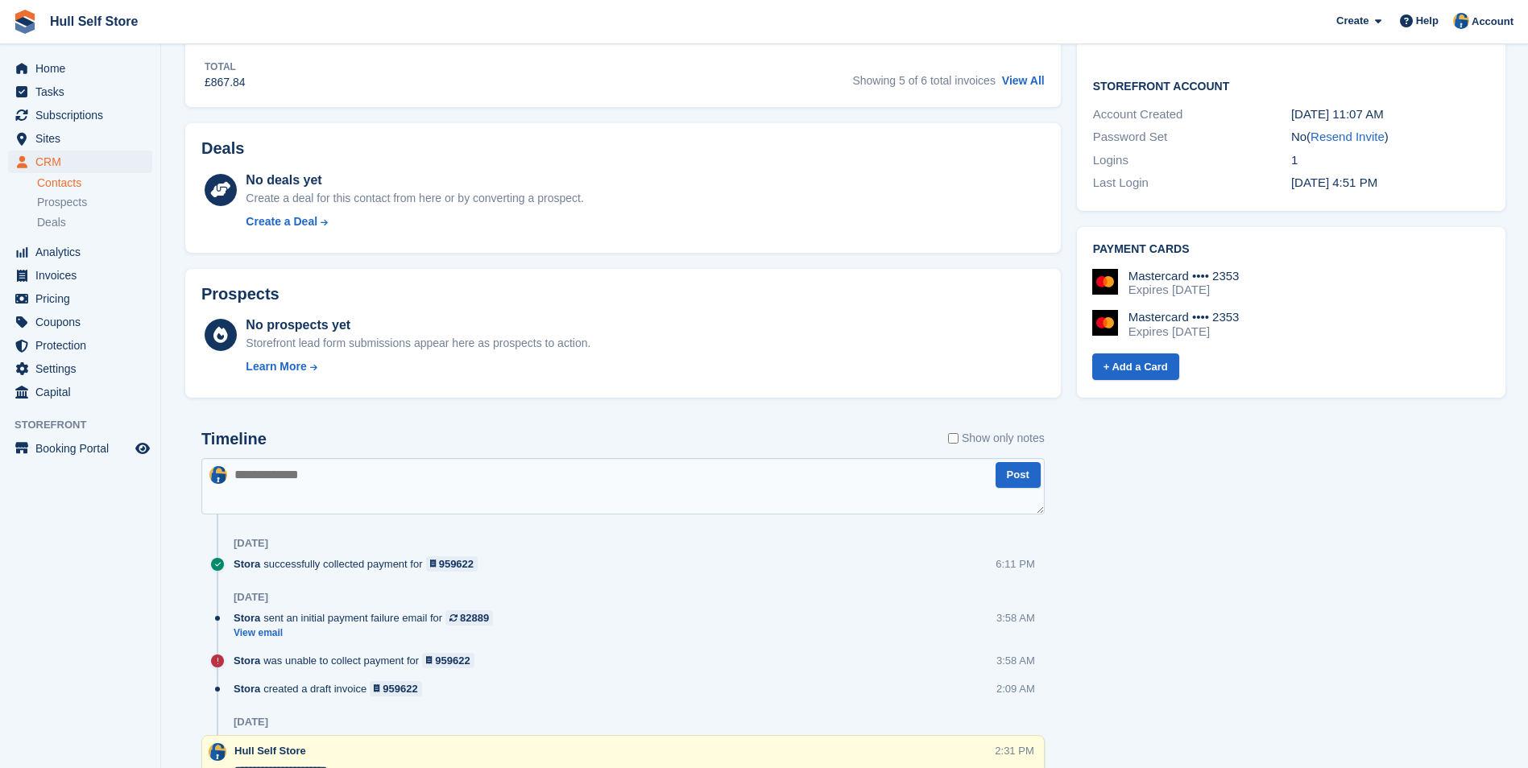
click at [556, 496] on textarea at bounding box center [622, 486] width 843 height 56
type textarea "**********"
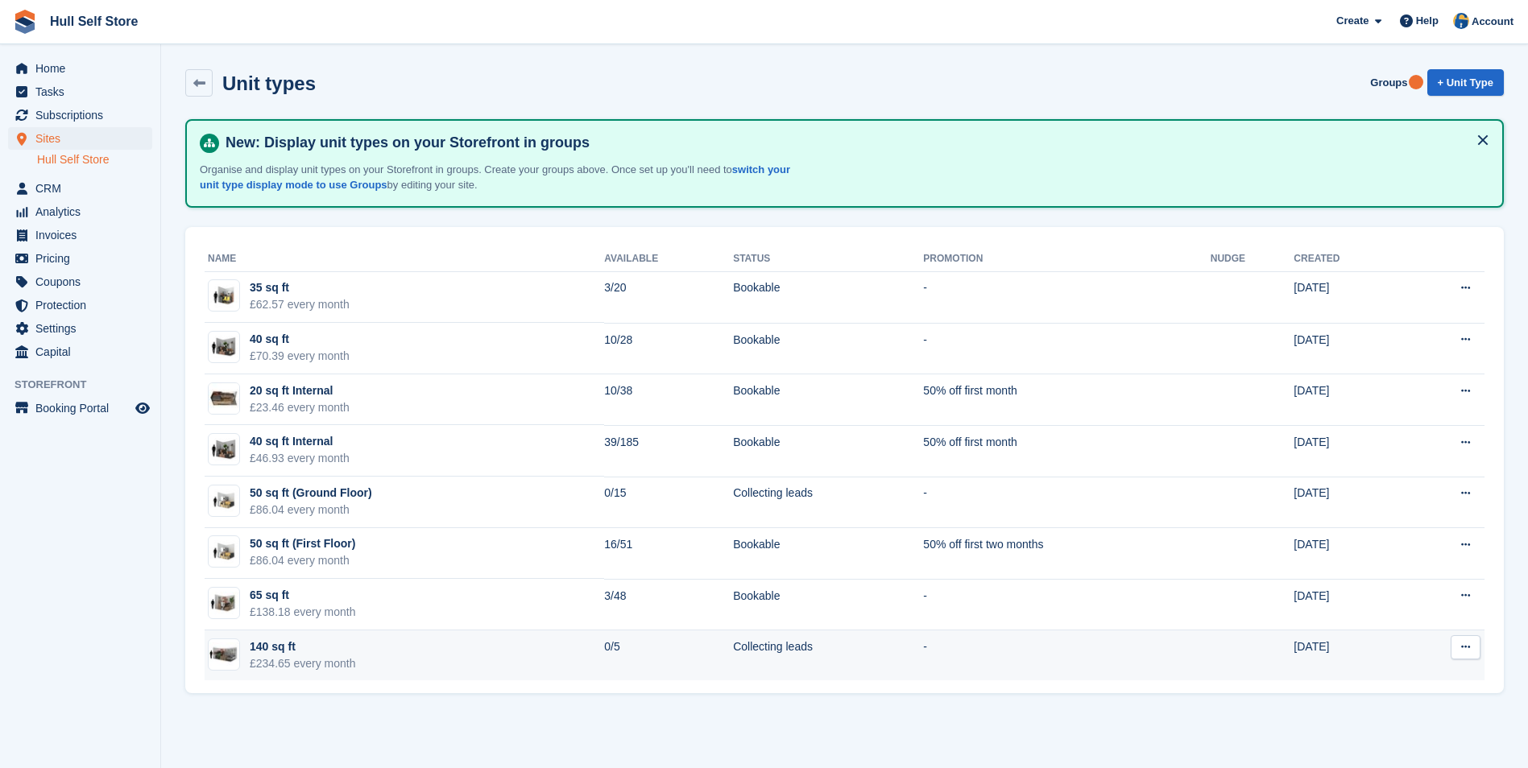
click at [585, 667] on td "140 sq ft £234.65 every month" at bounding box center [404, 656] width 399 height 51
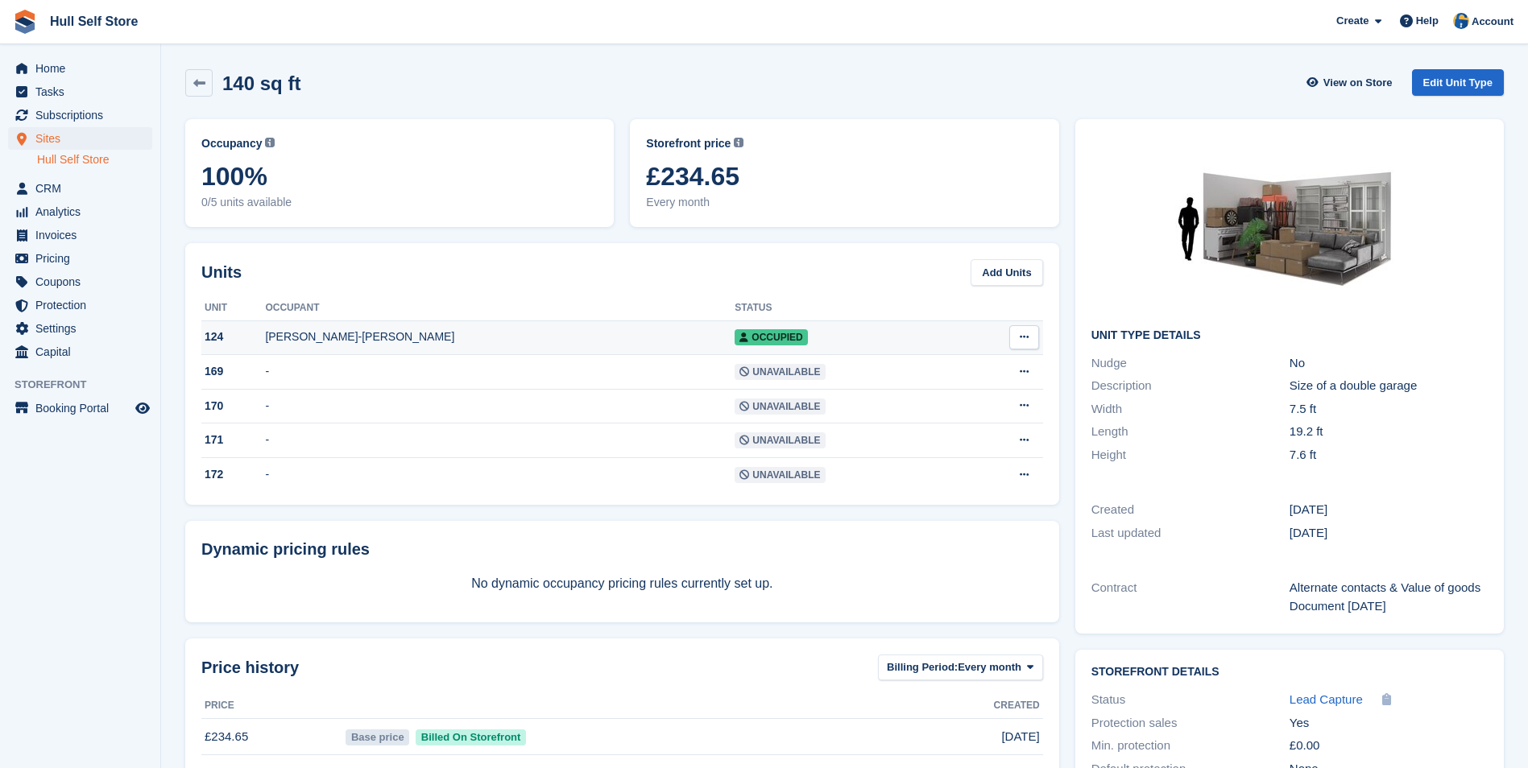
click at [532, 322] on td "[PERSON_NAME]-[PERSON_NAME]" at bounding box center [500, 338] width 470 height 35
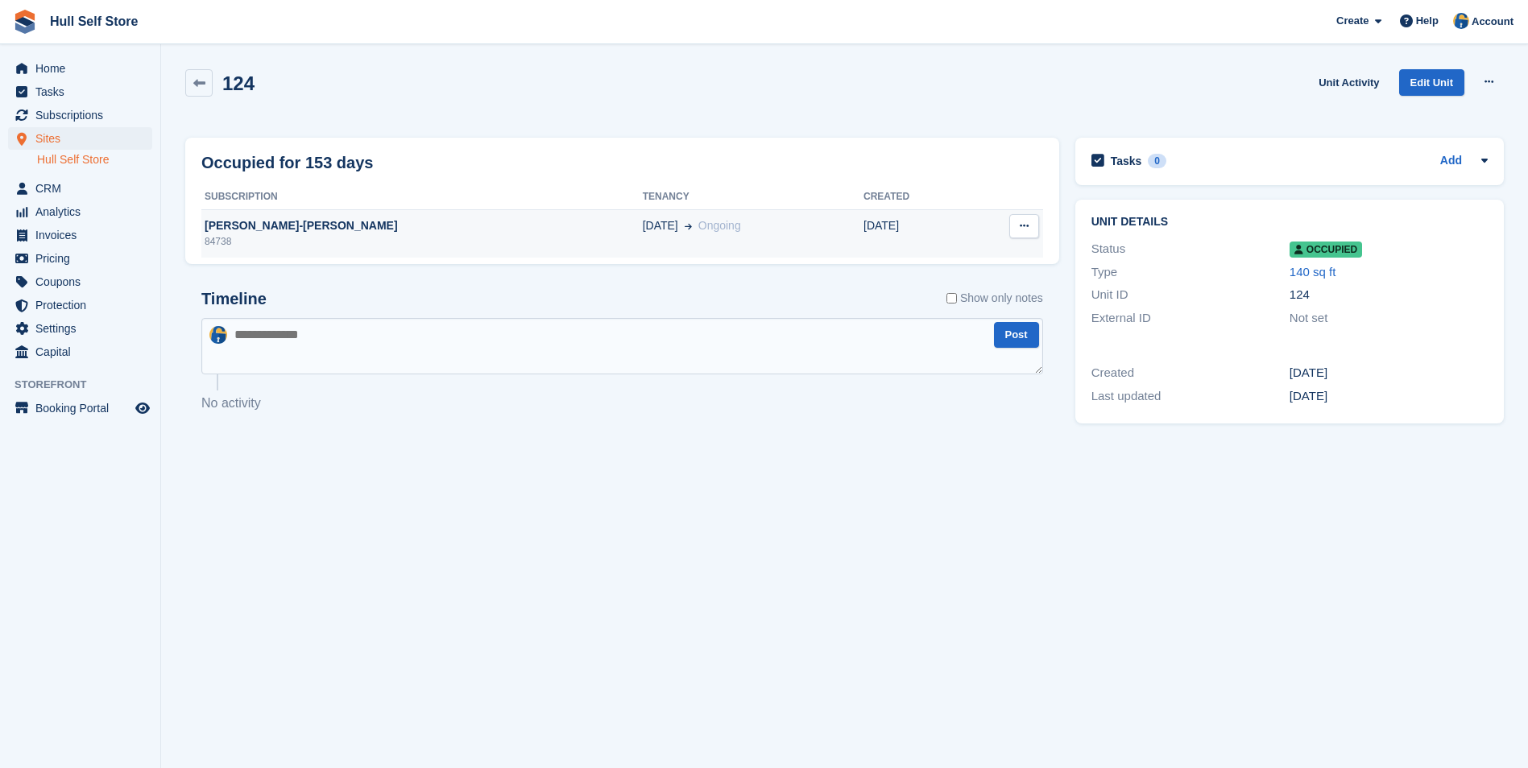
click at [457, 220] on div "[PERSON_NAME]-[PERSON_NAME]" at bounding box center [421, 225] width 441 height 17
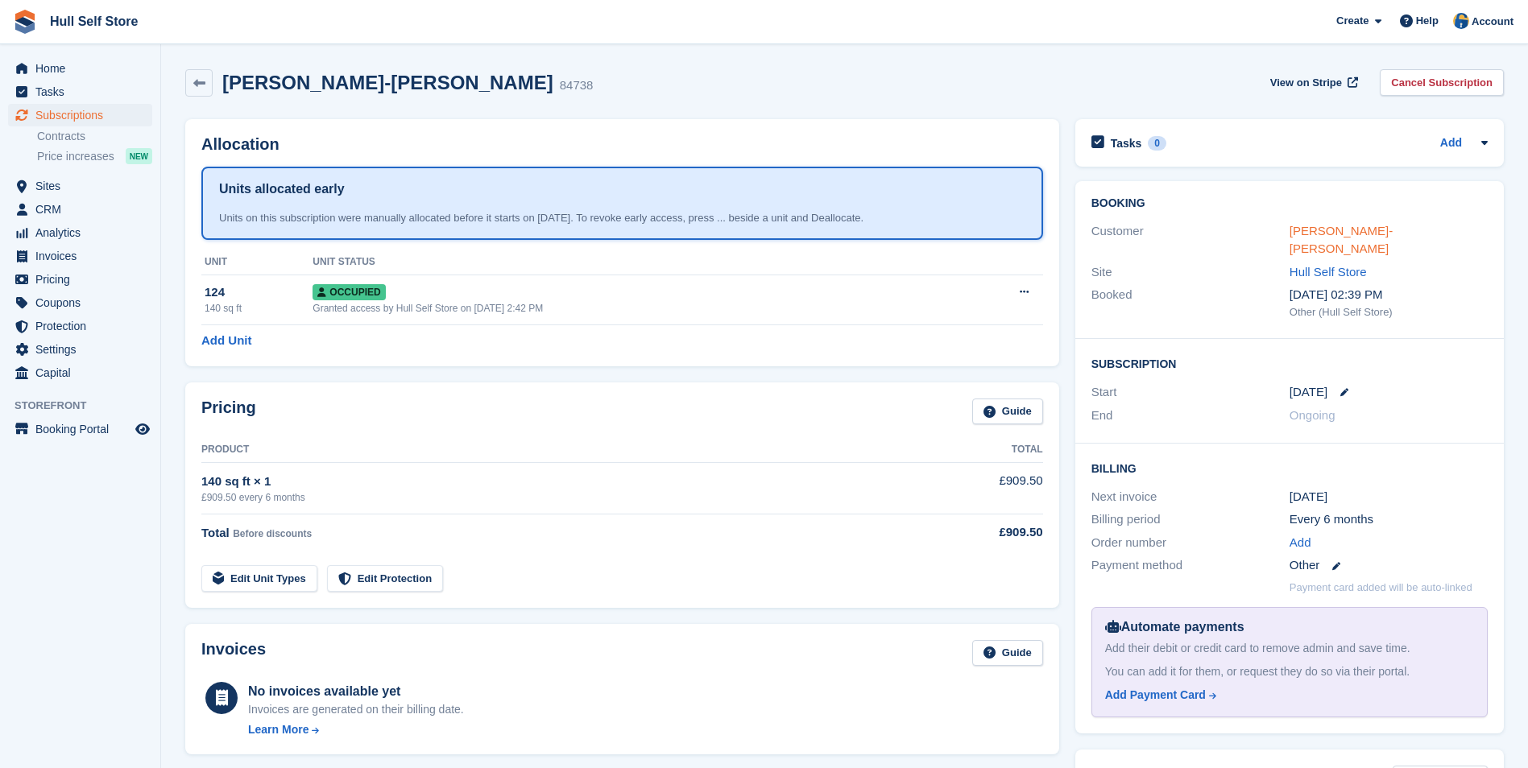
drag, startPoint x: 0, startPoint y: 0, endPoint x: 1322, endPoint y: 231, distance: 1342.4
click at [1322, 231] on link "[PERSON_NAME]-[PERSON_NAME]" at bounding box center [1340, 240] width 103 height 32
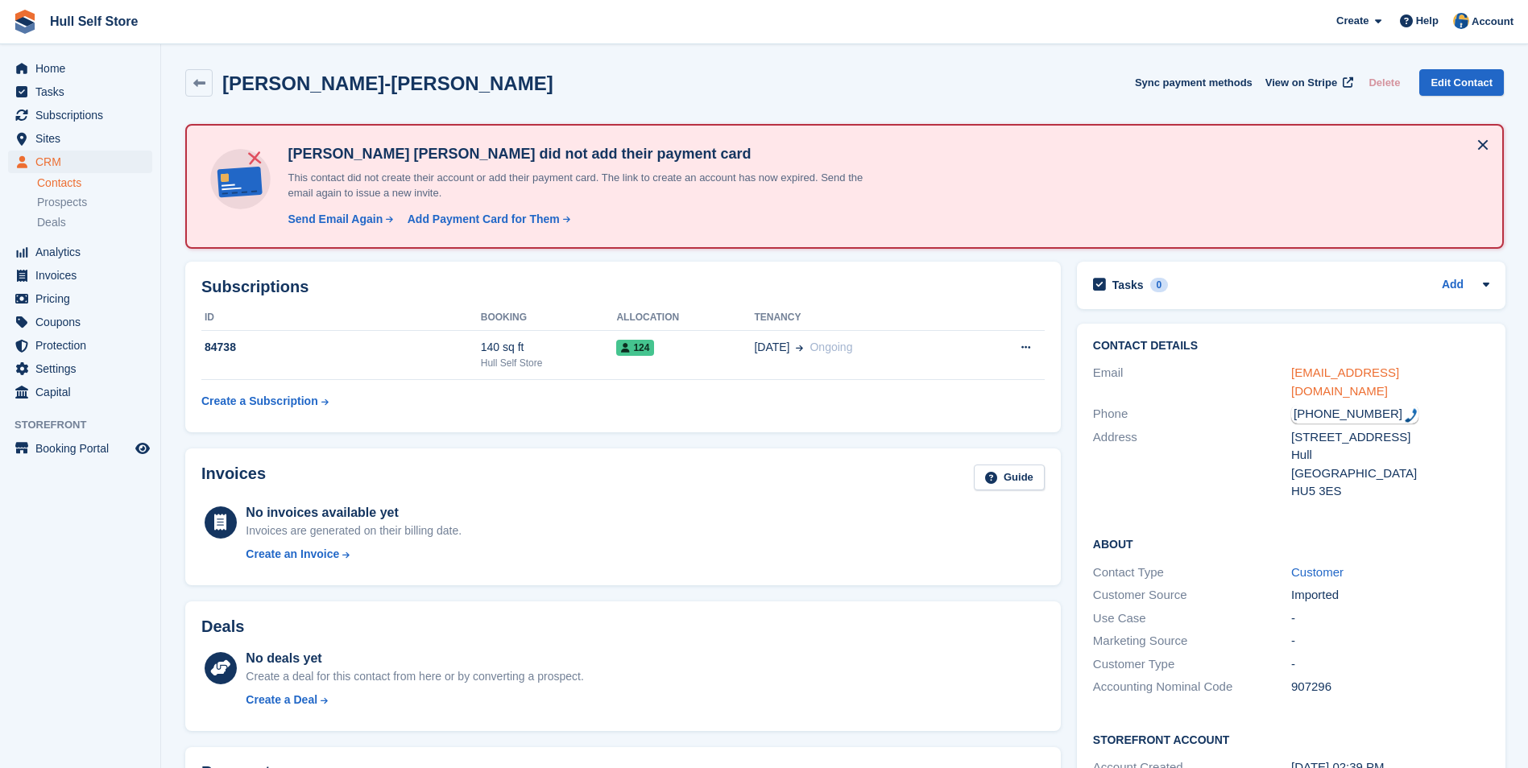
click at [1346, 372] on link "[EMAIL_ADDRESS][DOMAIN_NAME]" at bounding box center [1345, 382] width 108 height 32
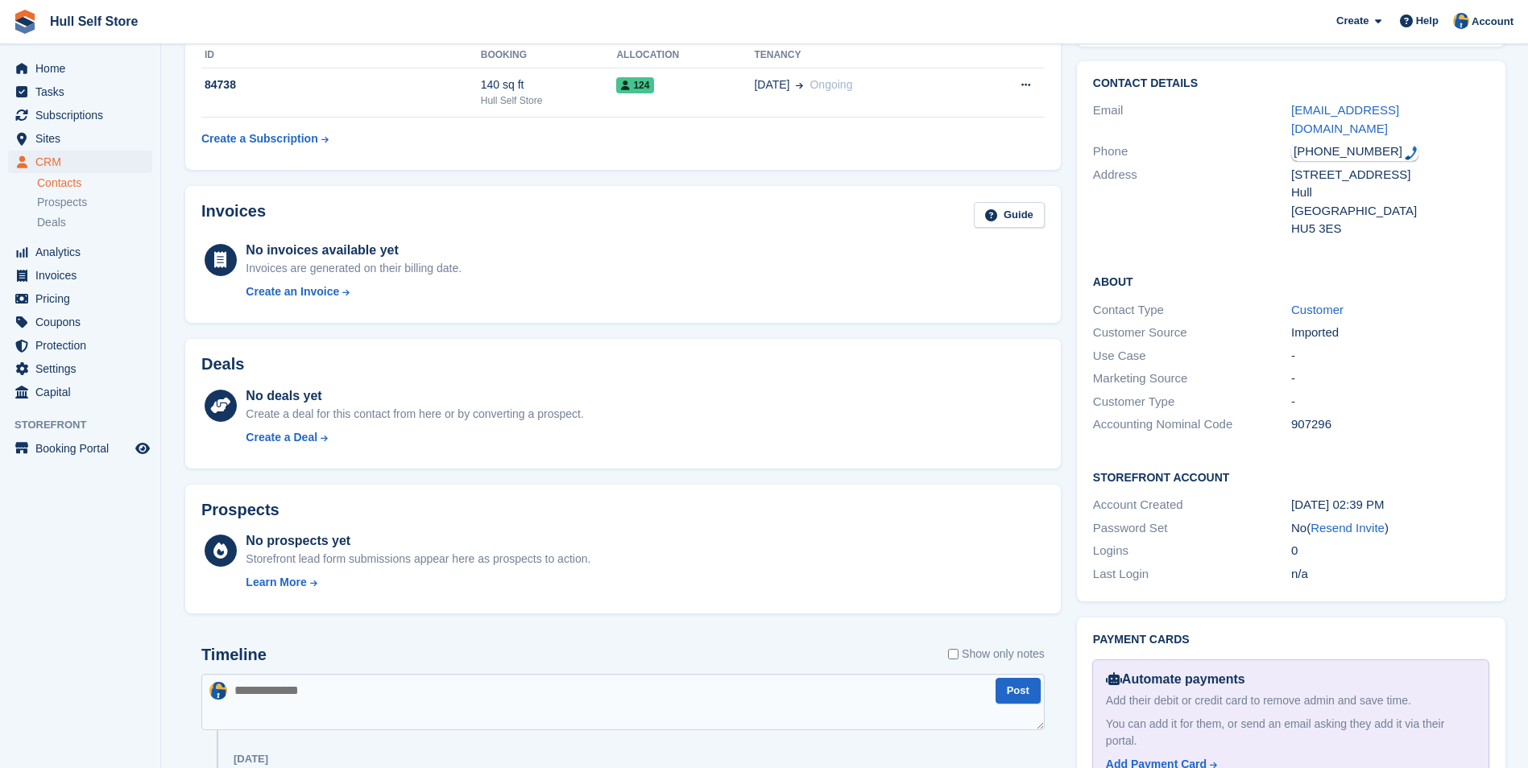
scroll to position [463, 0]
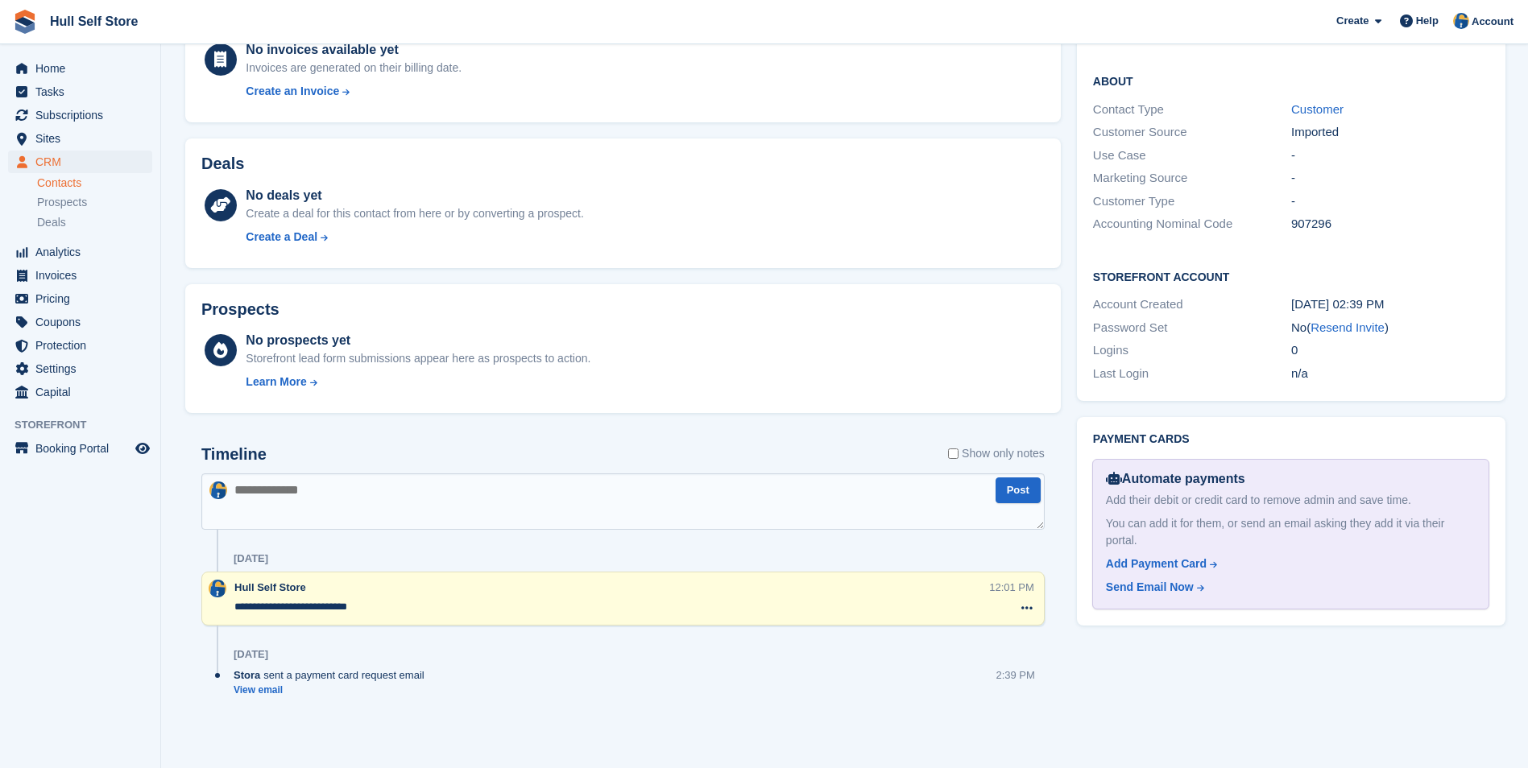
click at [465, 498] on textarea at bounding box center [622, 502] width 843 height 56
type textarea "**********"
